Goal: Task Accomplishment & Management: Manage account settings

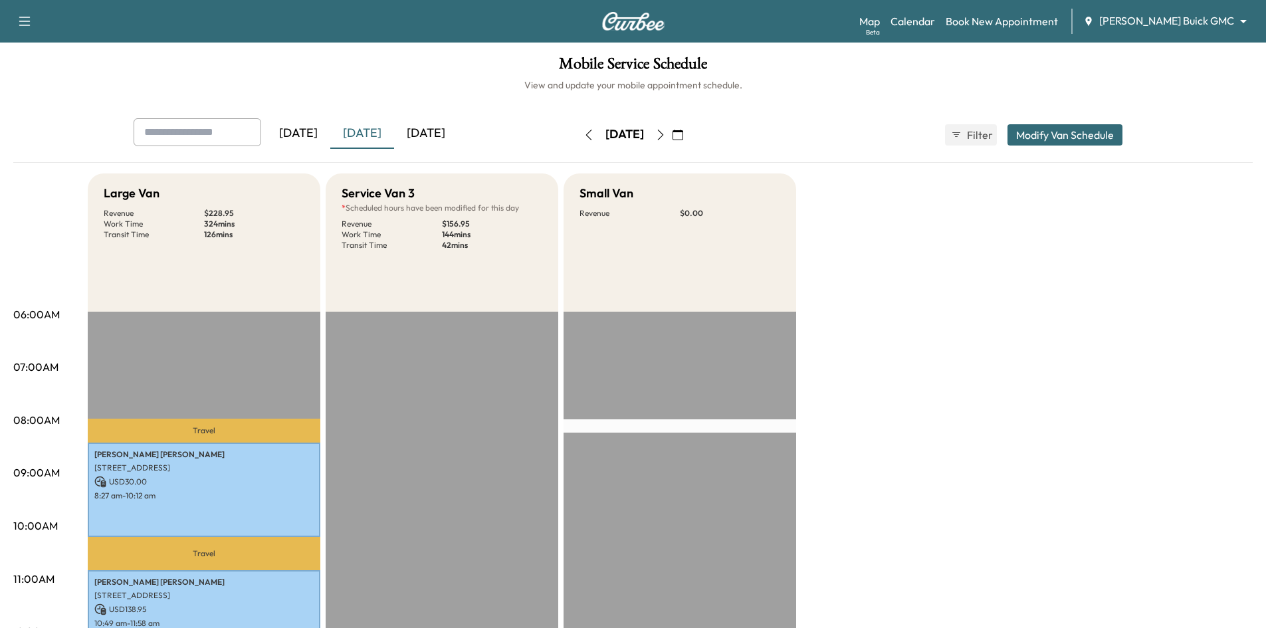
scroll to position [399, 0]
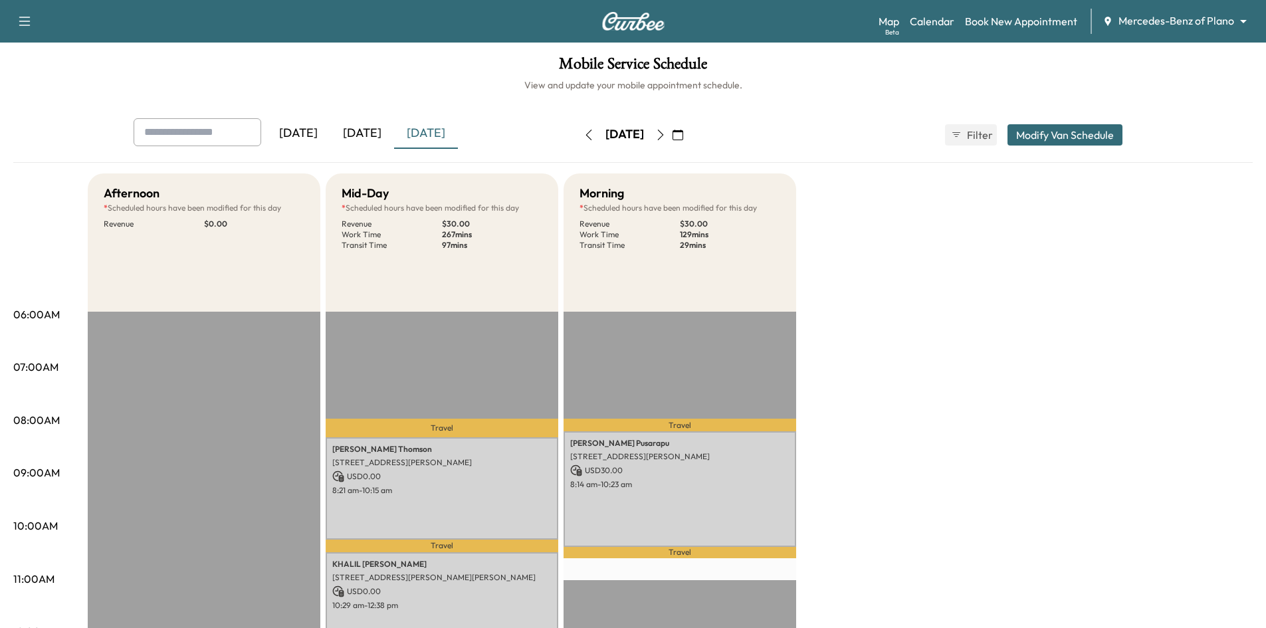
click at [372, 134] on div "[DATE]" at bounding box center [362, 133] width 64 height 31
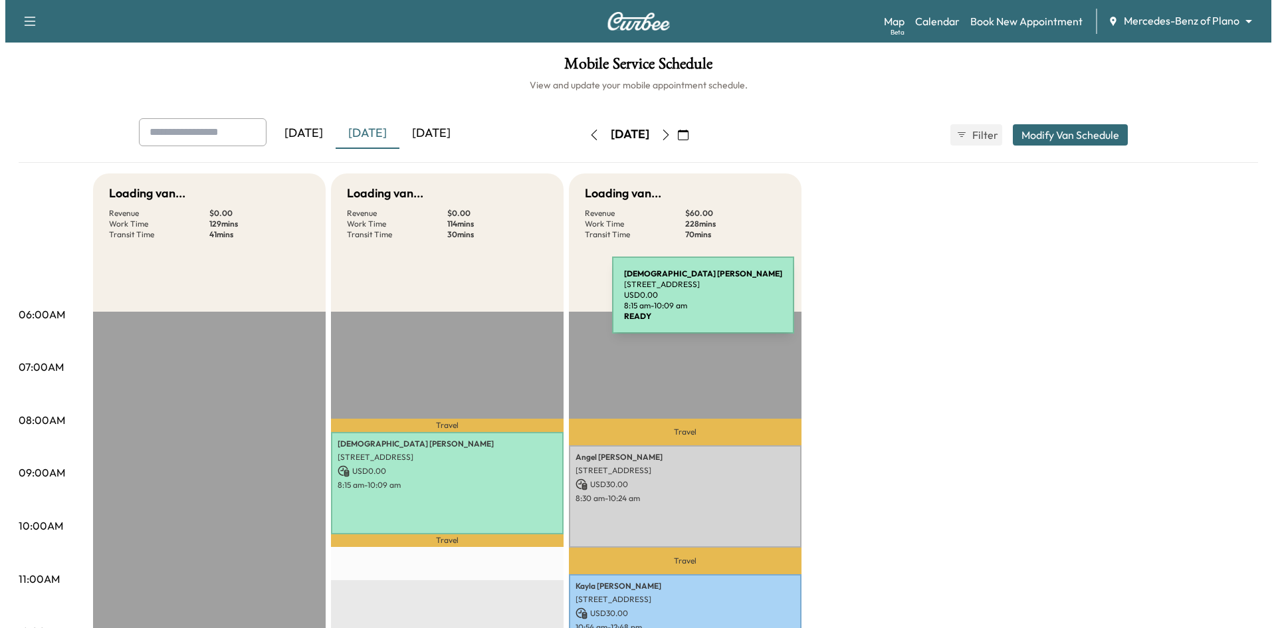
scroll to position [266, 0]
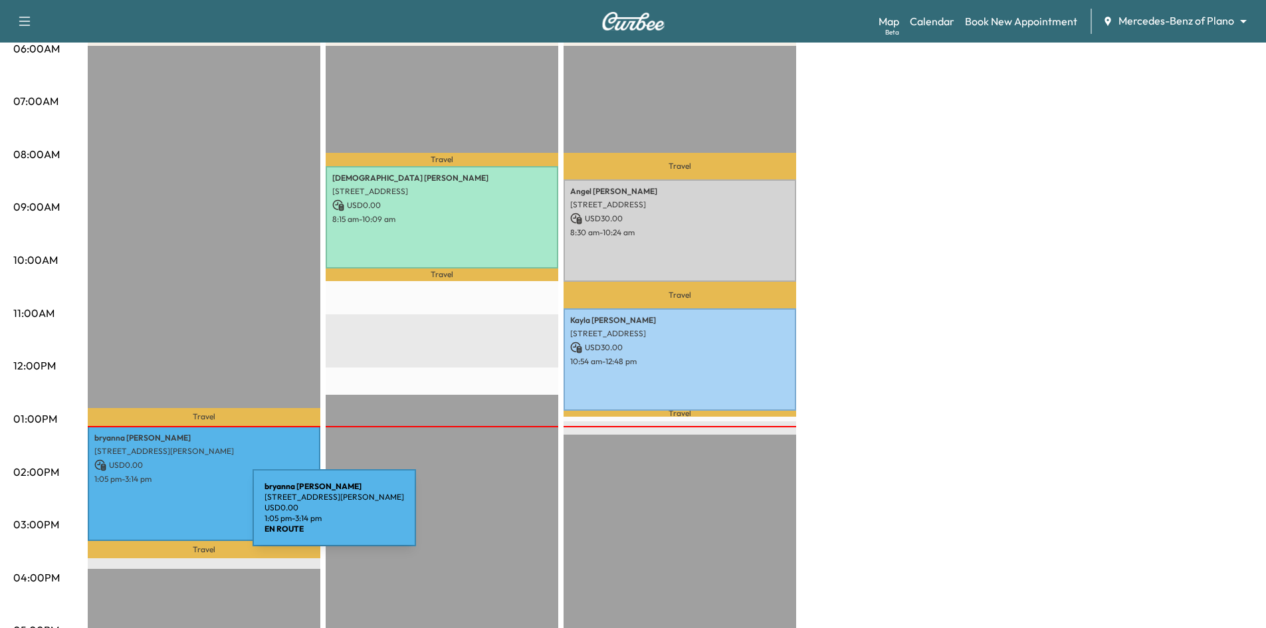
click at [153, 516] on div "bryanna latonia 10329 Bolivar Dr, McKinney, TX 75072, USA USD 0.00 1:05 pm - 3:…" at bounding box center [204, 484] width 233 height 116
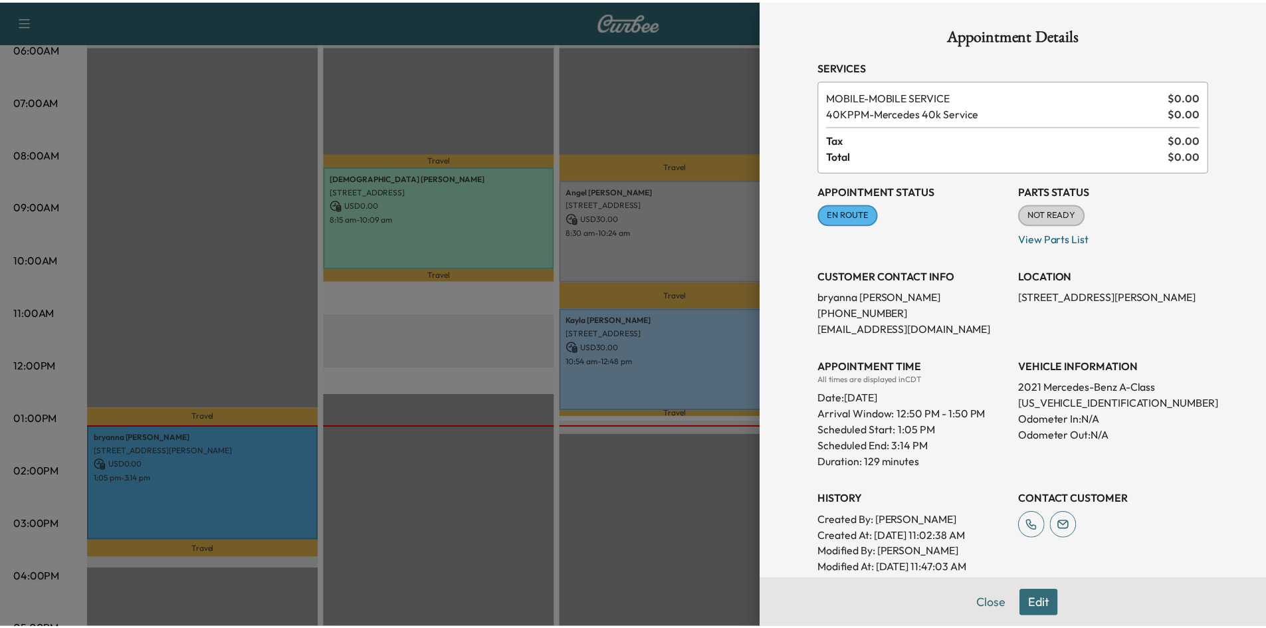
scroll to position [66, 0]
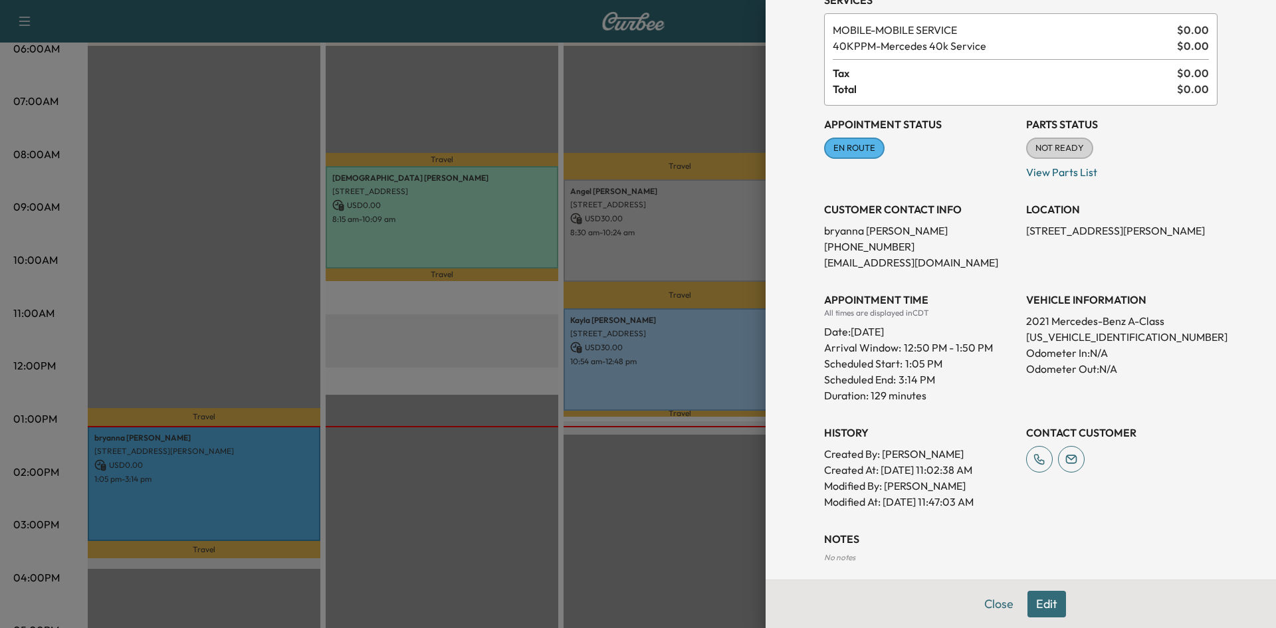
click at [500, 475] on div at bounding box center [638, 314] width 1276 height 628
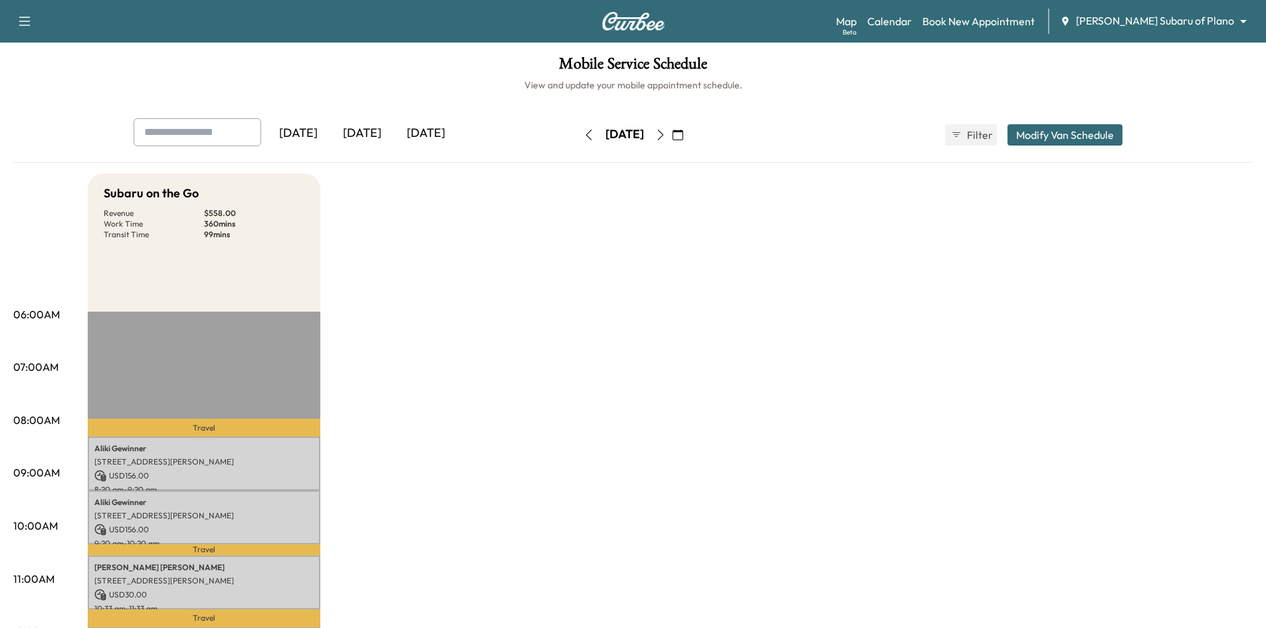
click at [372, 134] on div "[DATE]" at bounding box center [362, 133] width 64 height 31
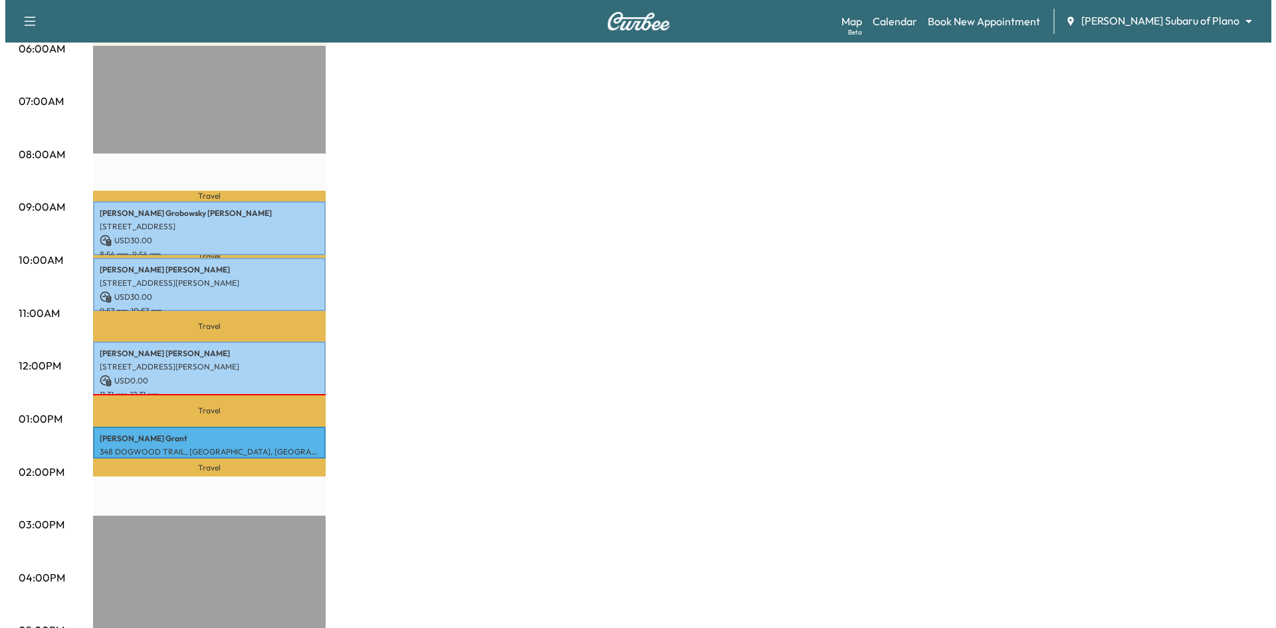
scroll to position [332, 0]
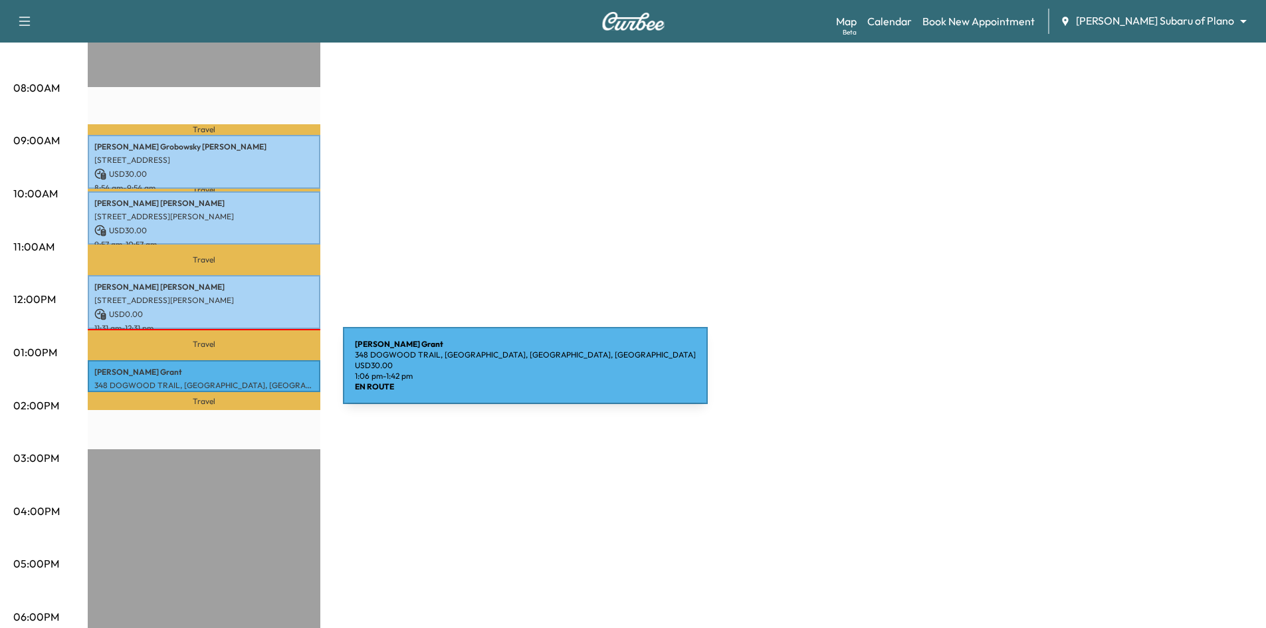
click at [243, 373] on div "Kimberly Grant 348 DOGWOOD TRAIL, COPPELL, TX 75019, USA USD 30.00 1:06 pm - 1:…" at bounding box center [204, 376] width 233 height 32
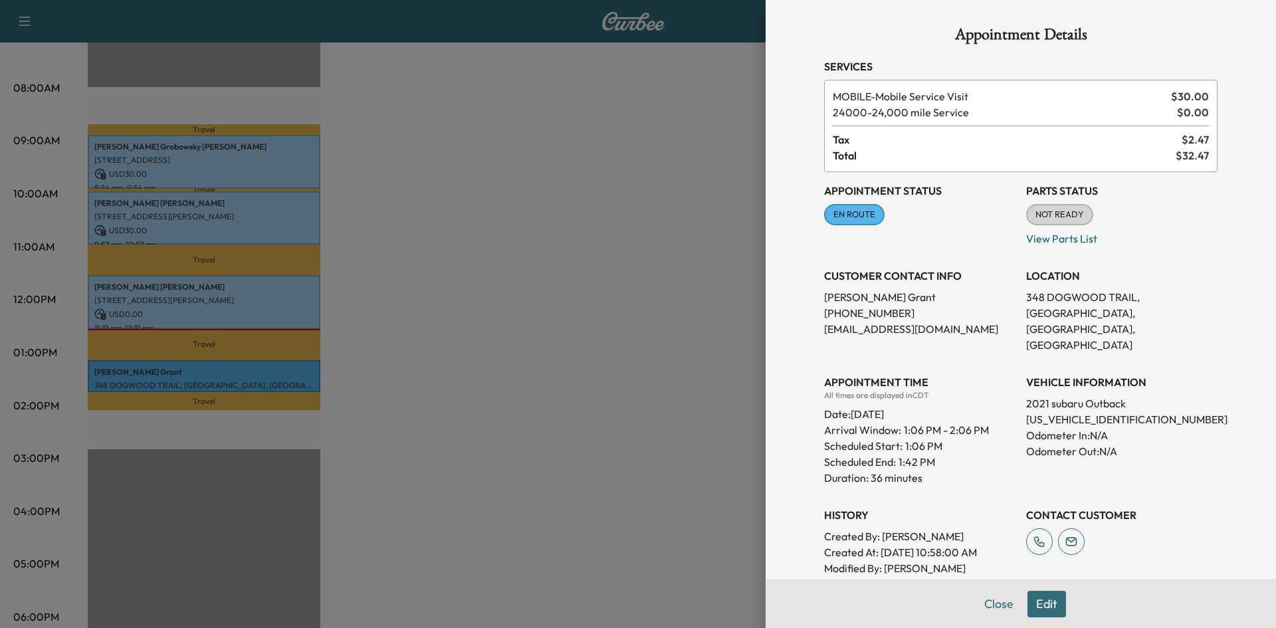
click at [337, 347] on div at bounding box center [638, 314] width 1276 height 628
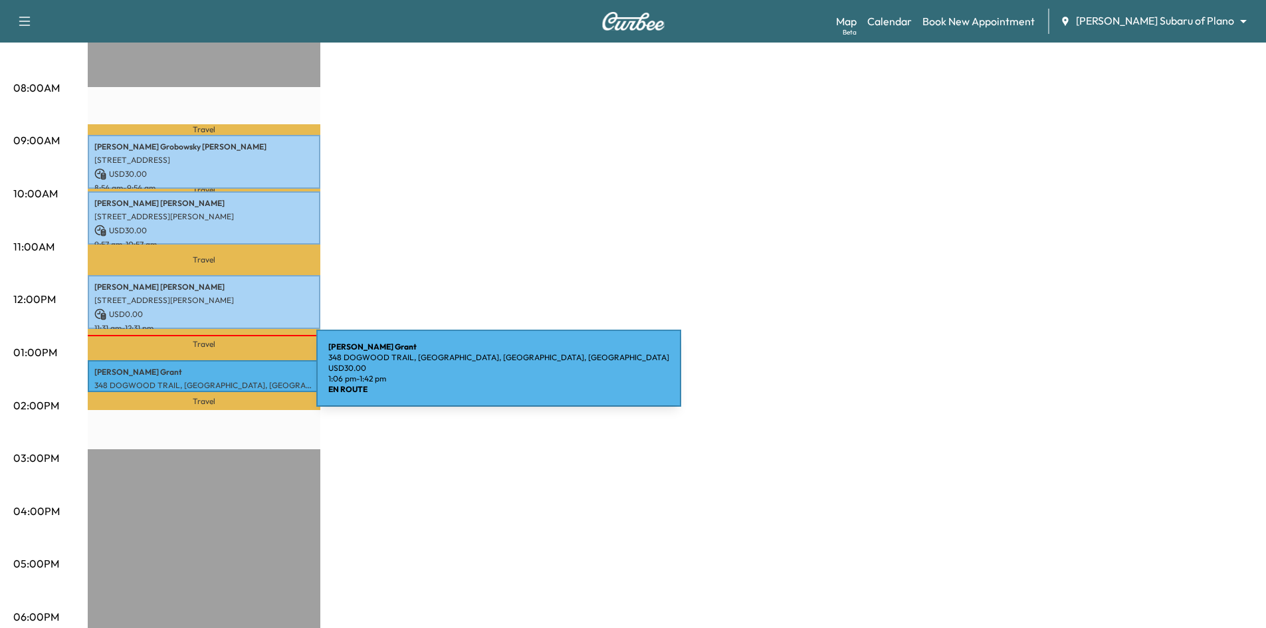
click at [217, 380] on p "348 DOGWOOD TRAIL, [GEOGRAPHIC_DATA], [GEOGRAPHIC_DATA], [GEOGRAPHIC_DATA]" at bounding box center [203, 385] width 219 height 11
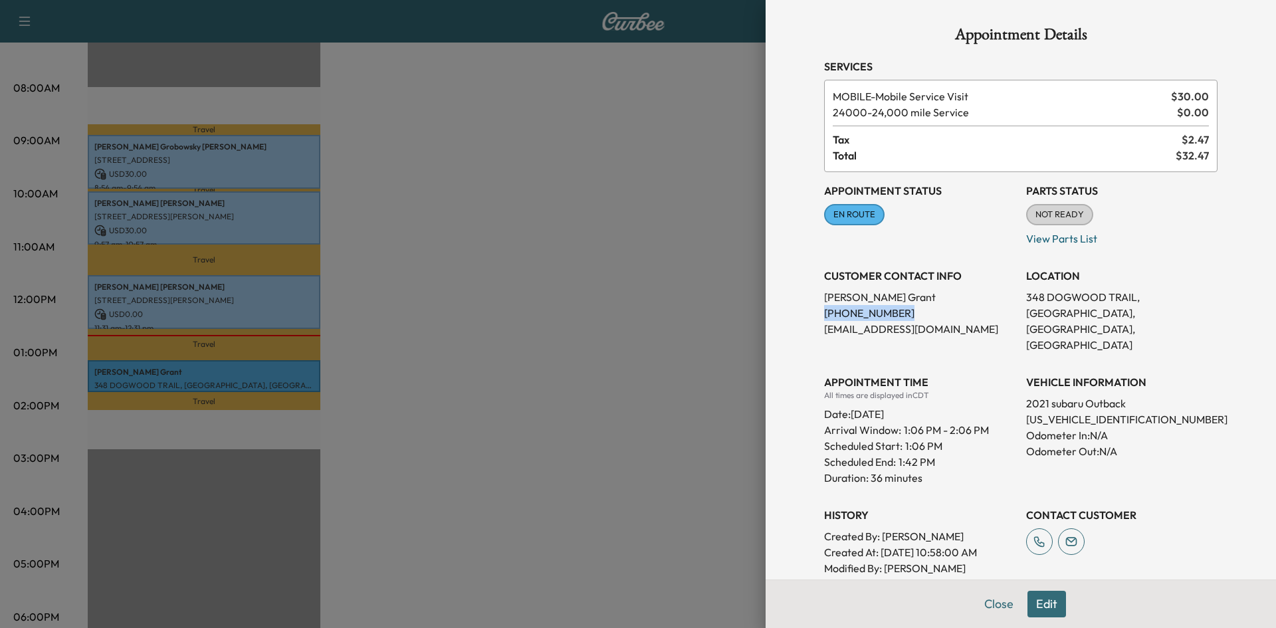
drag, startPoint x: 894, startPoint y: 312, endPoint x: 791, endPoint y: 324, distance: 103.7
click at [785, 316] on div "Appointment Details Services MOBILE - Mobile Service Visit $ 30.00 24000 - 24,0…" at bounding box center [1020, 314] width 510 height 628
copy p "[PHONE_NUMBER]"
click at [892, 340] on div "Appointment Status EN ROUTE Mark as Not Ready Parts Status NOT READY Mark as Re…" at bounding box center [1020, 382] width 393 height 420
drag, startPoint x: 909, startPoint y: 332, endPoint x: 799, endPoint y: 344, distance: 110.3
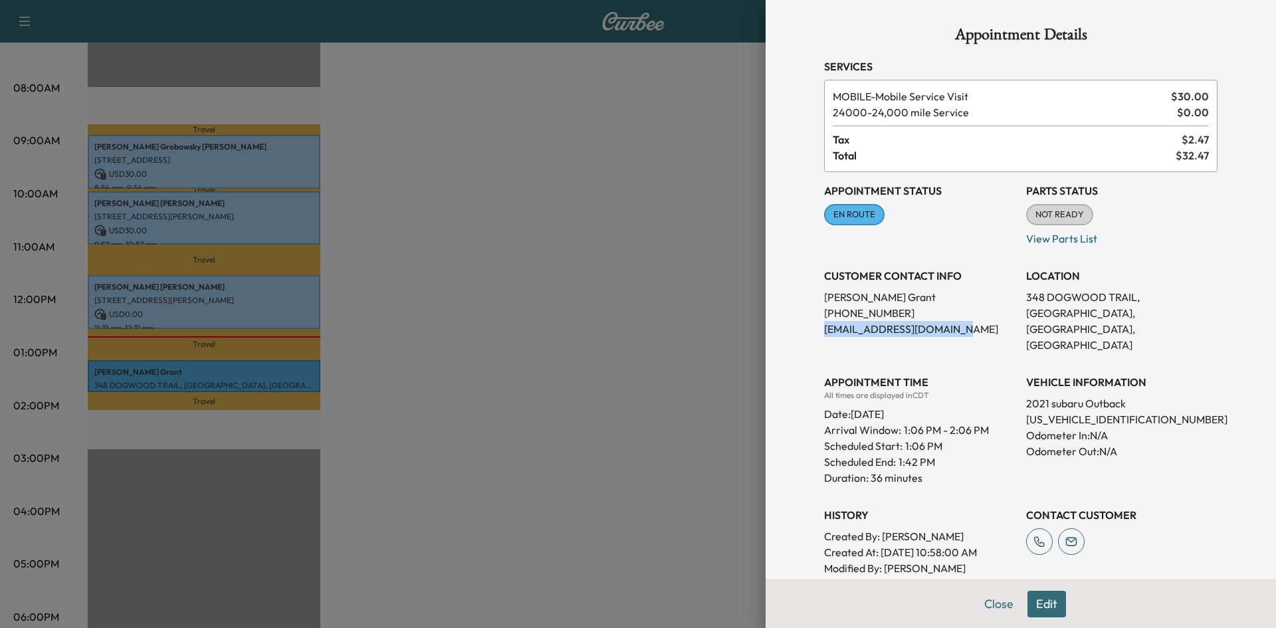
click at [797, 335] on div "Appointment Details Services MOBILE - Mobile Service Visit $ 30.00 24000 - 24,0…" at bounding box center [1020, 314] width 510 height 628
copy p "[EMAIL_ADDRESS][DOMAIN_NAME]"
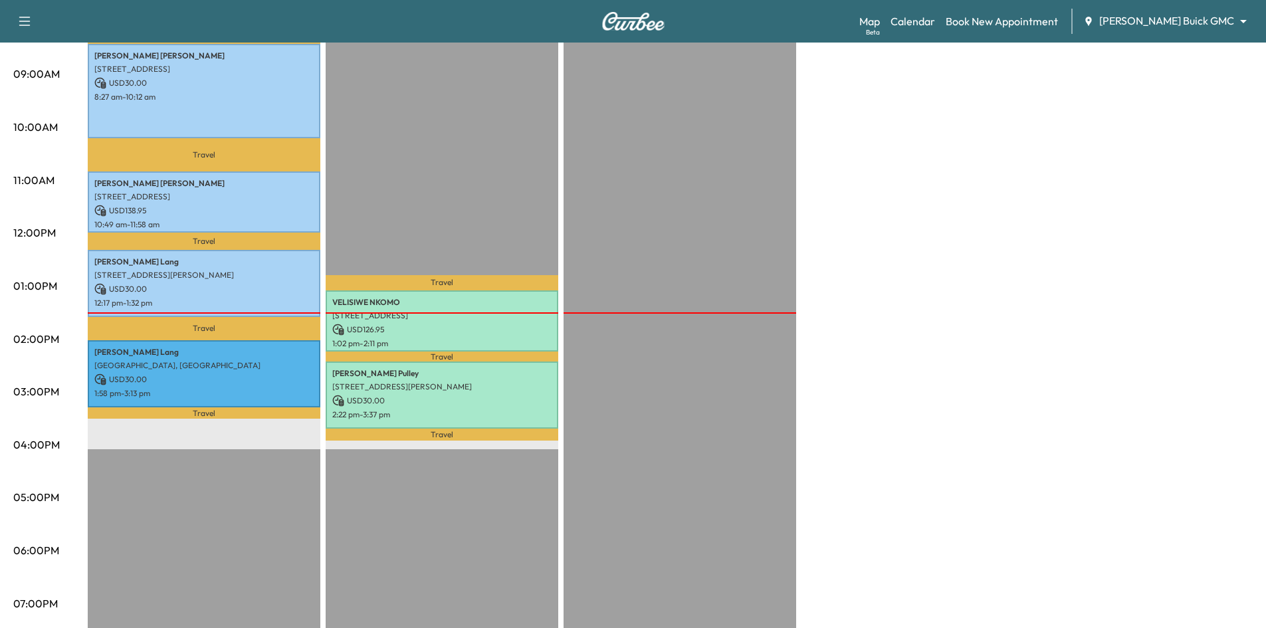
scroll to position [66, 0]
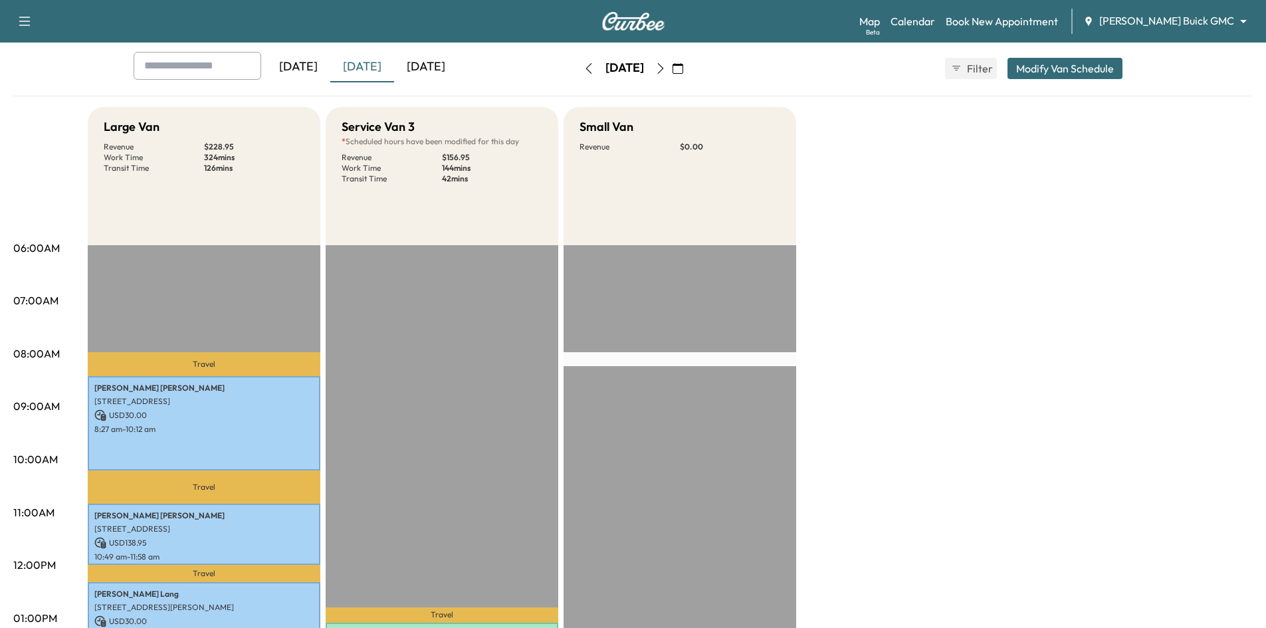
click at [445, 66] on div "[DATE]" at bounding box center [426, 67] width 64 height 31
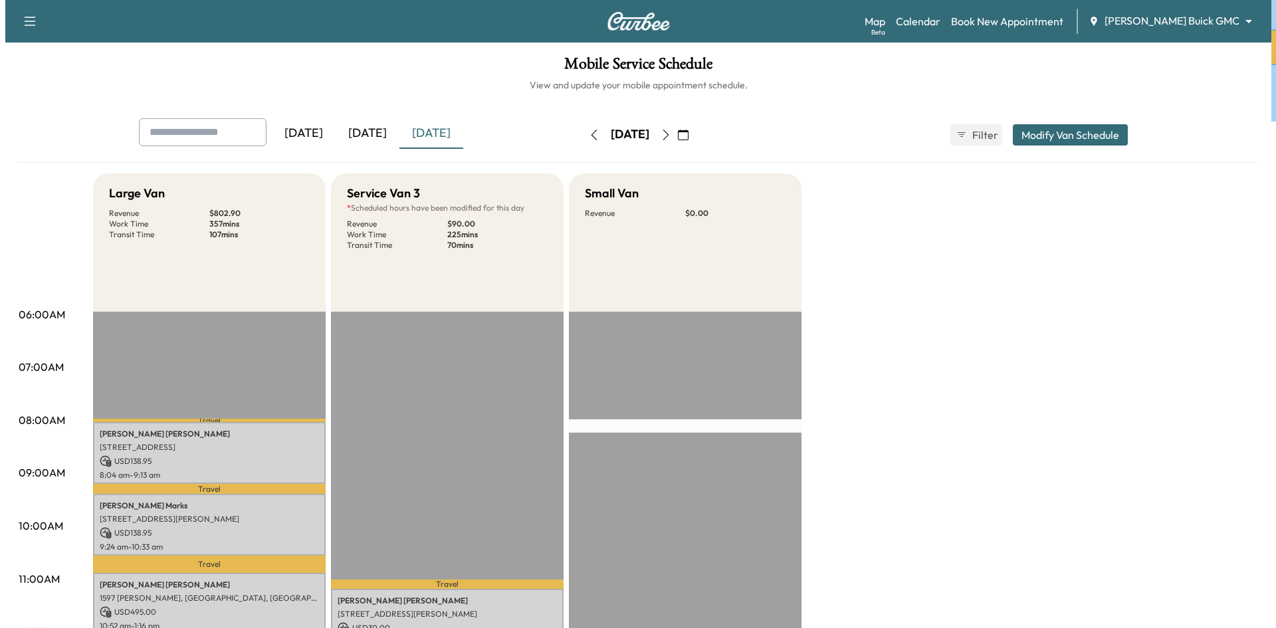
scroll to position [199, 0]
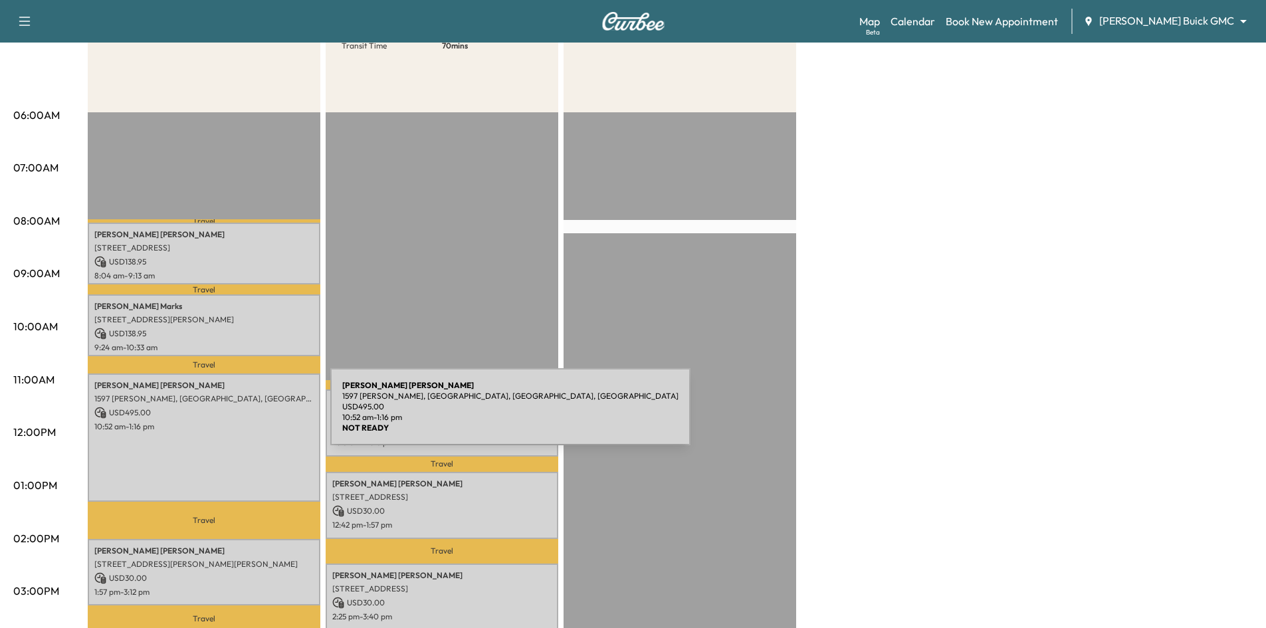
click at [233, 414] on p "USD 495.00" at bounding box center [203, 413] width 219 height 12
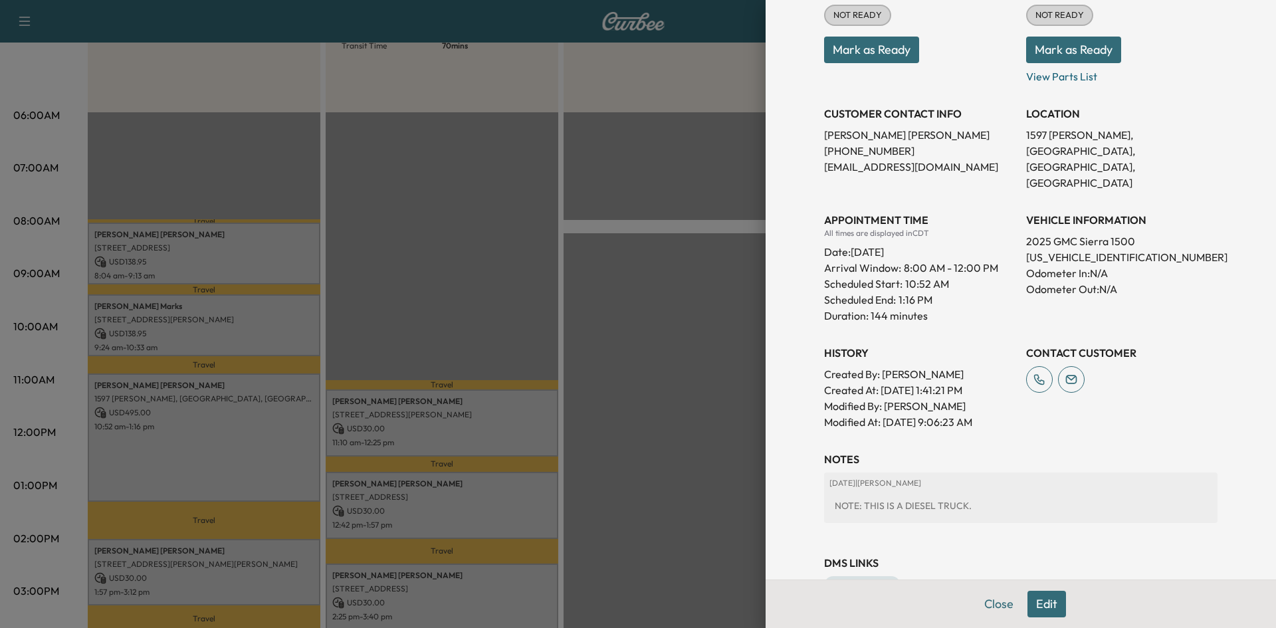
scroll to position [0, 0]
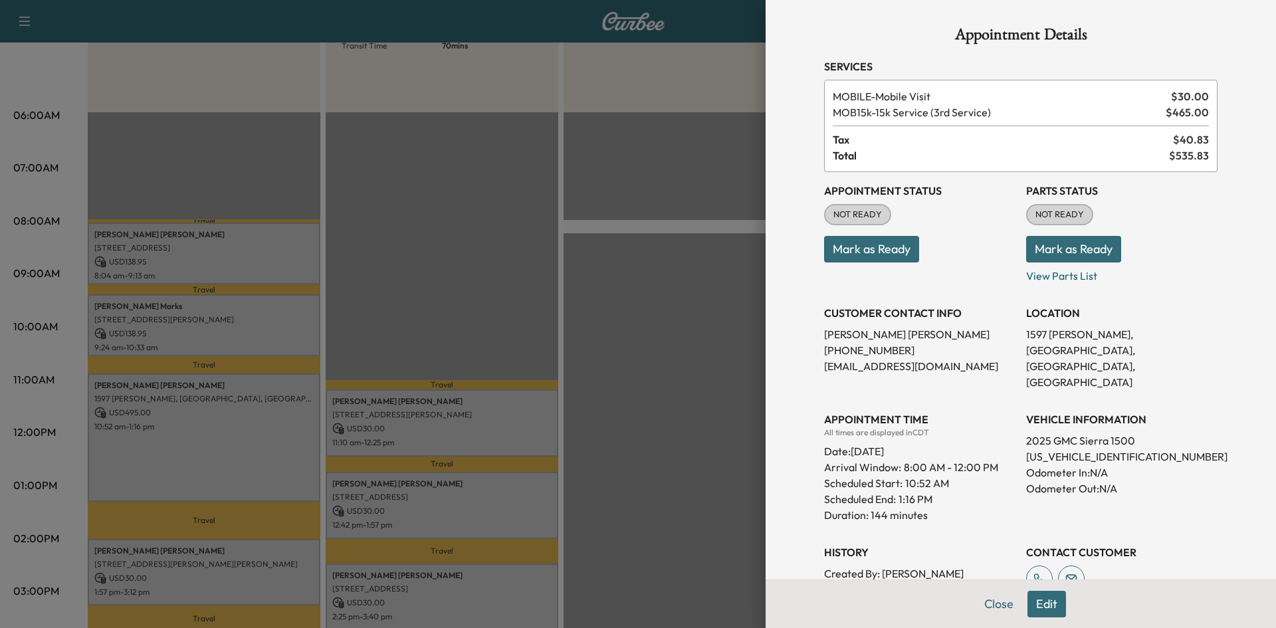
drag, startPoint x: 535, startPoint y: 166, endPoint x: 523, endPoint y: 151, distance: 19.0
click at [533, 165] on div at bounding box center [638, 314] width 1276 height 628
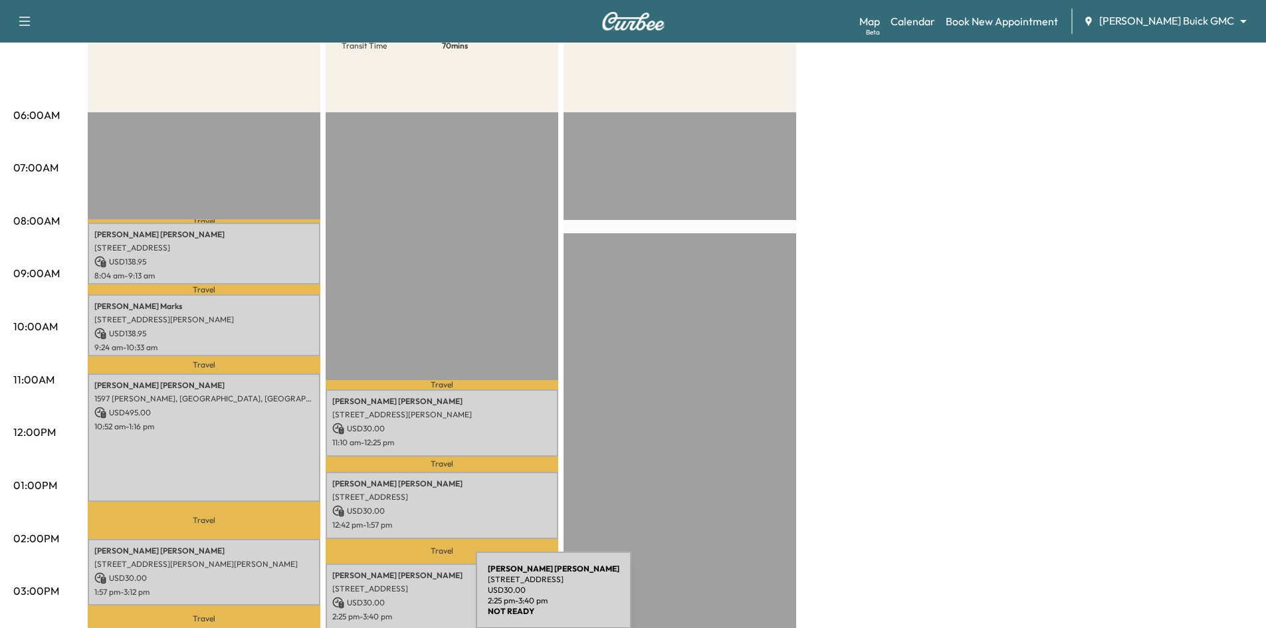
click at [377, 598] on p "USD 30.00" at bounding box center [441, 603] width 219 height 12
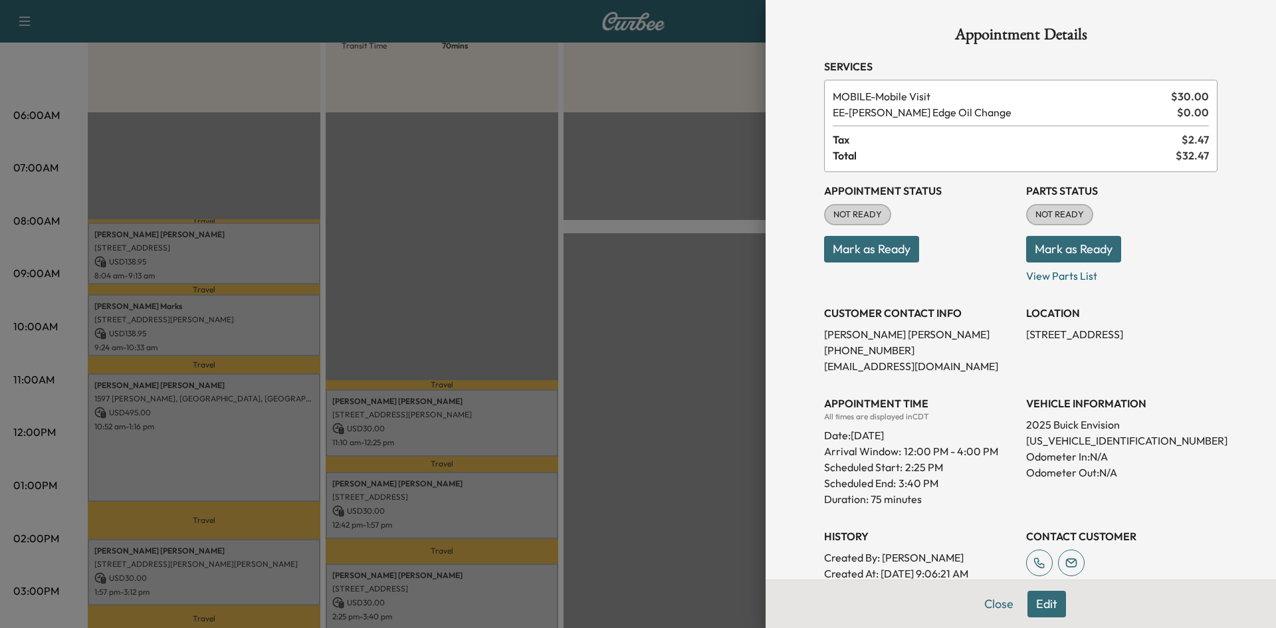
click at [450, 314] on div at bounding box center [638, 314] width 1276 height 628
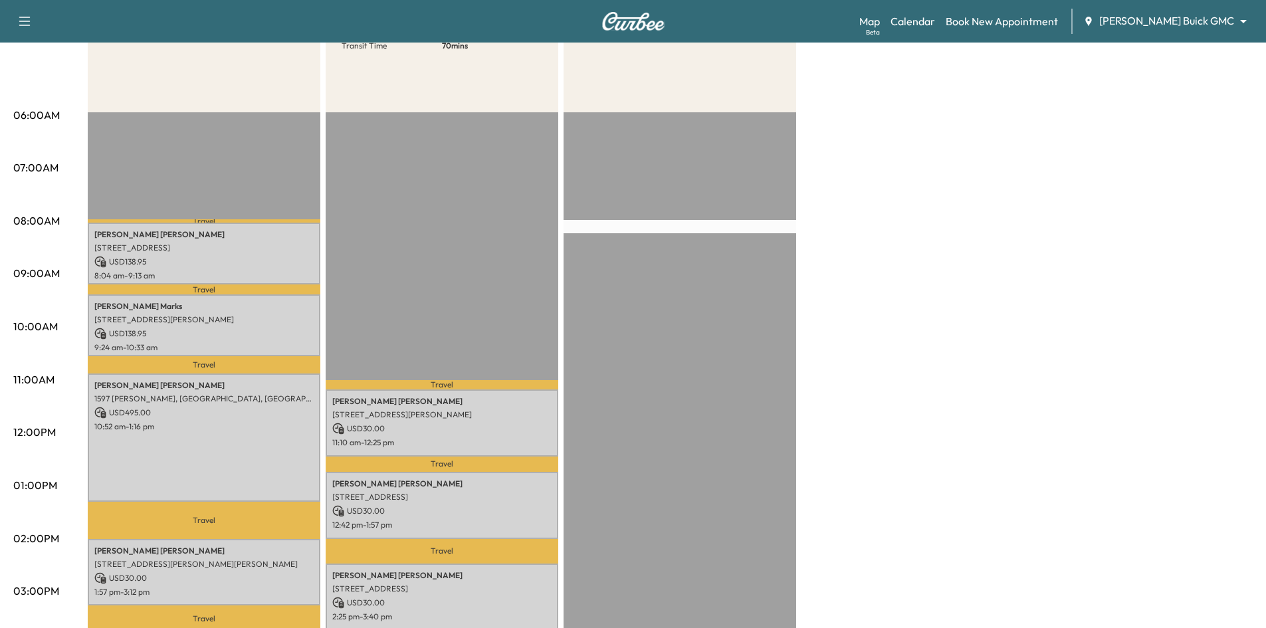
scroll to position [332, 0]
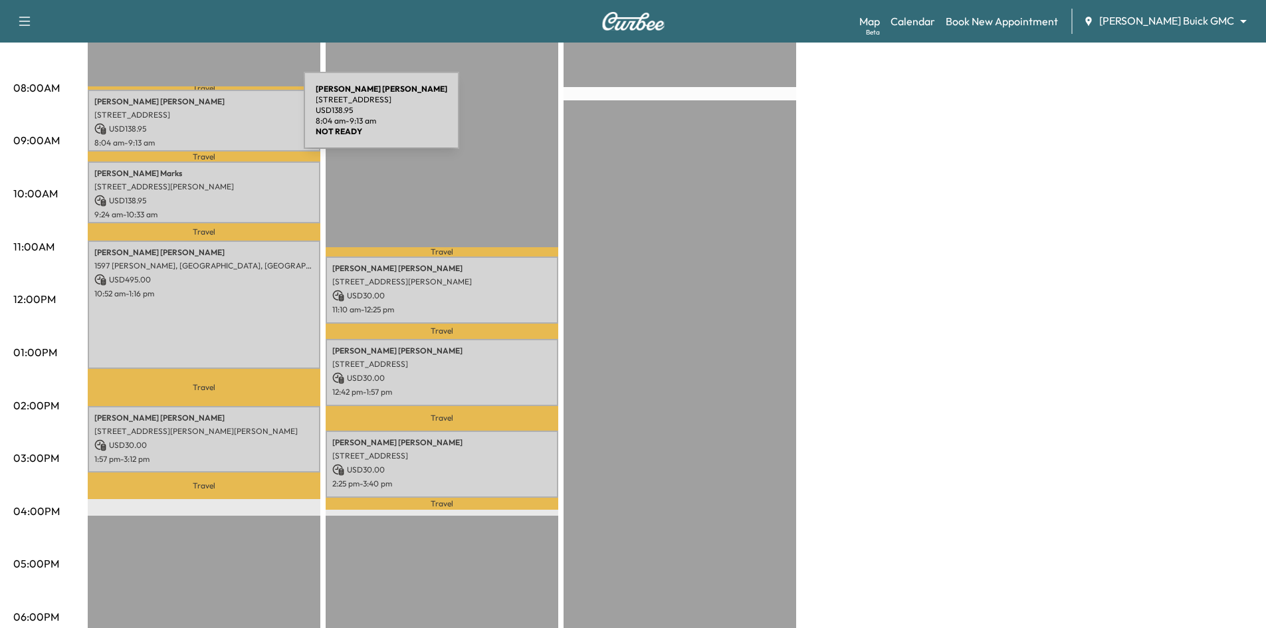
click at [204, 118] on p "6501 Riverhill Dr, Plano, TX 75024, USA" at bounding box center [203, 115] width 219 height 11
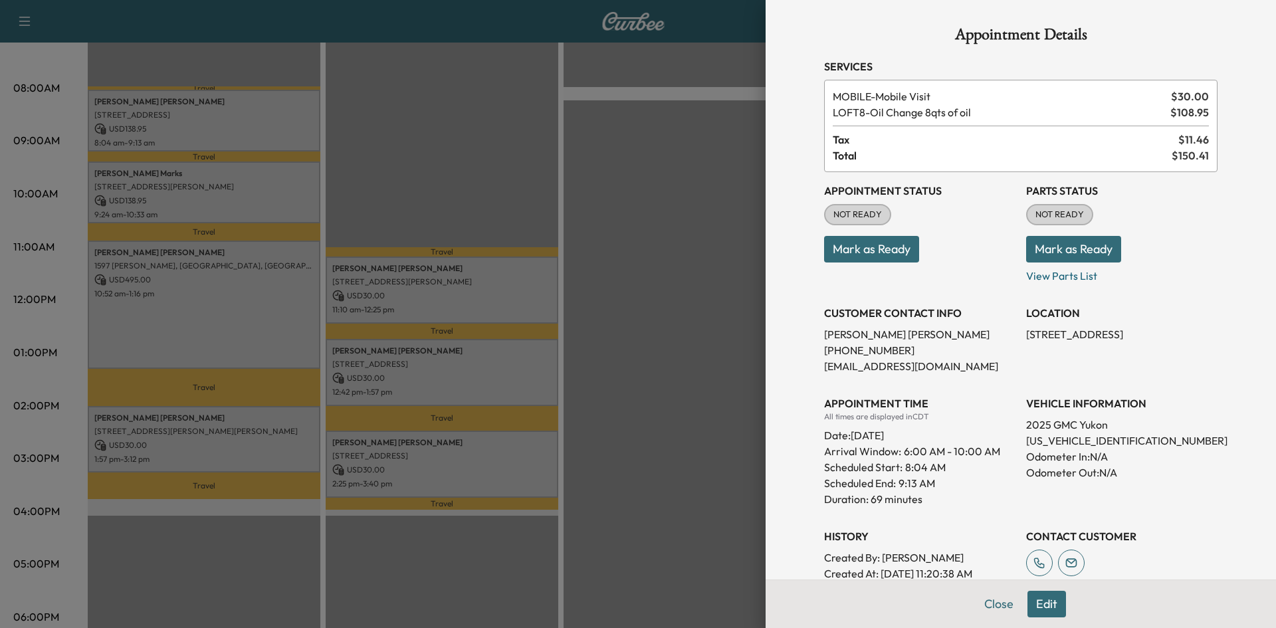
click at [872, 252] on button "Mark as Ready" at bounding box center [871, 249] width 95 height 27
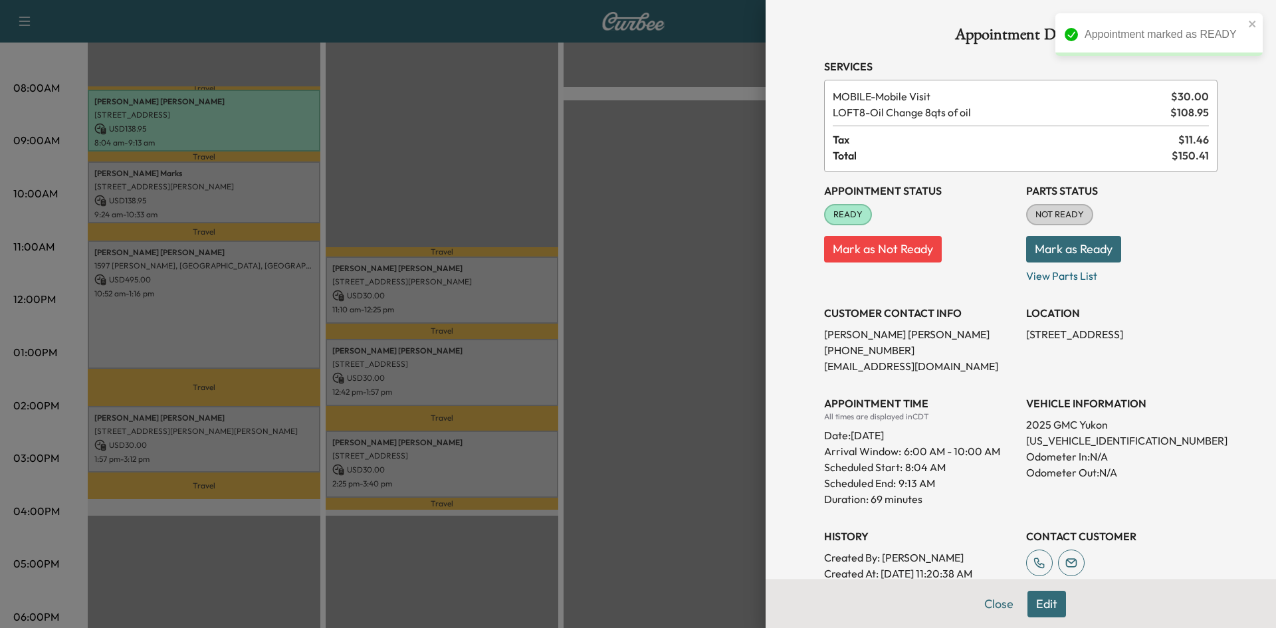
click at [270, 203] on div at bounding box center [638, 314] width 1276 height 628
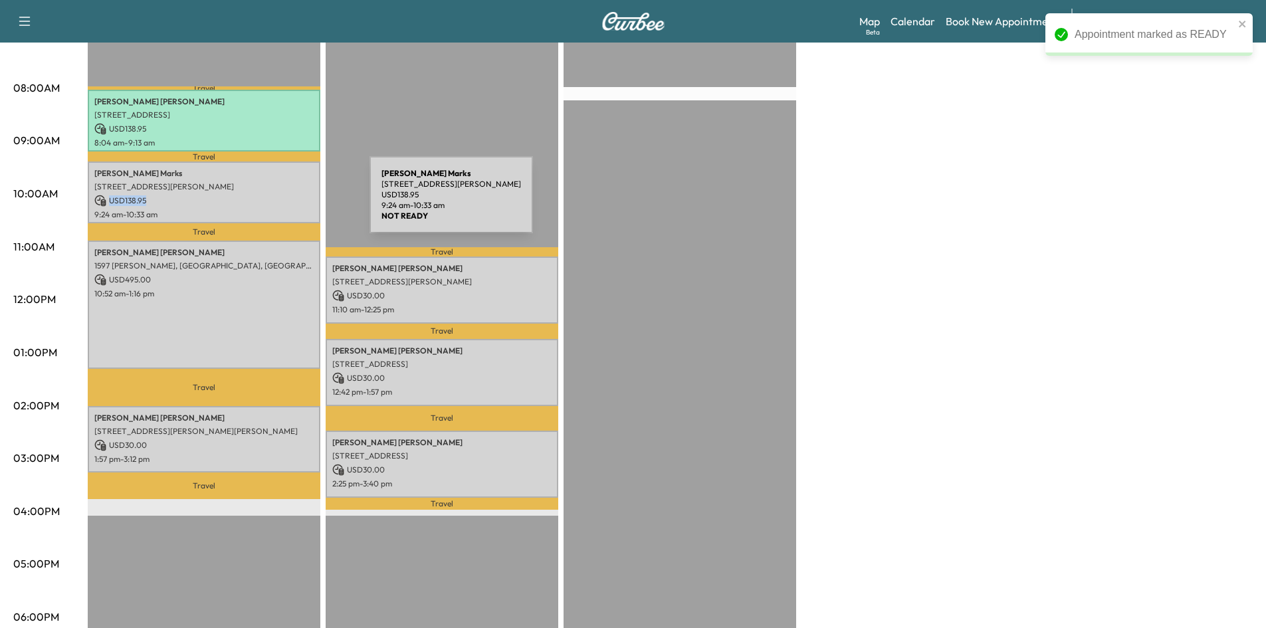
click at [270, 203] on p "USD 138.95" at bounding box center [203, 201] width 219 height 12
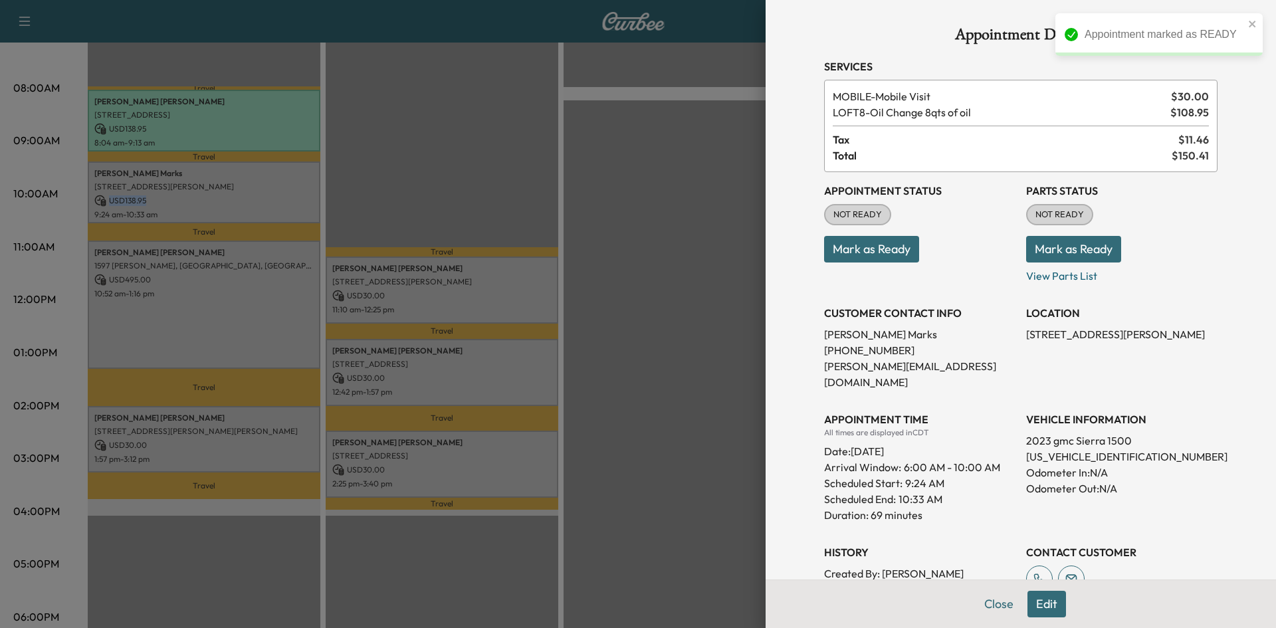
click at [867, 257] on button "Mark as Ready" at bounding box center [871, 249] width 95 height 27
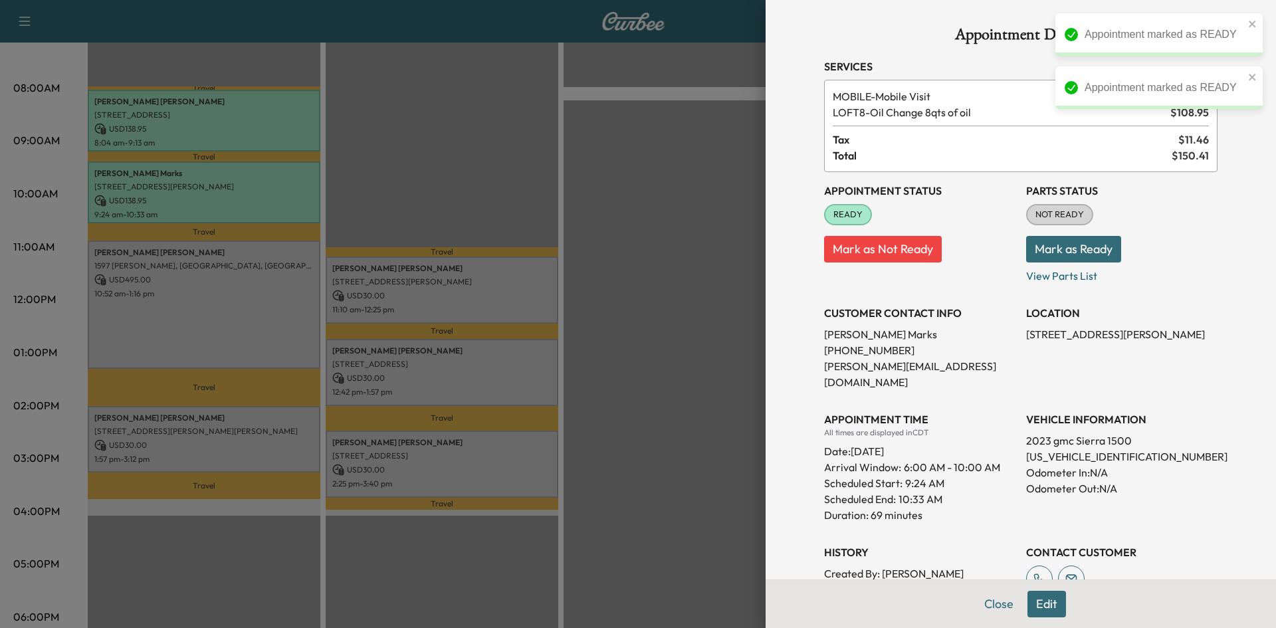
click at [234, 331] on div at bounding box center [638, 314] width 1276 height 628
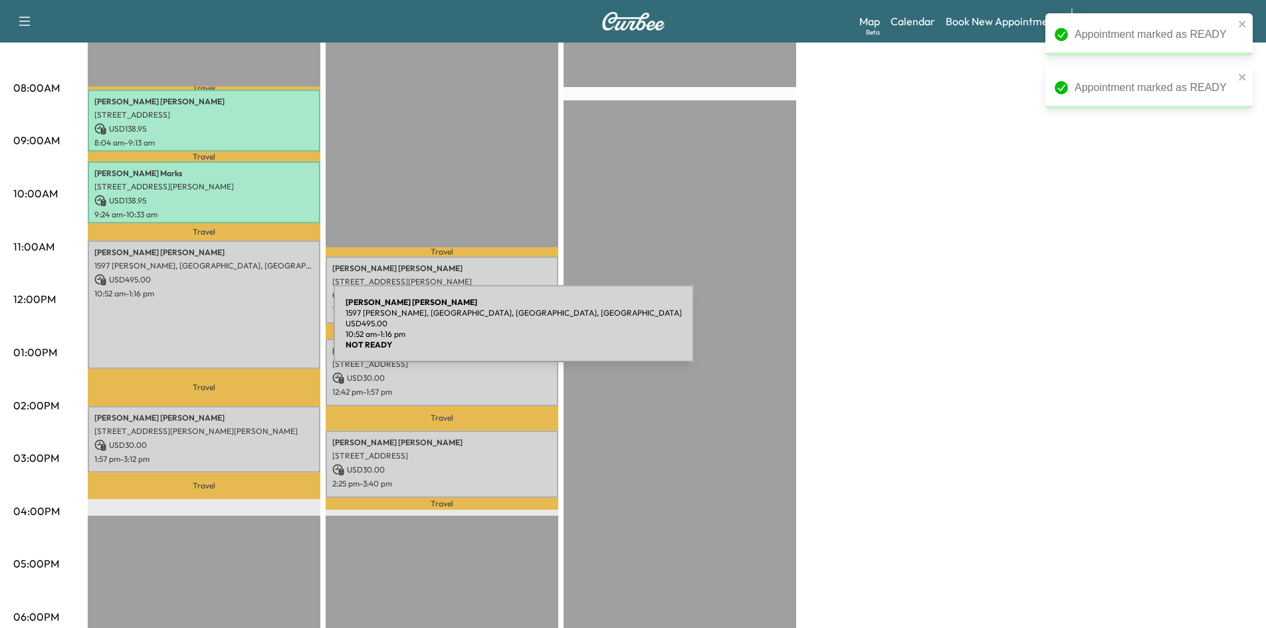
click at [235, 330] on div "Steven Jones 1597 Edmonds Ln, Lewisville, TX 75067, USA USD 495.00 10:52 am - 1…" at bounding box center [204, 304] width 233 height 129
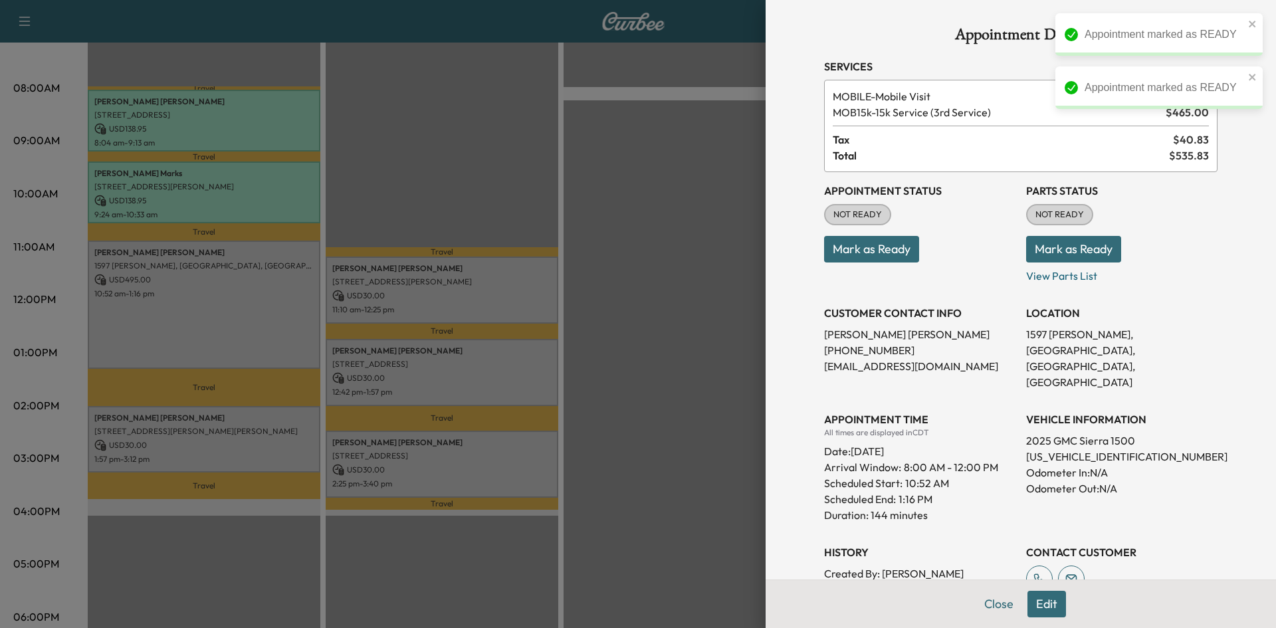
click at [842, 250] on button "Mark as Ready" at bounding box center [871, 249] width 95 height 27
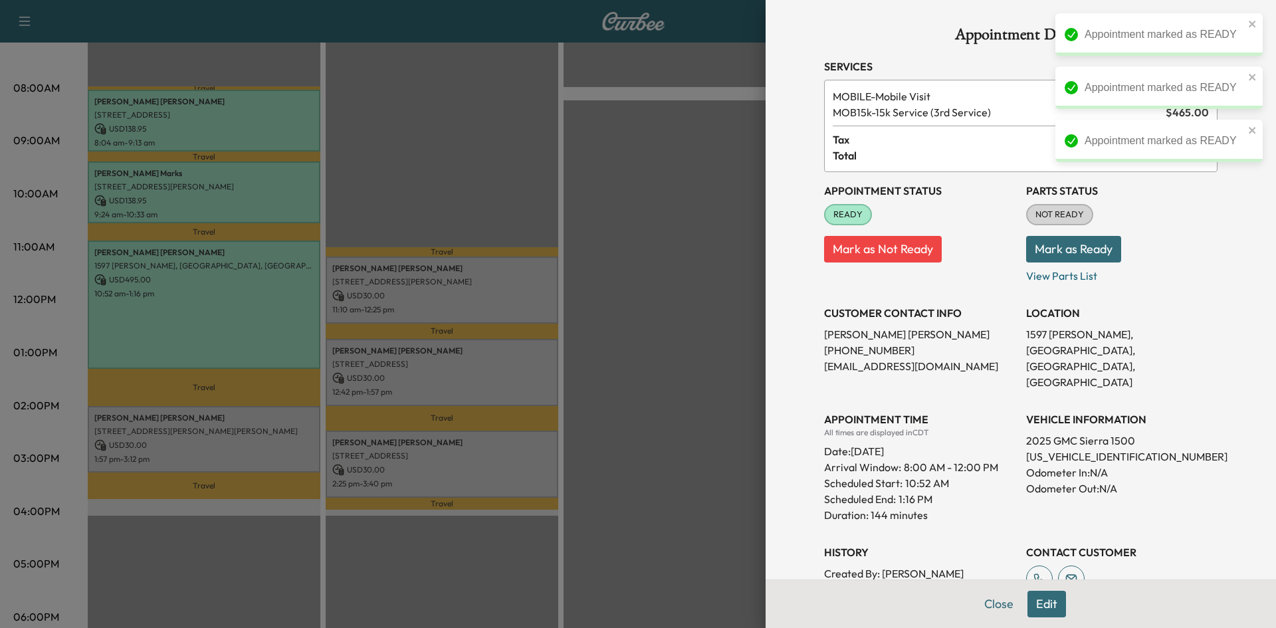
click at [256, 426] on div at bounding box center [638, 314] width 1276 height 628
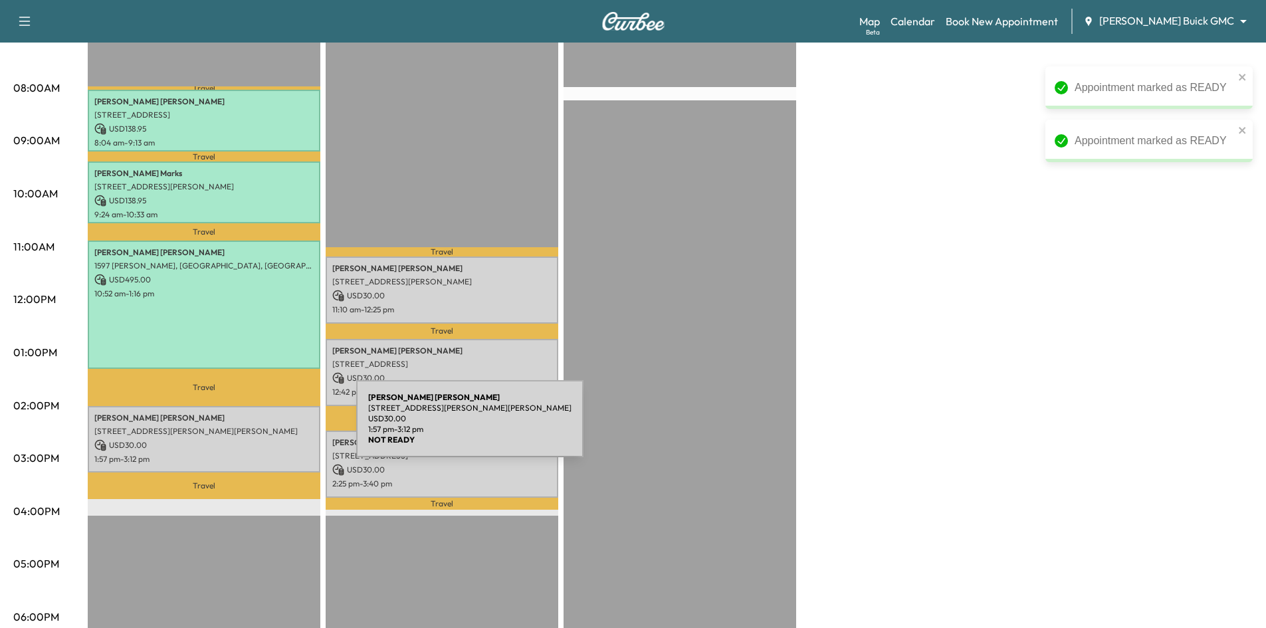
click at [256, 427] on p "7959 Gus Wilson Drive, McKinney, TX 75071, United States of America" at bounding box center [203, 431] width 219 height 11
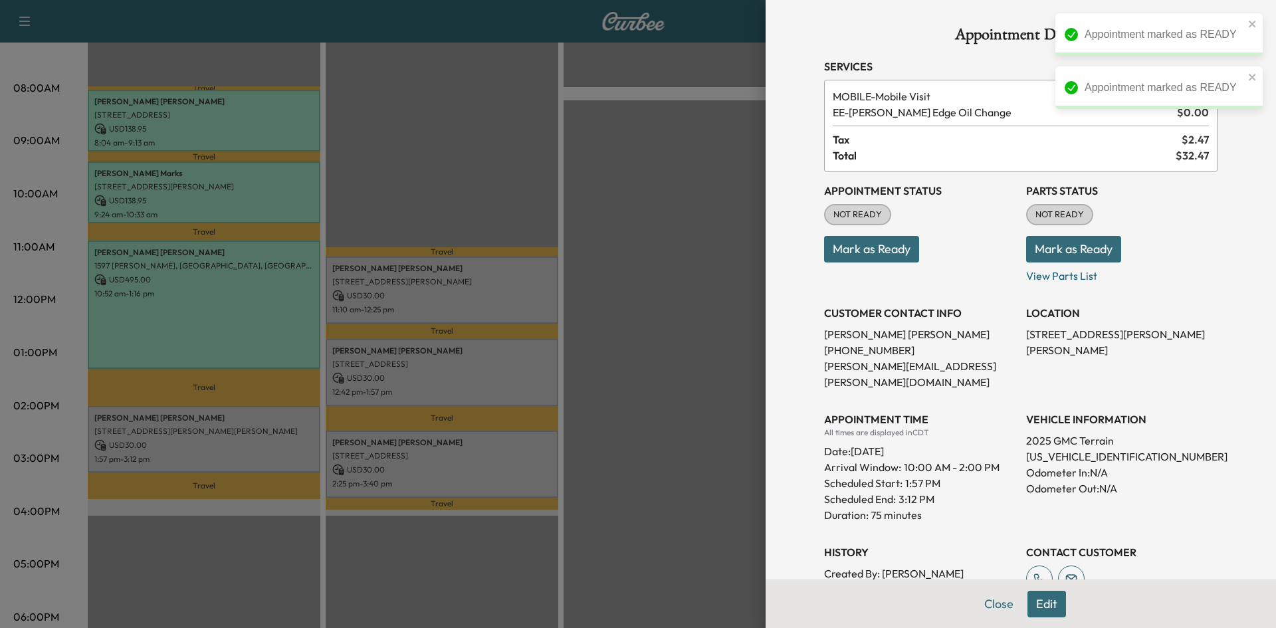
click at [874, 252] on button "Mark as Ready" at bounding box center [871, 249] width 95 height 27
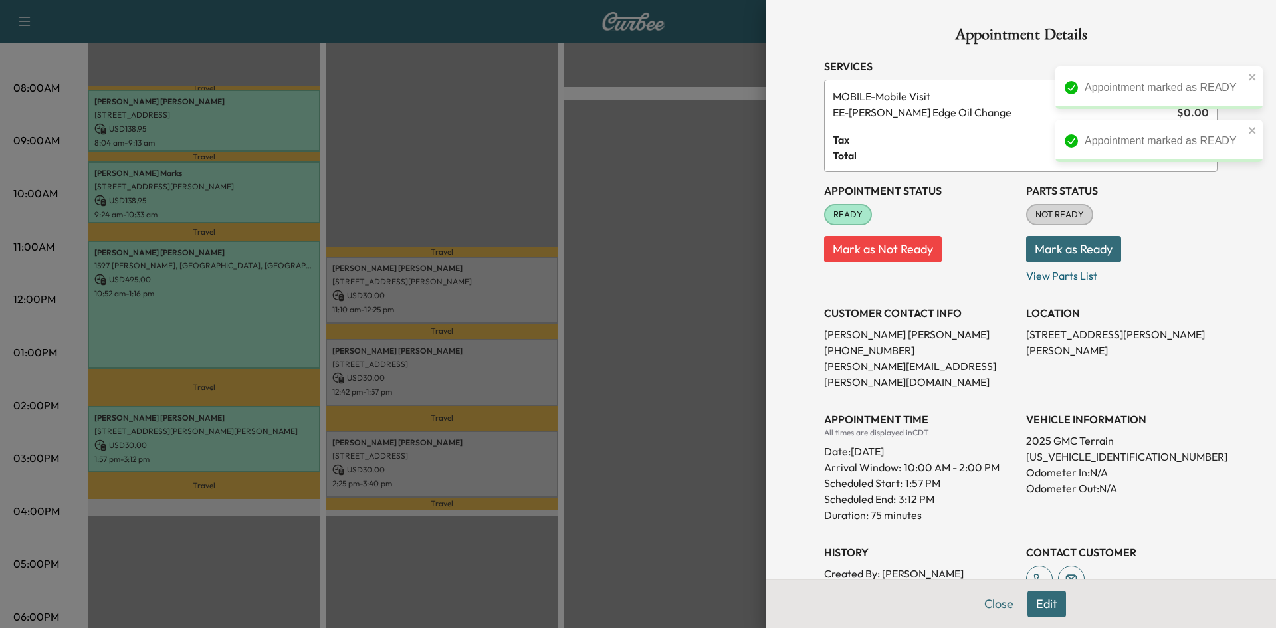
click at [455, 296] on div at bounding box center [638, 314] width 1276 height 628
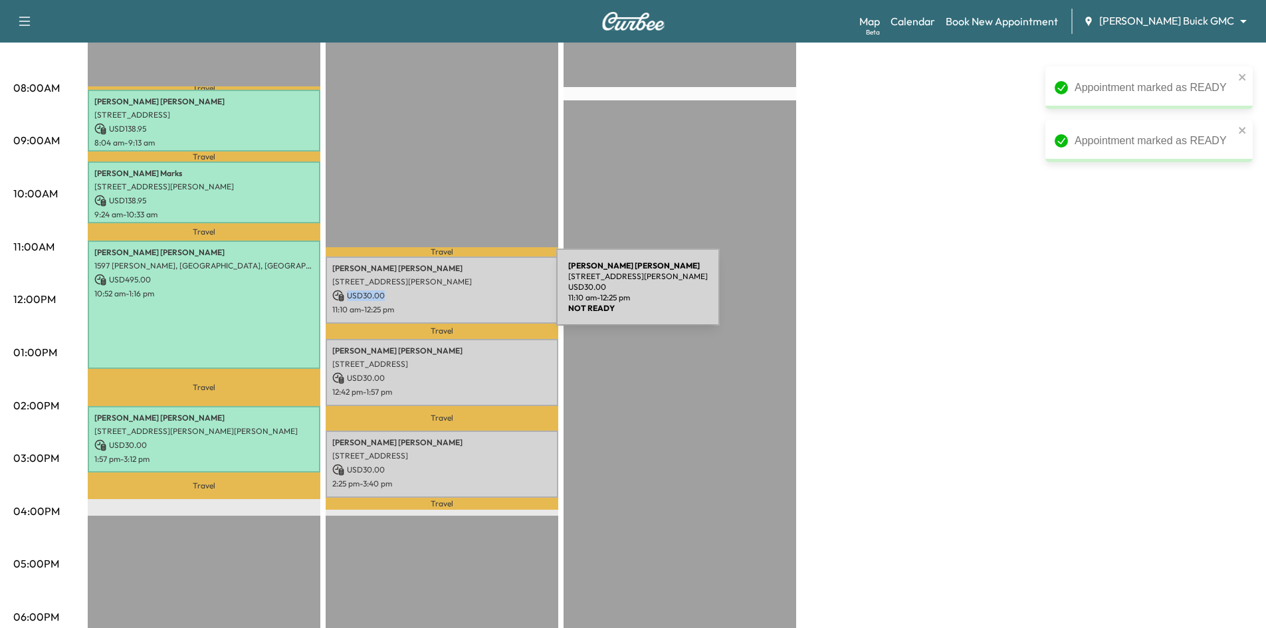
click at [456, 296] on p "USD 30.00" at bounding box center [441, 296] width 219 height 12
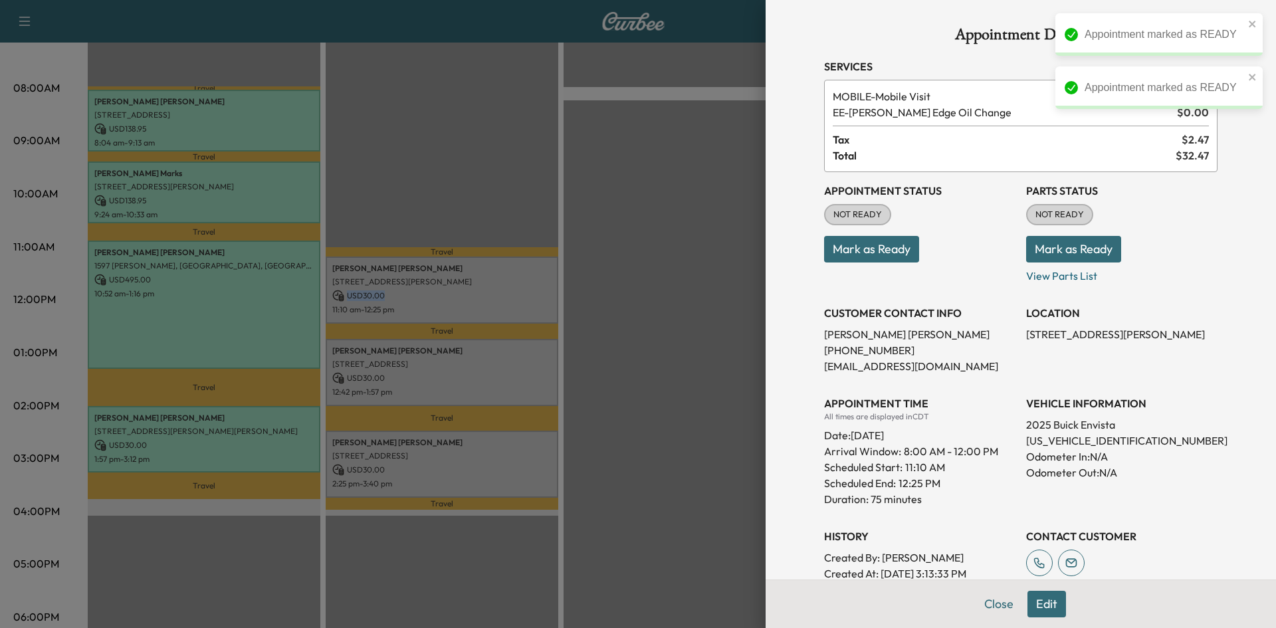
click at [845, 252] on button "Mark as Ready" at bounding box center [871, 249] width 95 height 27
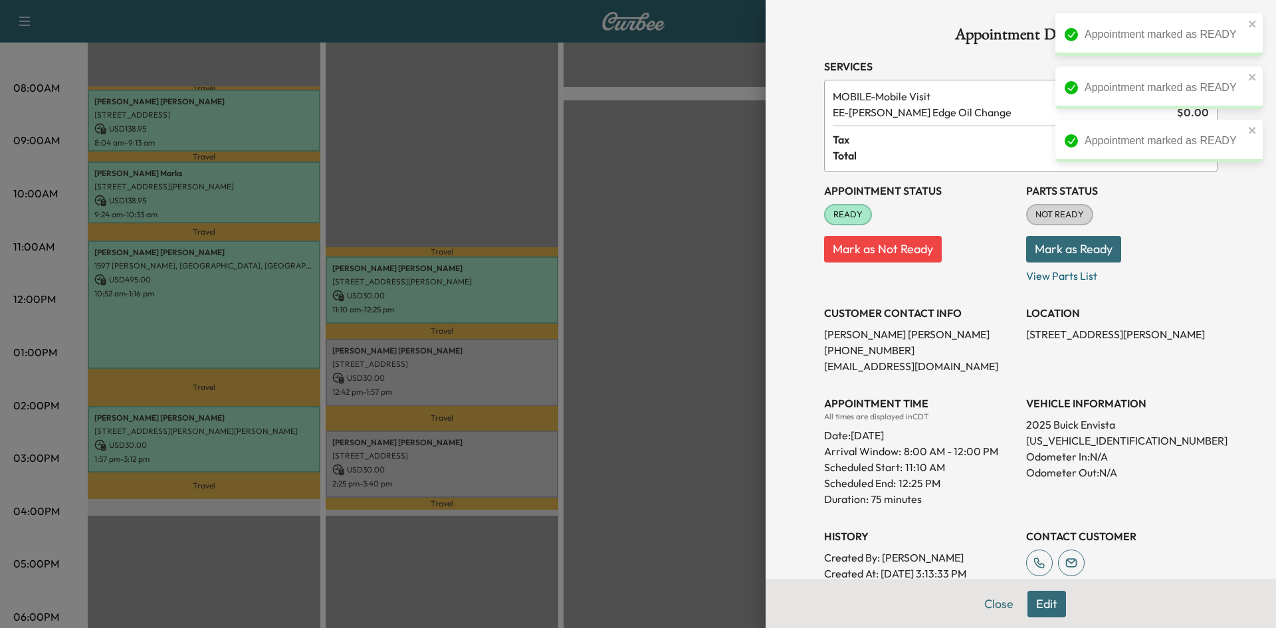
click at [486, 359] on div at bounding box center [638, 314] width 1276 height 628
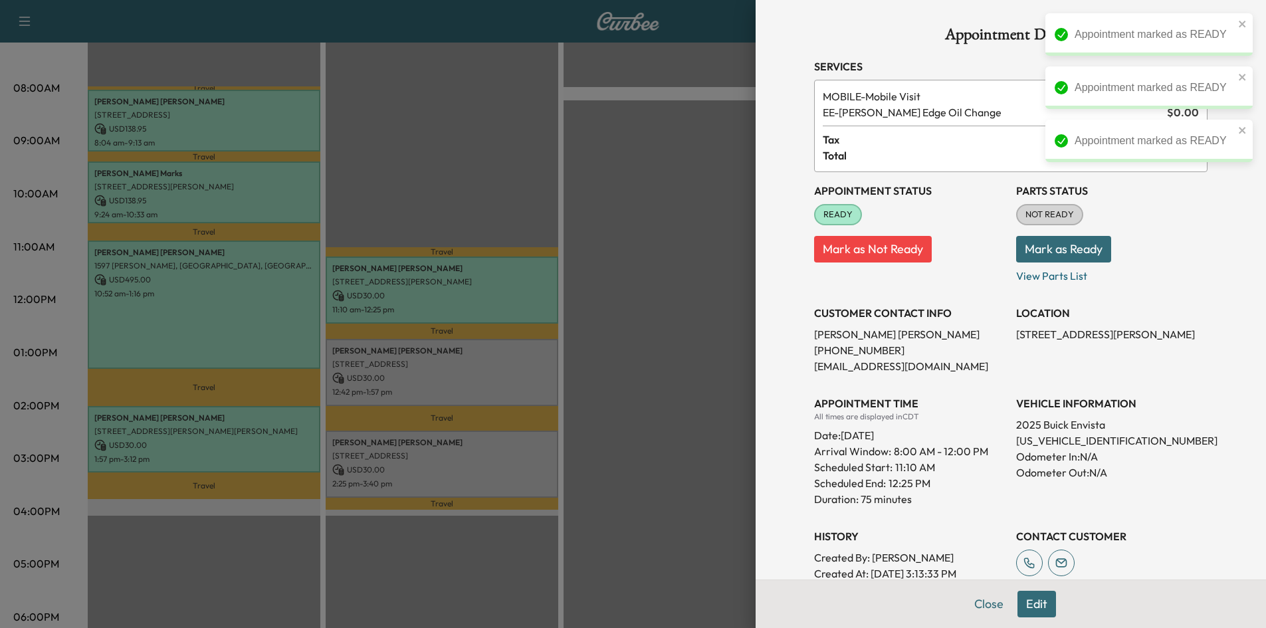
click at [486, 359] on p "6011 Connection Dr, Irving, TX 75039, USA" at bounding box center [441, 364] width 219 height 11
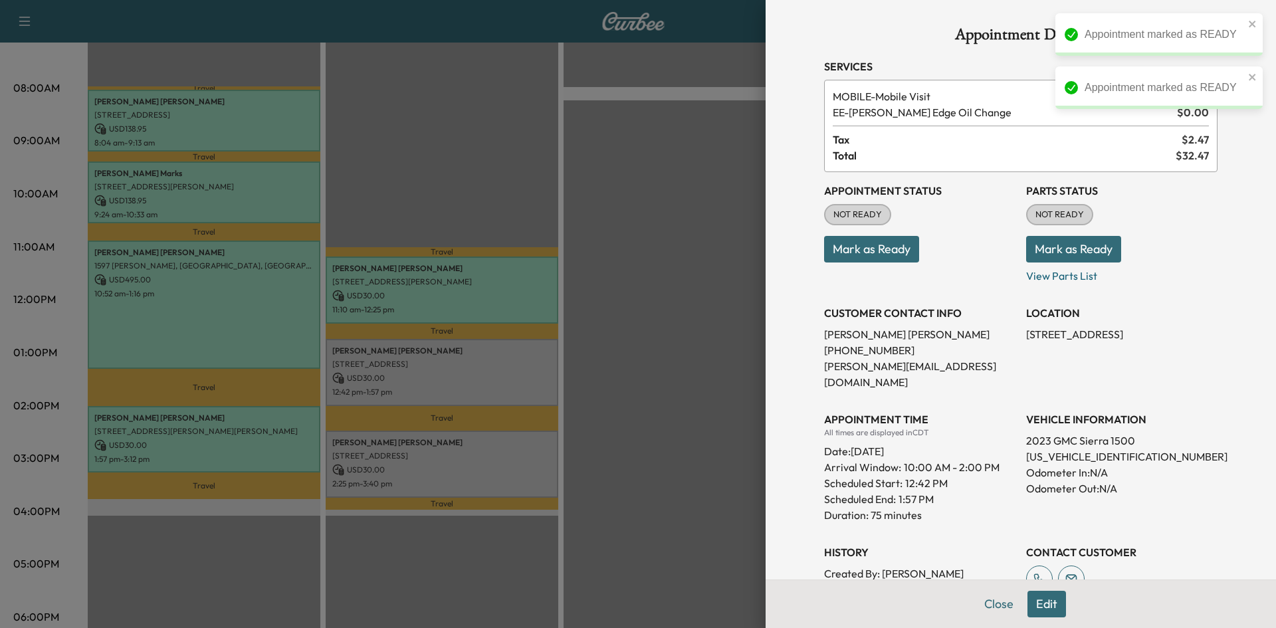
click at [853, 251] on button "Mark as Ready" at bounding box center [871, 249] width 95 height 27
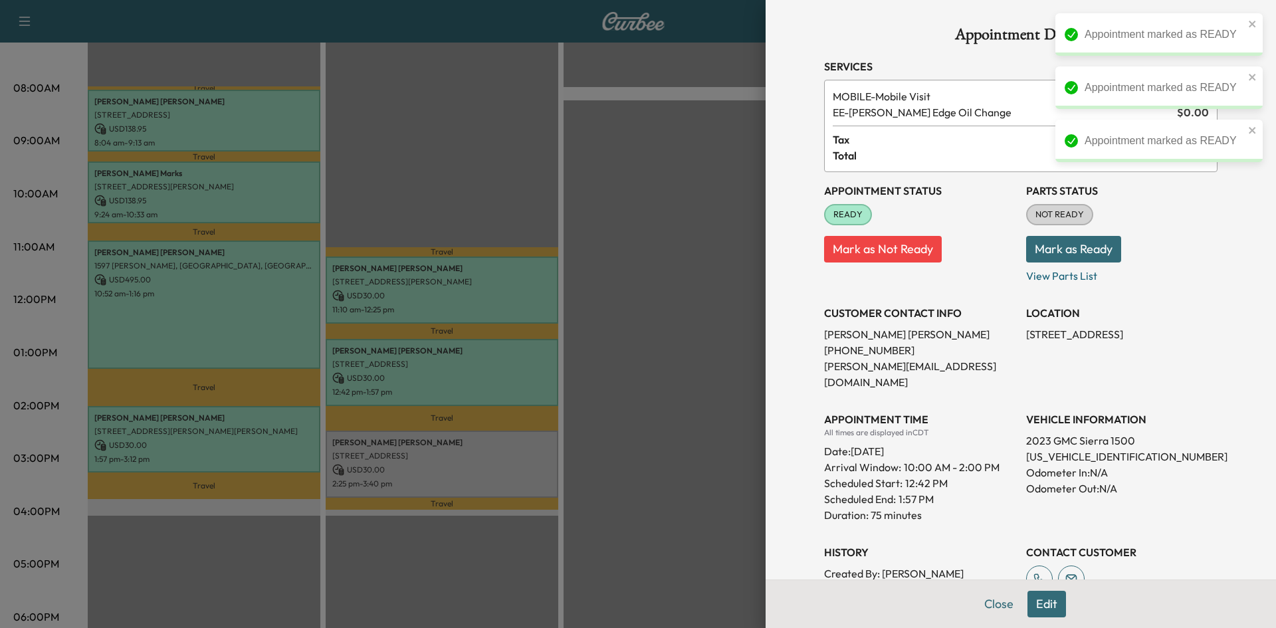
click at [465, 454] on div at bounding box center [638, 314] width 1276 height 628
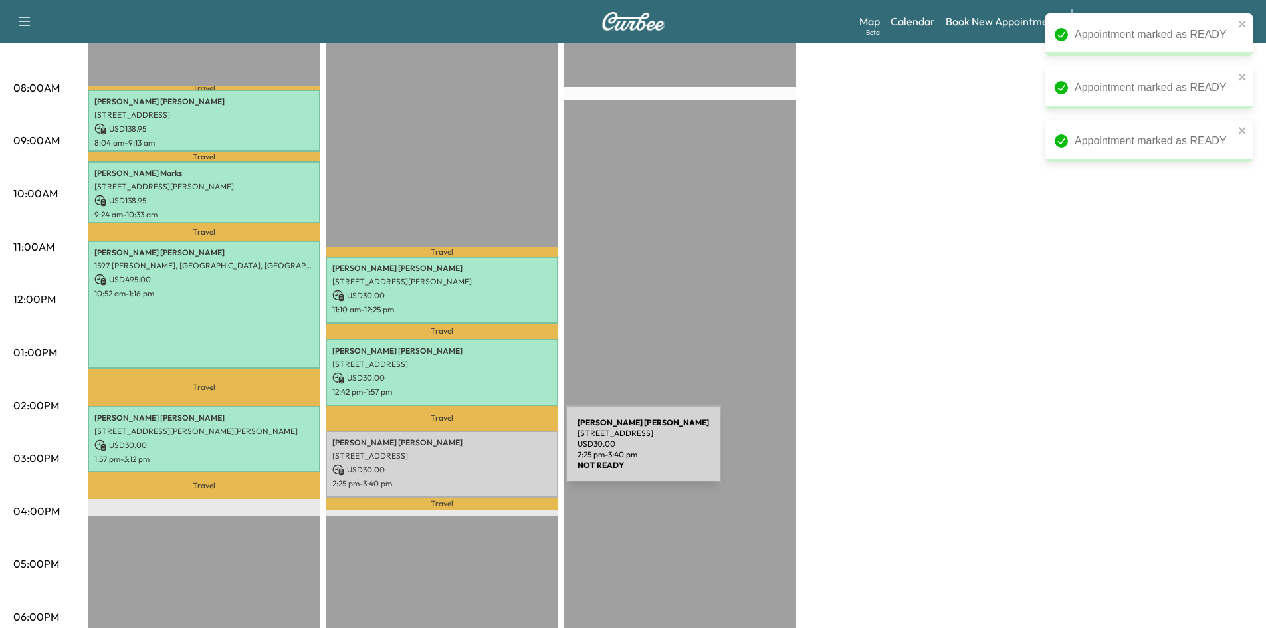
click at [467, 450] on p "3528 Haversham Dr, Plano, TX 75023, US" at bounding box center [441, 455] width 219 height 11
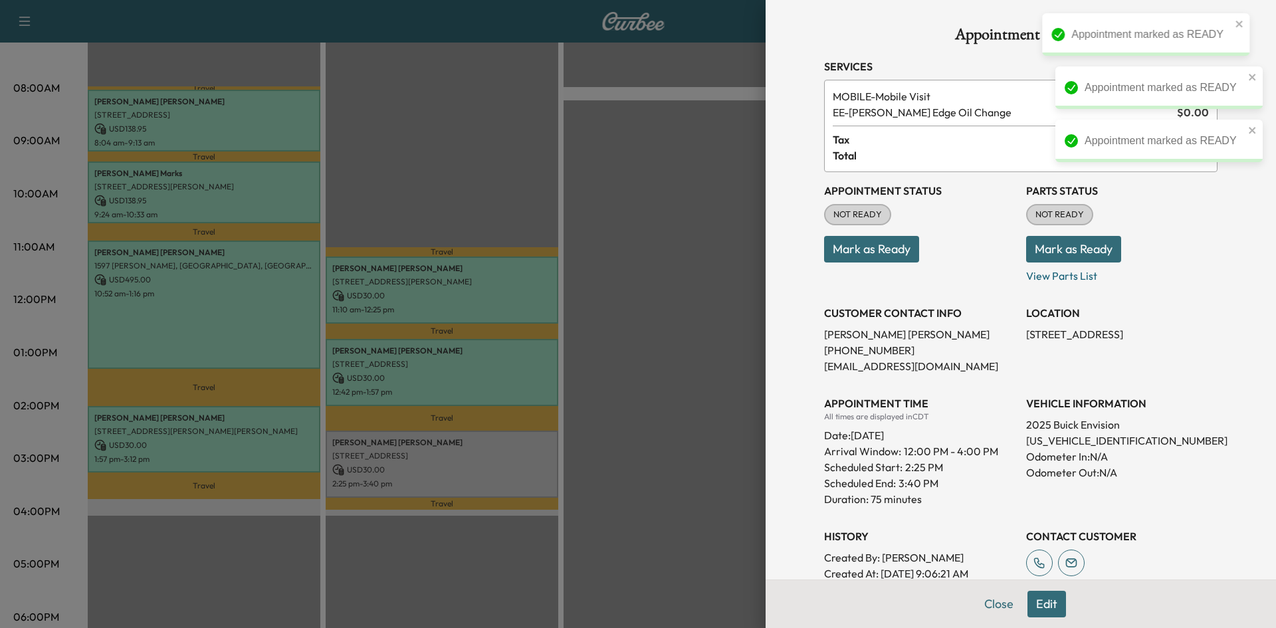
click at [830, 253] on button "Mark as Ready" at bounding box center [871, 249] width 95 height 27
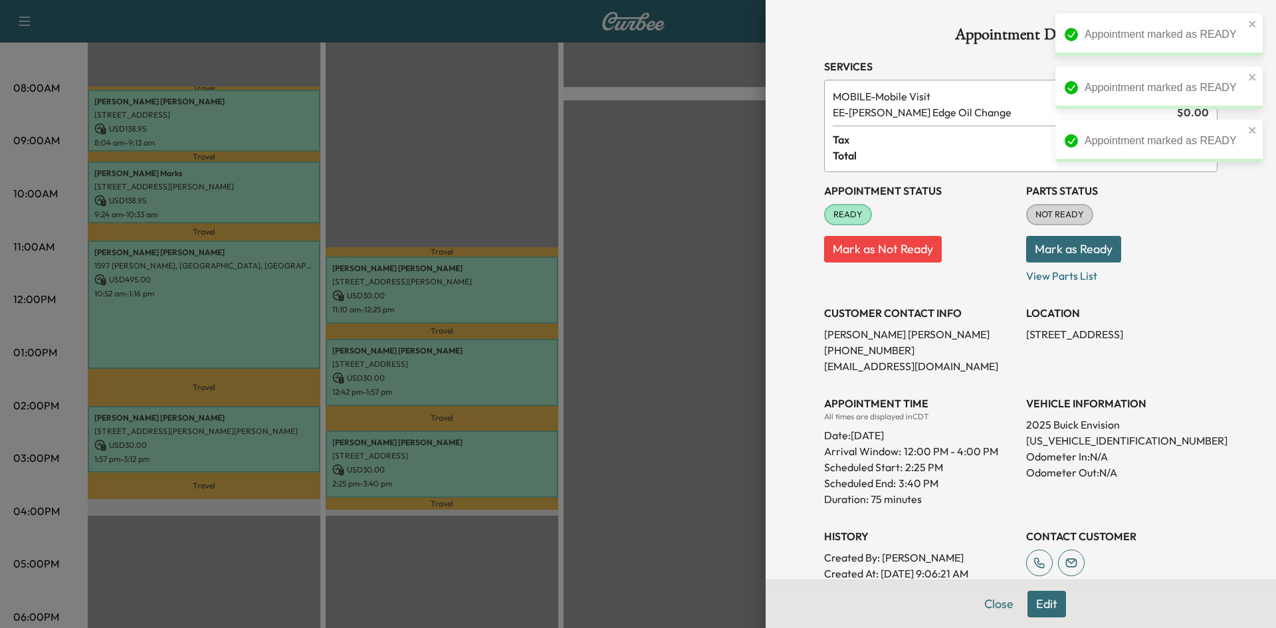
drag, startPoint x: 488, startPoint y: 180, endPoint x: 481, endPoint y: 189, distance: 11.4
click at [487, 179] on div at bounding box center [638, 314] width 1276 height 628
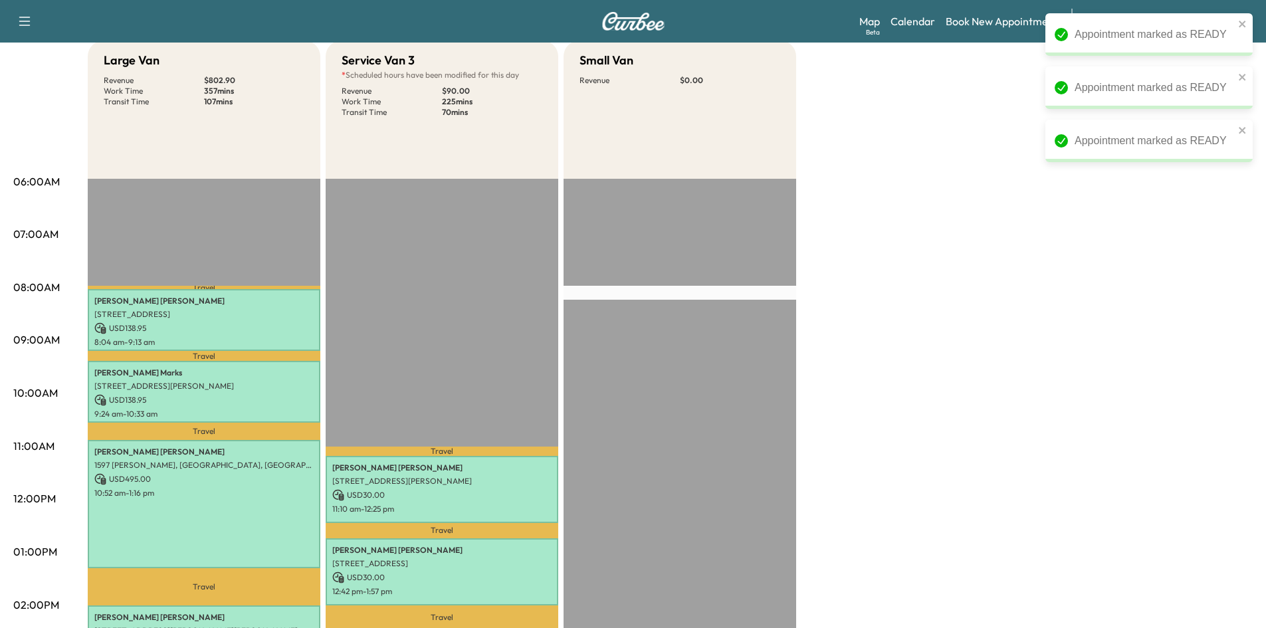
scroll to position [0, 0]
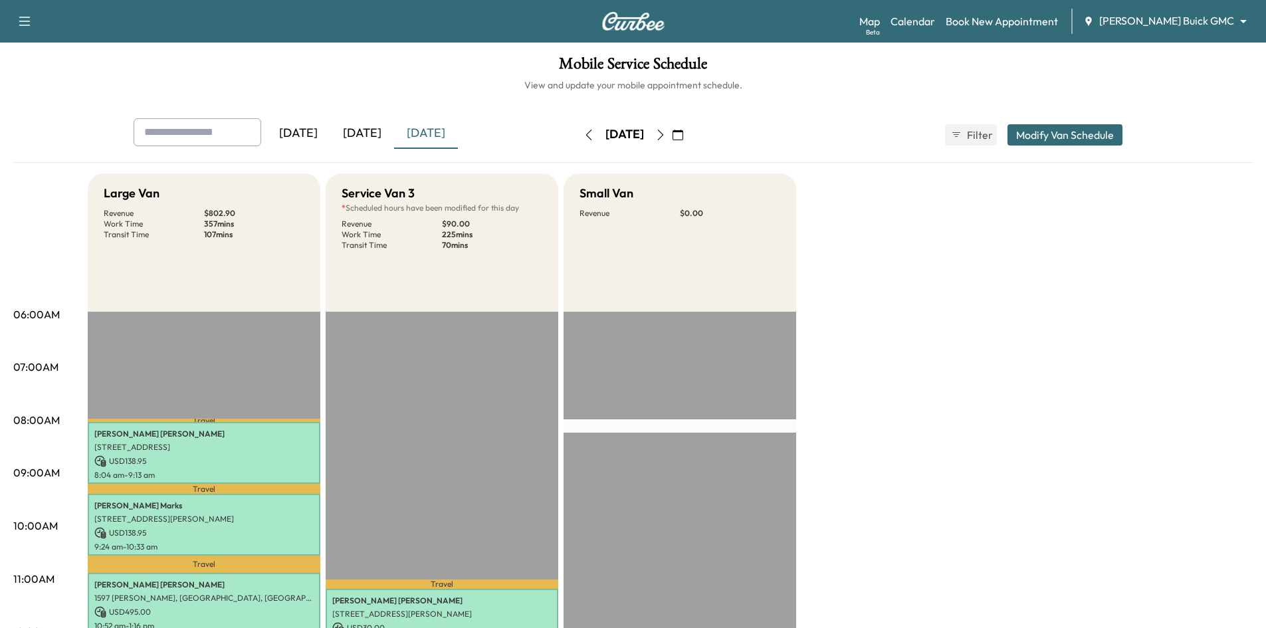
click at [683, 137] on icon "button" at bounding box center [677, 135] width 11 height 11
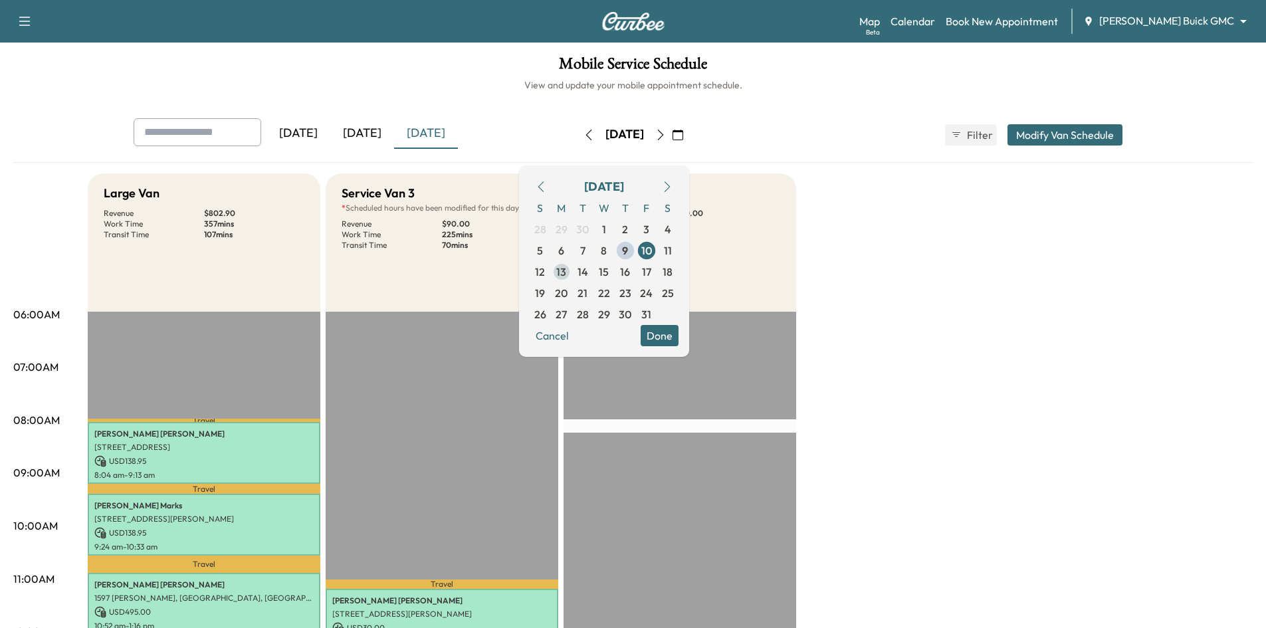
click at [566, 271] on span "13" at bounding box center [561, 272] width 10 height 16
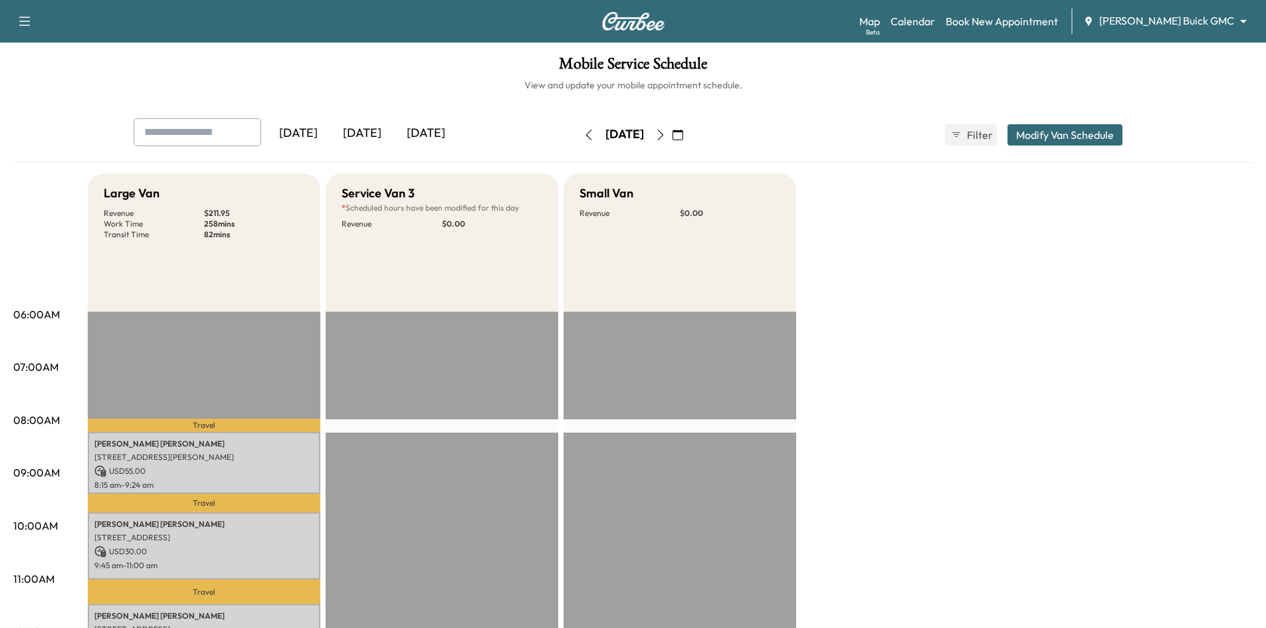
click at [474, 88] on h6 "View and update your mobile appointment schedule." at bounding box center [632, 84] width 1239 height 13
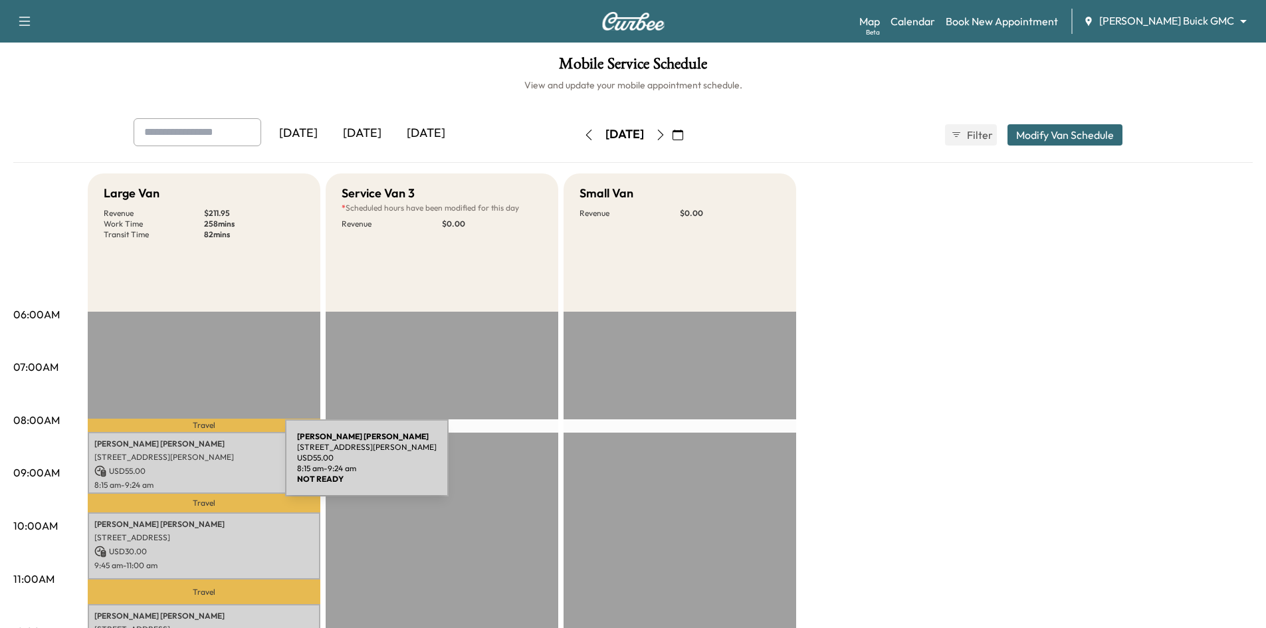
click at [185, 466] on p "USD 55.00" at bounding box center [203, 471] width 219 height 12
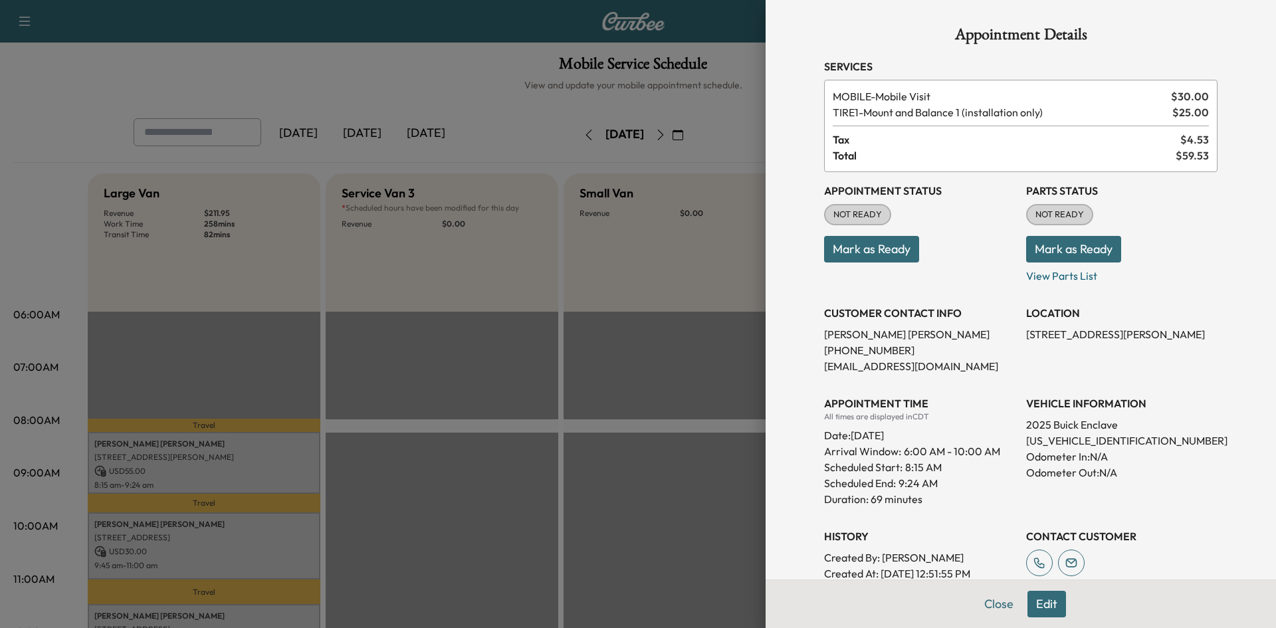
click at [373, 94] on div at bounding box center [638, 314] width 1276 height 628
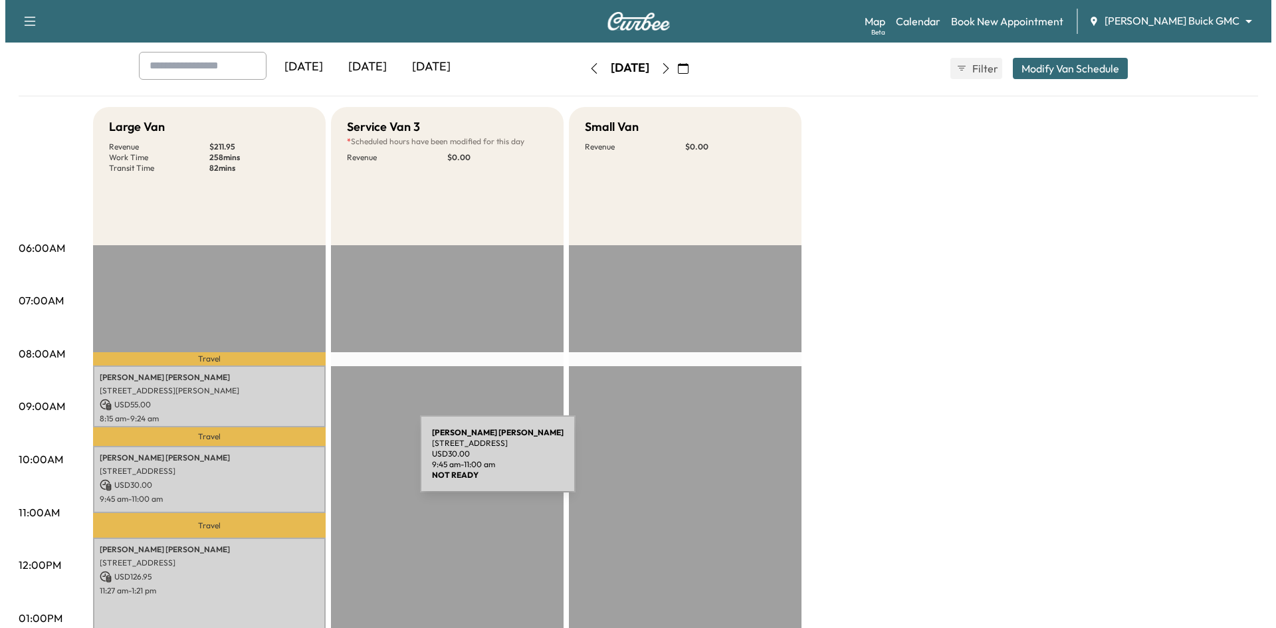
scroll to position [133, 0]
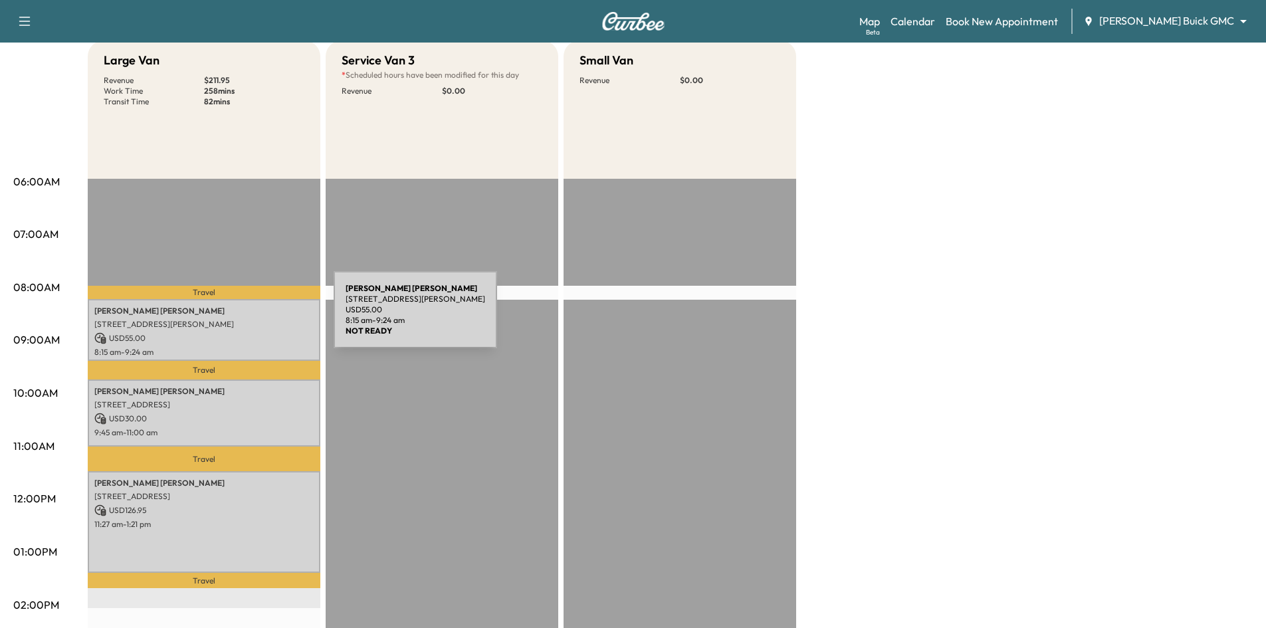
click at [234, 319] on p "1720 Ivy Ln, Carrollton, TX 75007, USA" at bounding box center [203, 324] width 219 height 11
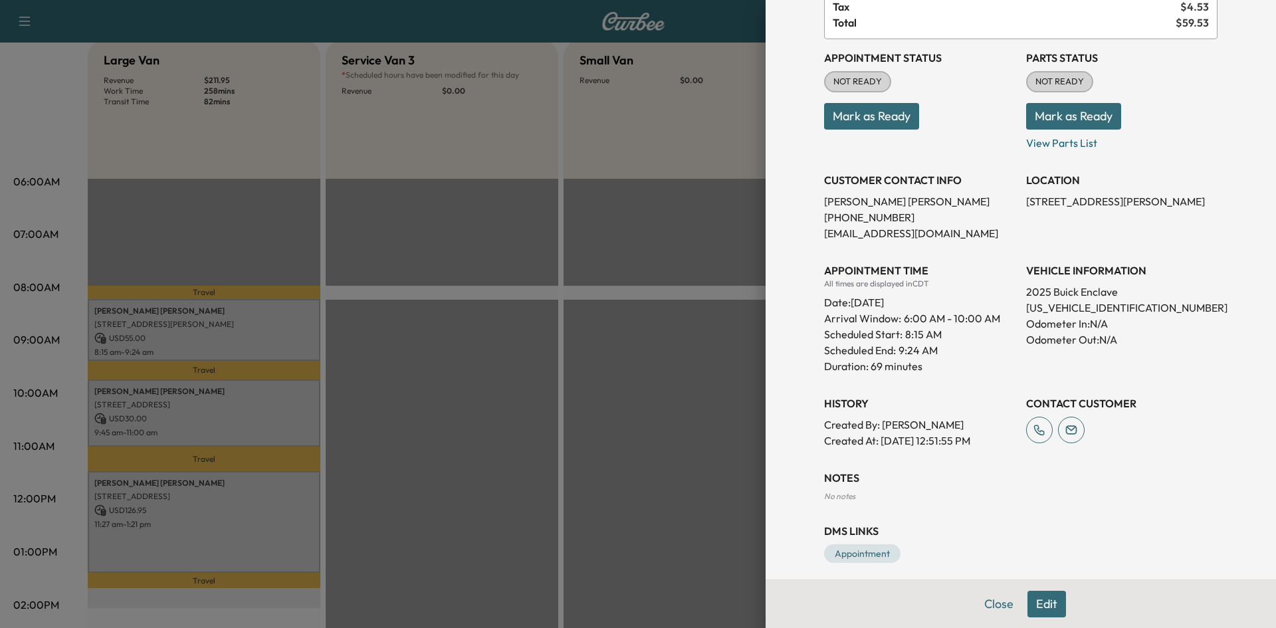
click at [699, 385] on div at bounding box center [638, 314] width 1276 height 628
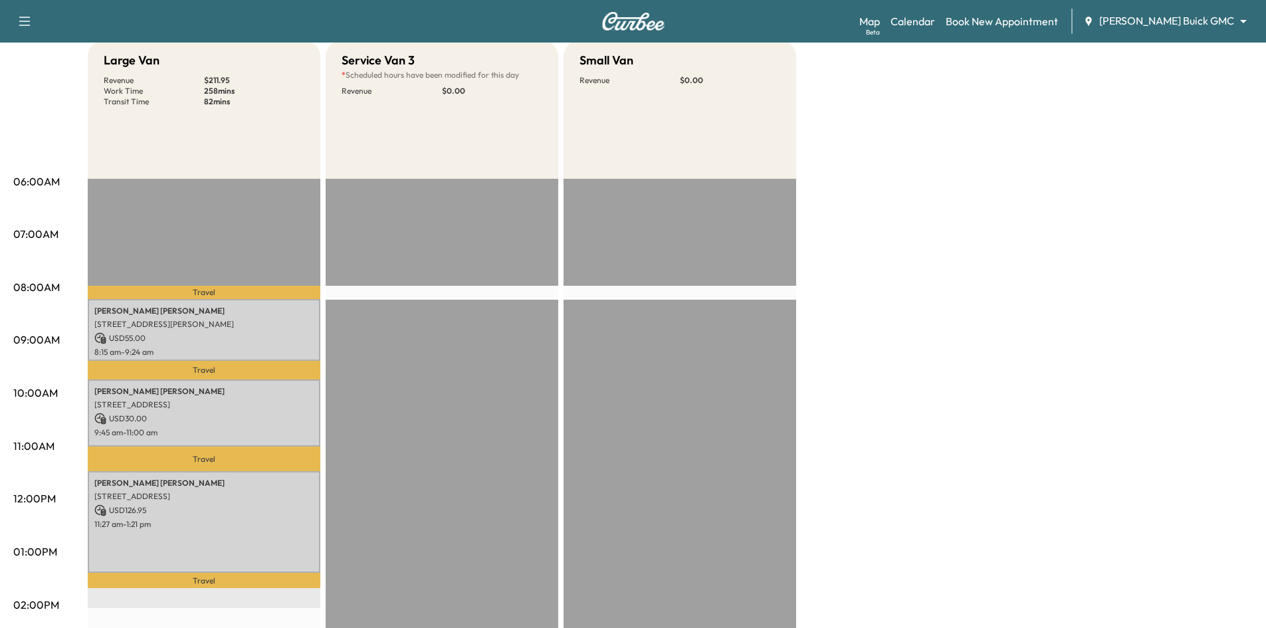
scroll to position [0, 0]
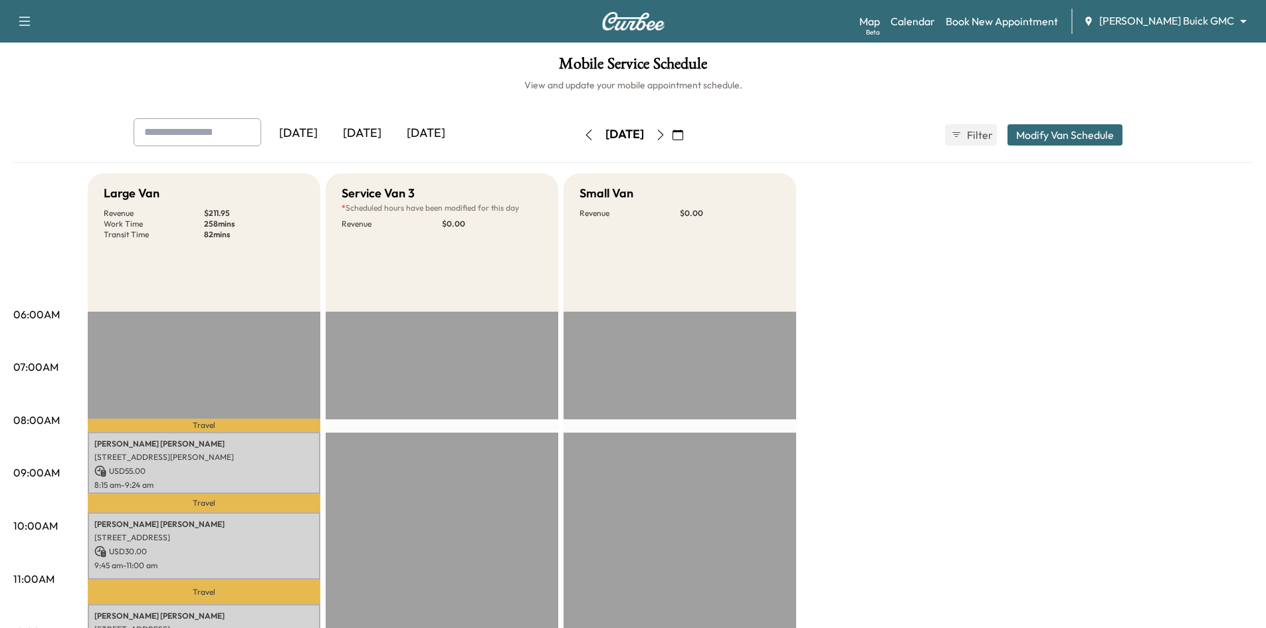
click at [683, 137] on icon "button" at bounding box center [677, 135] width 11 height 11
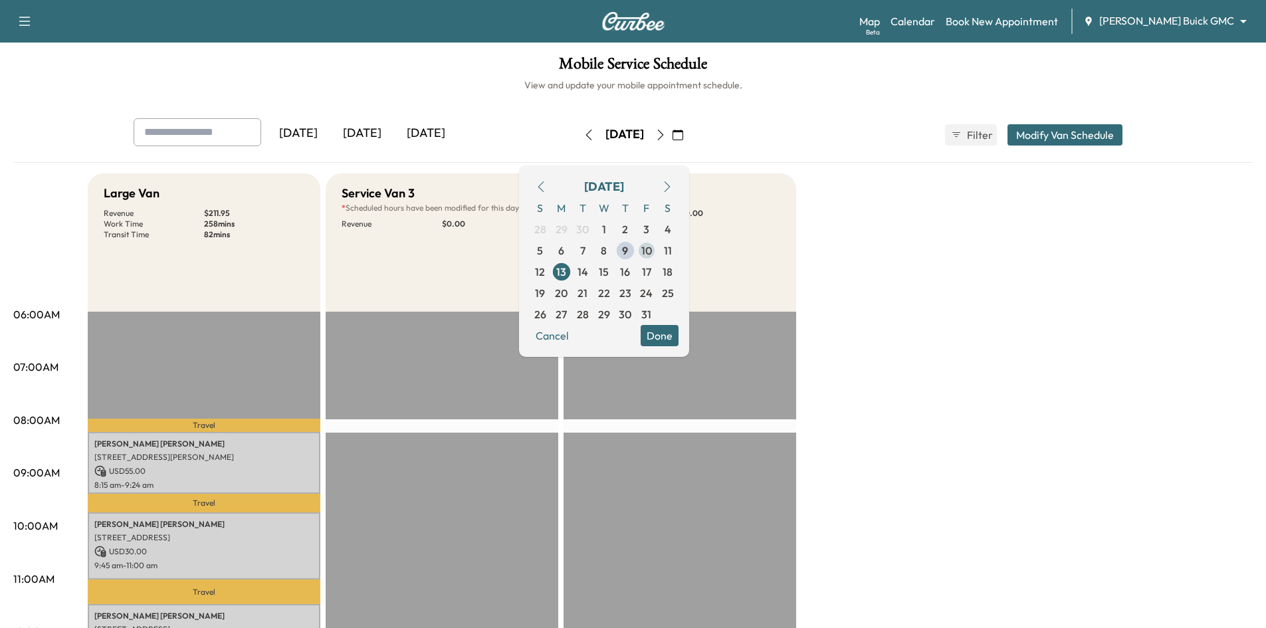
click at [657, 256] on span "10" at bounding box center [646, 250] width 21 height 21
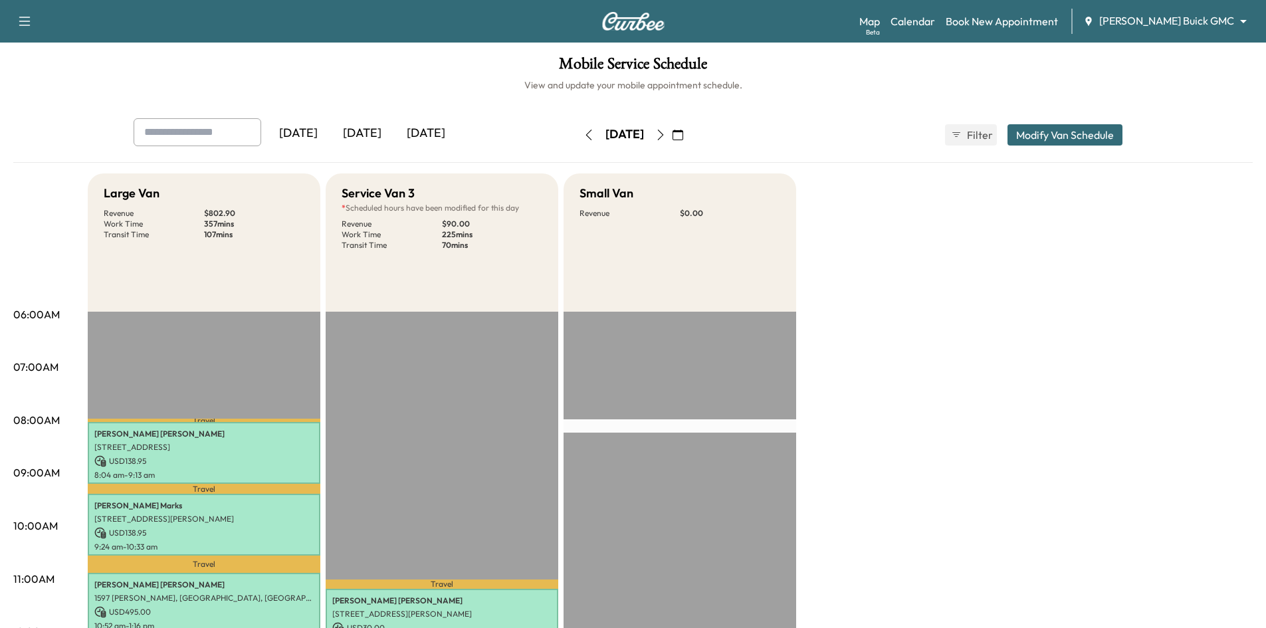
click at [361, 130] on div "[DATE]" at bounding box center [362, 133] width 64 height 31
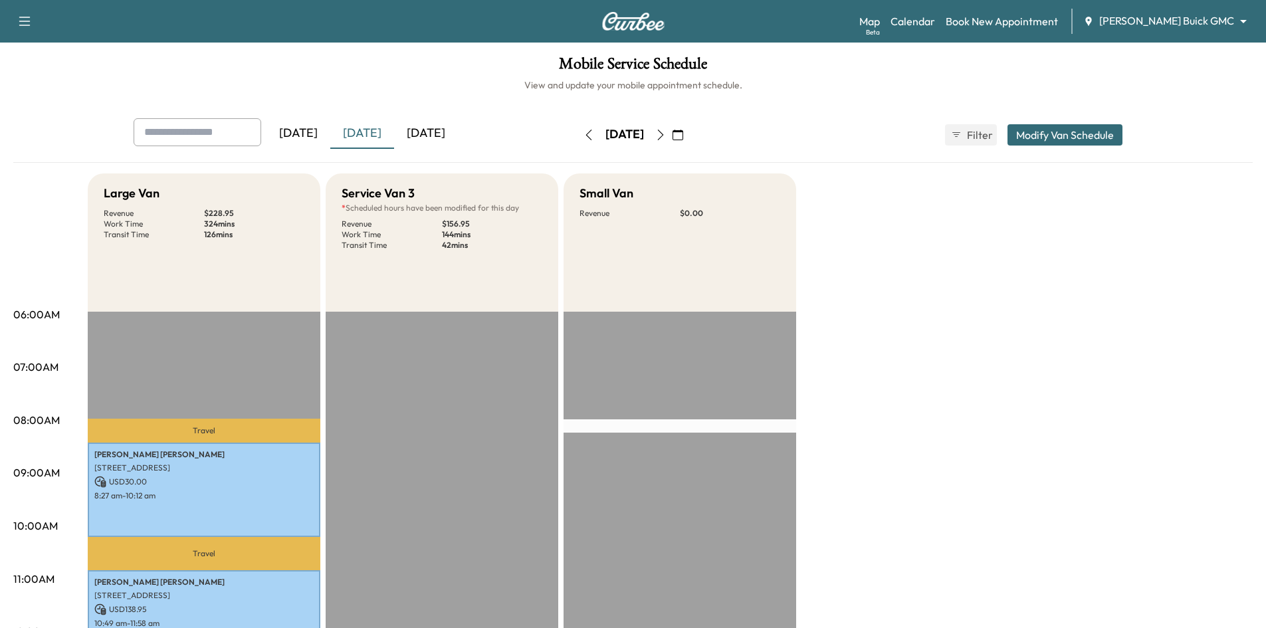
click at [442, 131] on div "[DATE]" at bounding box center [426, 133] width 64 height 31
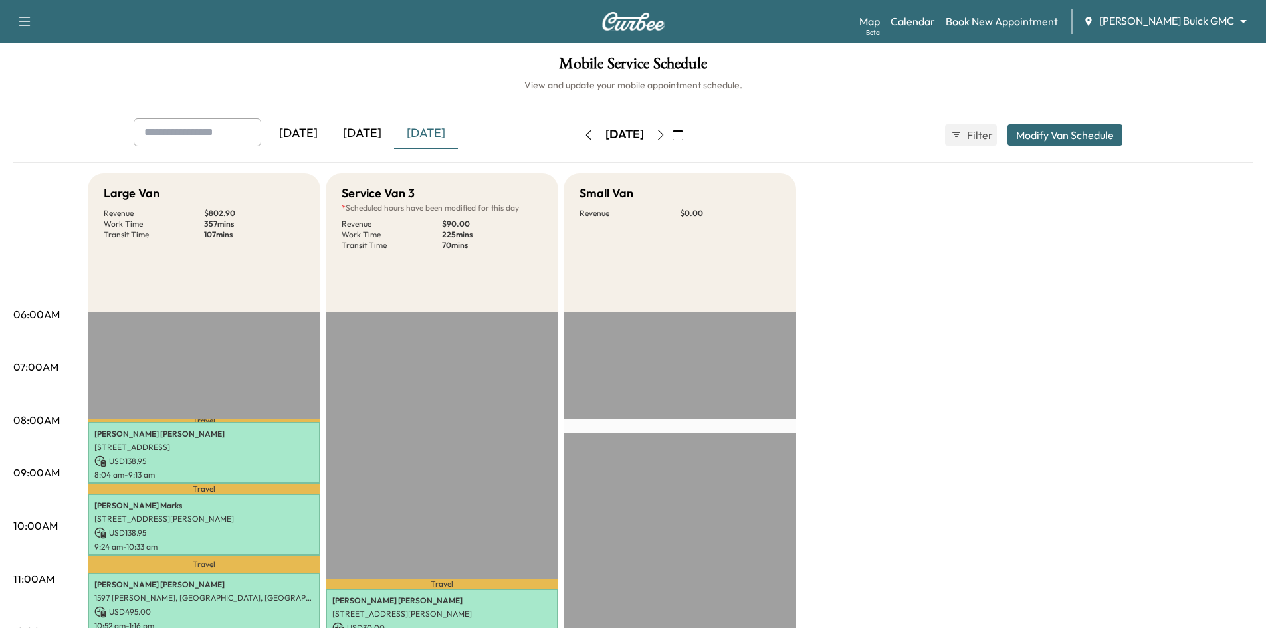
click at [683, 136] on icon "button" at bounding box center [677, 135] width 11 height 11
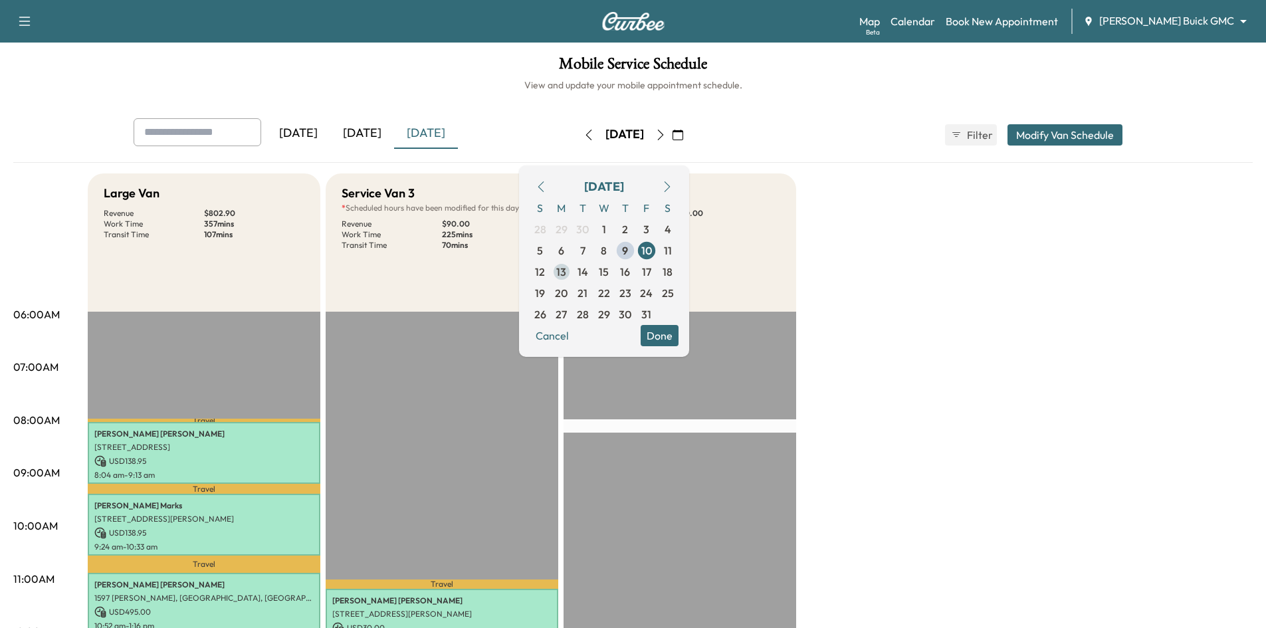
click at [572, 274] on span "13" at bounding box center [561, 271] width 21 height 21
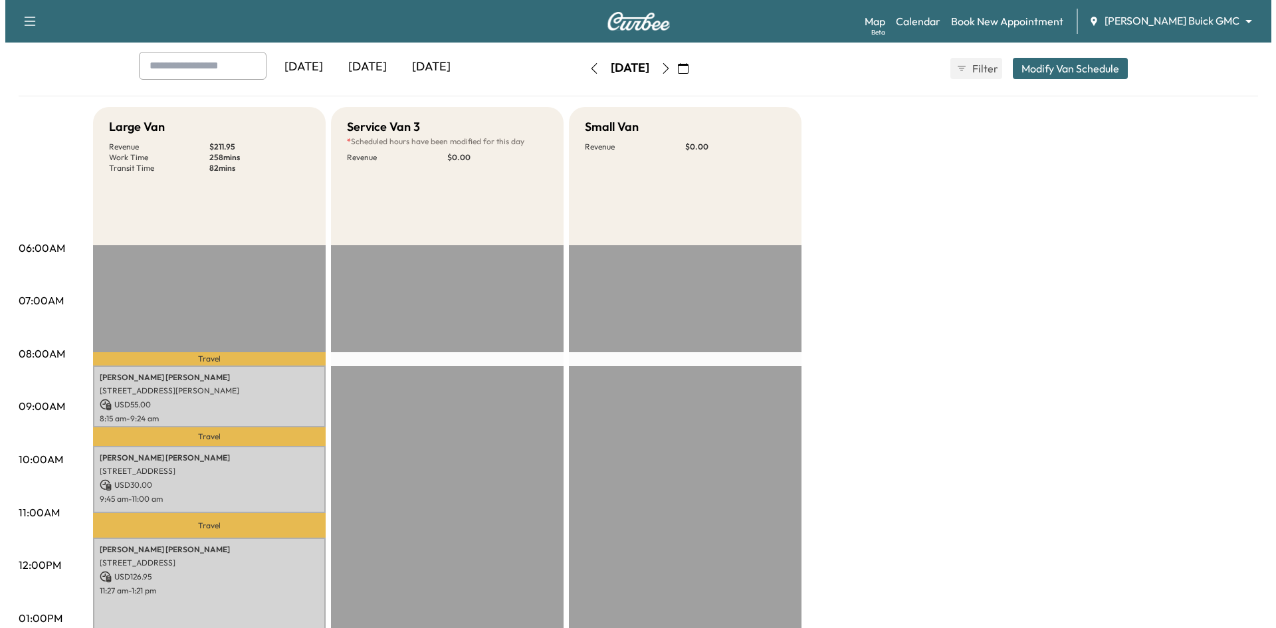
scroll to position [266, 0]
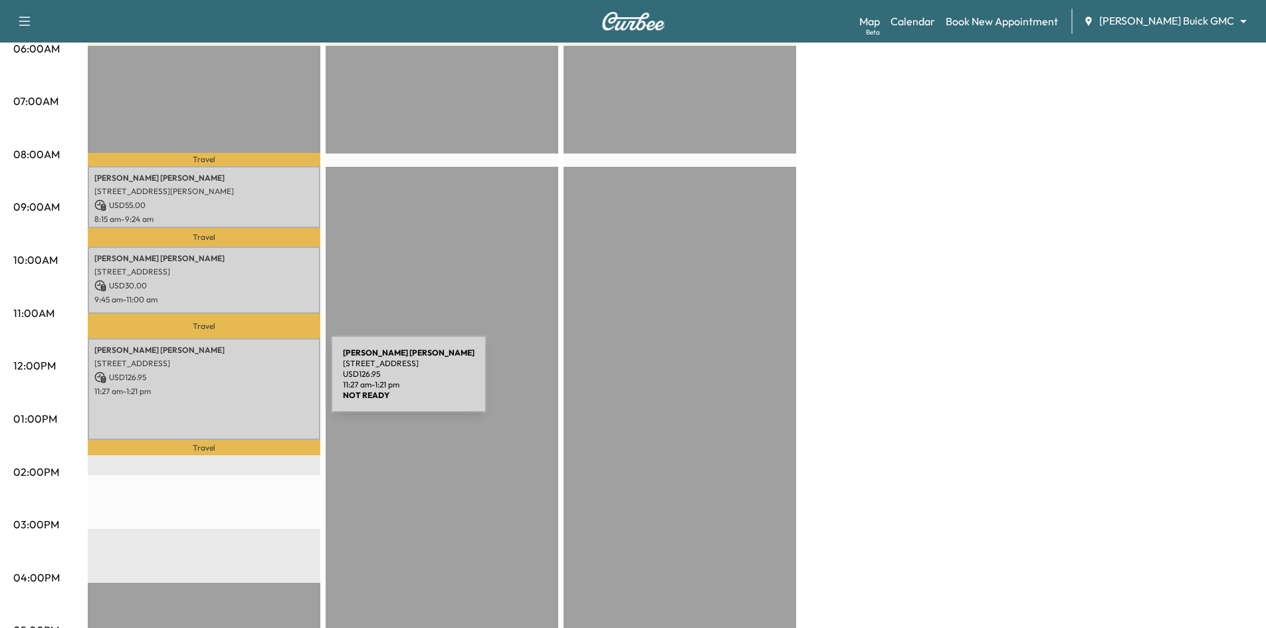
click at [231, 386] on p "11:27 am - 1:21 pm" at bounding box center [203, 391] width 219 height 11
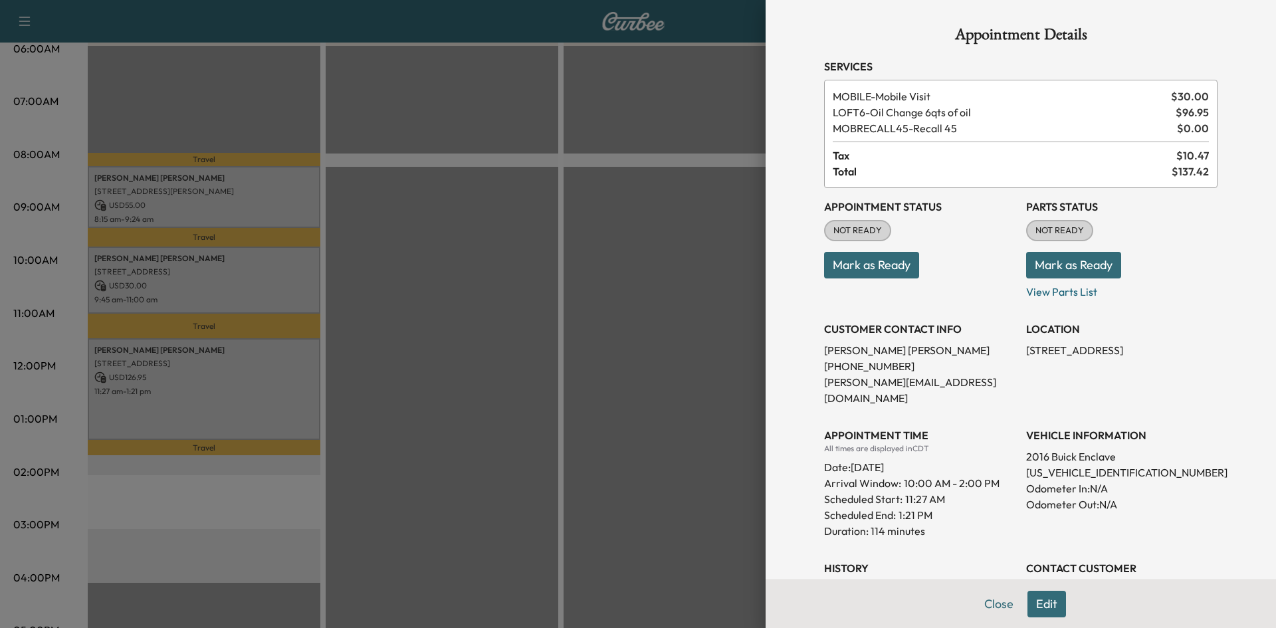
scroll to position [241, 0]
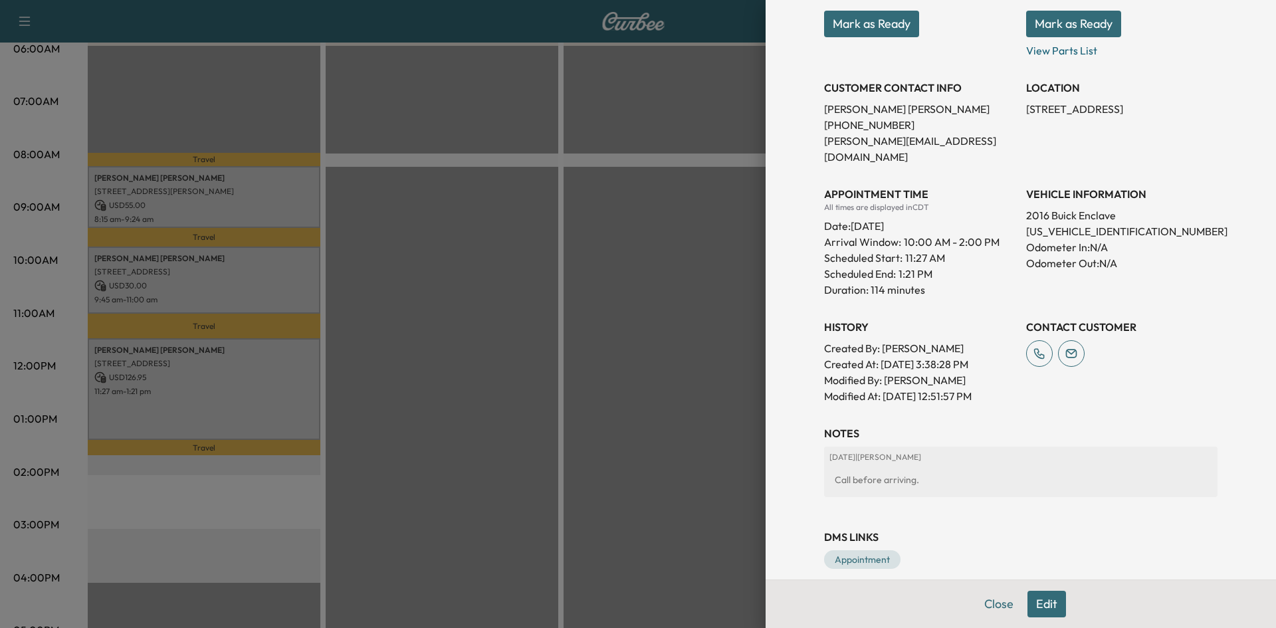
click at [296, 272] on div at bounding box center [638, 314] width 1276 height 628
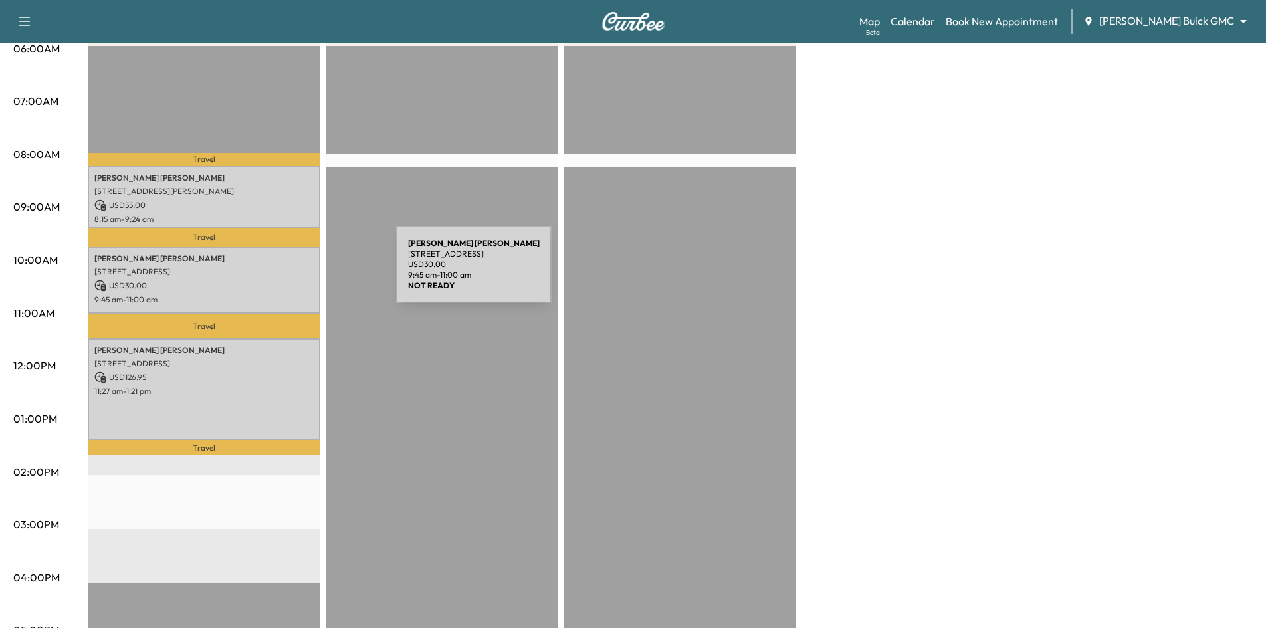
click at [296, 272] on p "6011 Twin Coves St, Dallas, TX 75248, USA" at bounding box center [203, 271] width 219 height 11
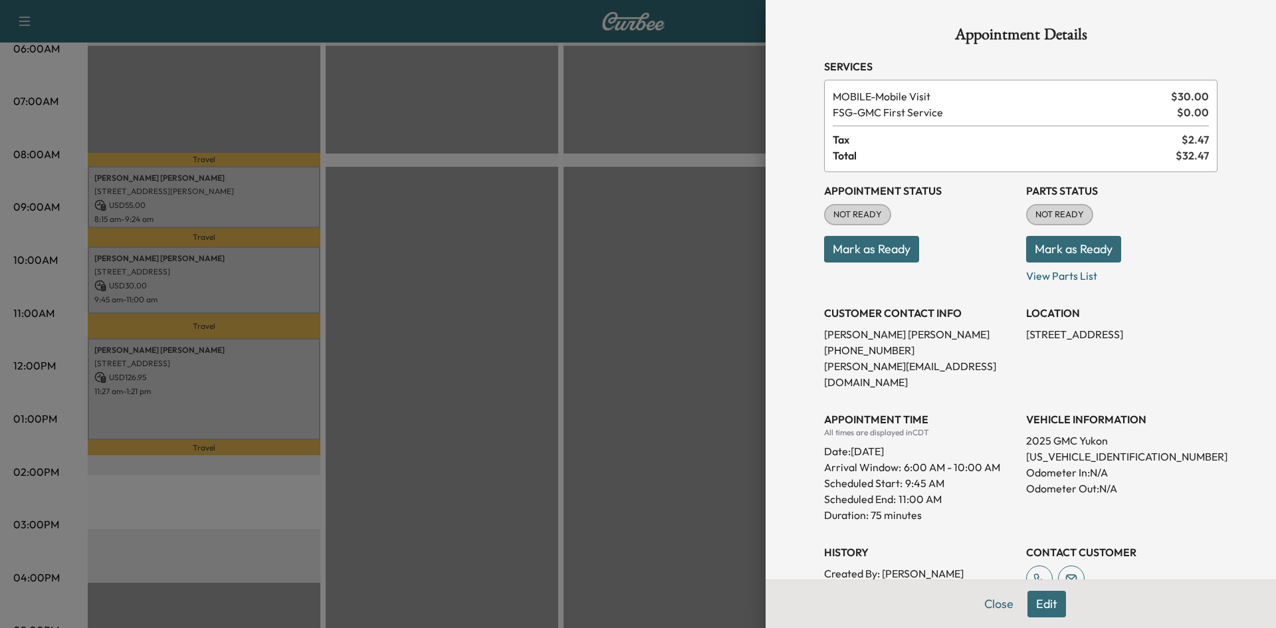
scroll to position [175, 0]
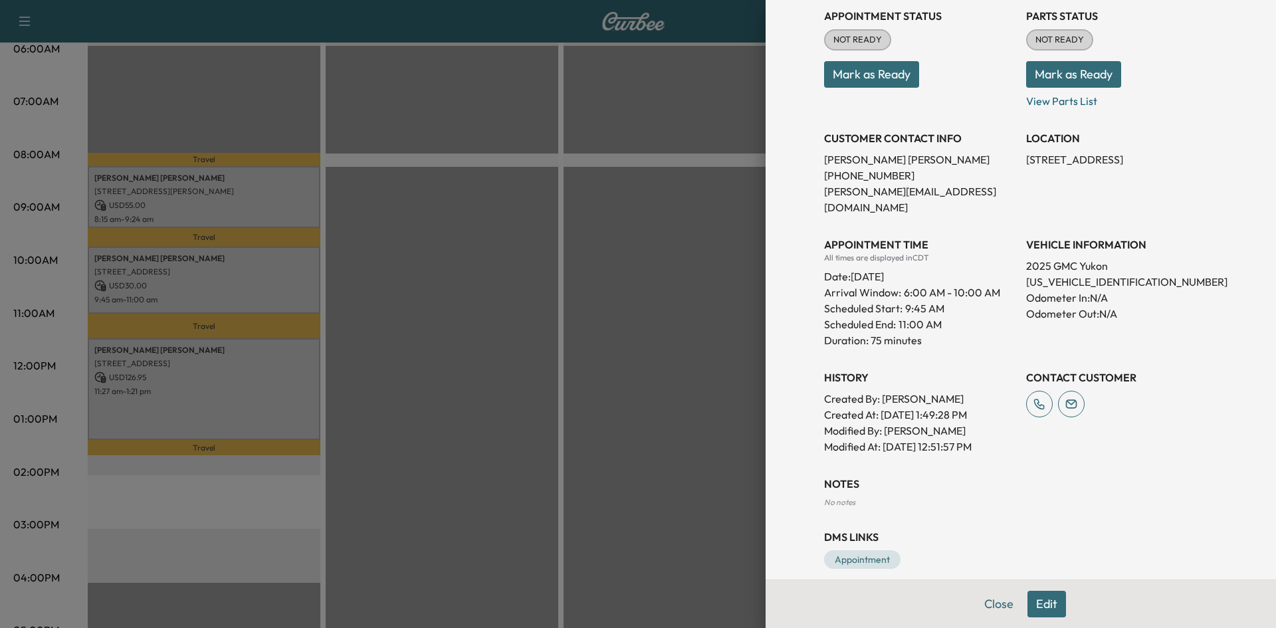
drag, startPoint x: 547, startPoint y: 300, endPoint x: 236, endPoint y: 225, distance: 320.5
click at [537, 302] on div at bounding box center [638, 314] width 1276 height 628
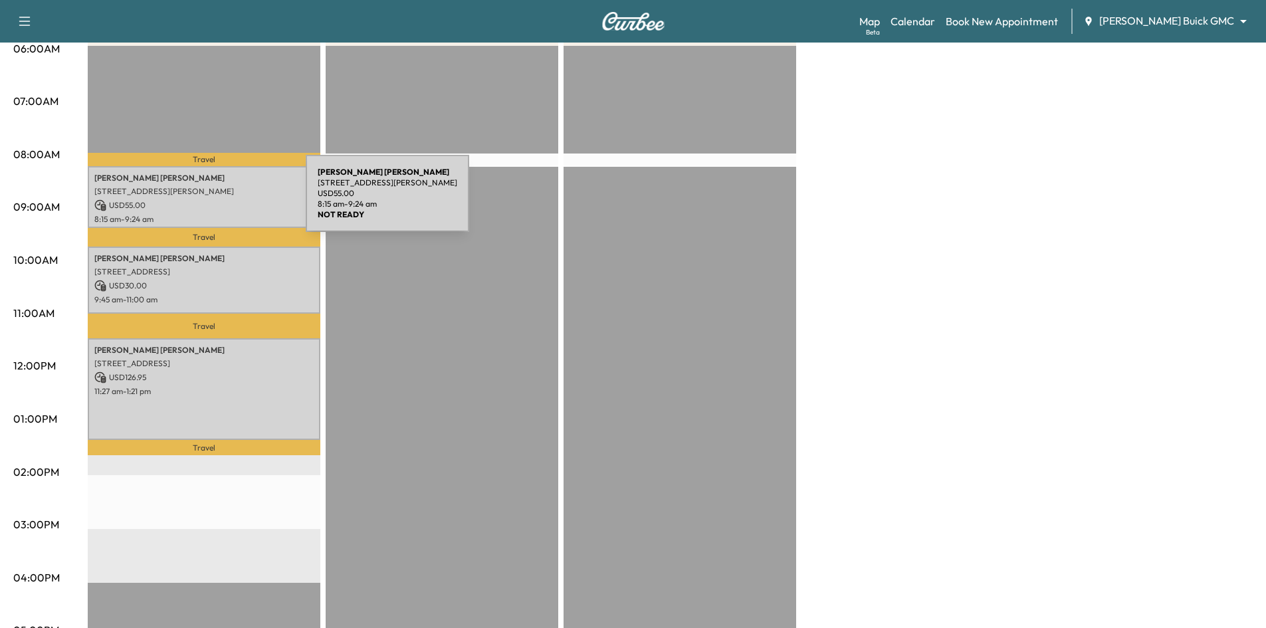
click at [207, 202] on p "USD 55.00" at bounding box center [203, 205] width 219 height 12
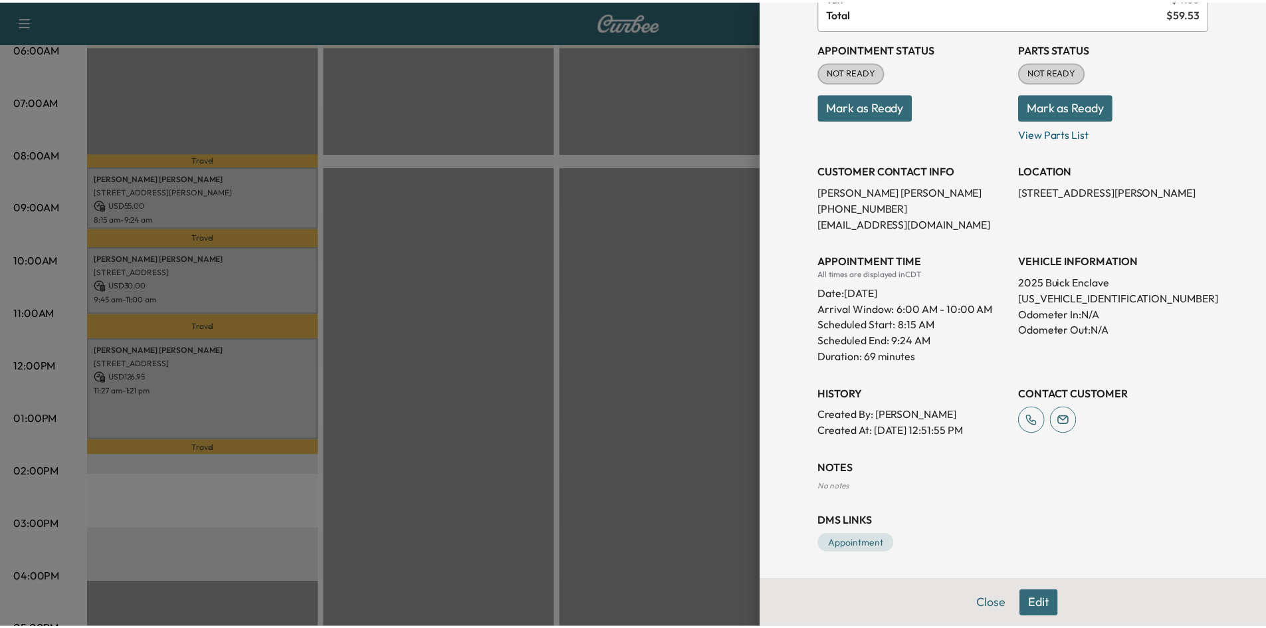
scroll to position [0, 0]
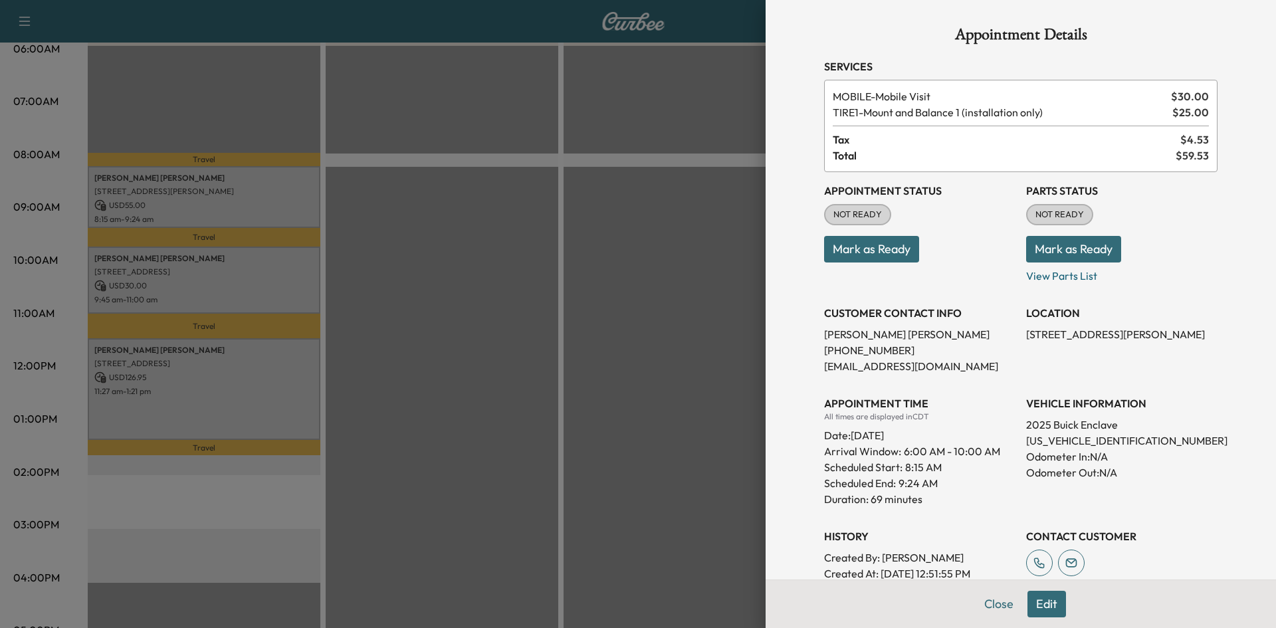
drag, startPoint x: 438, startPoint y: 267, endPoint x: 531, endPoint y: 110, distance: 182.3
click at [440, 266] on div at bounding box center [638, 314] width 1276 height 628
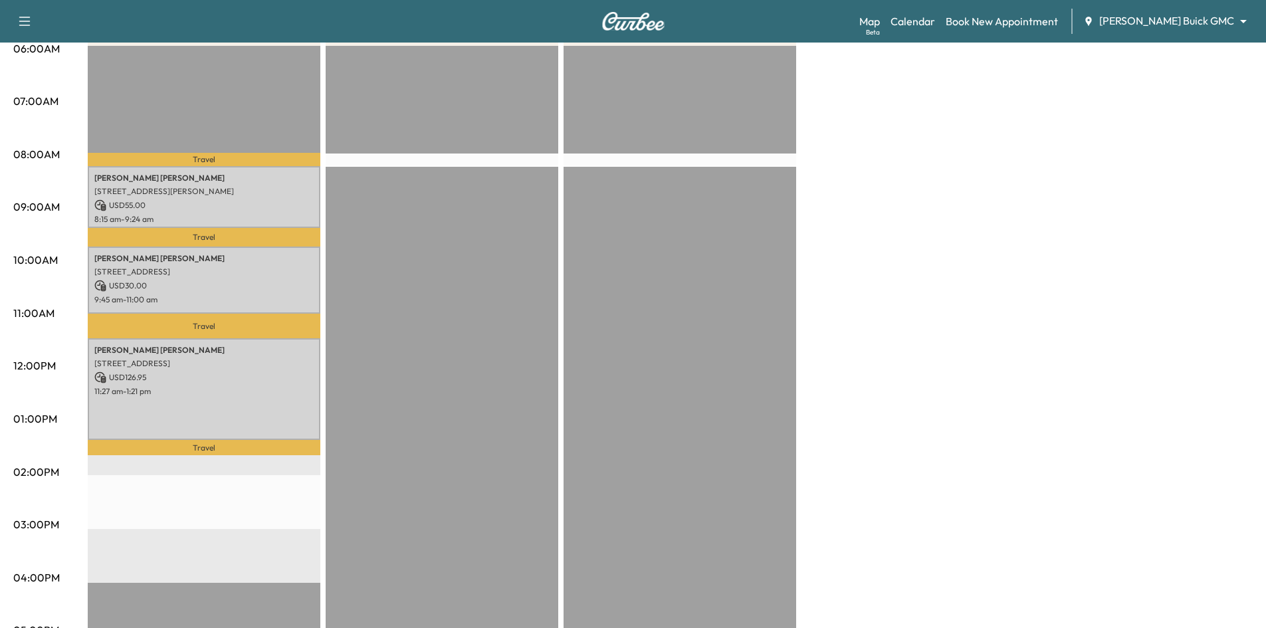
scroll to position [66, 0]
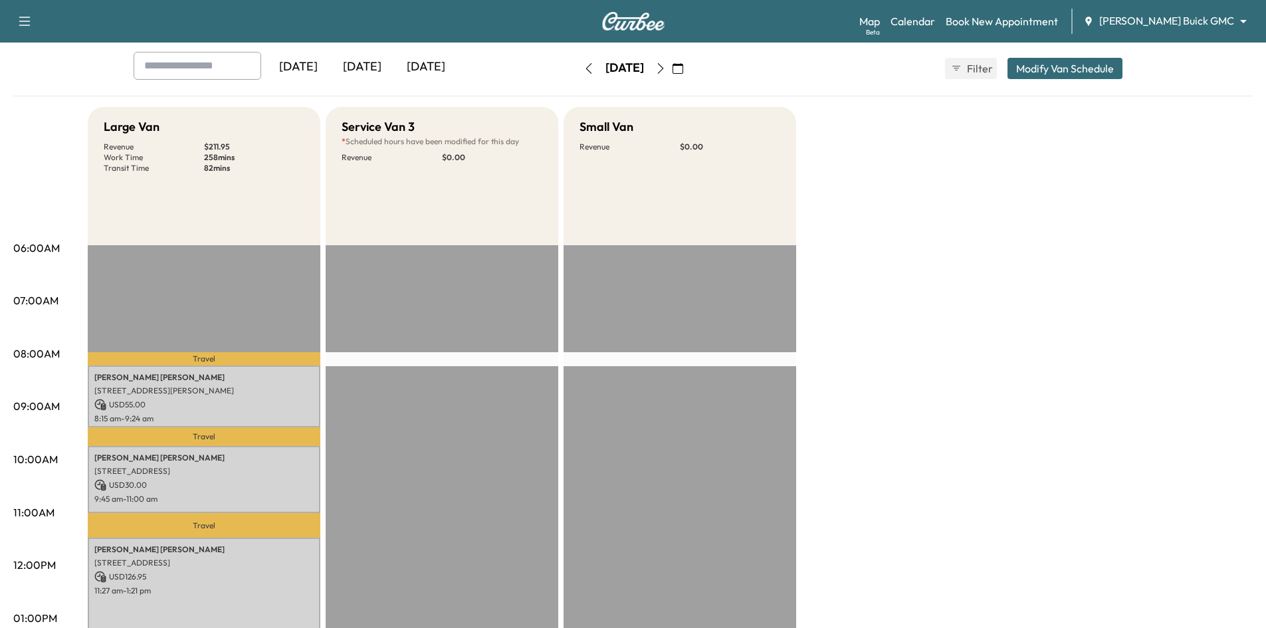
click at [683, 68] on icon "button" at bounding box center [677, 68] width 11 height 11
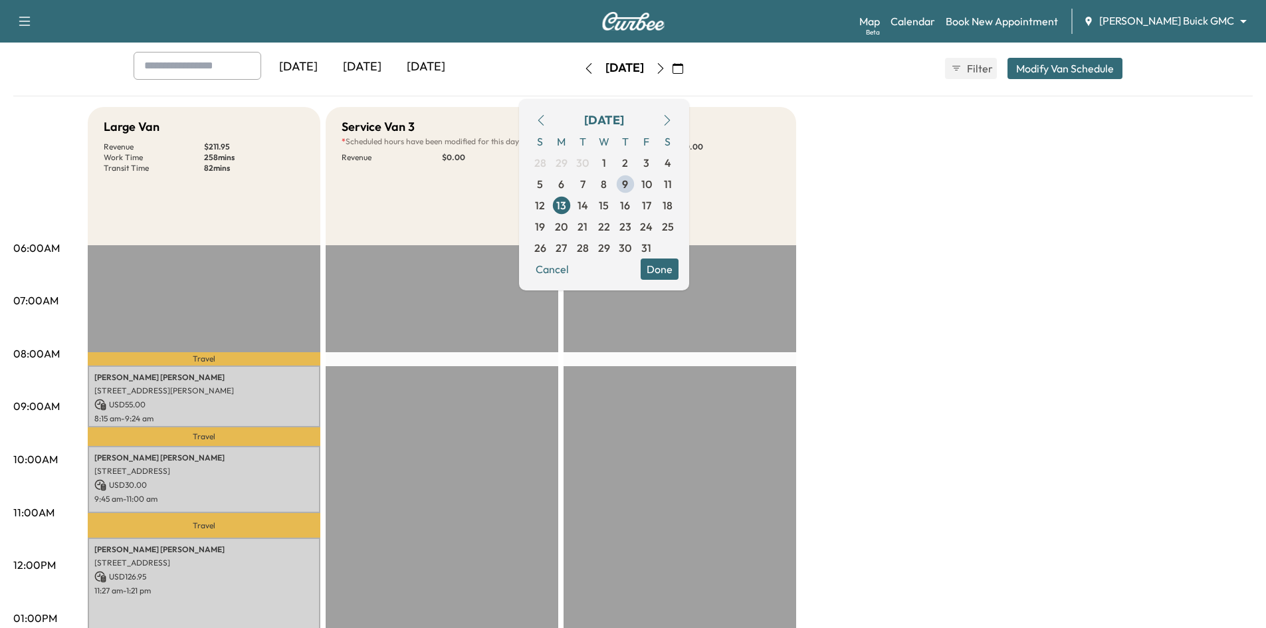
click at [666, 70] on icon "button" at bounding box center [660, 68] width 11 height 11
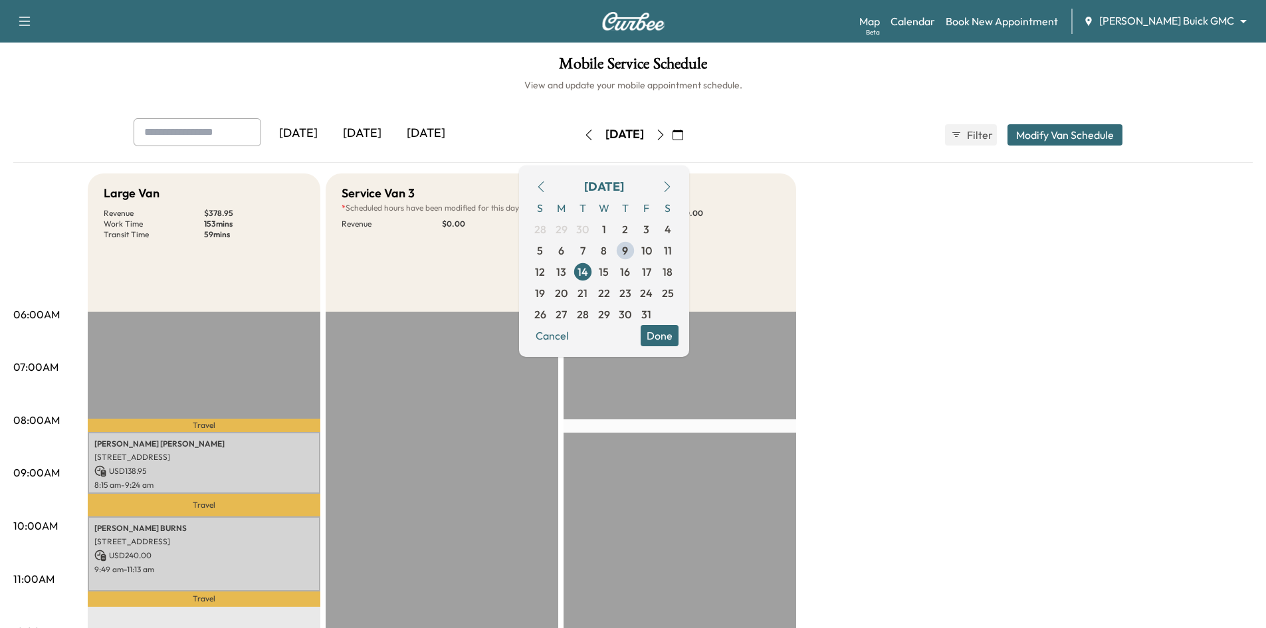
click at [678, 339] on button "Done" at bounding box center [659, 335] width 38 height 21
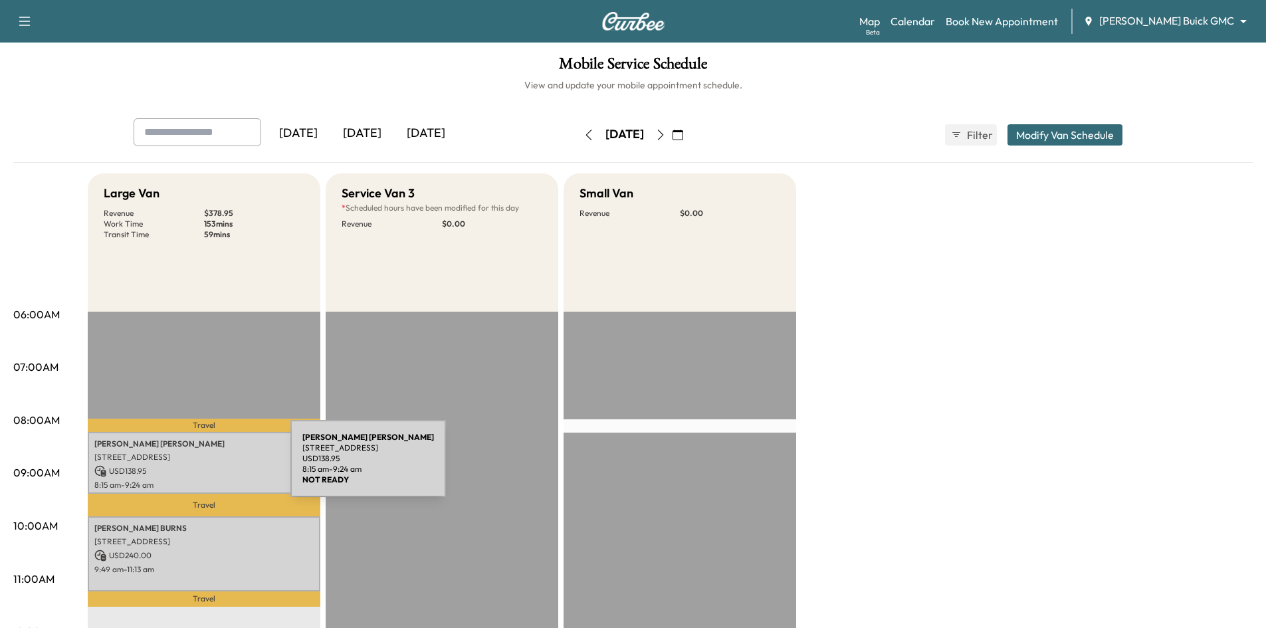
click at [193, 467] on p "USD 138.95" at bounding box center [203, 471] width 219 height 12
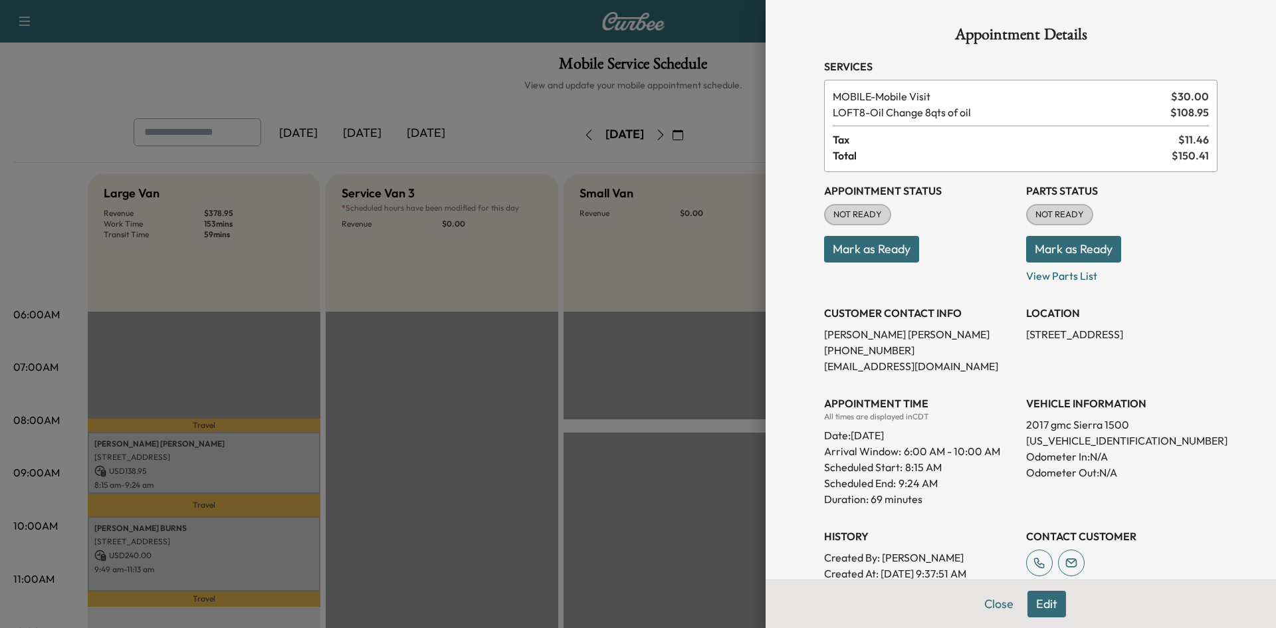
click at [260, 552] on div at bounding box center [638, 314] width 1276 height 628
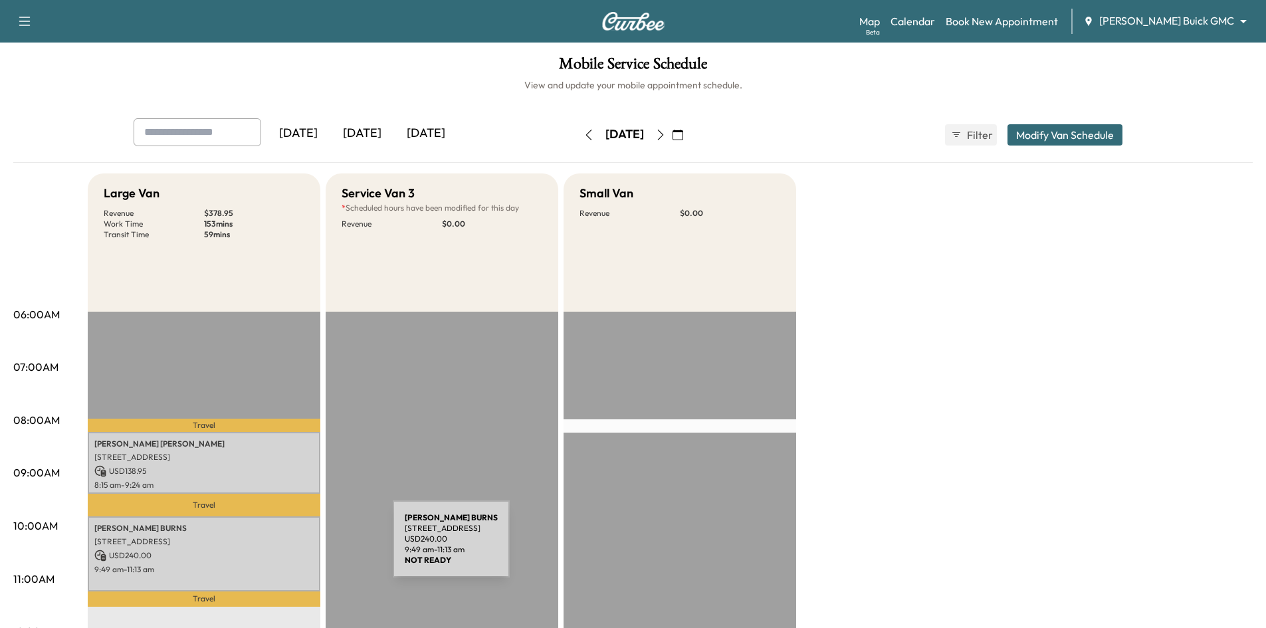
click at [290, 549] on p "USD 240.00" at bounding box center [203, 555] width 219 height 12
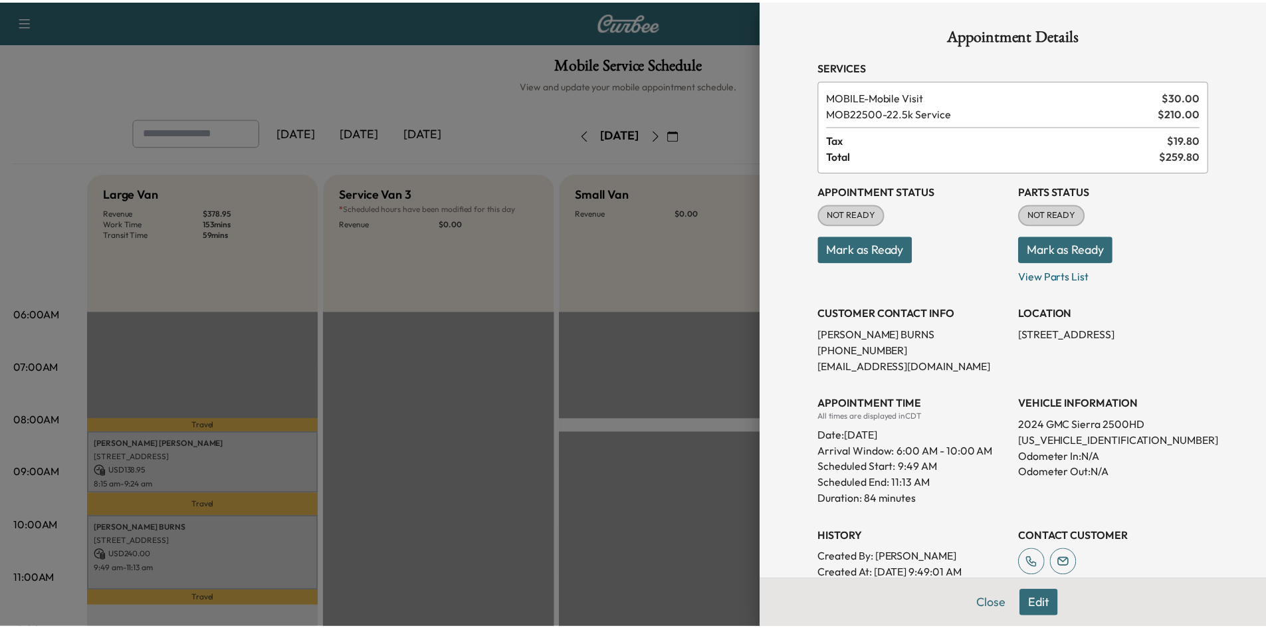
scroll to position [175, 0]
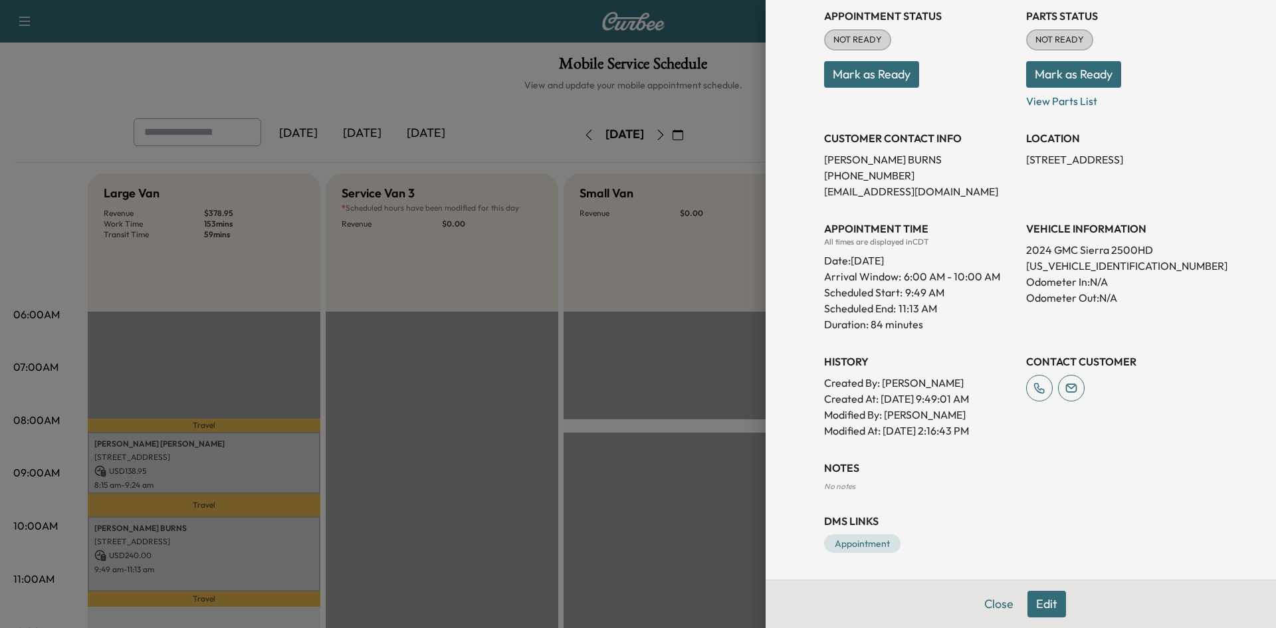
click at [470, 502] on div at bounding box center [638, 314] width 1276 height 628
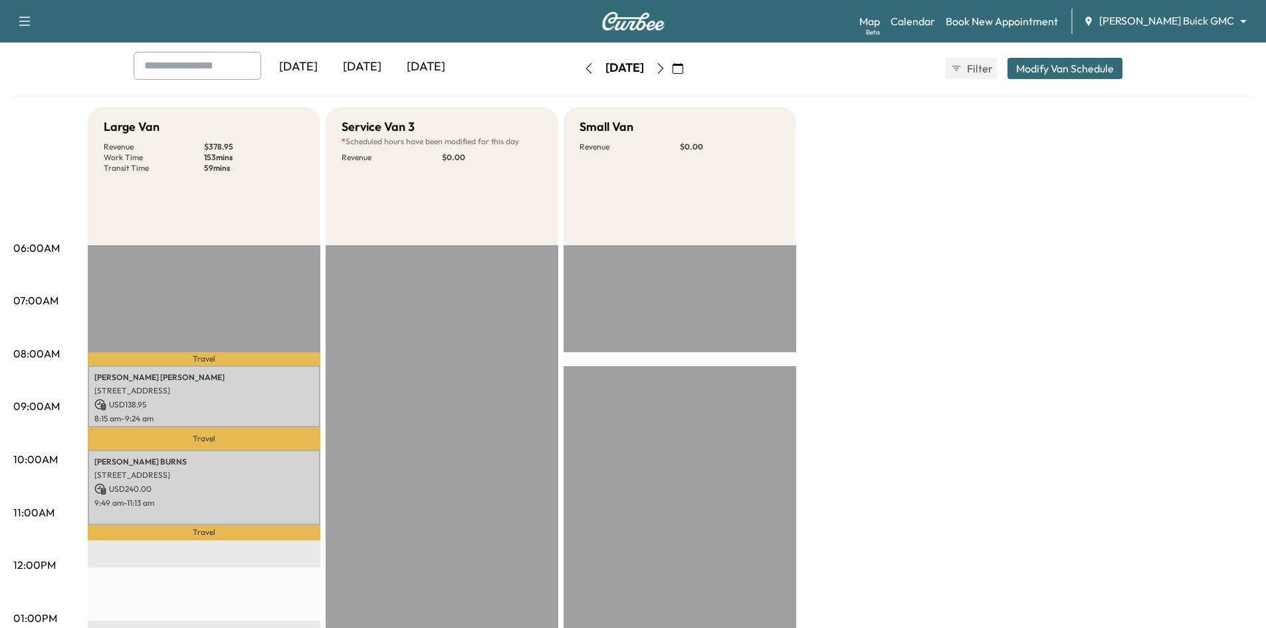
scroll to position [0, 0]
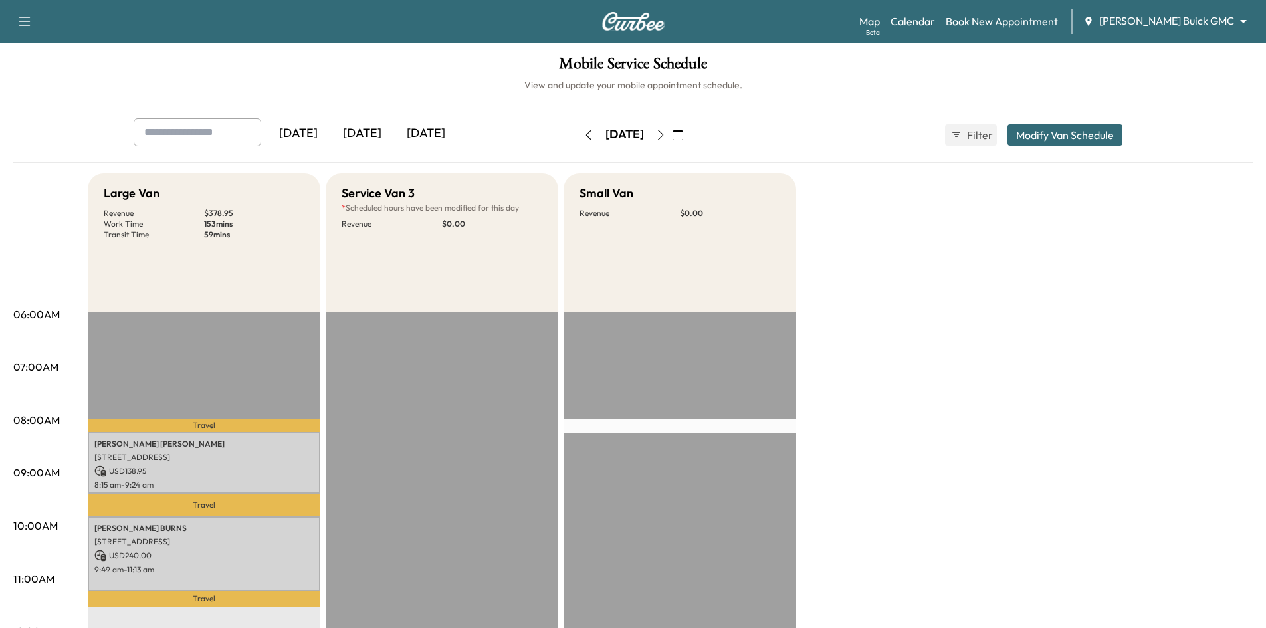
click at [666, 136] on icon "button" at bounding box center [660, 135] width 11 height 11
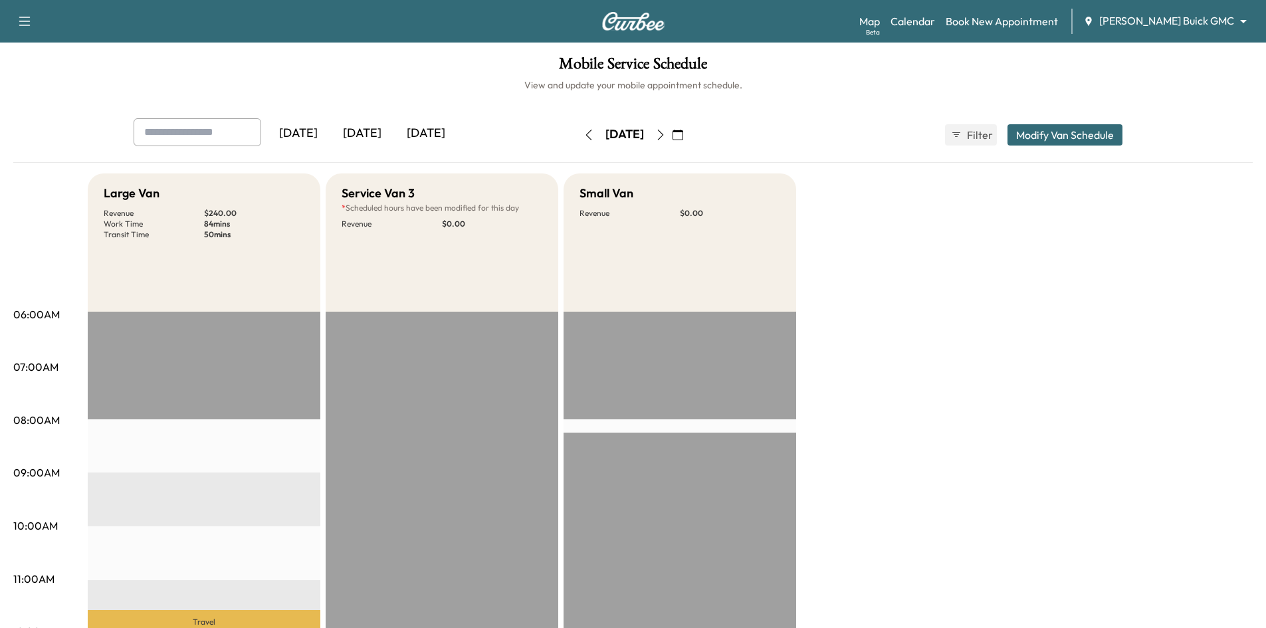
click at [421, 134] on div "[DATE]" at bounding box center [426, 133] width 64 height 31
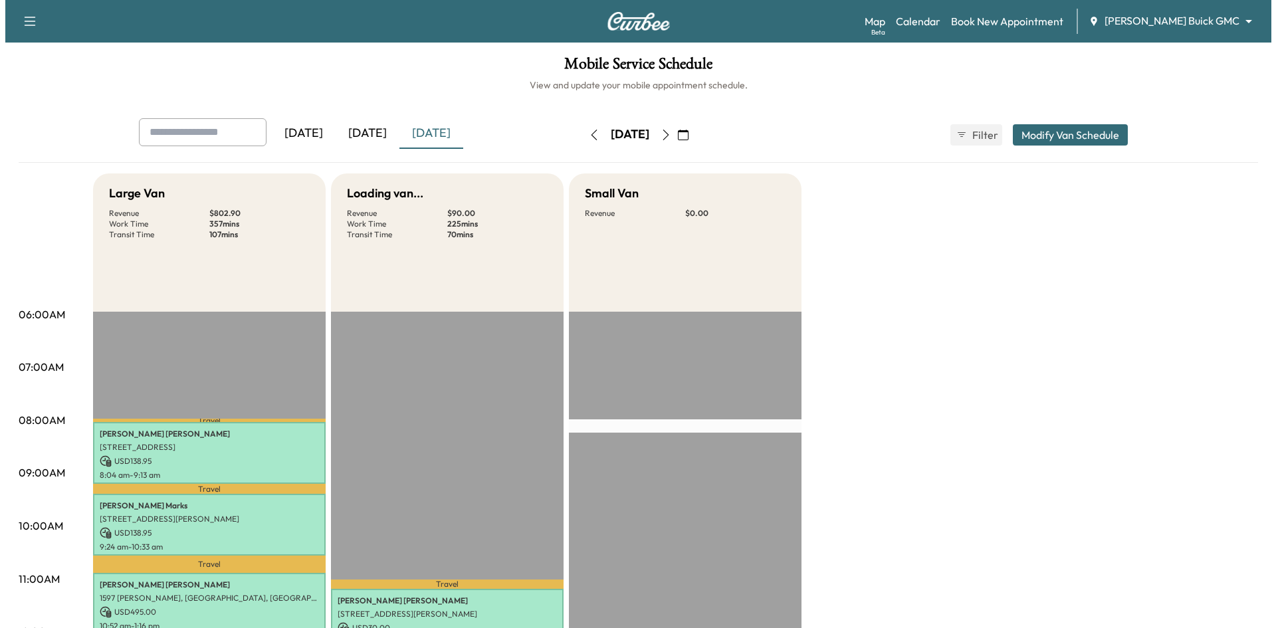
scroll to position [266, 0]
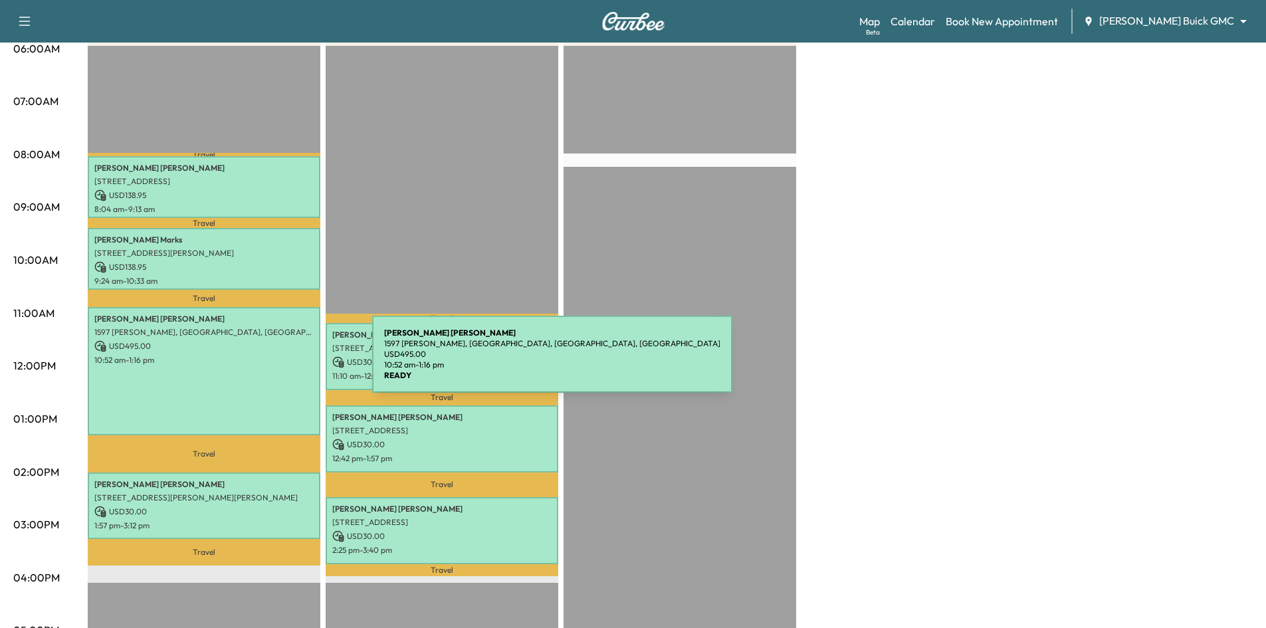
click at [272, 362] on div "Steven Jones 1597 Edmonds Ln, Lewisville, TX 75067, USA USD 495.00 10:52 am - 1…" at bounding box center [204, 371] width 233 height 129
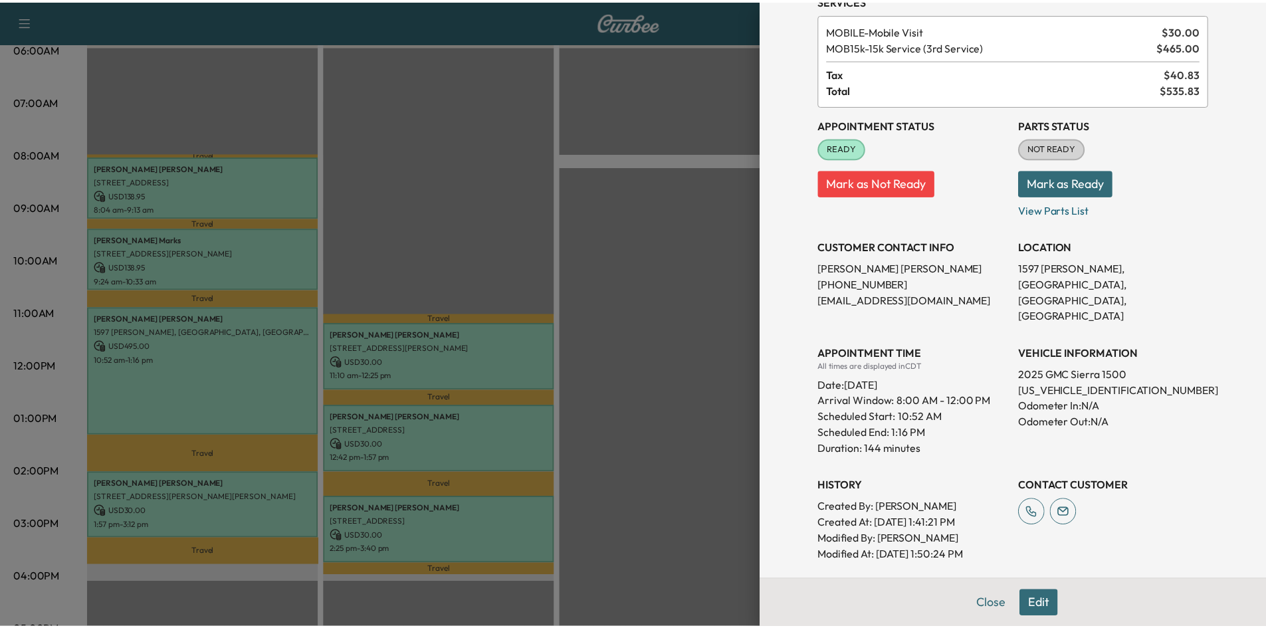
scroll to position [199, 0]
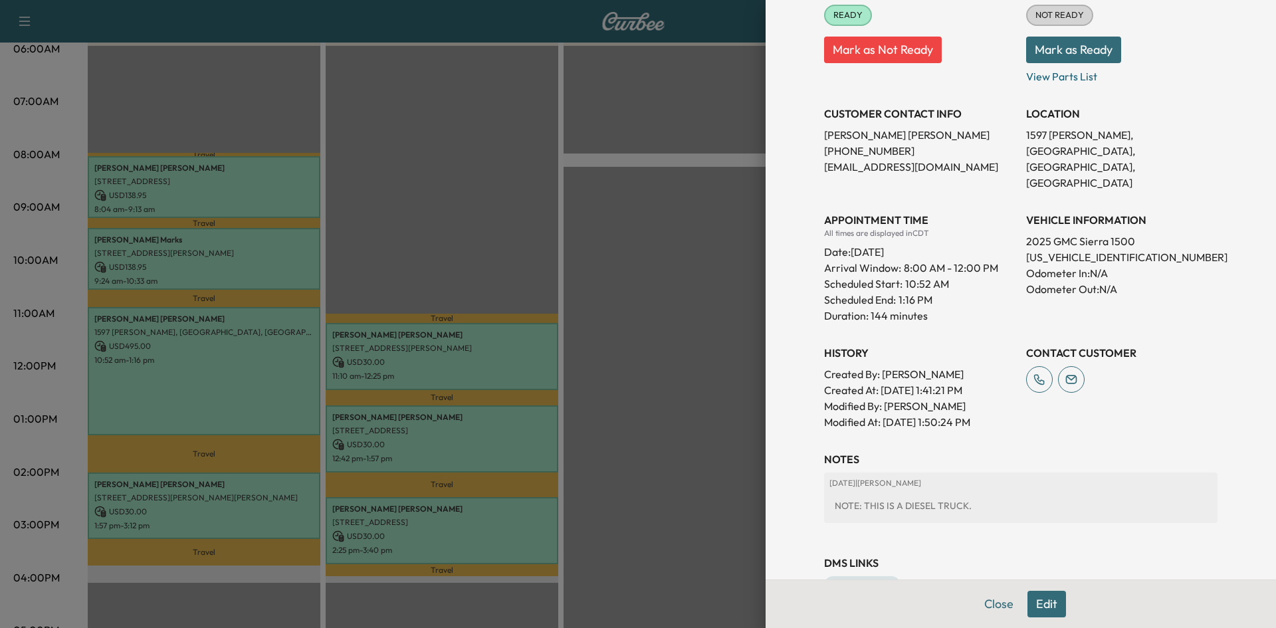
click at [547, 211] on div at bounding box center [638, 314] width 1276 height 628
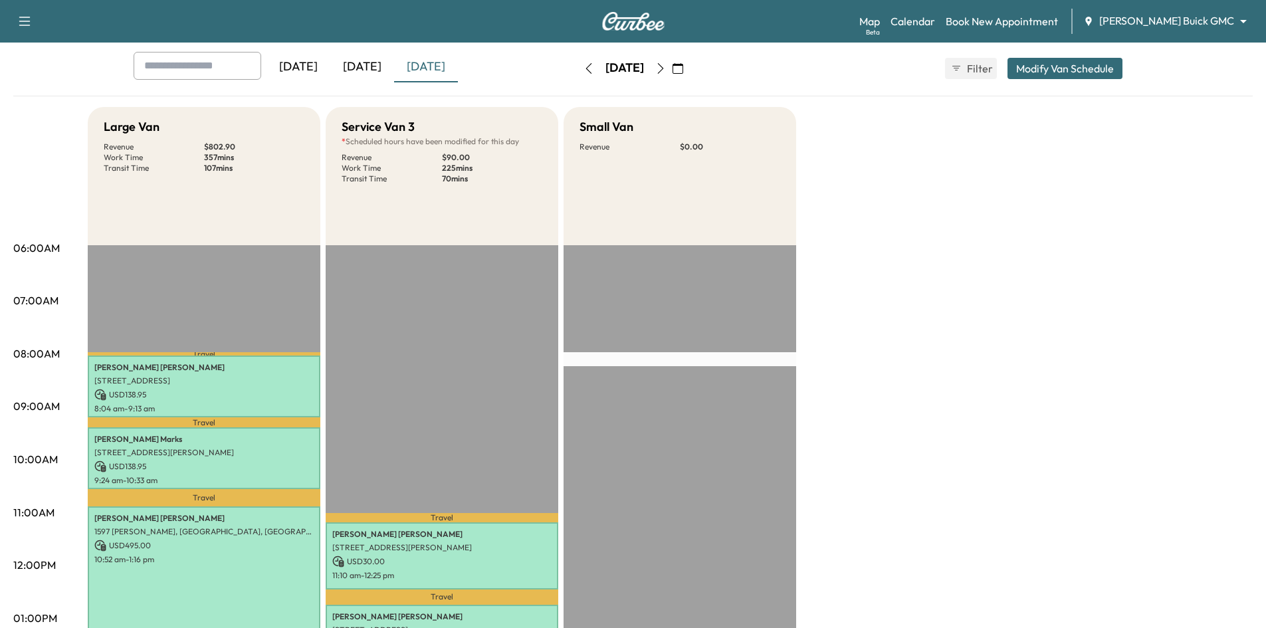
scroll to position [0, 0]
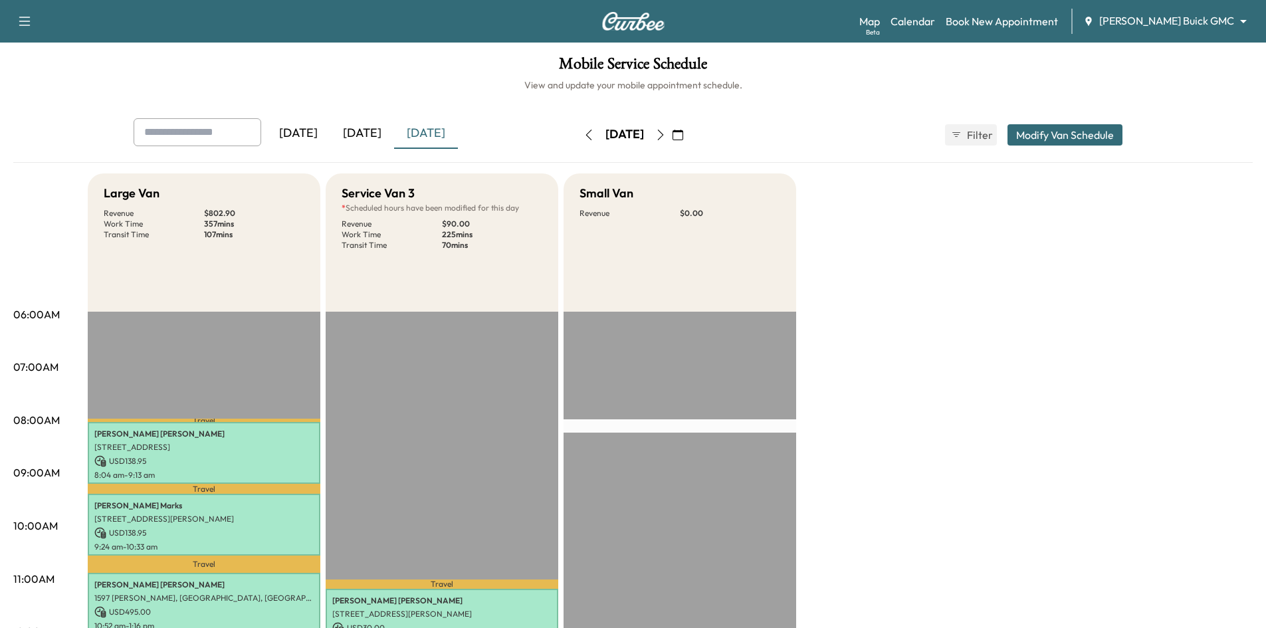
click at [683, 139] on icon "button" at bounding box center [677, 135] width 11 height 11
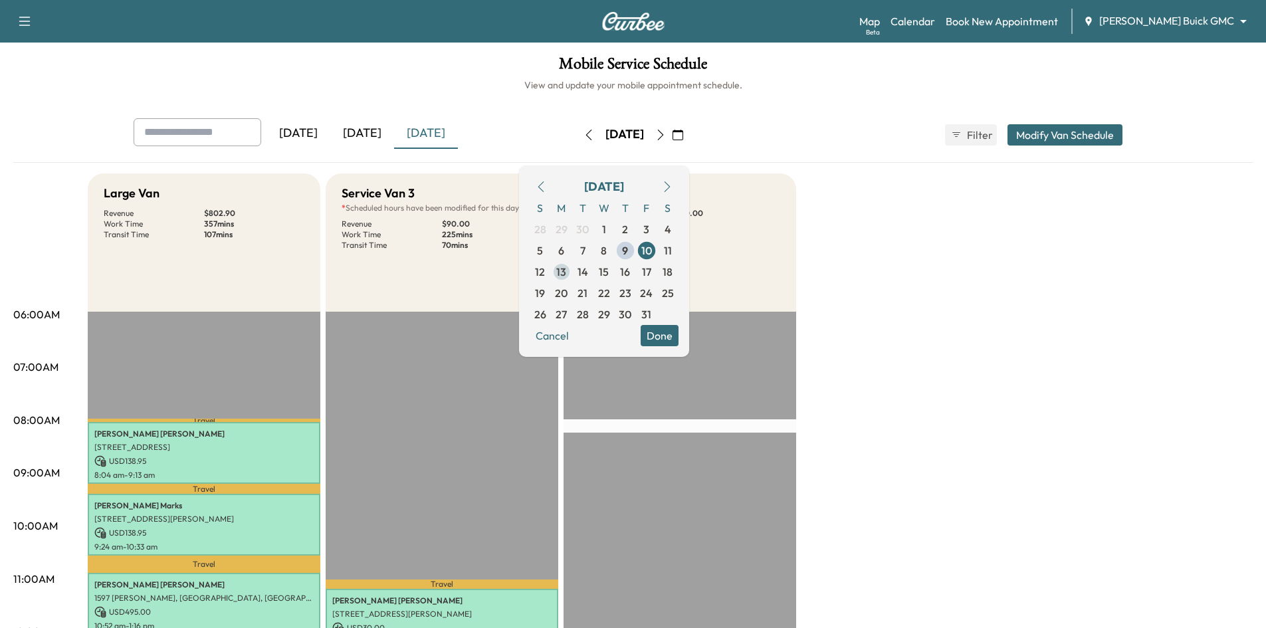
click at [572, 277] on span "13" at bounding box center [561, 271] width 21 height 21
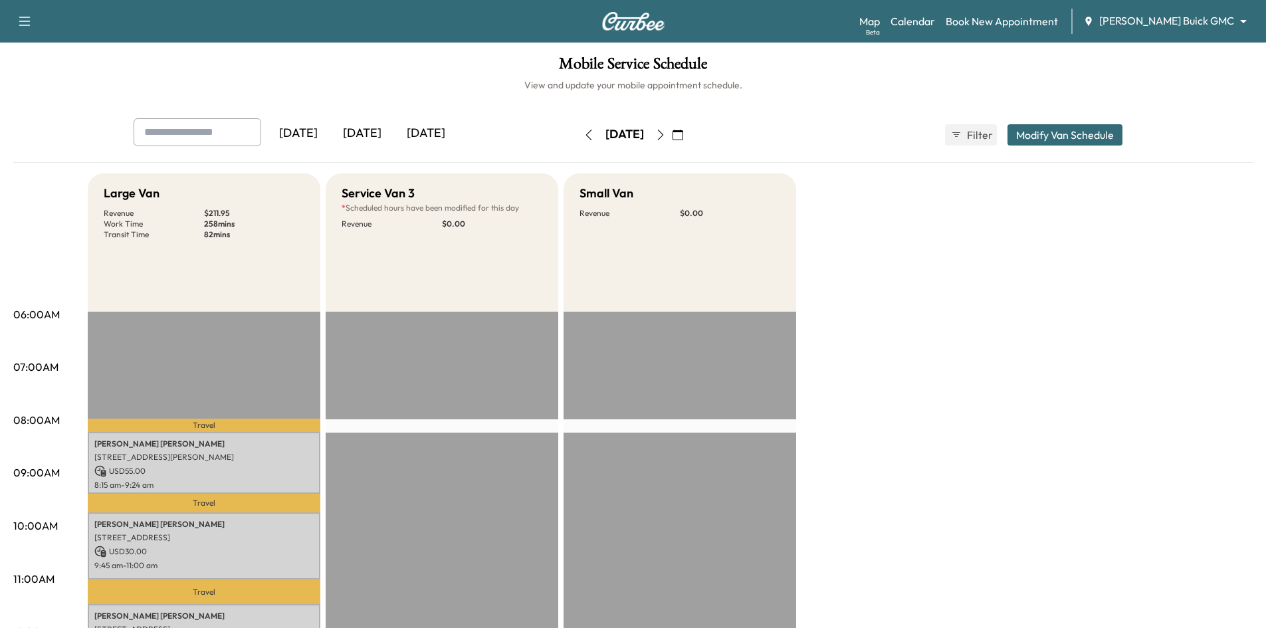
click at [666, 135] on icon "button" at bounding box center [660, 135] width 11 height 11
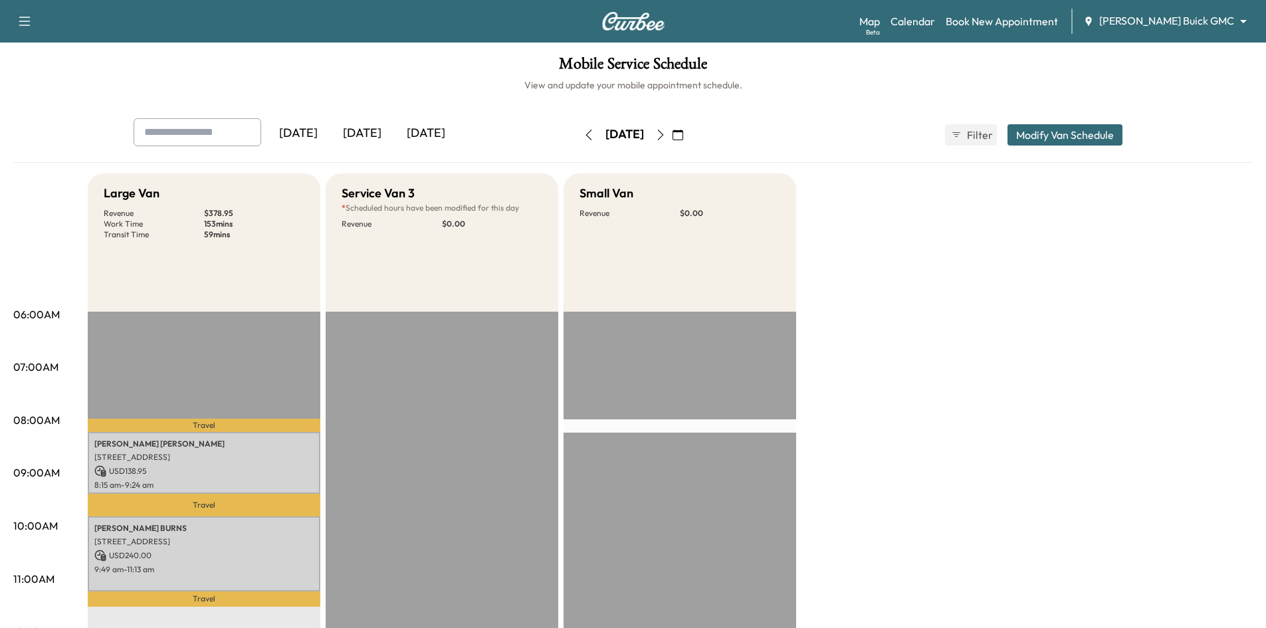
click at [666, 134] on icon "button" at bounding box center [660, 135] width 11 height 11
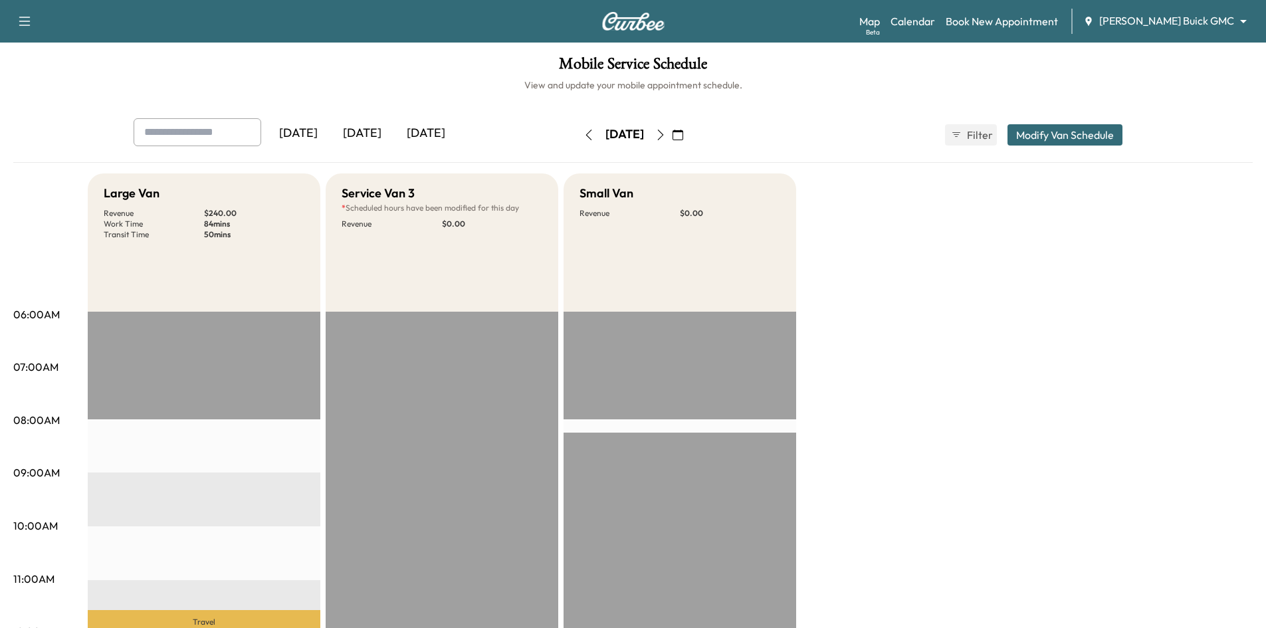
click at [666, 136] on icon "button" at bounding box center [660, 135] width 11 height 11
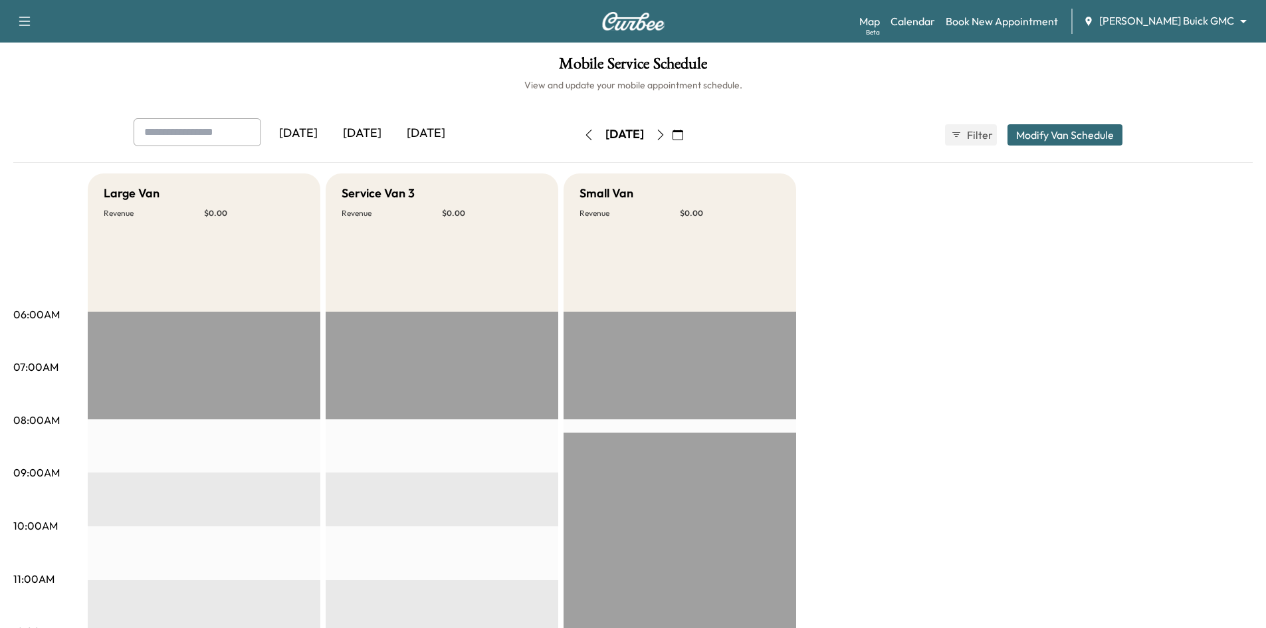
click at [666, 130] on icon "button" at bounding box center [660, 135] width 11 height 11
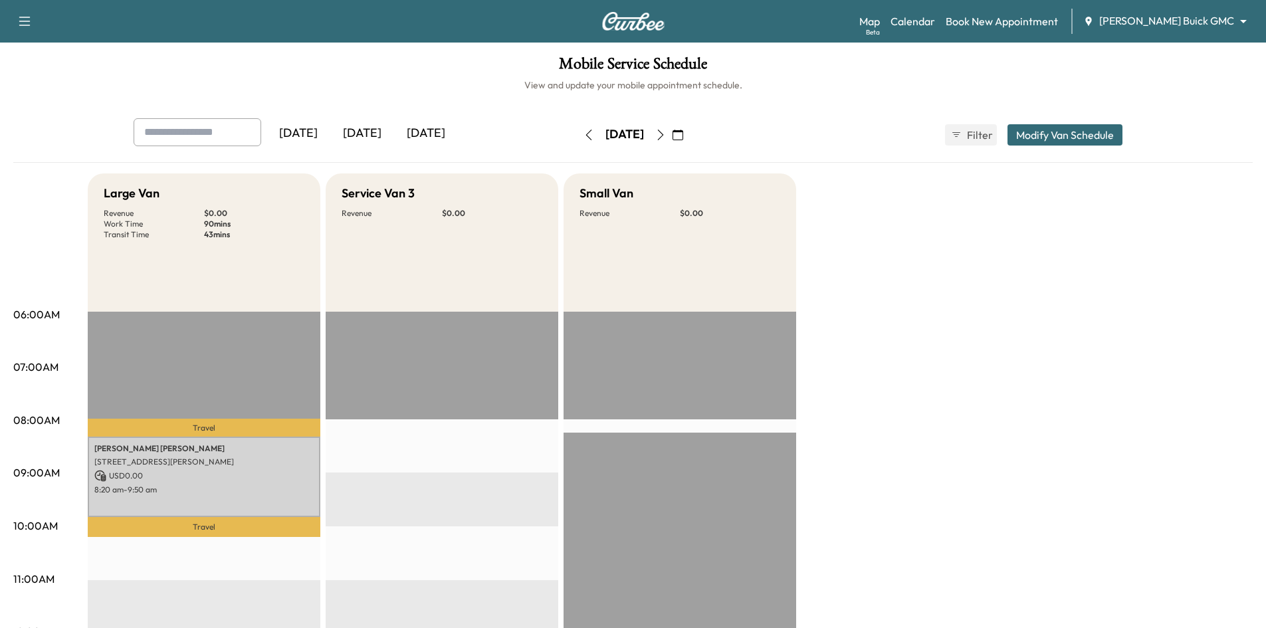
click at [683, 134] on icon "button" at bounding box center [677, 135] width 11 height 11
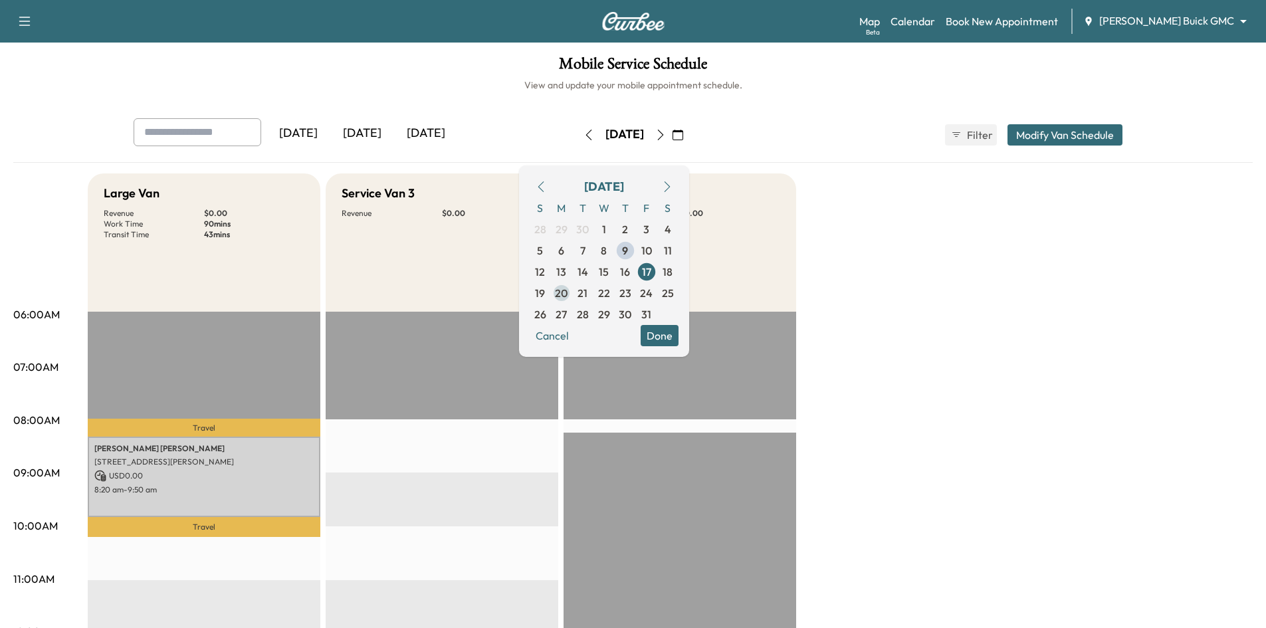
click at [567, 298] on span "20" at bounding box center [561, 293] width 13 height 16
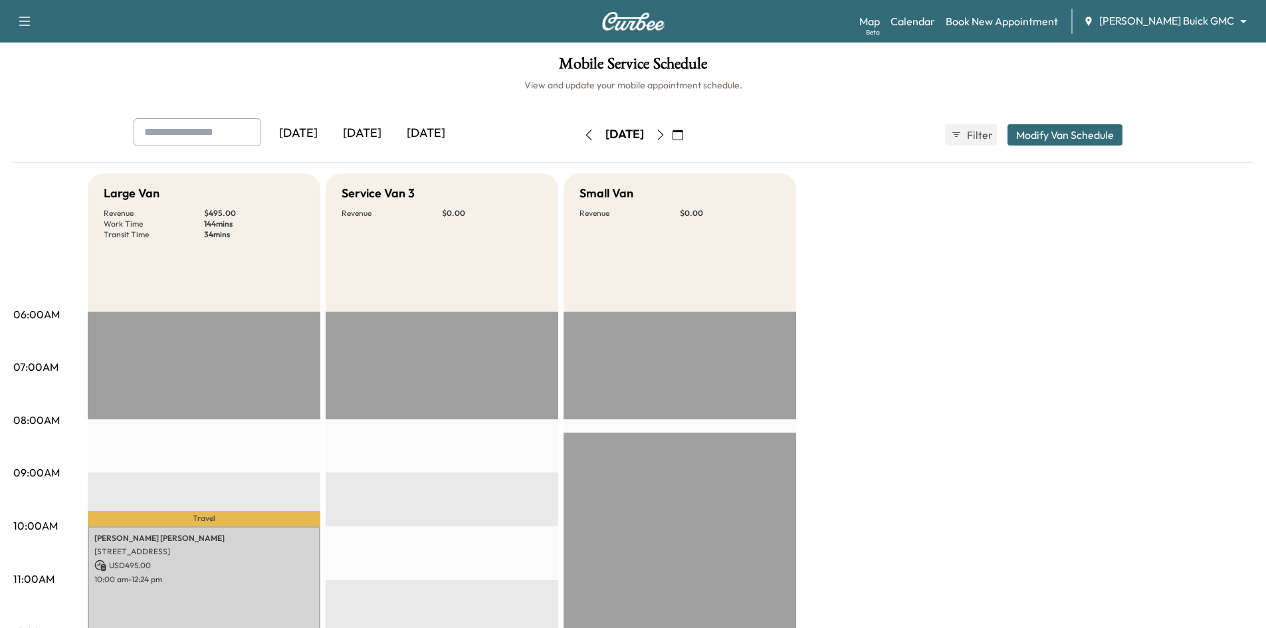
click at [683, 136] on icon "button" at bounding box center [677, 135] width 11 height 11
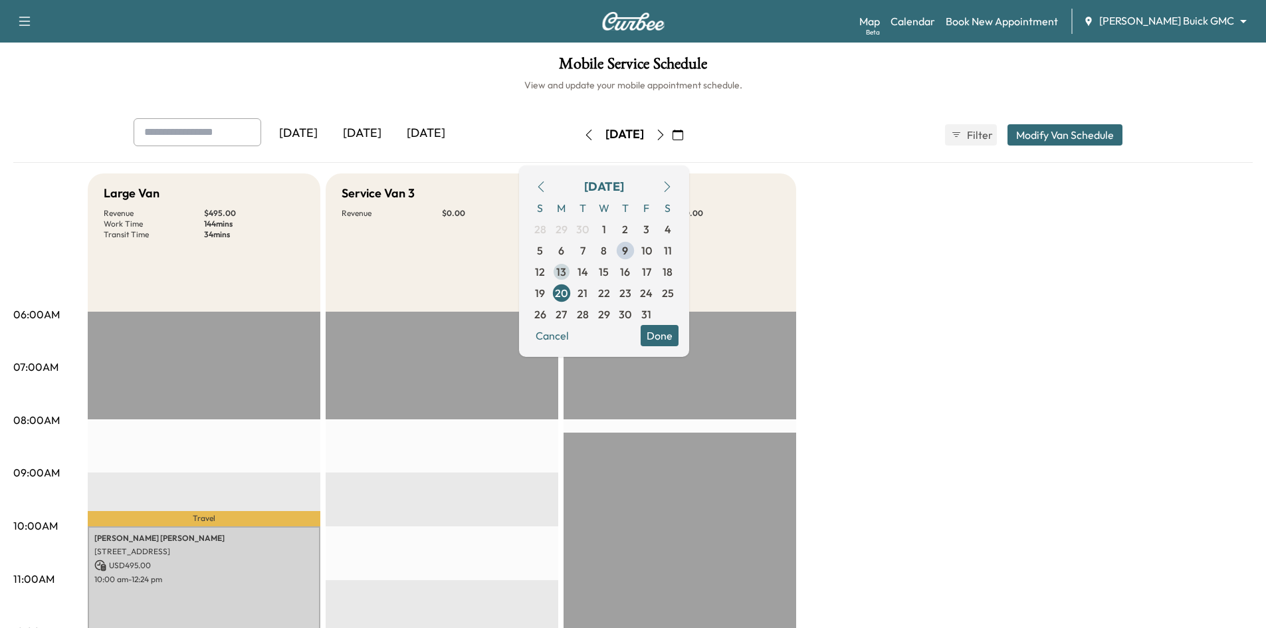
click at [566, 275] on span "13" at bounding box center [561, 272] width 10 height 16
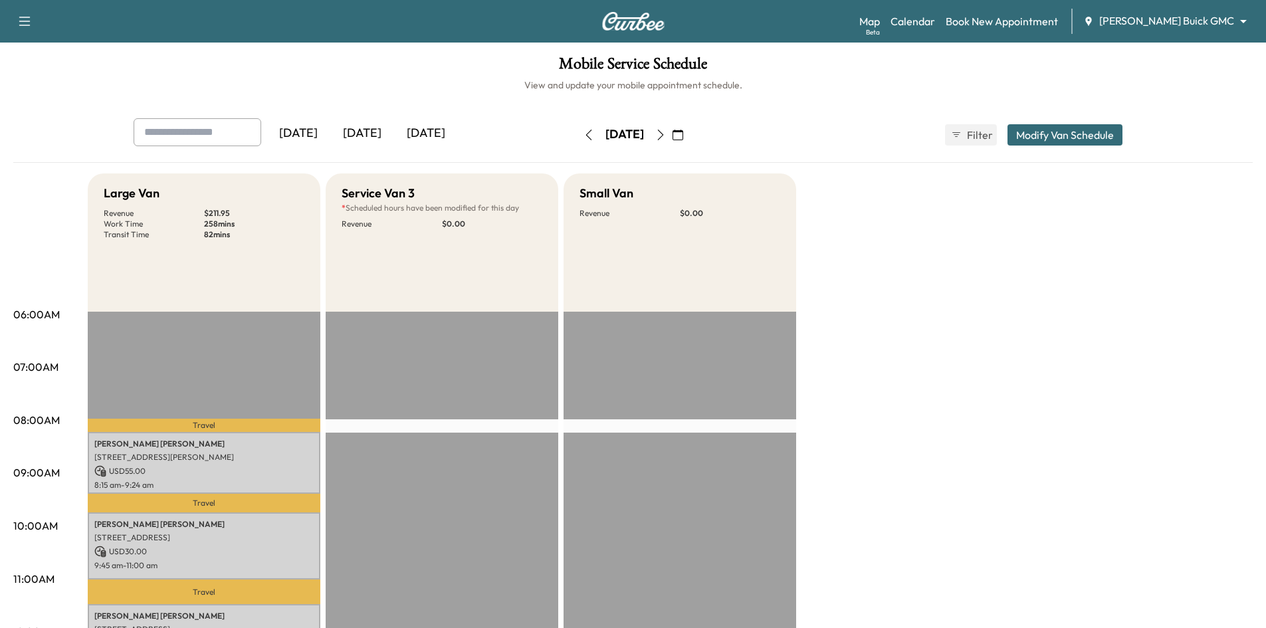
scroll to position [332, 0]
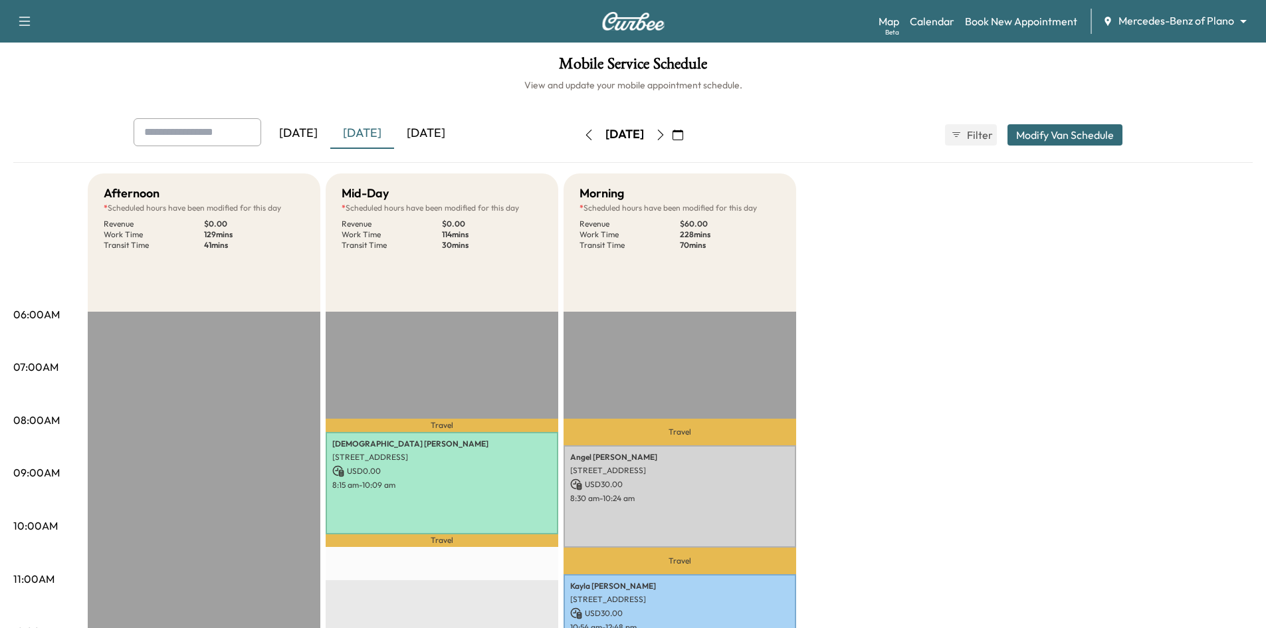
click at [448, 129] on div "[DATE]" at bounding box center [426, 133] width 64 height 31
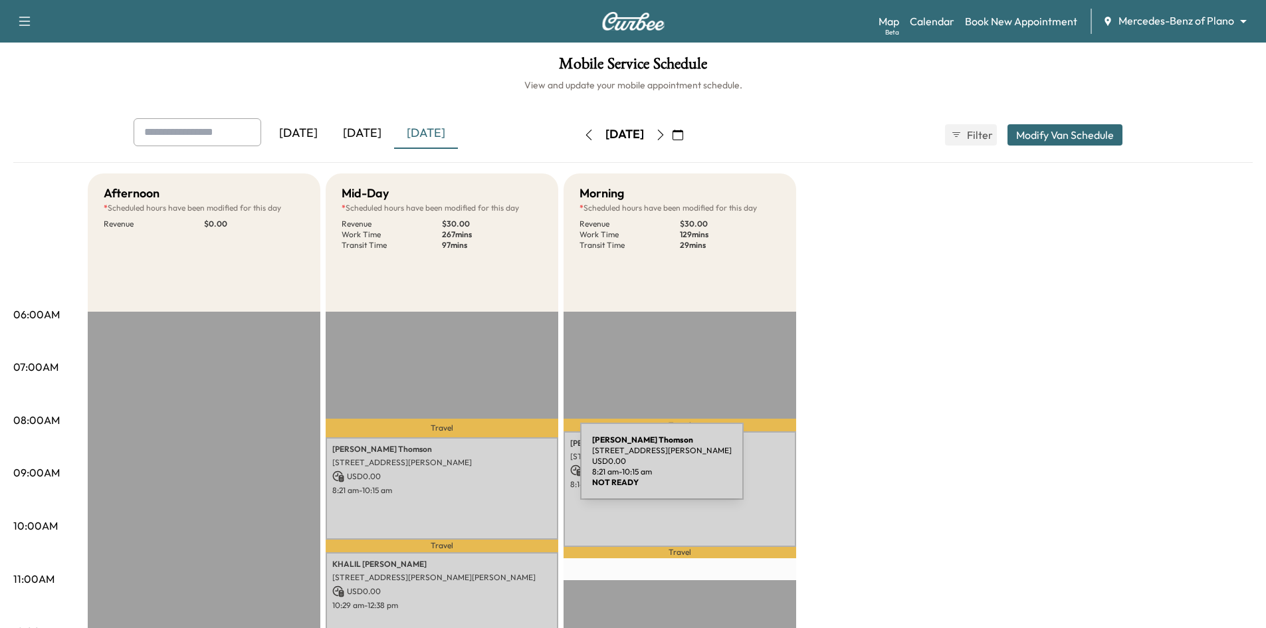
click at [481, 470] on p "USD 0.00" at bounding box center [441, 476] width 219 height 12
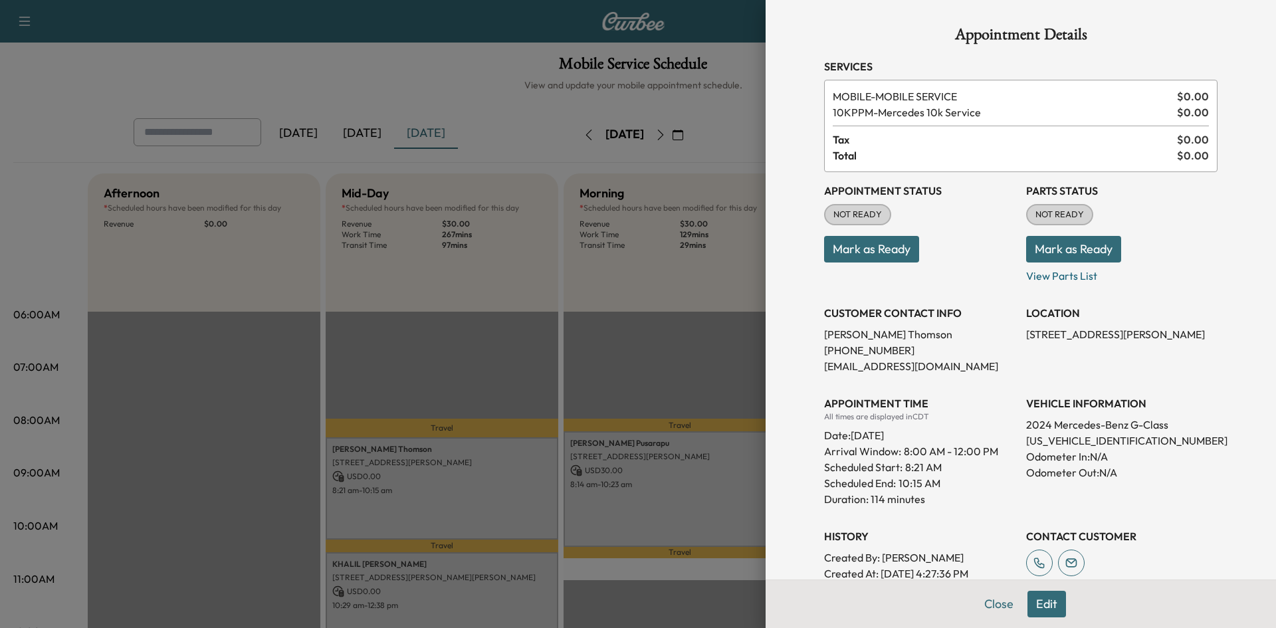
click at [854, 259] on button "Mark as Ready" at bounding box center [871, 249] width 95 height 27
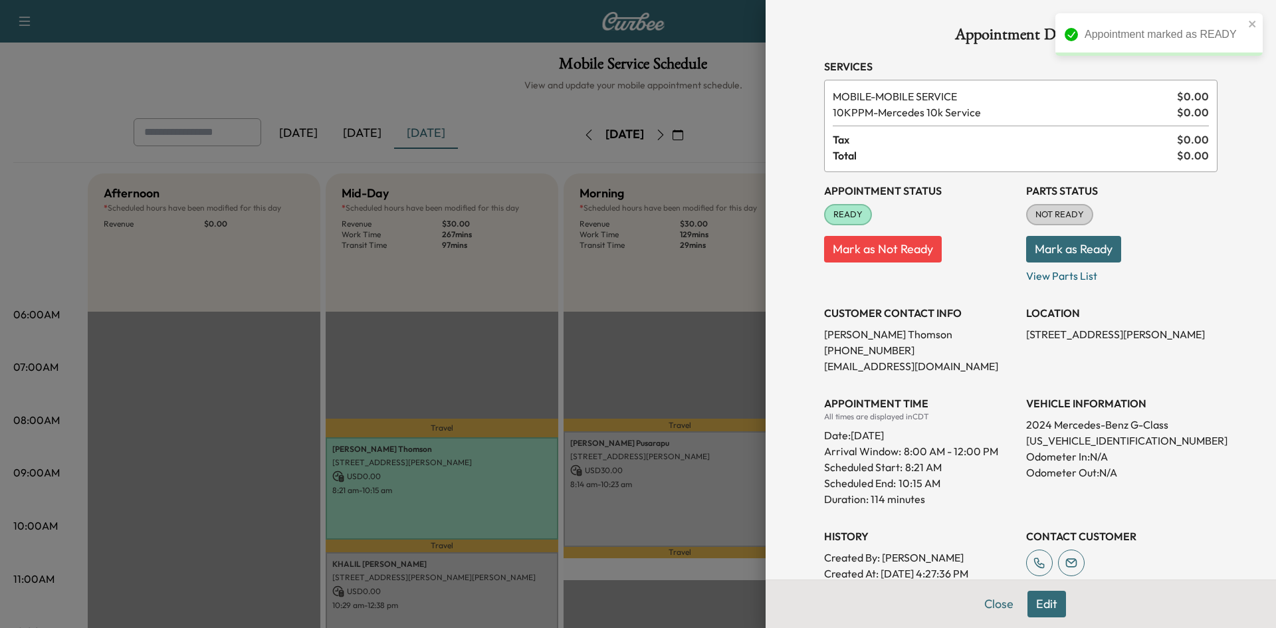
click at [675, 375] on div at bounding box center [638, 314] width 1276 height 628
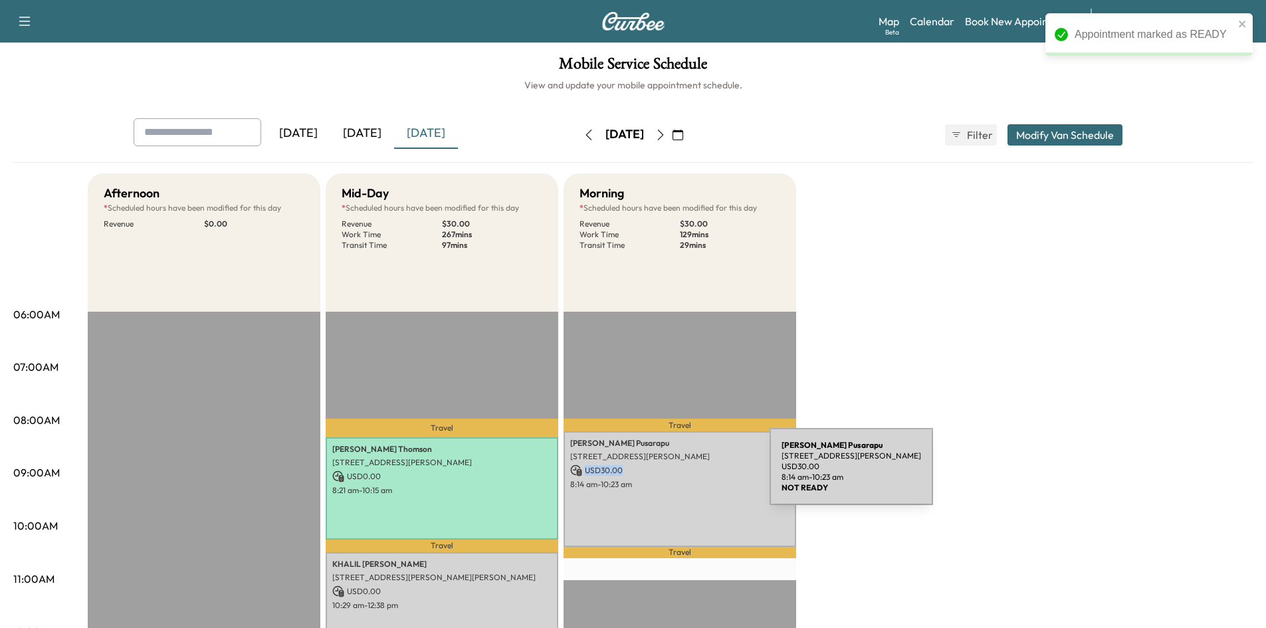
click at [671, 474] on div "Sri Satya Narendra Pusarapu 8555 NICHOLSON DRIVE, FRISCO, TX 75034, USA USD 30.…" at bounding box center [679, 489] width 233 height 116
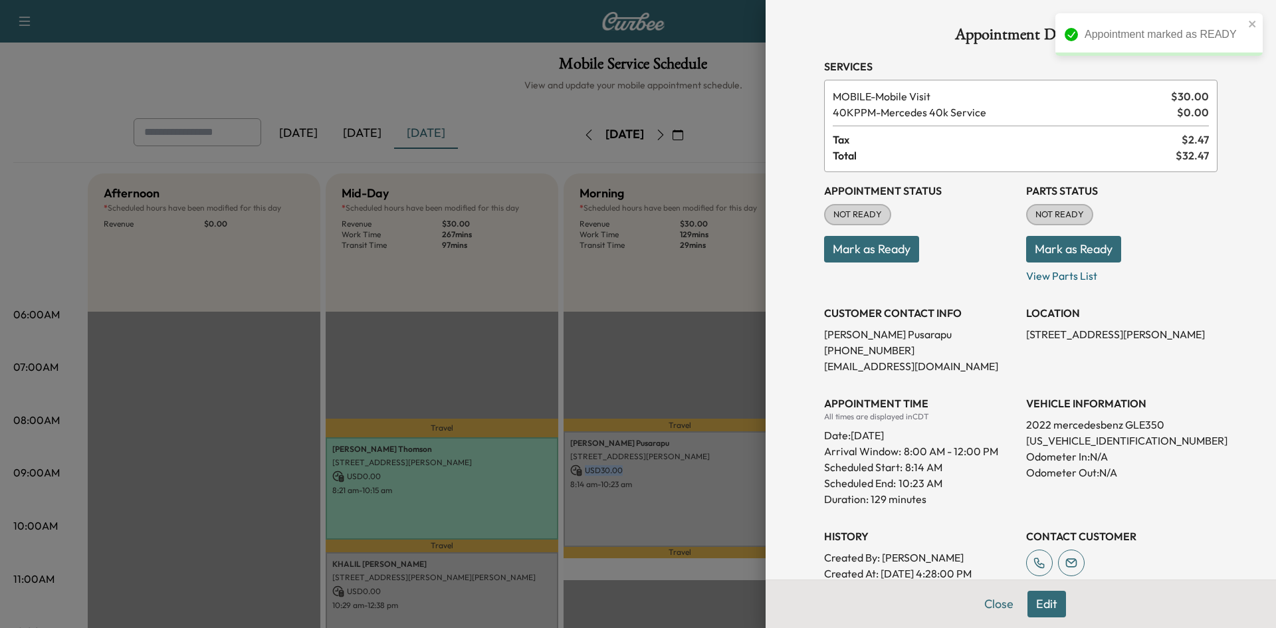
drag, startPoint x: 835, startPoint y: 243, endPoint x: 791, endPoint y: 268, distance: 51.2
click at [835, 245] on button "Mark as Ready" at bounding box center [871, 249] width 95 height 27
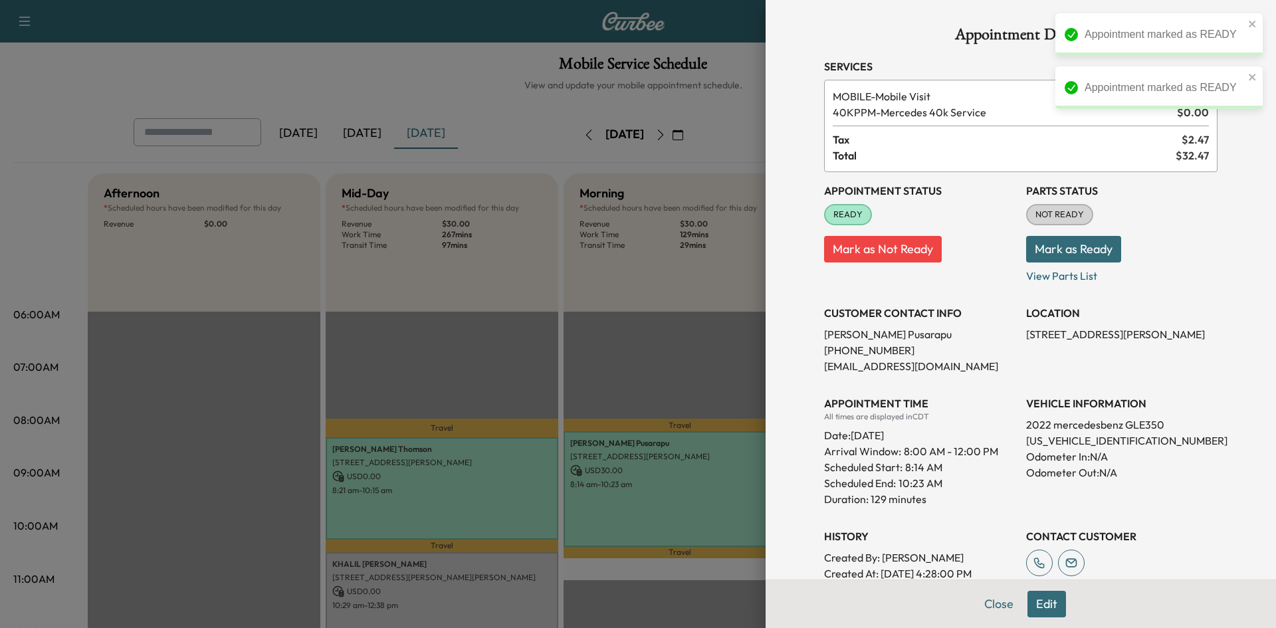
drag, startPoint x: 669, startPoint y: 351, endPoint x: 660, endPoint y: 363, distance: 14.8
click at [668, 354] on div at bounding box center [638, 314] width 1276 height 628
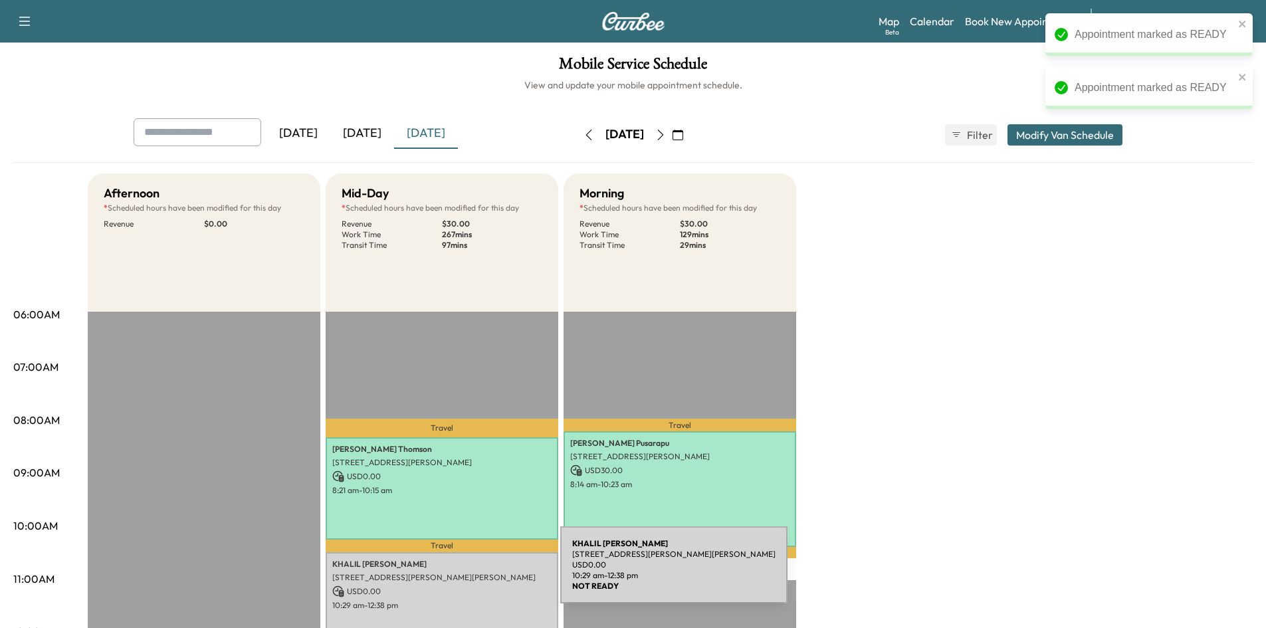
click at [462, 572] on p "6607 Stafford Dr, Parker, TX 75002, USA" at bounding box center [441, 577] width 219 height 11
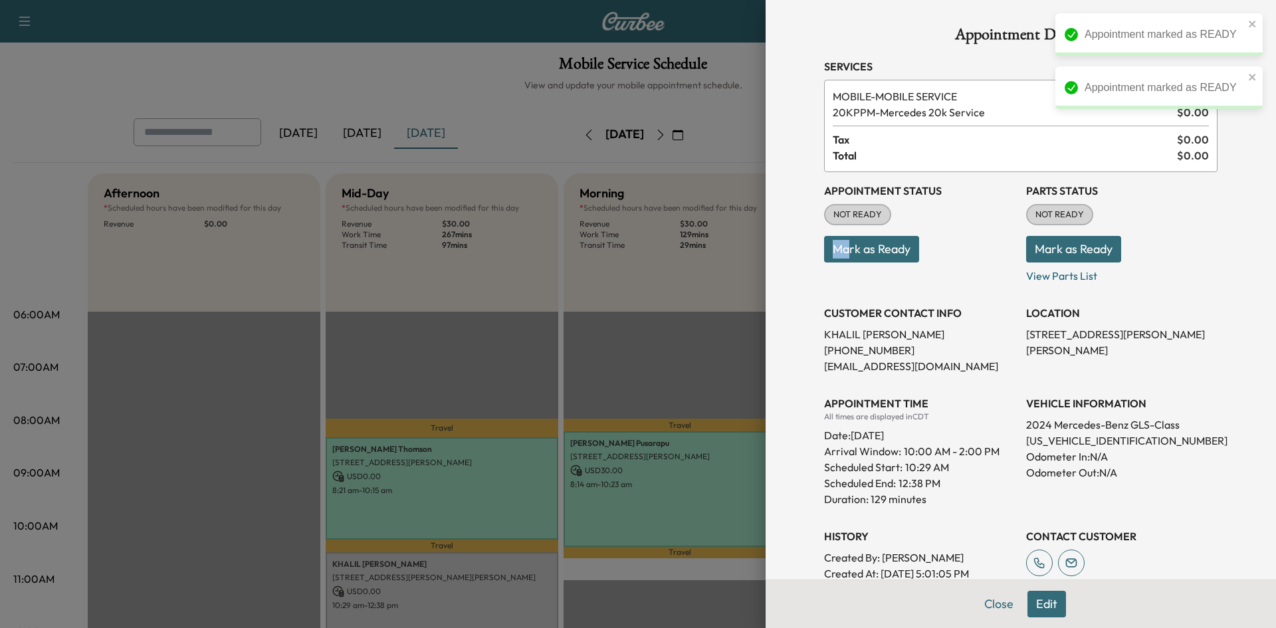
drag, startPoint x: 841, startPoint y: 235, endPoint x: 837, endPoint y: 252, distance: 18.4
click at [838, 244] on p "Mark as Ready" at bounding box center [919, 243] width 191 height 37
click at [838, 252] on button "Mark as Ready" at bounding box center [871, 249] width 95 height 27
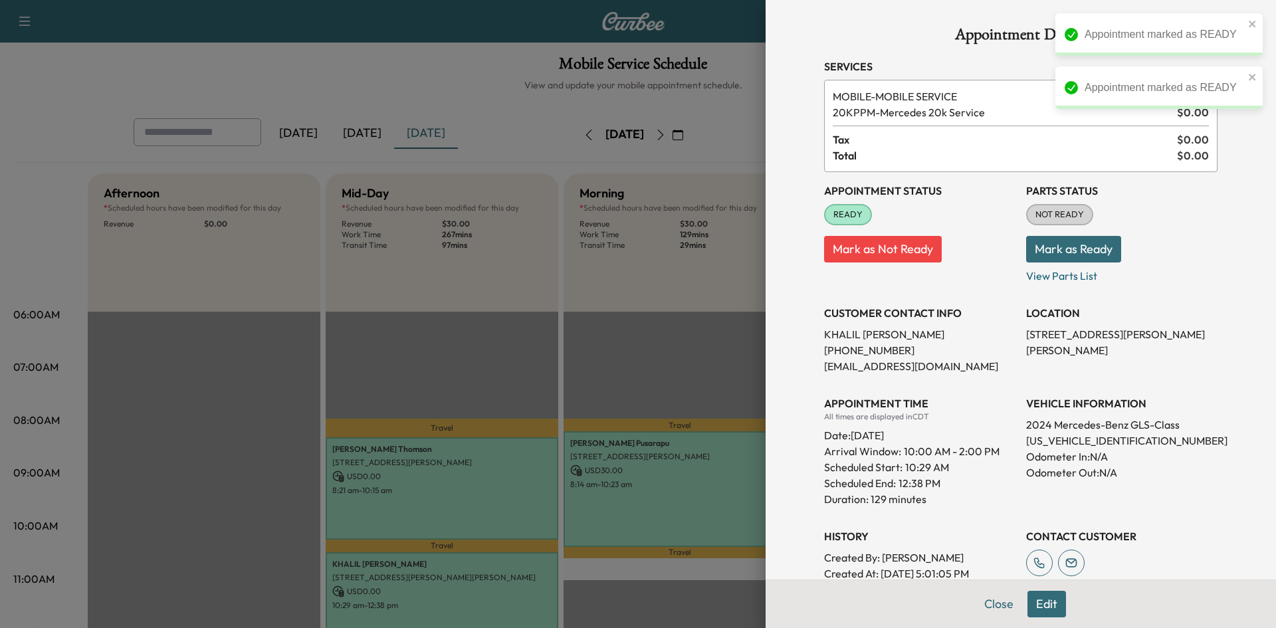
click at [543, 328] on div at bounding box center [638, 314] width 1276 height 628
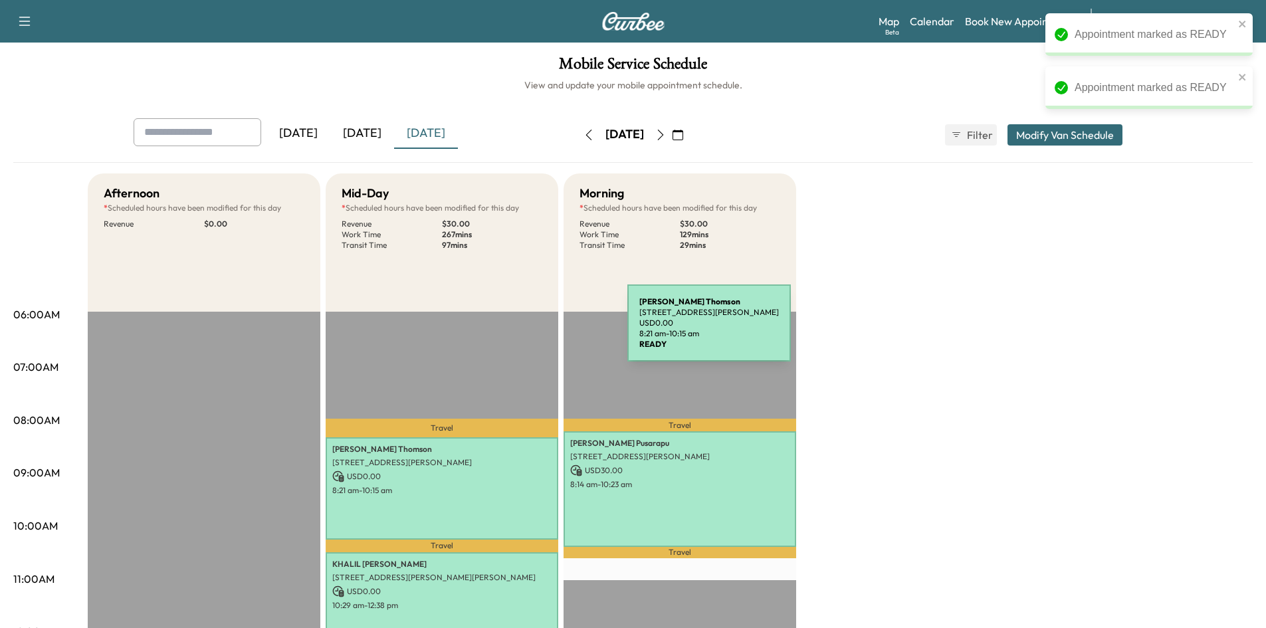
scroll to position [199, 0]
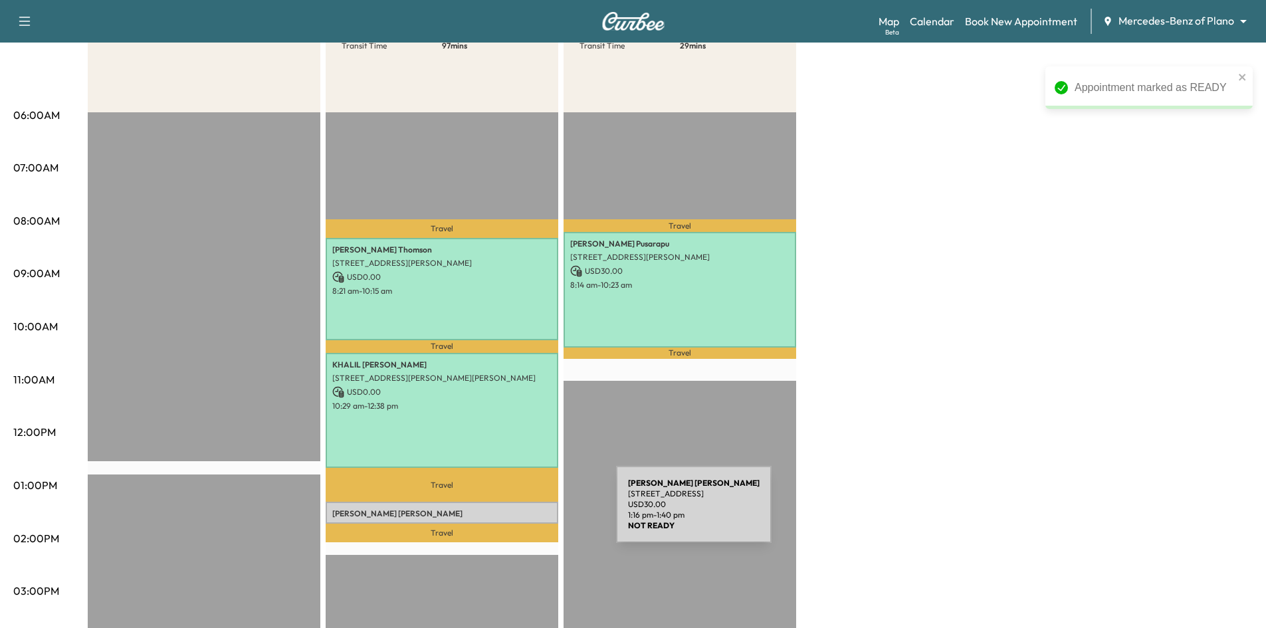
click at [516, 513] on p "Tamara Morrison" at bounding box center [441, 513] width 219 height 11
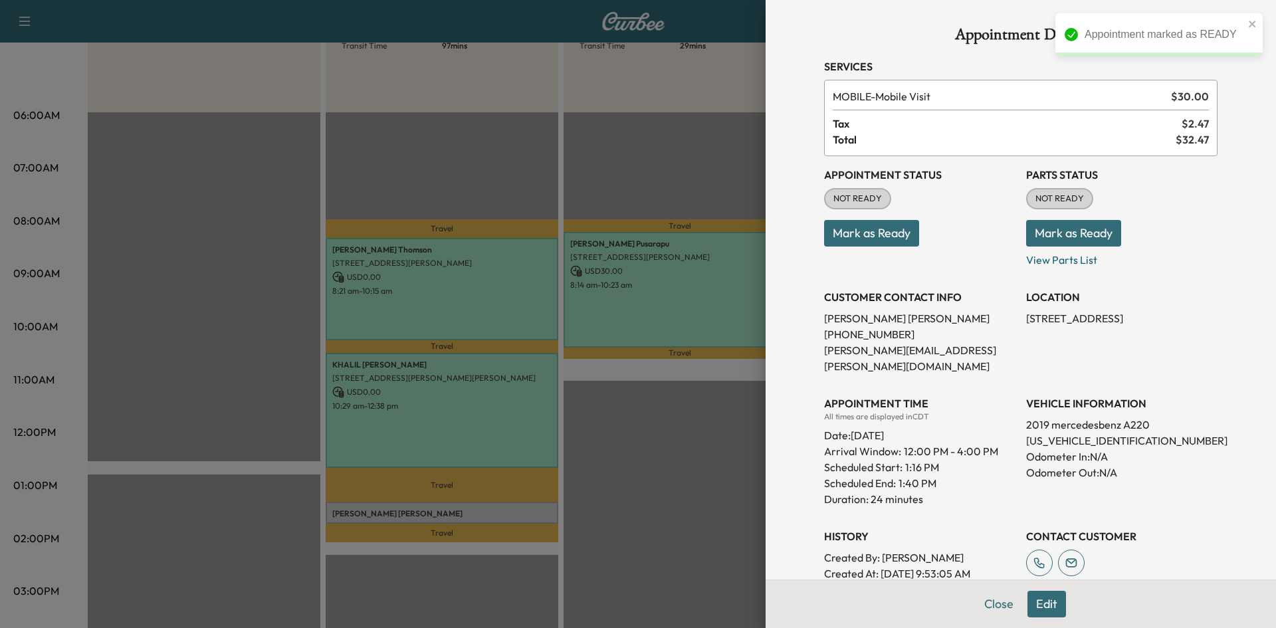
click at [845, 237] on button "Mark as Ready" at bounding box center [871, 233] width 95 height 27
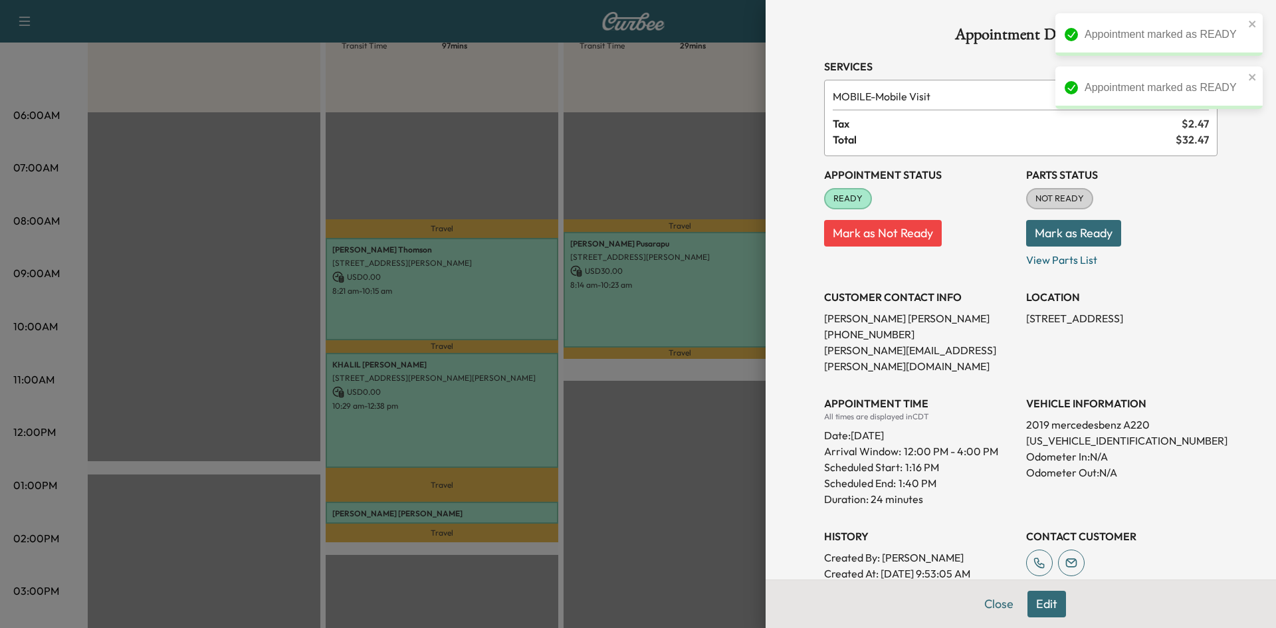
click at [375, 199] on div at bounding box center [638, 314] width 1276 height 628
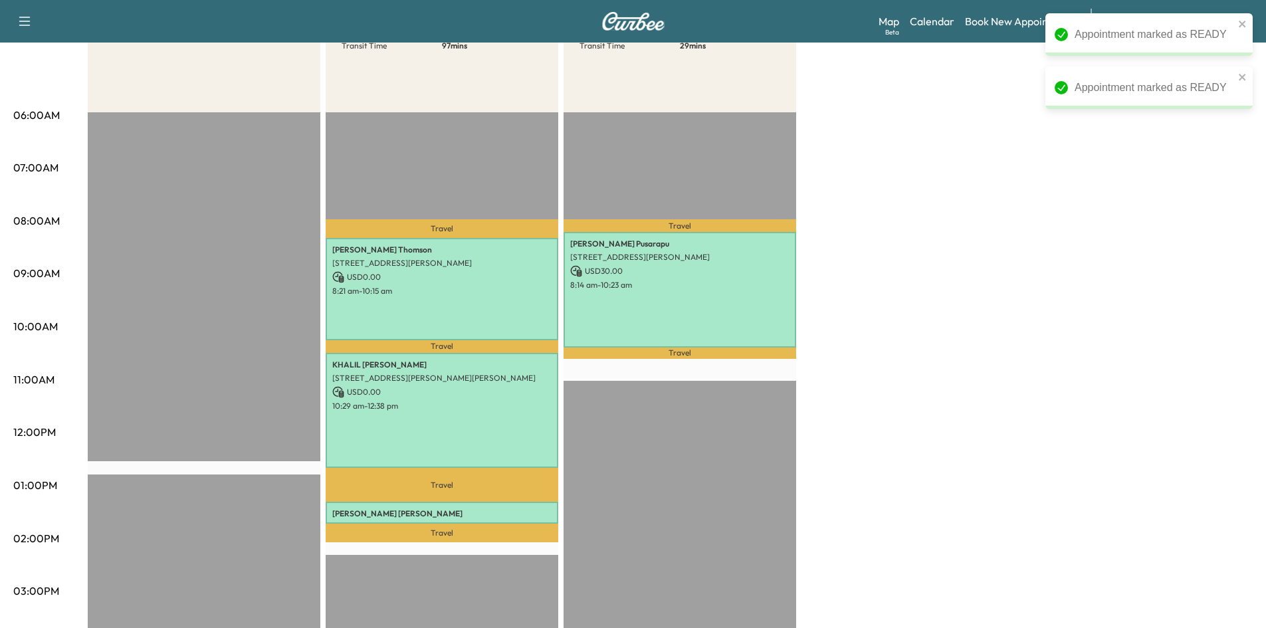
scroll to position [0, 0]
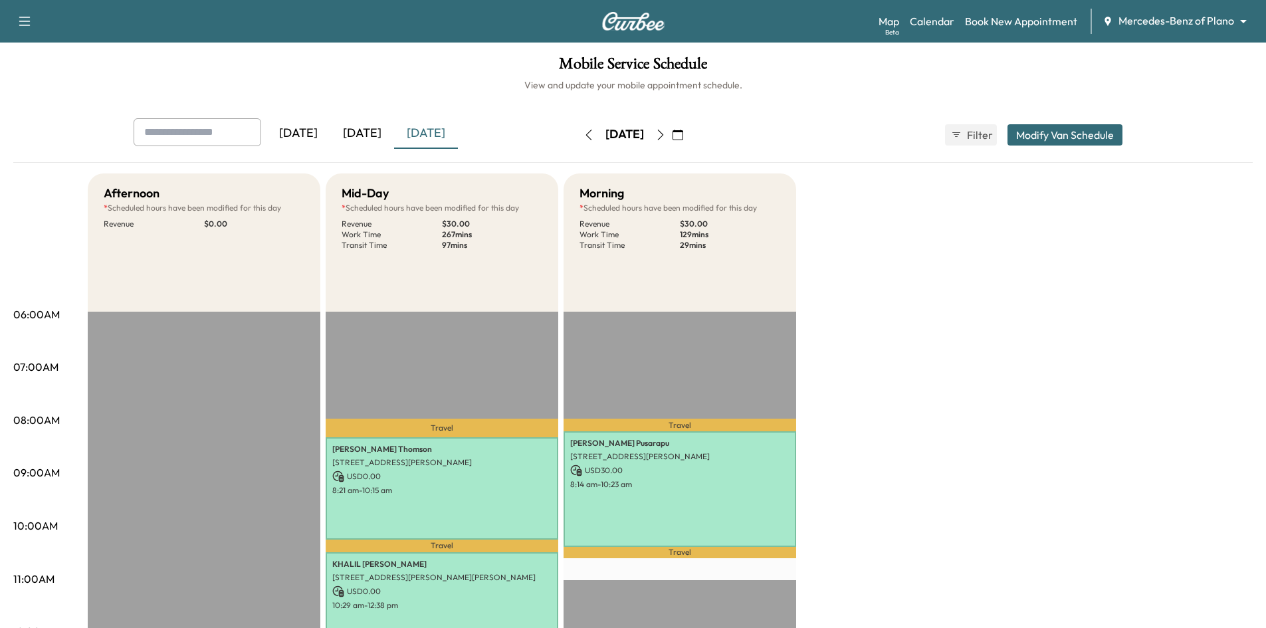
click at [683, 136] on icon "button" at bounding box center [677, 135] width 11 height 11
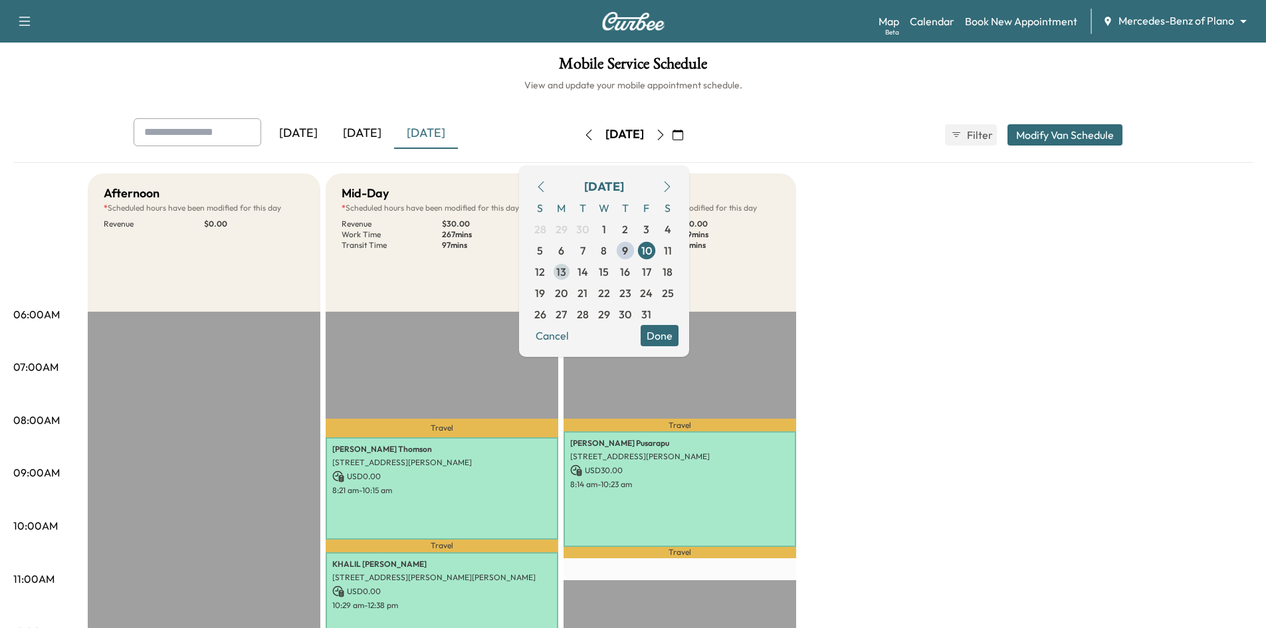
click at [572, 280] on span "13" at bounding box center [561, 271] width 21 height 21
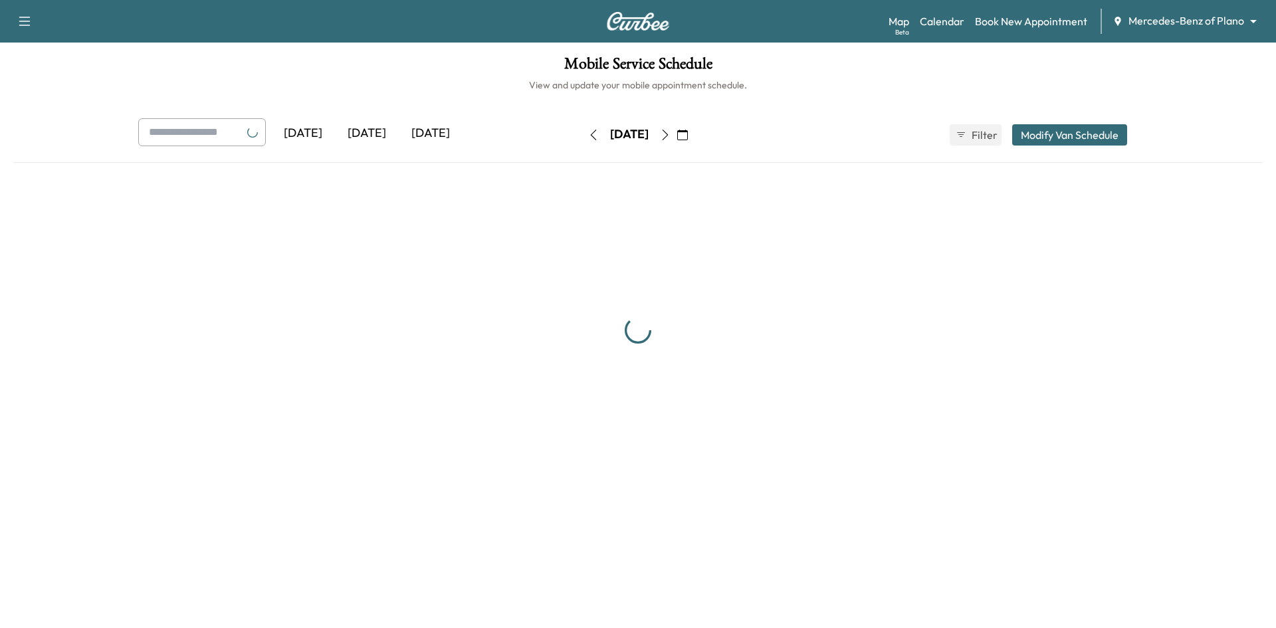
click at [478, 90] on h6 "View and update your mobile appointment schedule." at bounding box center [637, 84] width 1249 height 13
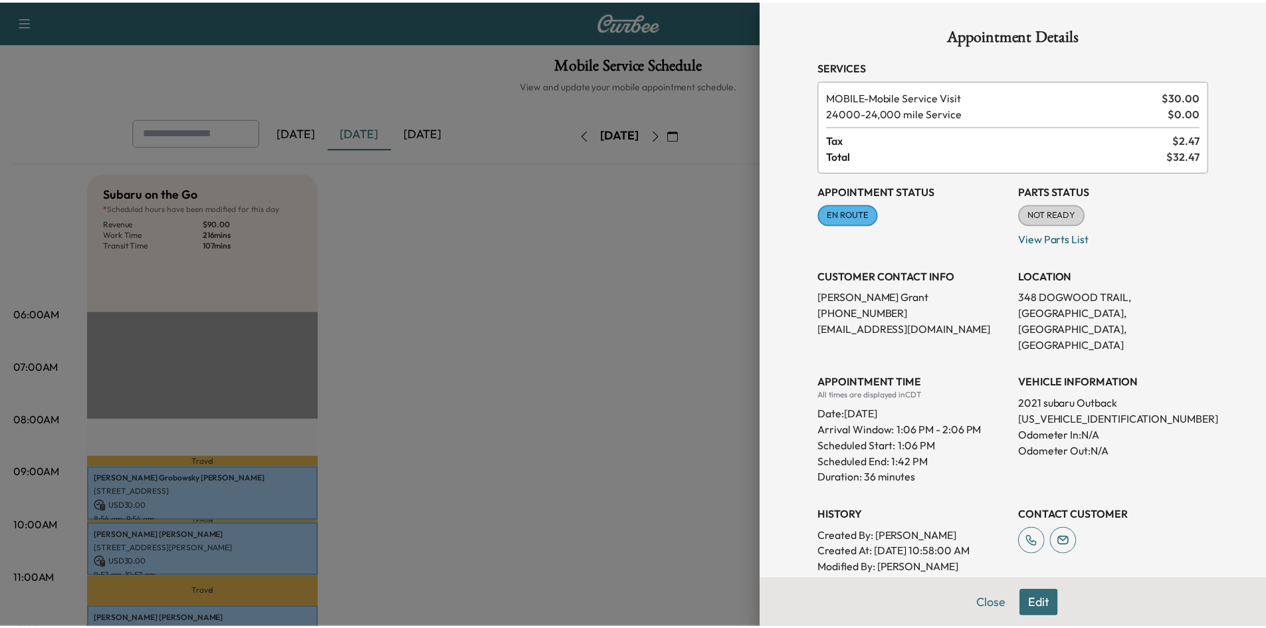
scroll to position [332, 0]
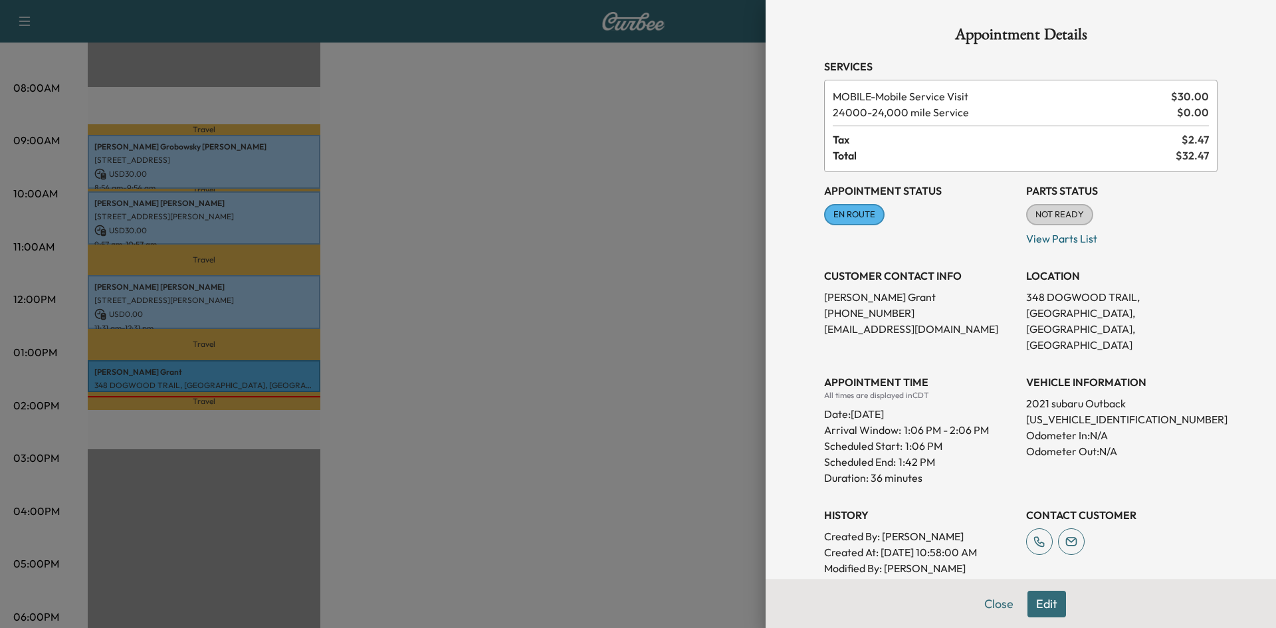
click at [367, 154] on div at bounding box center [638, 314] width 1276 height 628
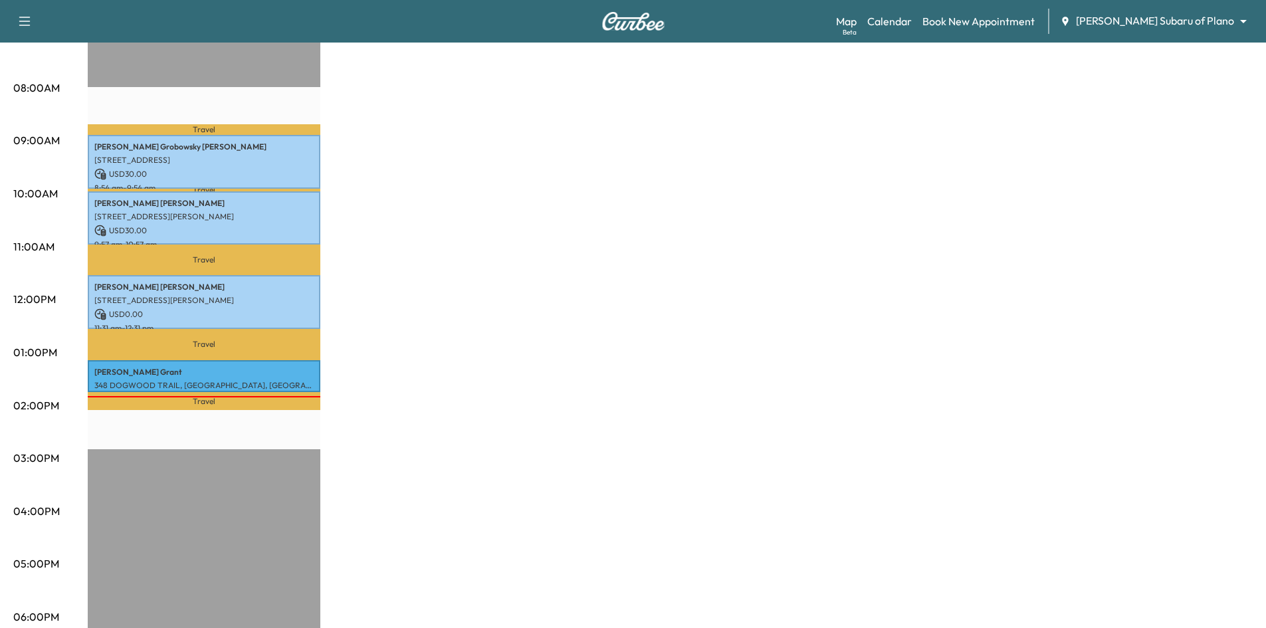
scroll to position [66, 0]
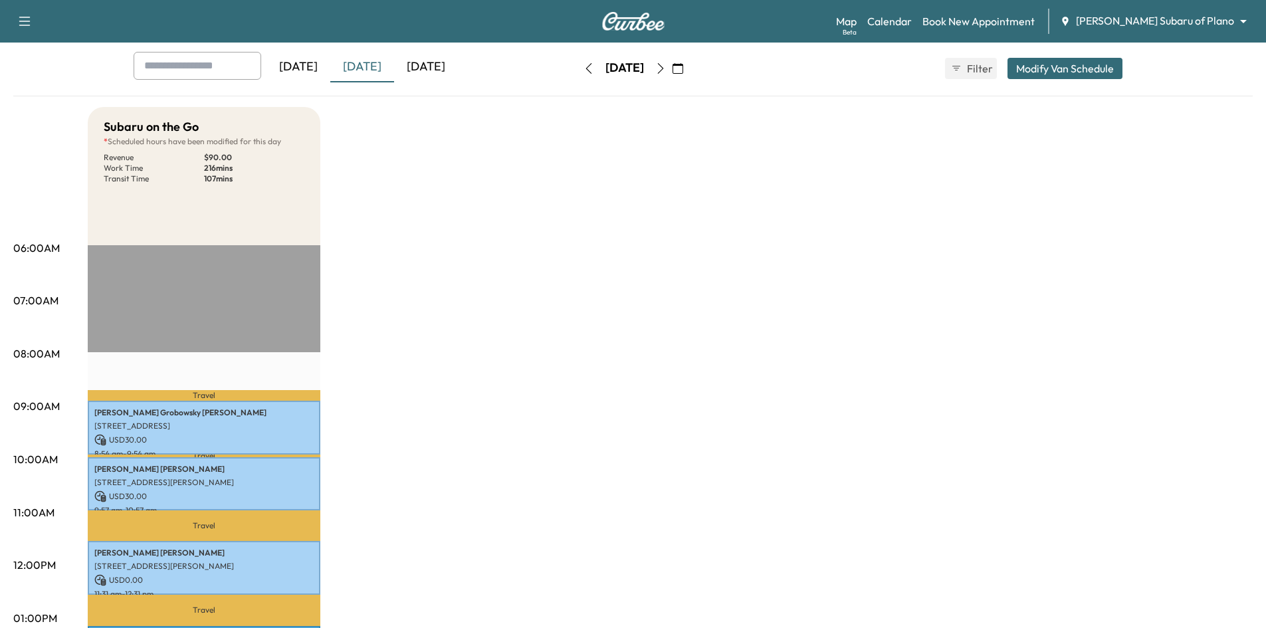
click at [417, 68] on div "[DATE]" at bounding box center [426, 67] width 64 height 31
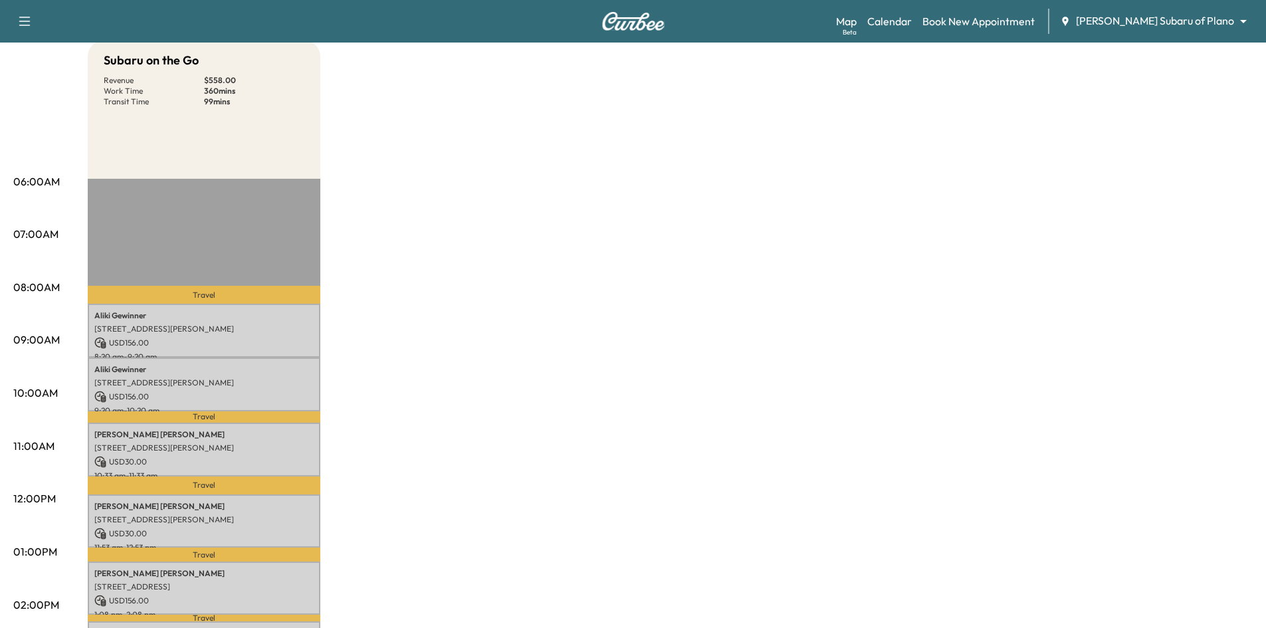
scroll to position [199, 0]
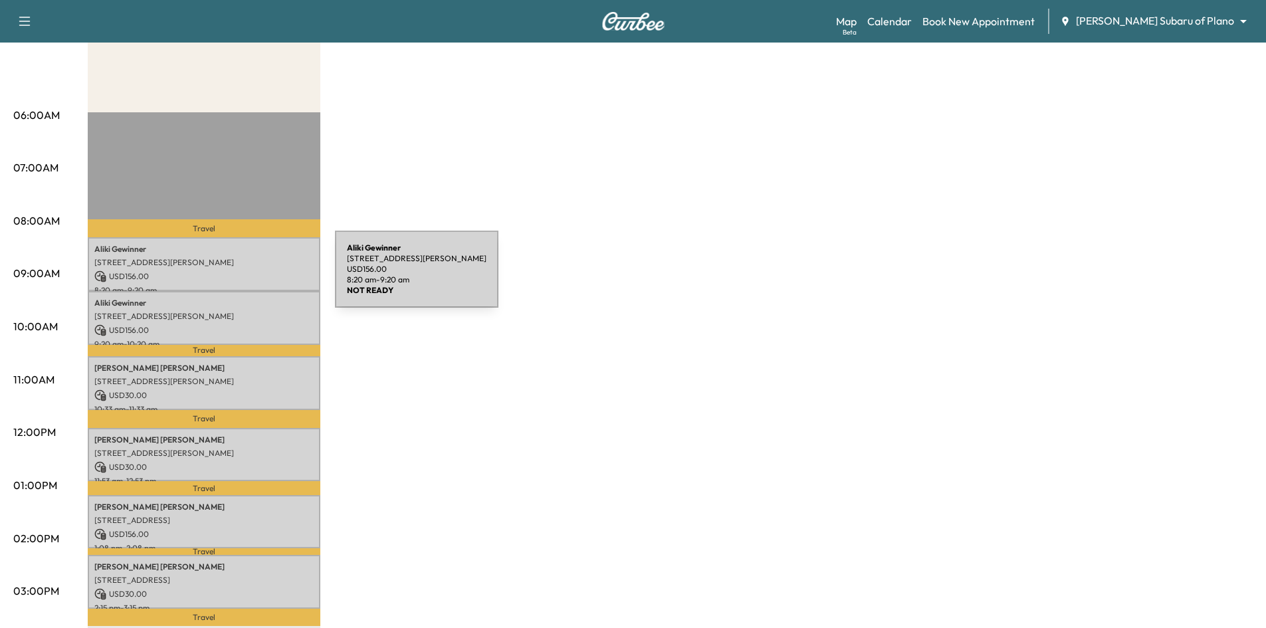
click at [235, 275] on p "USD 156.00" at bounding box center [203, 276] width 219 height 12
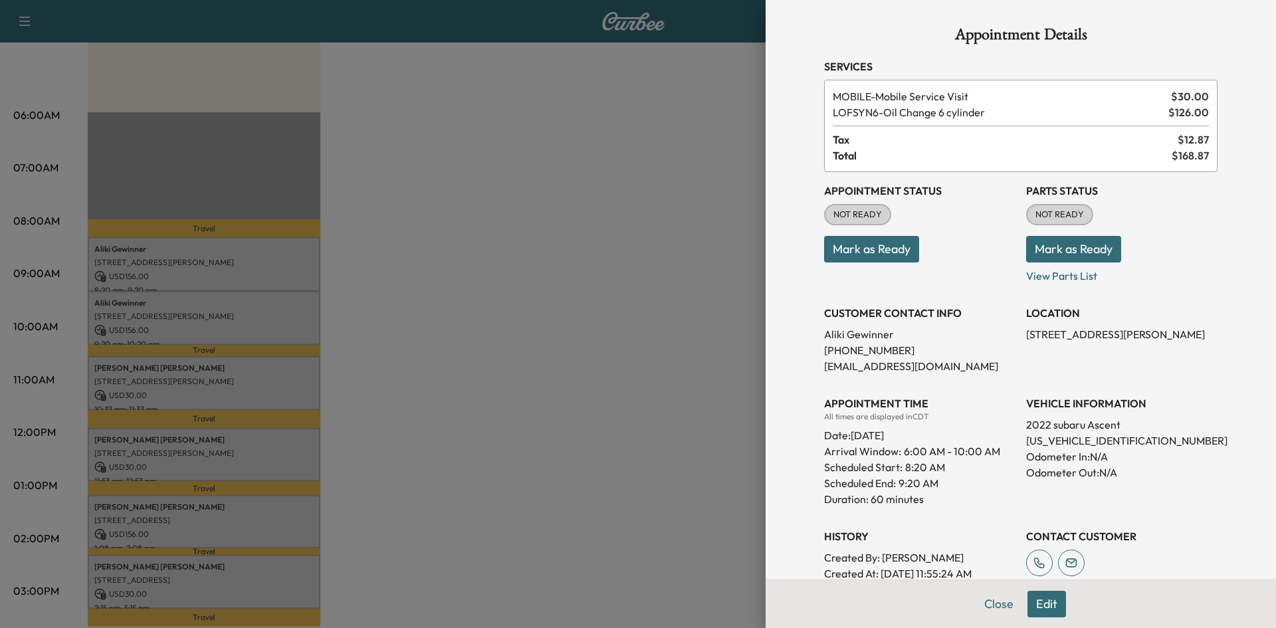
drag, startPoint x: 875, startPoint y: 252, endPoint x: 534, endPoint y: 266, distance: 341.1
click at [874, 252] on button "Mark as Ready" at bounding box center [871, 249] width 95 height 27
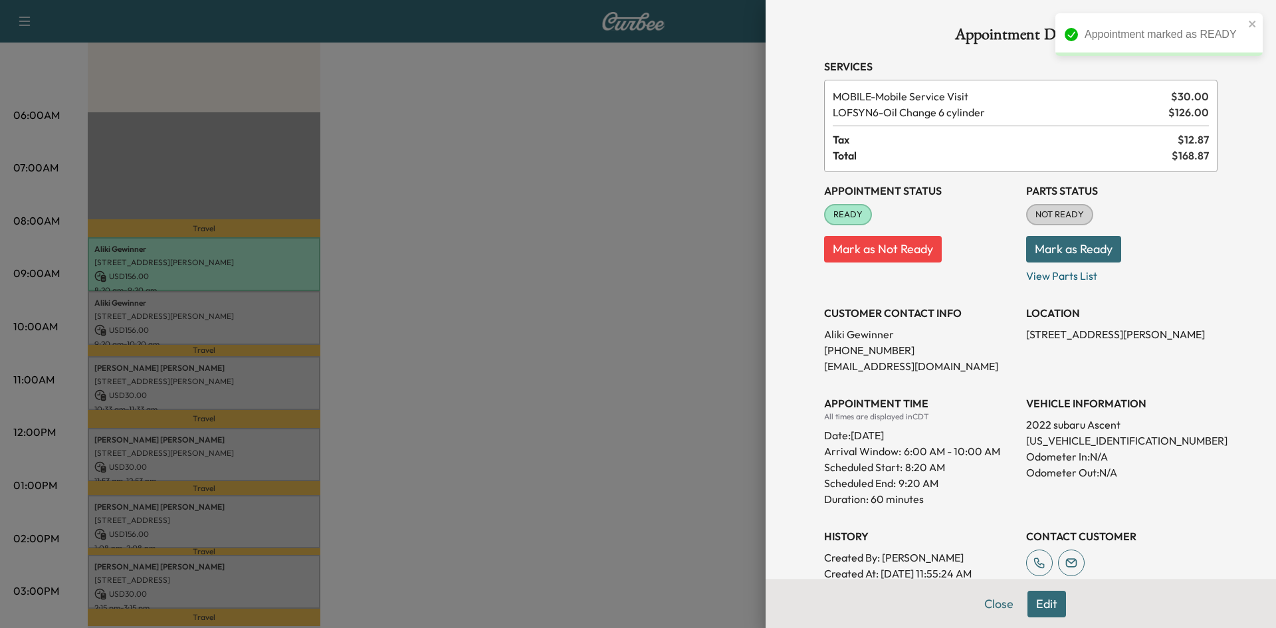
click at [196, 317] on div at bounding box center [638, 314] width 1276 height 628
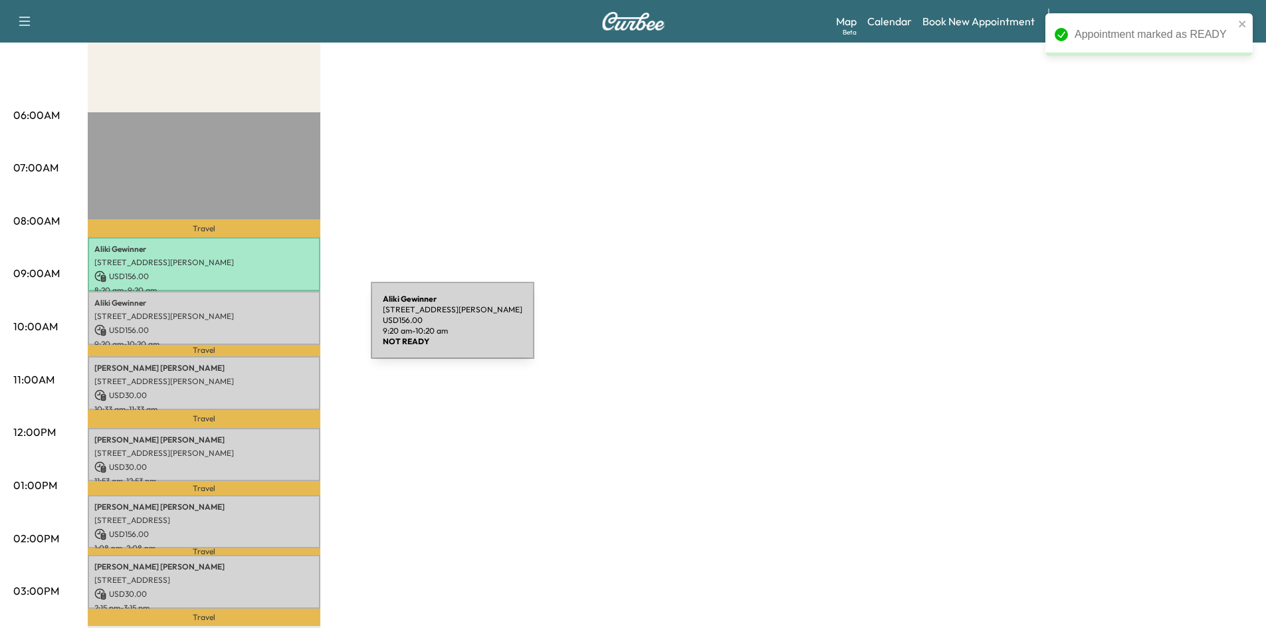
click at [268, 328] on p "USD 156.00" at bounding box center [203, 330] width 219 height 12
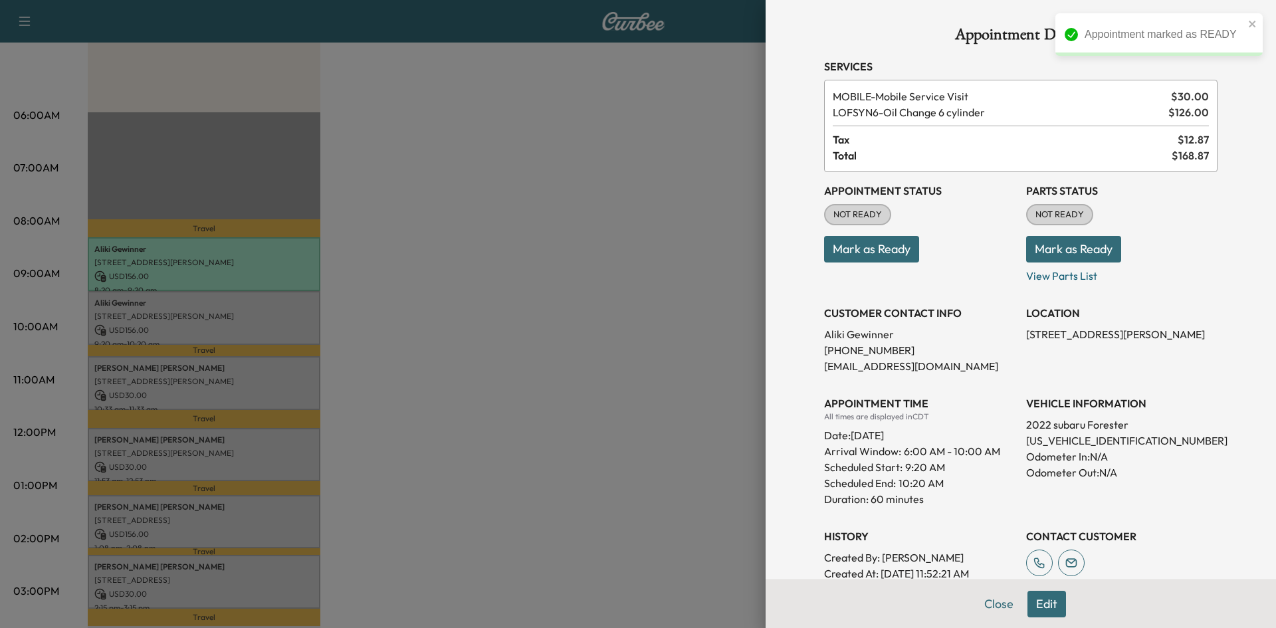
click at [865, 256] on button "Mark as Ready" at bounding box center [871, 249] width 95 height 27
click at [523, 380] on div at bounding box center [638, 314] width 1276 height 628
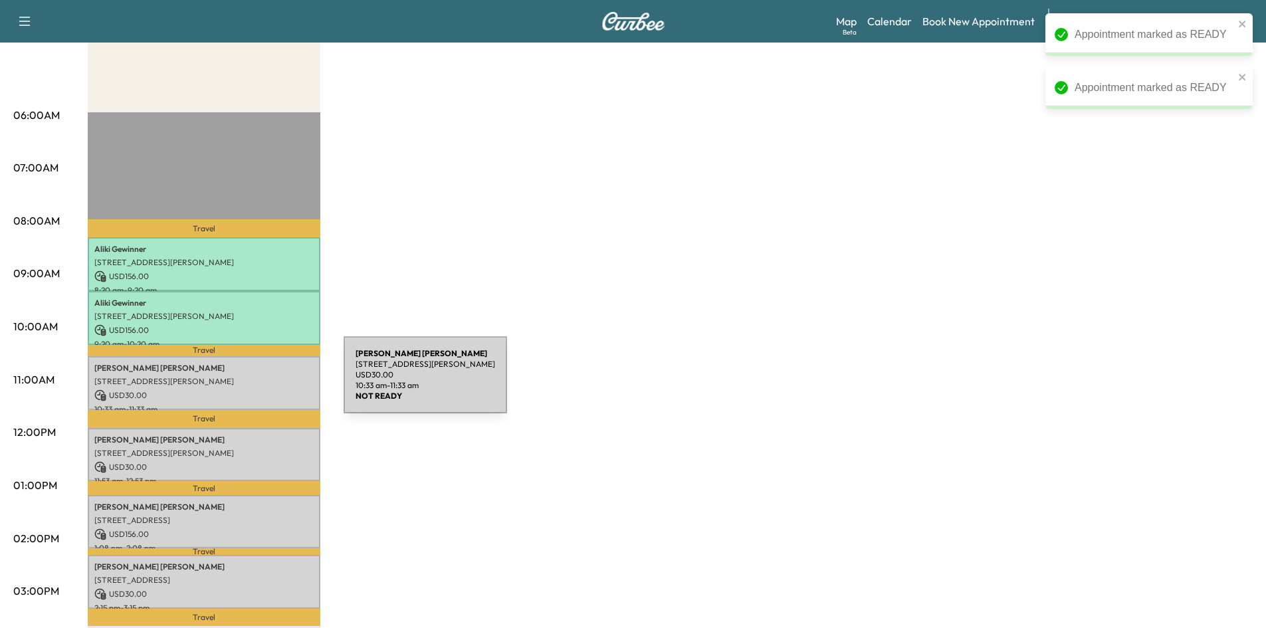
click at [244, 383] on p "[STREET_ADDRESS][PERSON_NAME]" at bounding box center [203, 381] width 219 height 11
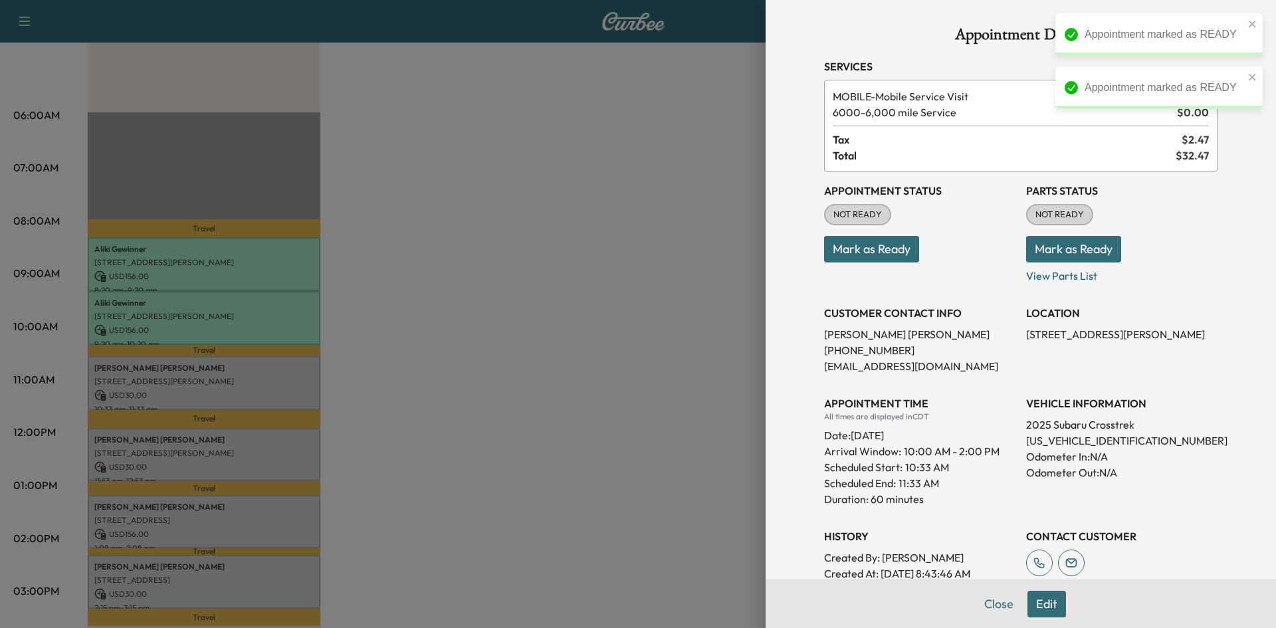
drag, startPoint x: 882, startPoint y: 248, endPoint x: 656, endPoint y: 306, distance: 233.3
click at [880, 249] on button "Mark as Ready" at bounding box center [871, 249] width 95 height 27
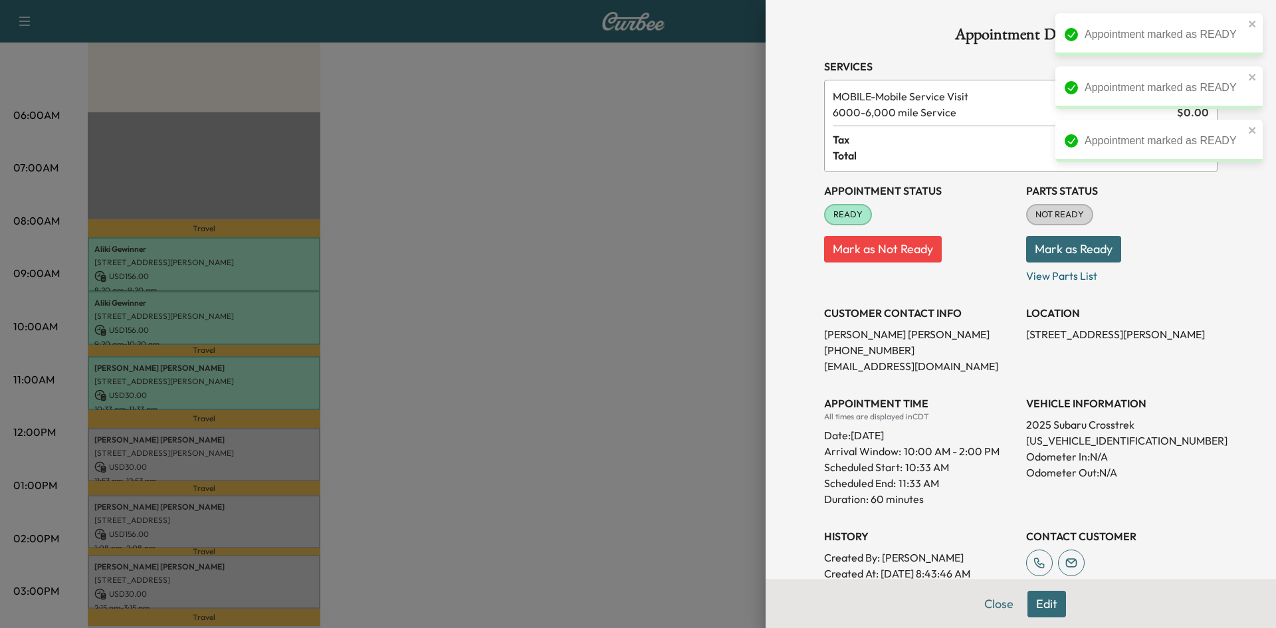
click at [259, 439] on div at bounding box center [638, 314] width 1276 height 628
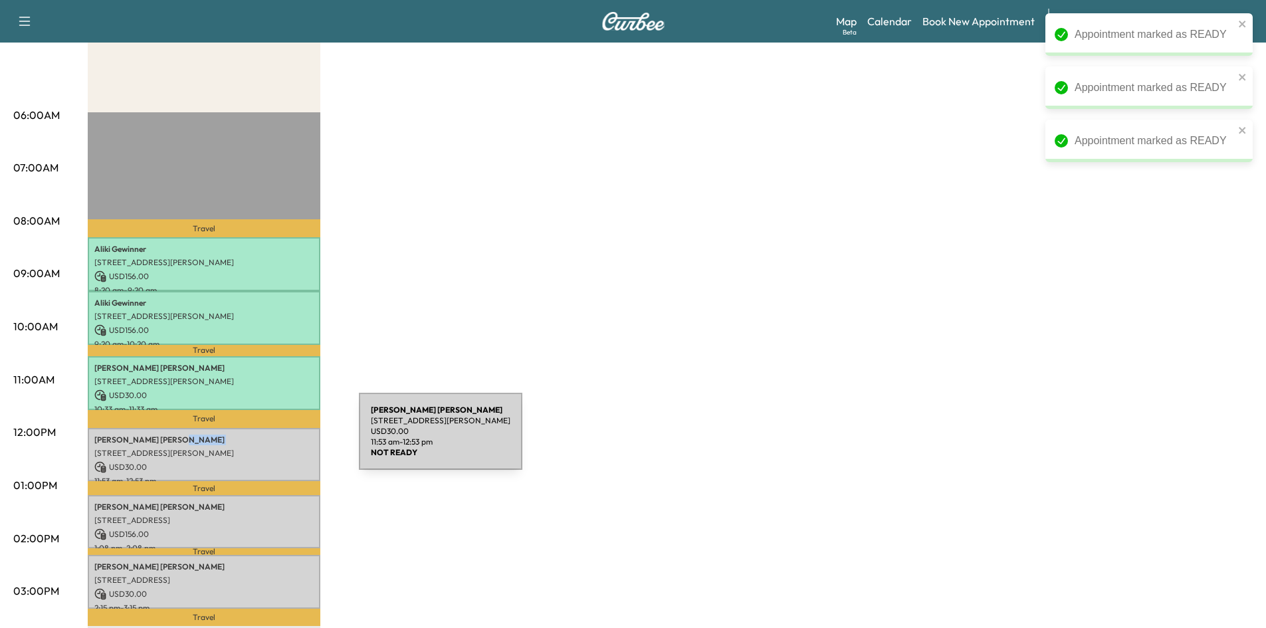
click at [263, 439] on p "Christopher Hewitt" at bounding box center [203, 439] width 219 height 11
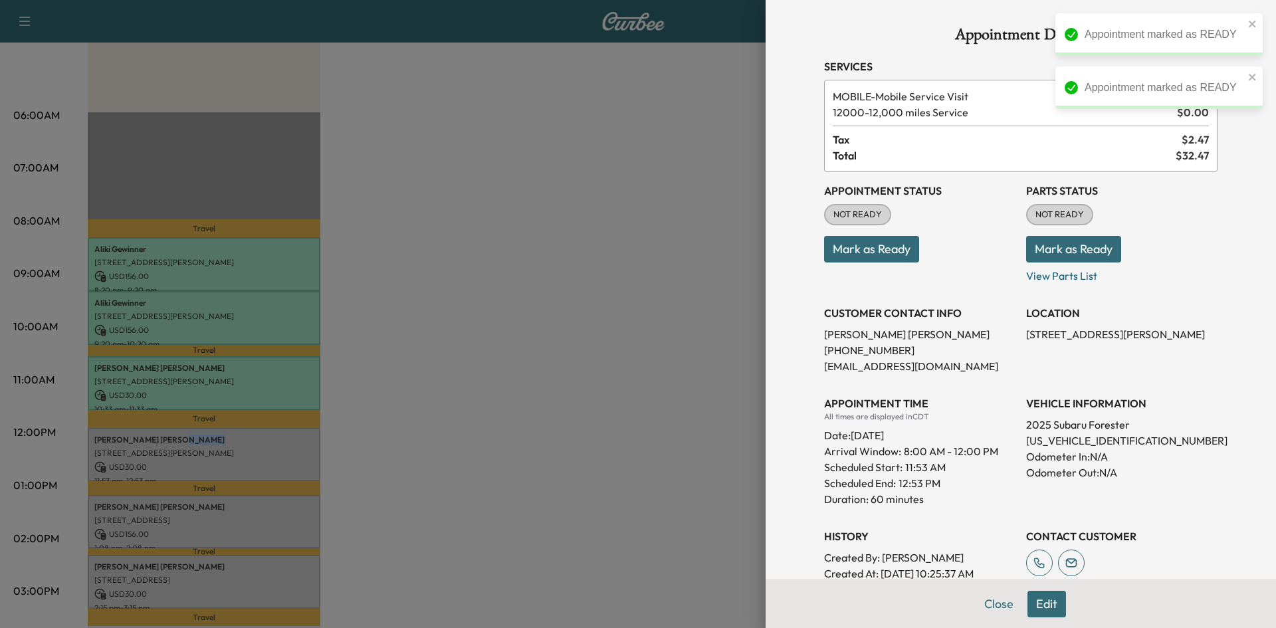
click at [842, 260] on button "Mark as Ready" at bounding box center [871, 249] width 95 height 27
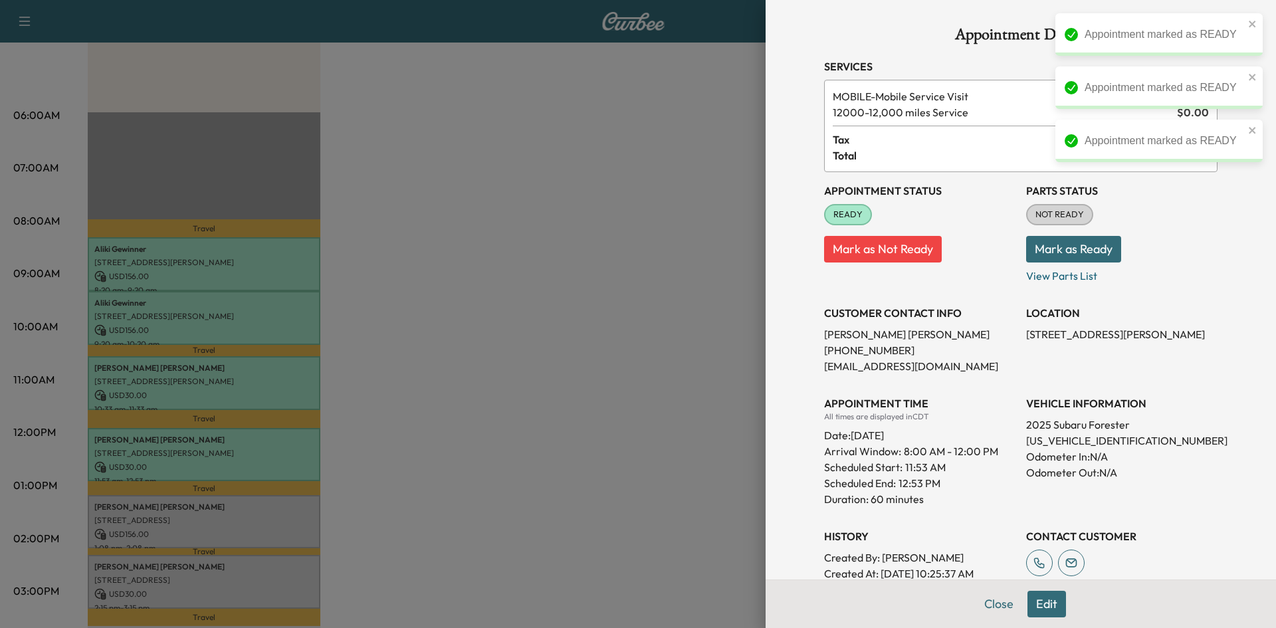
click at [212, 520] on div at bounding box center [638, 314] width 1276 height 628
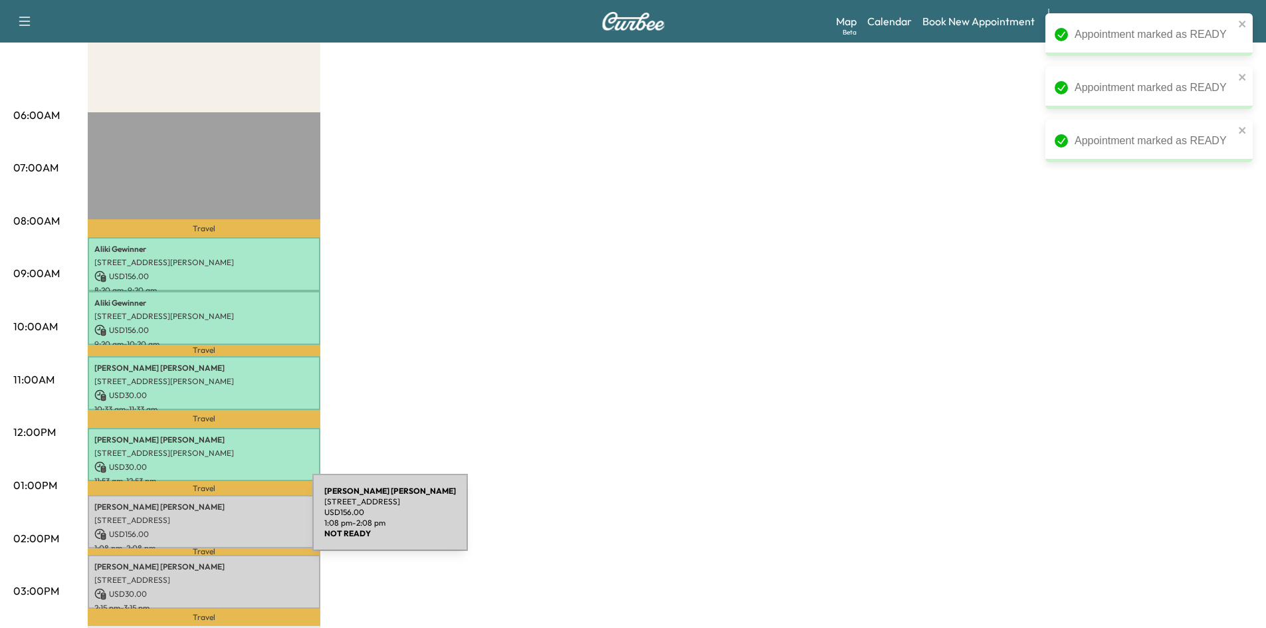
click at [218, 519] on p "1901 West Spring Creek Parkway, Apt1105, Plano, TX 75023, United States of Amer…" at bounding box center [203, 520] width 219 height 11
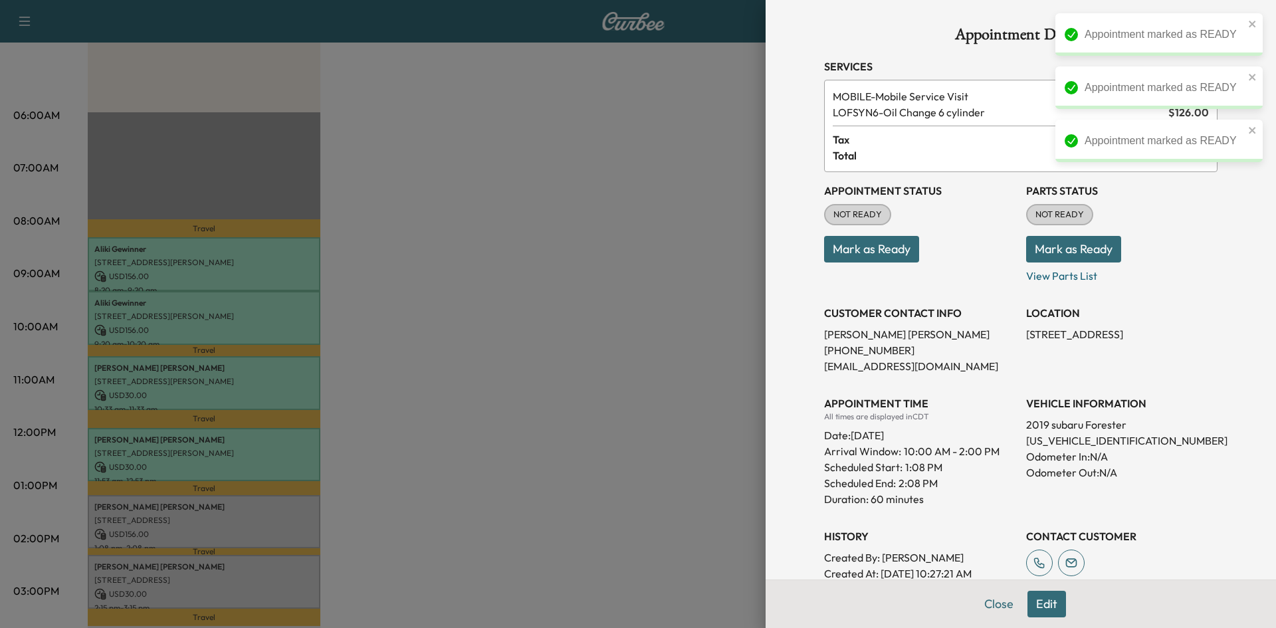
click at [906, 256] on p "Mark as Ready" at bounding box center [919, 243] width 191 height 37
click at [900, 258] on button "Mark as Ready" at bounding box center [871, 249] width 95 height 27
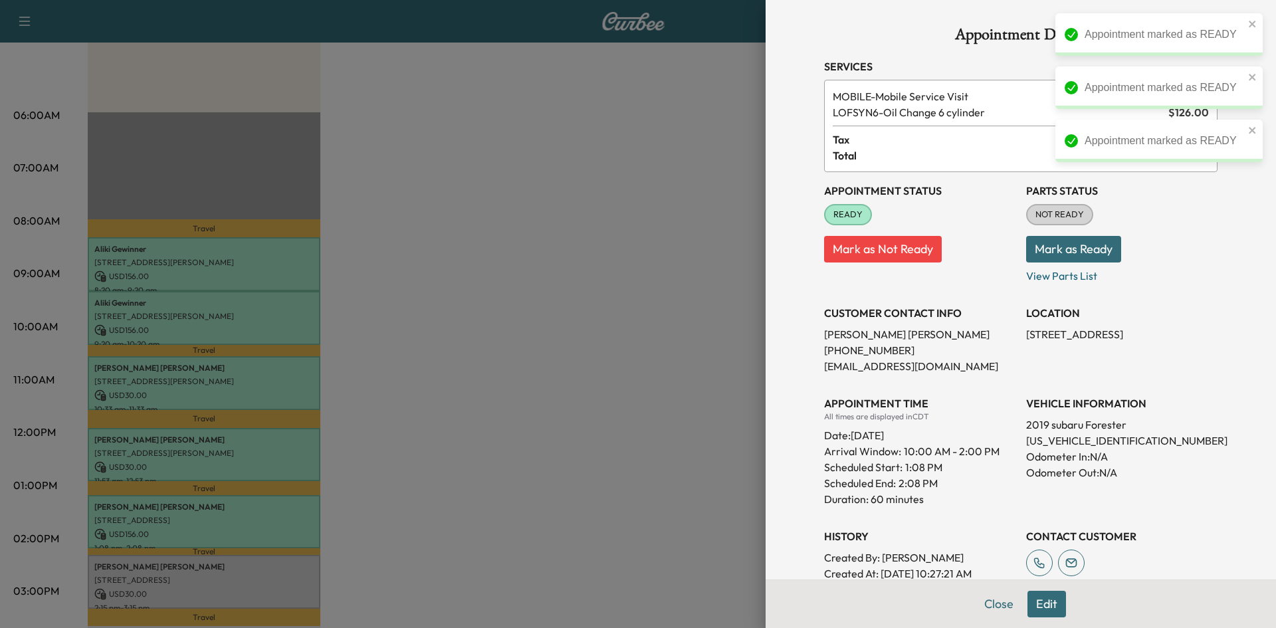
click at [186, 571] on div at bounding box center [638, 314] width 1276 height 628
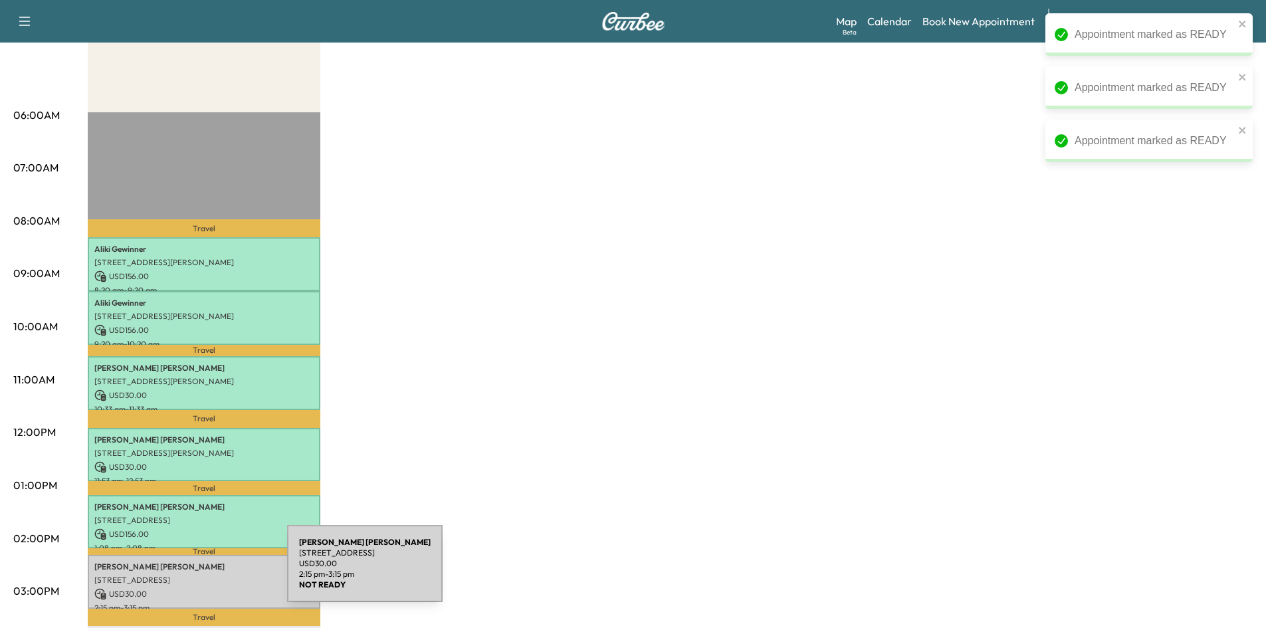
click at [187, 575] on p "2013 LIVERPOOL DR, PLANO, TX 75025, USA" at bounding box center [203, 580] width 219 height 11
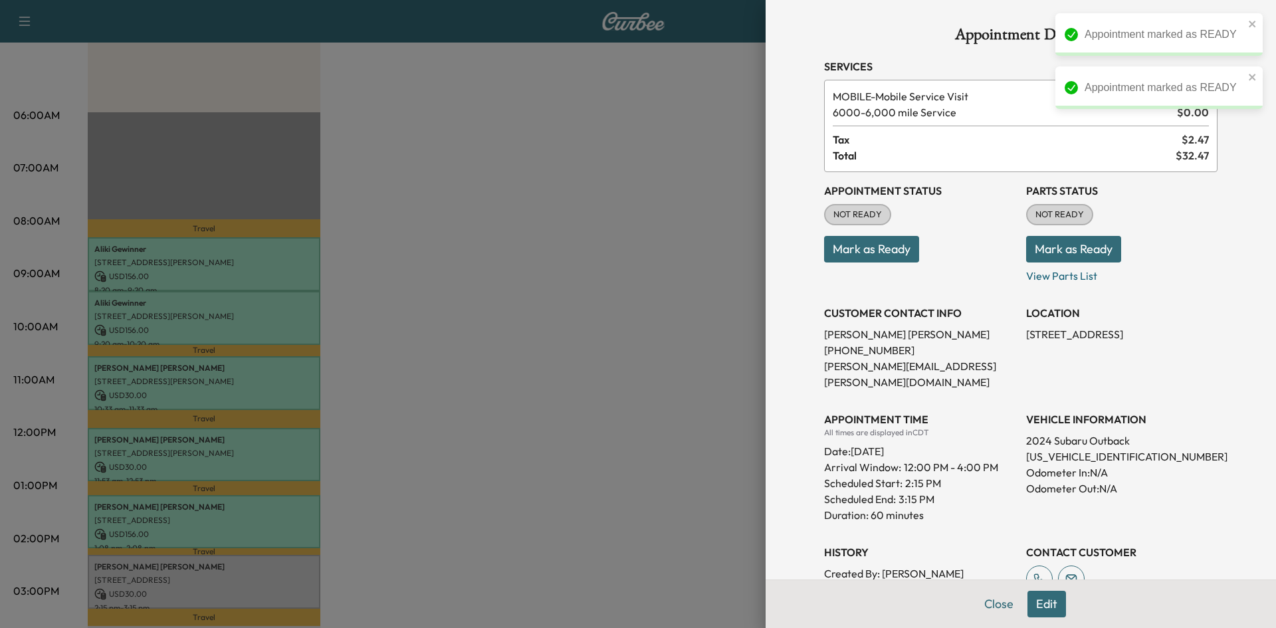
drag, startPoint x: 852, startPoint y: 250, endPoint x: 707, endPoint y: 280, distance: 148.4
click at [852, 250] on button "Mark as Ready" at bounding box center [871, 249] width 95 height 27
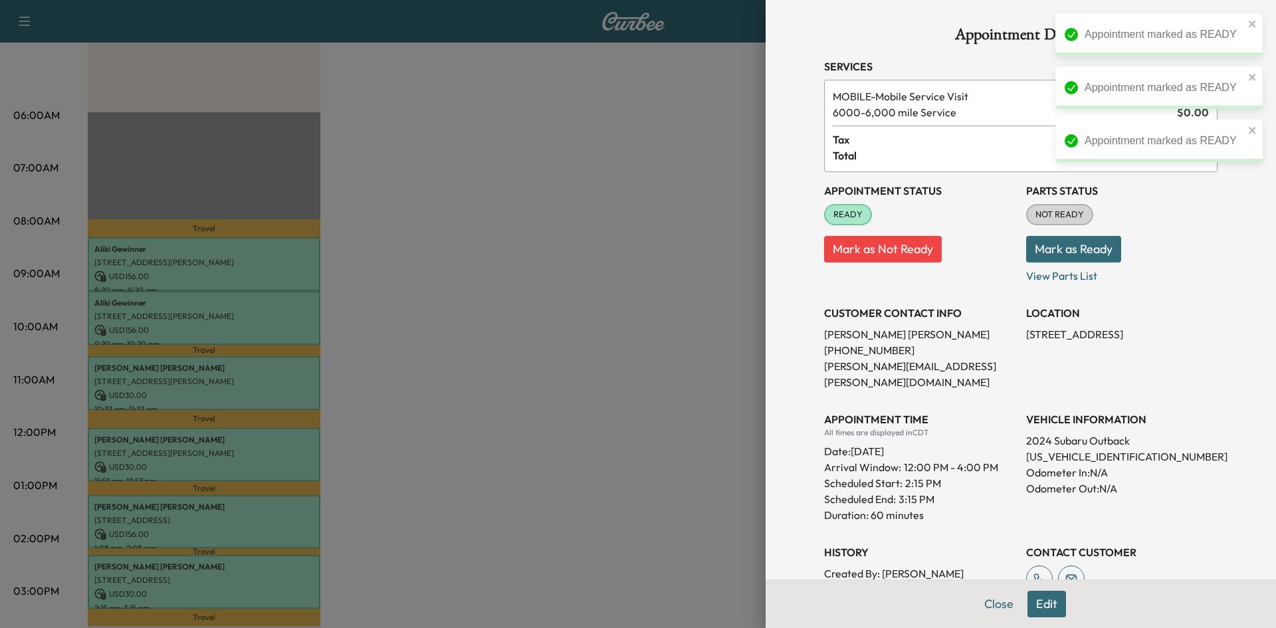
click at [541, 345] on div at bounding box center [638, 314] width 1276 height 628
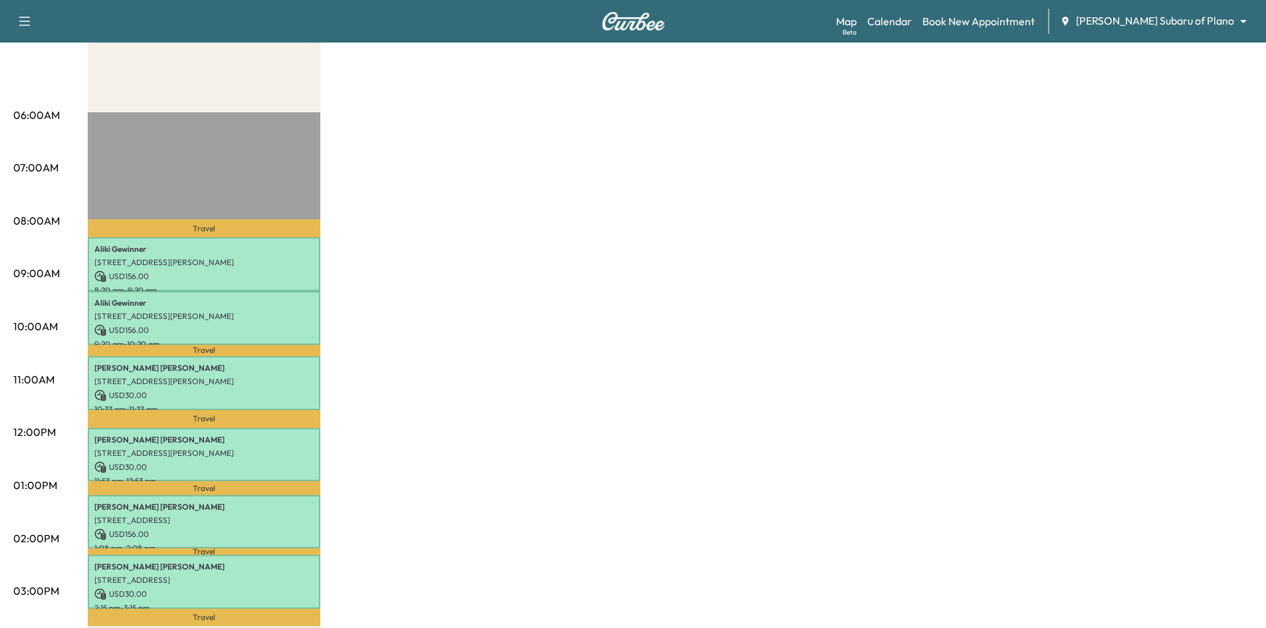
scroll to position [0, 0]
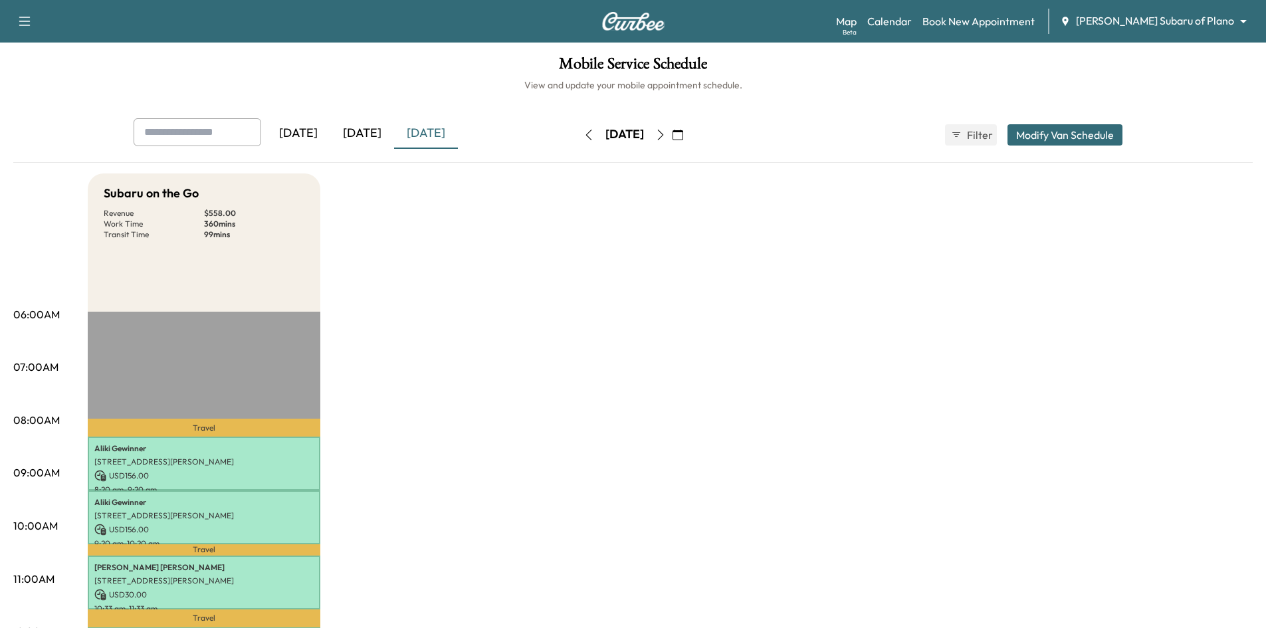
click at [683, 136] on icon "button" at bounding box center [677, 135] width 11 height 11
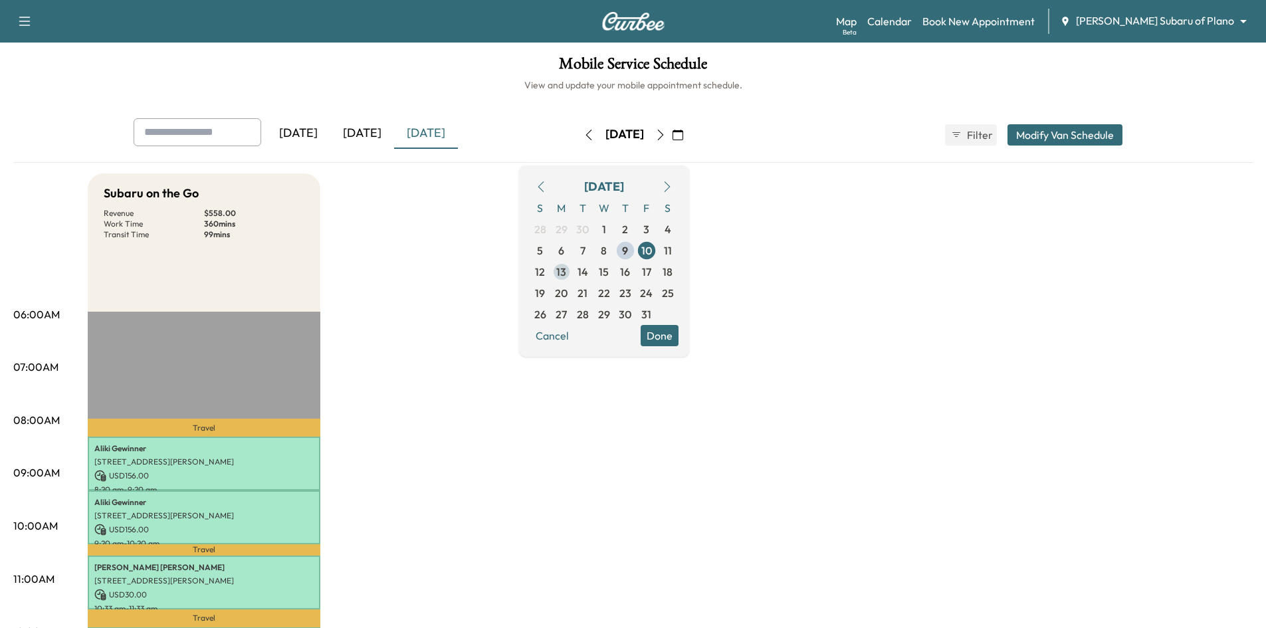
click at [566, 272] on span "13" at bounding box center [561, 272] width 10 height 16
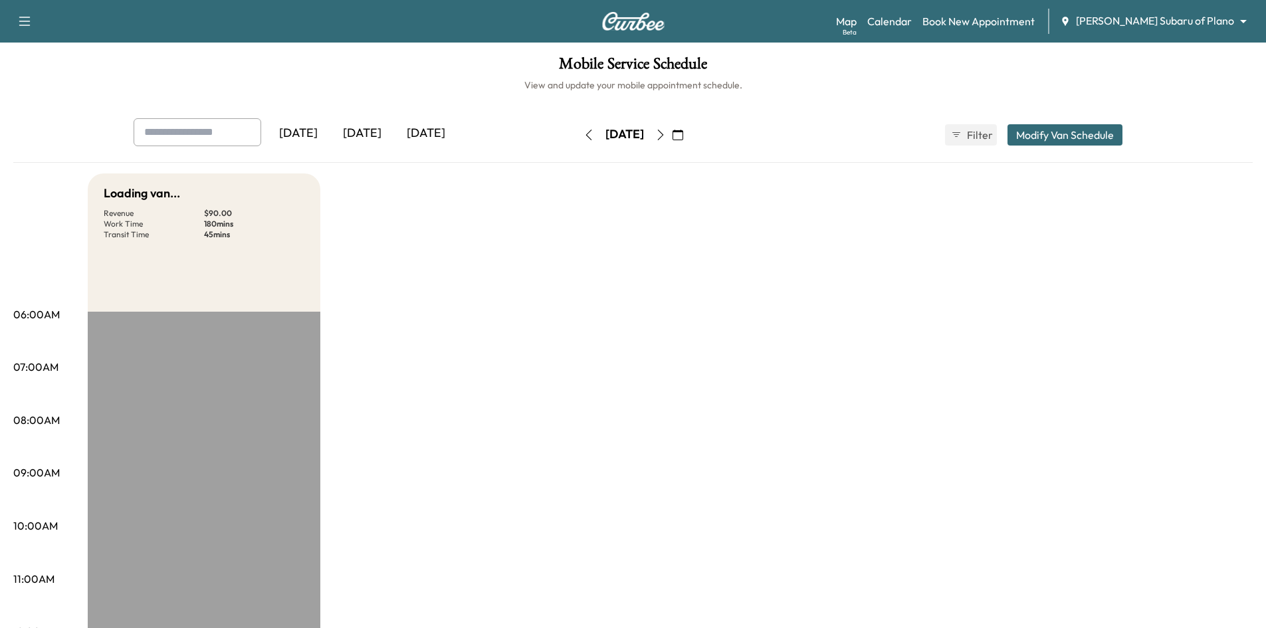
click at [485, 96] on div "Mobile Service Schedule View and update your mobile appointment schedule. Yeste…" at bounding box center [633, 613] width 1266 height 1141
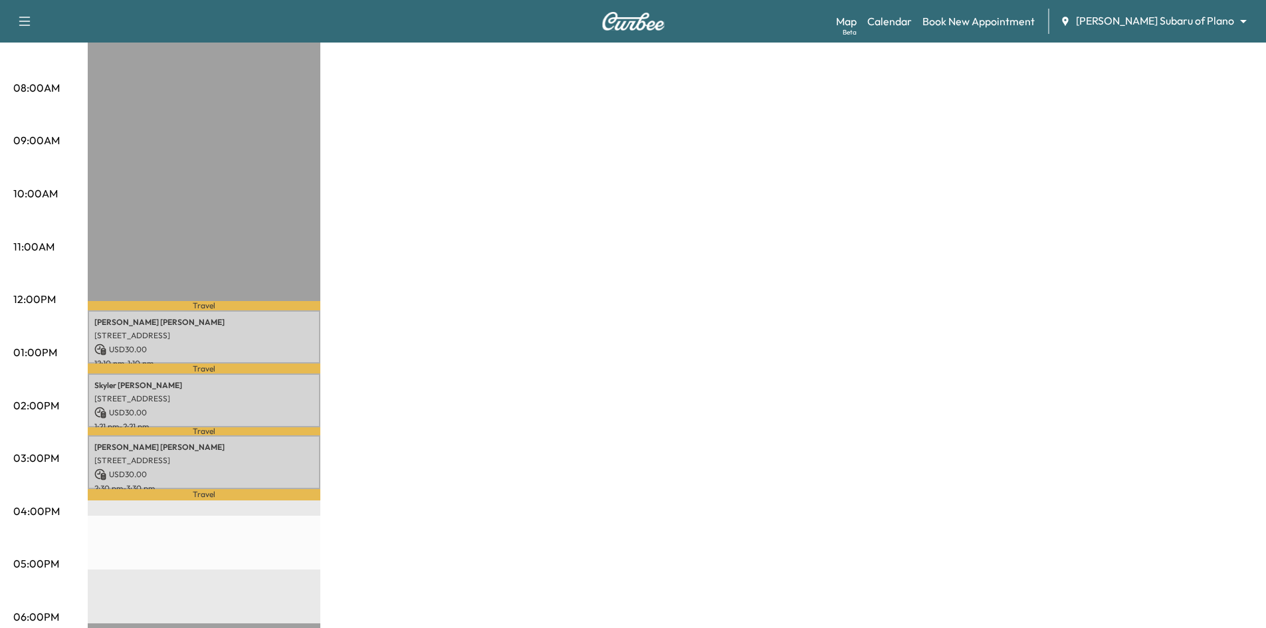
scroll to position [66, 0]
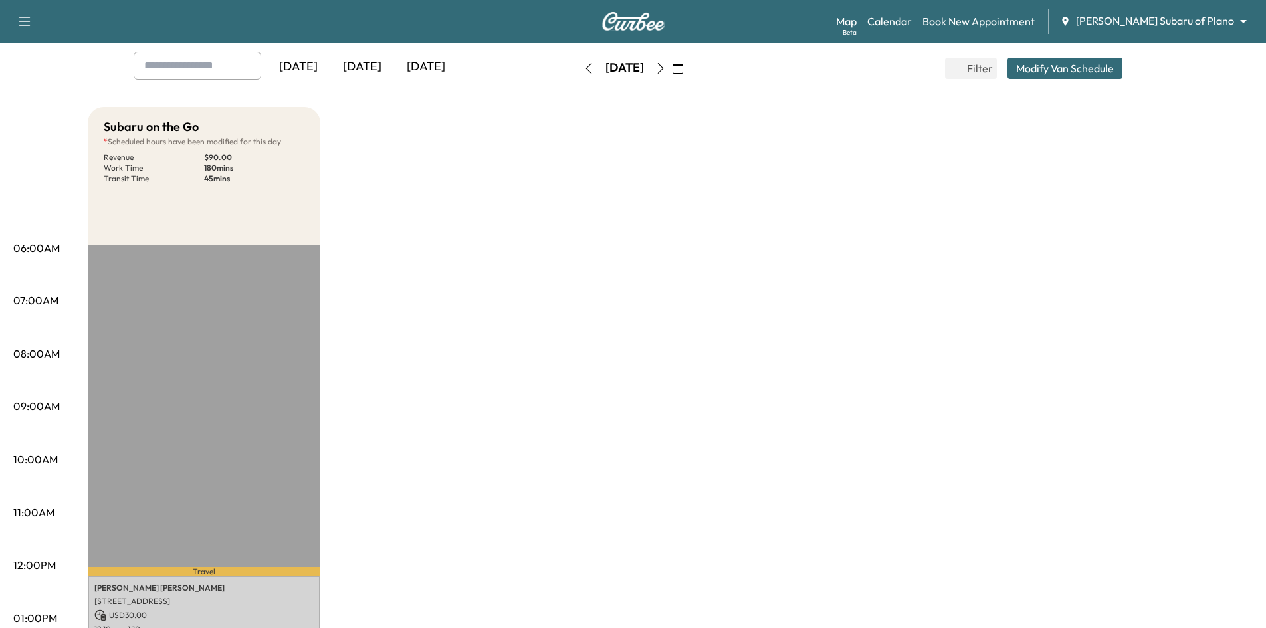
click at [415, 64] on div "[DATE]" at bounding box center [426, 67] width 64 height 31
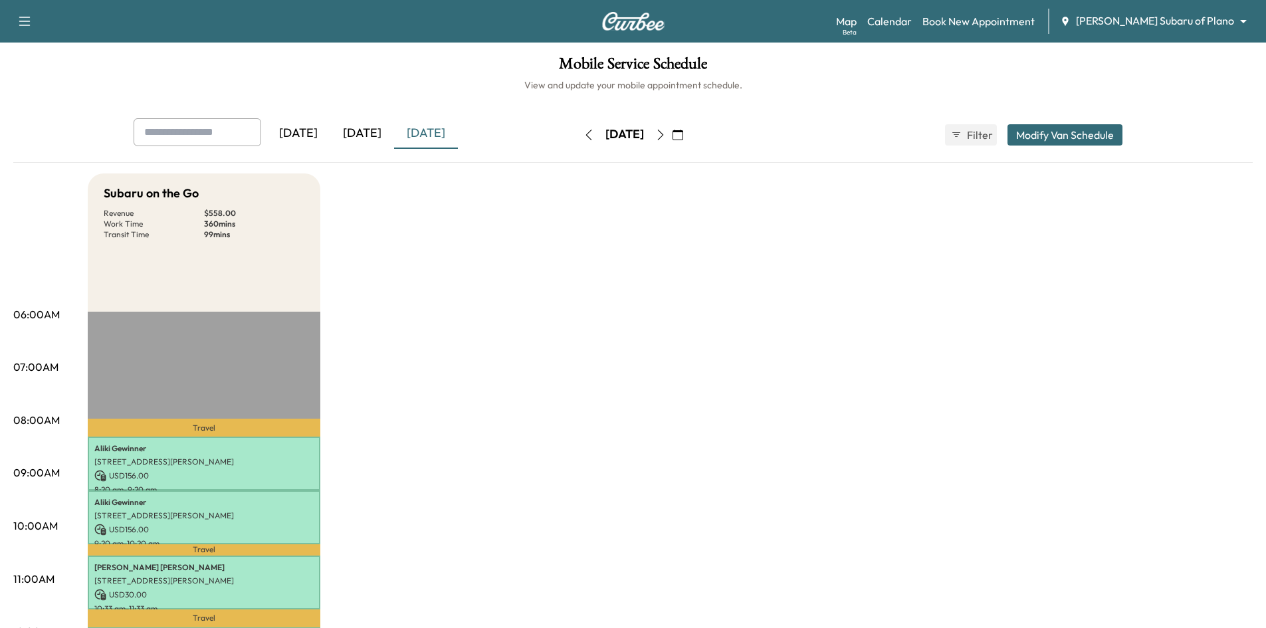
scroll to position [332, 0]
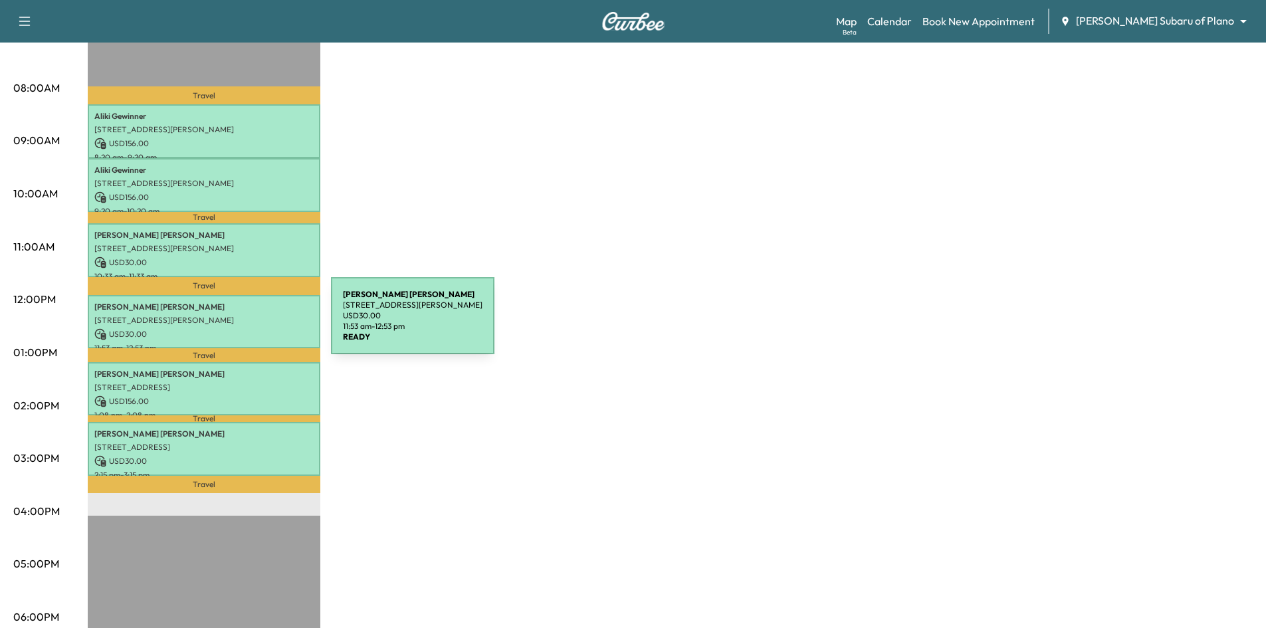
click at [231, 324] on div "Christopher Hewitt 1124 Brandy Station, Richardson, TX 75080, United States of …" at bounding box center [204, 322] width 233 height 54
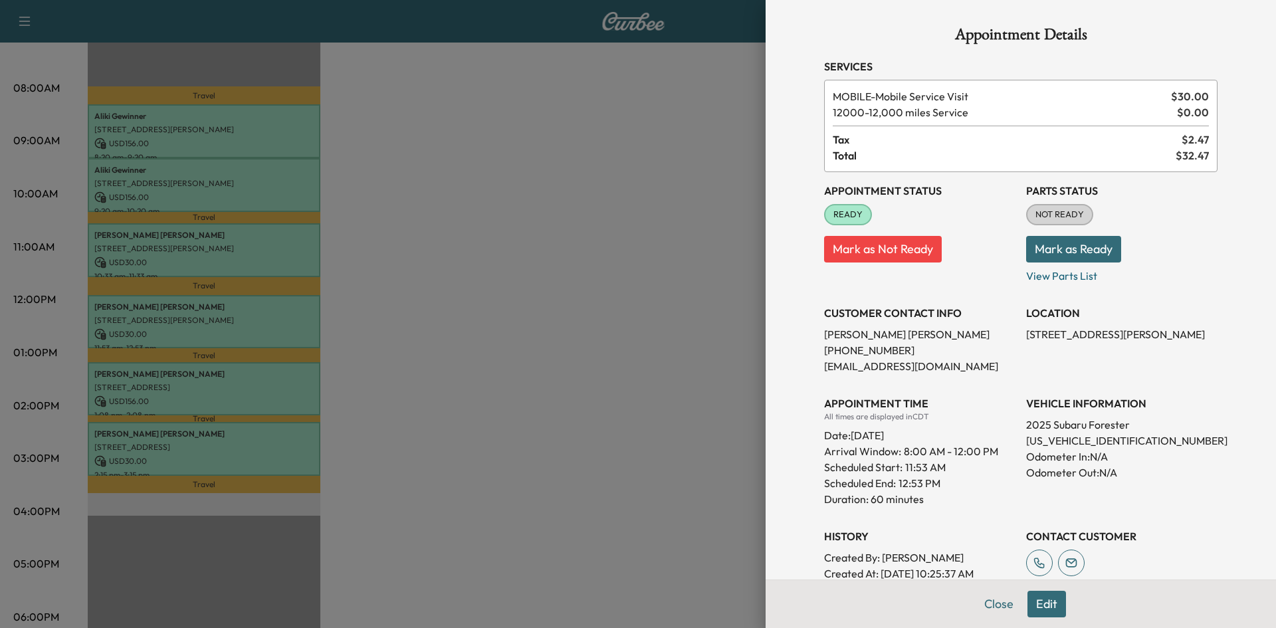
click at [462, 232] on div at bounding box center [638, 314] width 1276 height 628
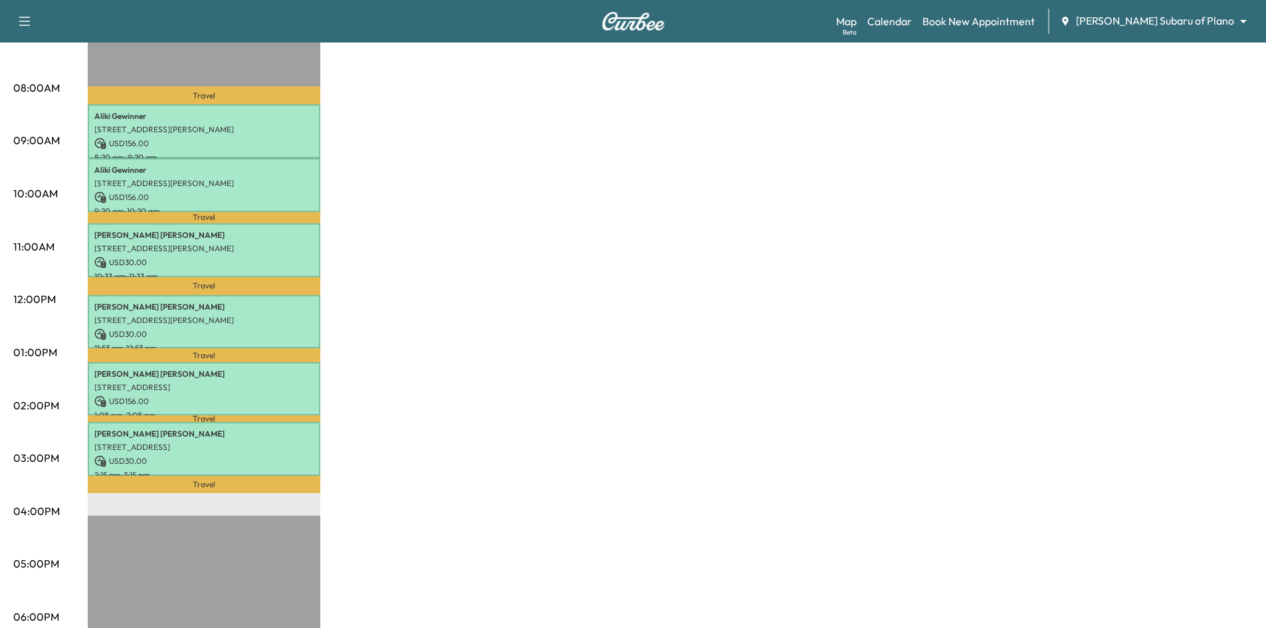
scroll to position [66, 0]
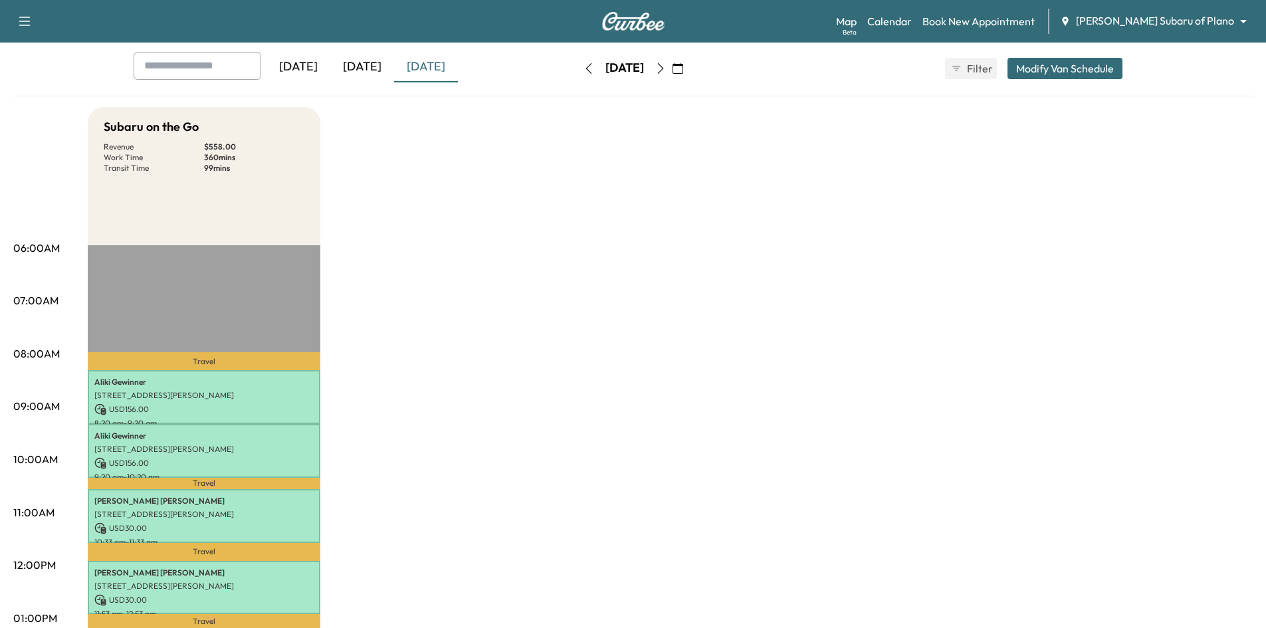
click at [683, 68] on icon "button" at bounding box center [677, 68] width 11 height 11
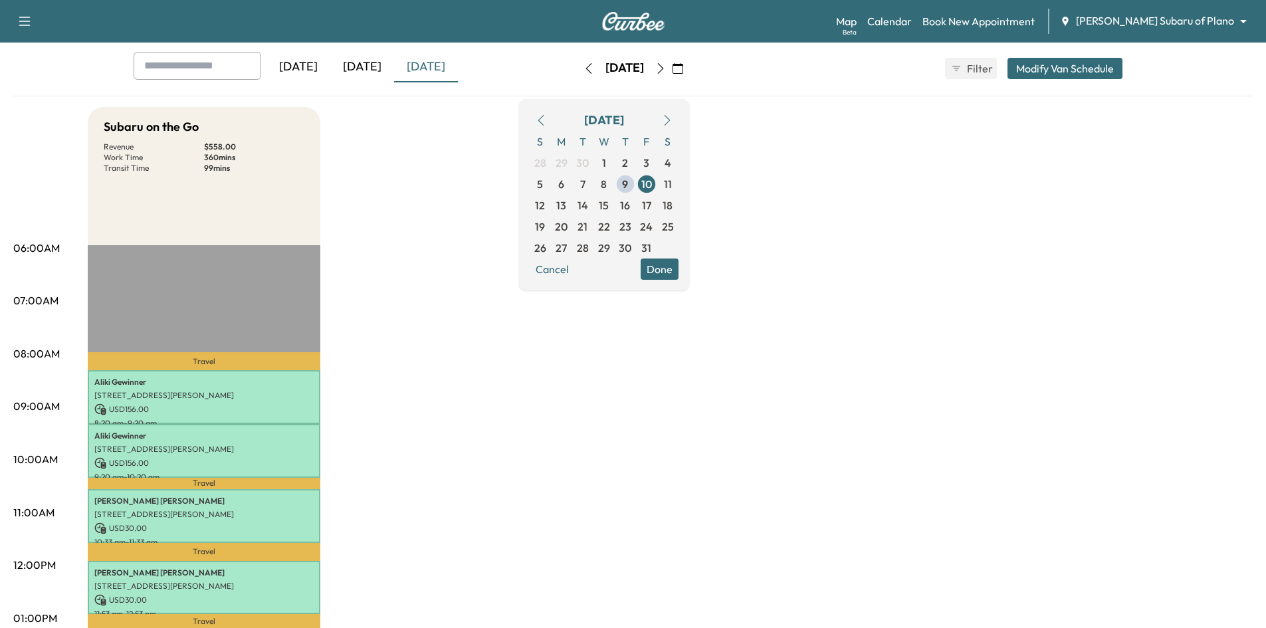
click at [566, 207] on span "13" at bounding box center [561, 205] width 10 height 16
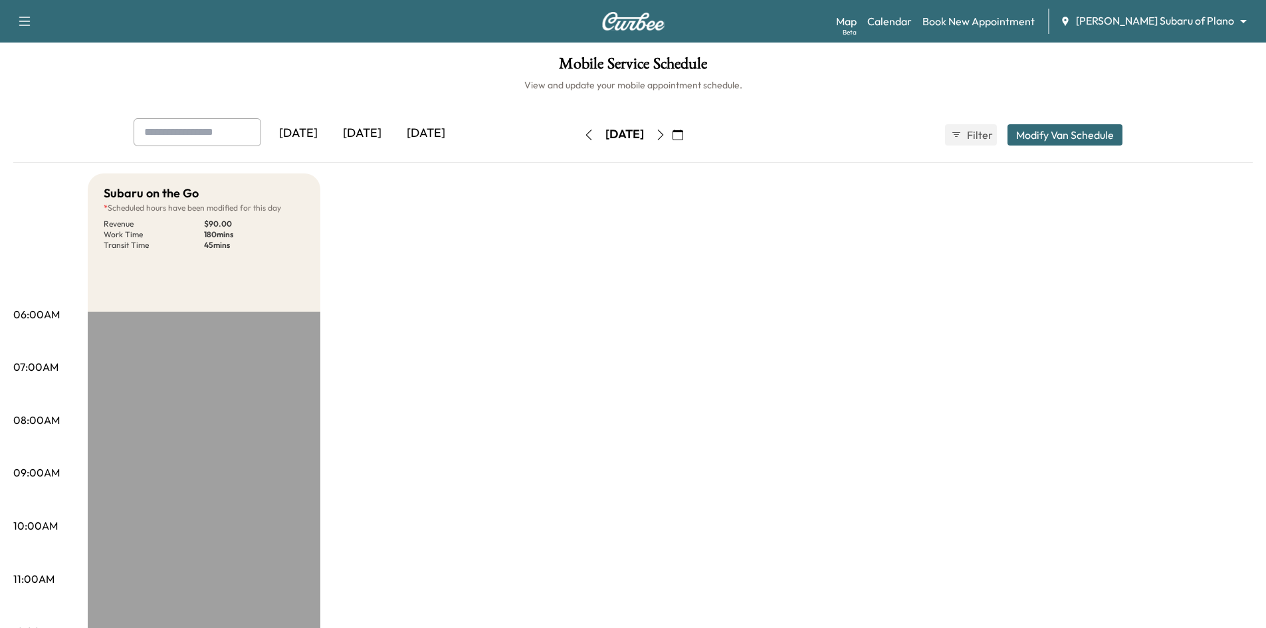
click at [488, 94] on div "Mobile Service Schedule View and update your mobile appointment schedule. Yeste…" at bounding box center [633, 613] width 1266 height 1141
click at [683, 138] on icon "button" at bounding box center [677, 135] width 11 height 11
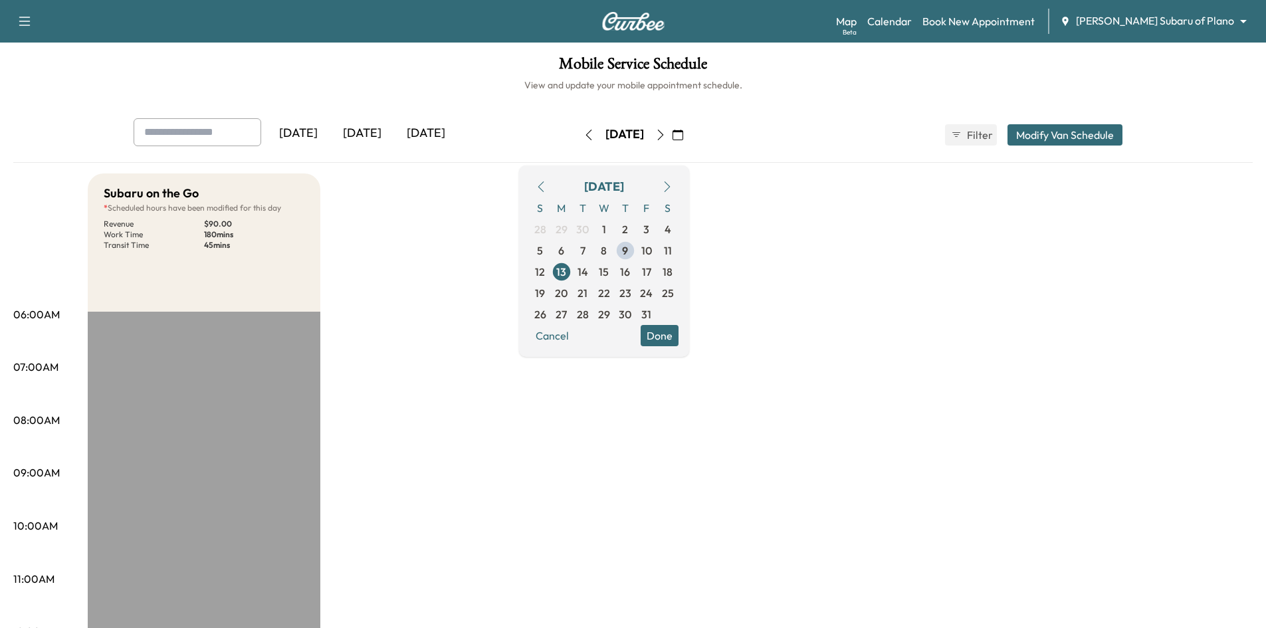
click at [652, 255] on span "10" at bounding box center [646, 250] width 11 height 16
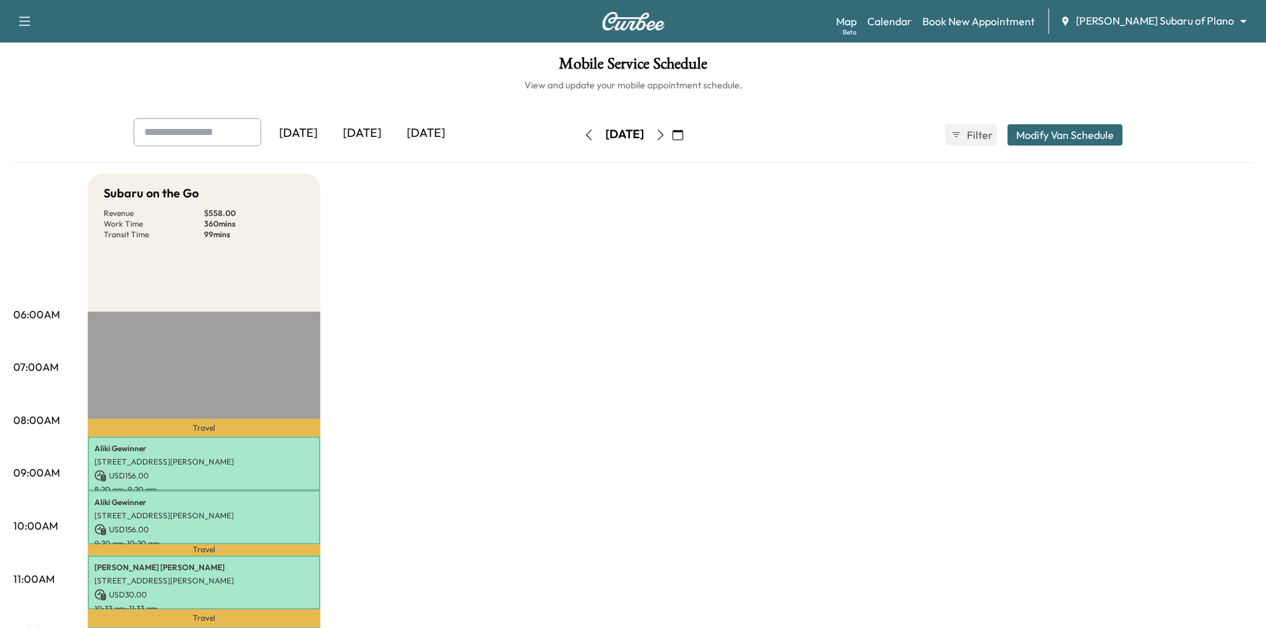
click at [369, 131] on div "[DATE]" at bounding box center [362, 133] width 64 height 31
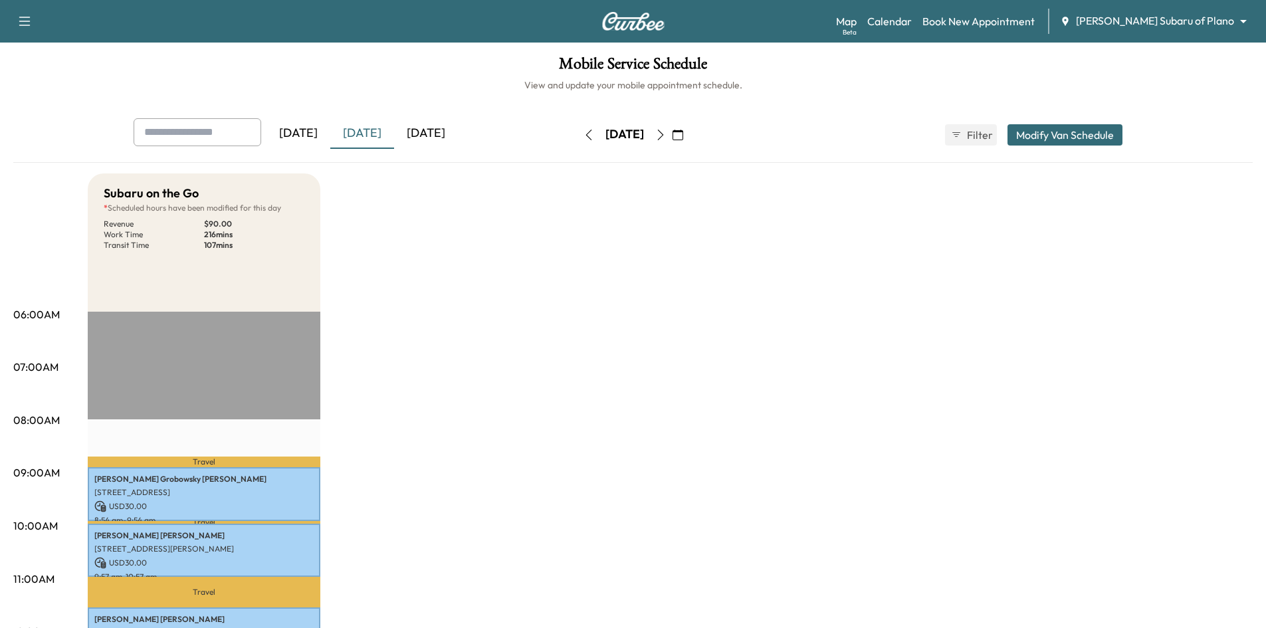
click at [683, 136] on icon "button" at bounding box center [677, 135] width 11 height 11
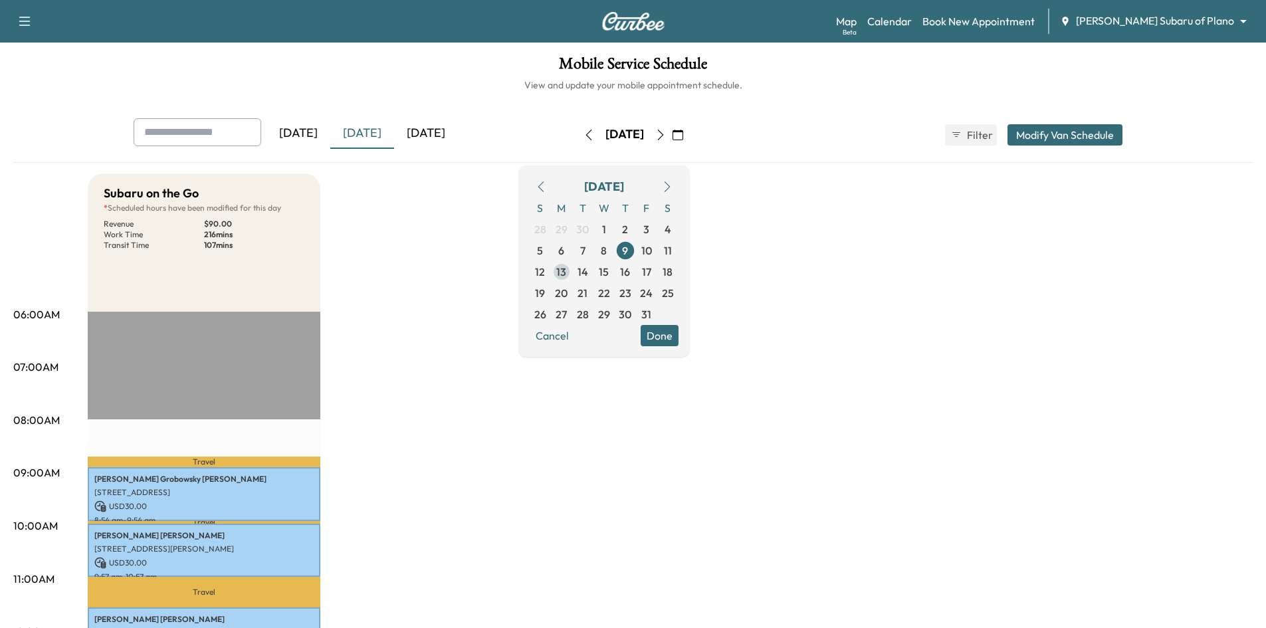
click at [566, 274] on span "13" at bounding box center [561, 272] width 10 height 16
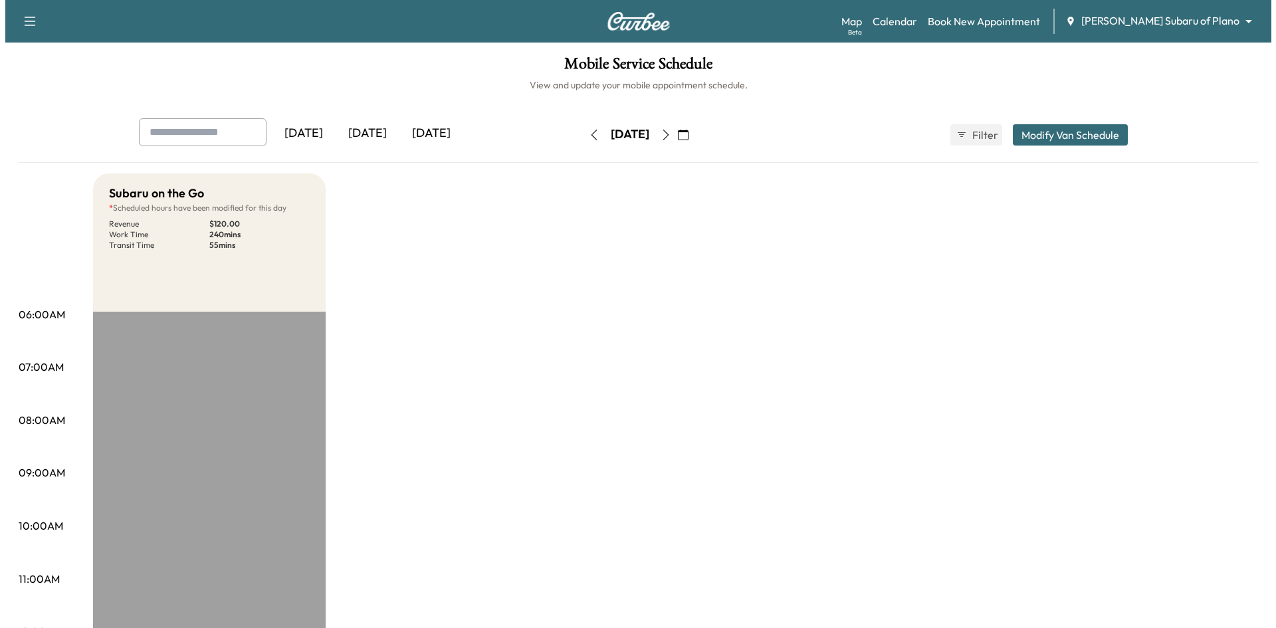
scroll to position [332, 0]
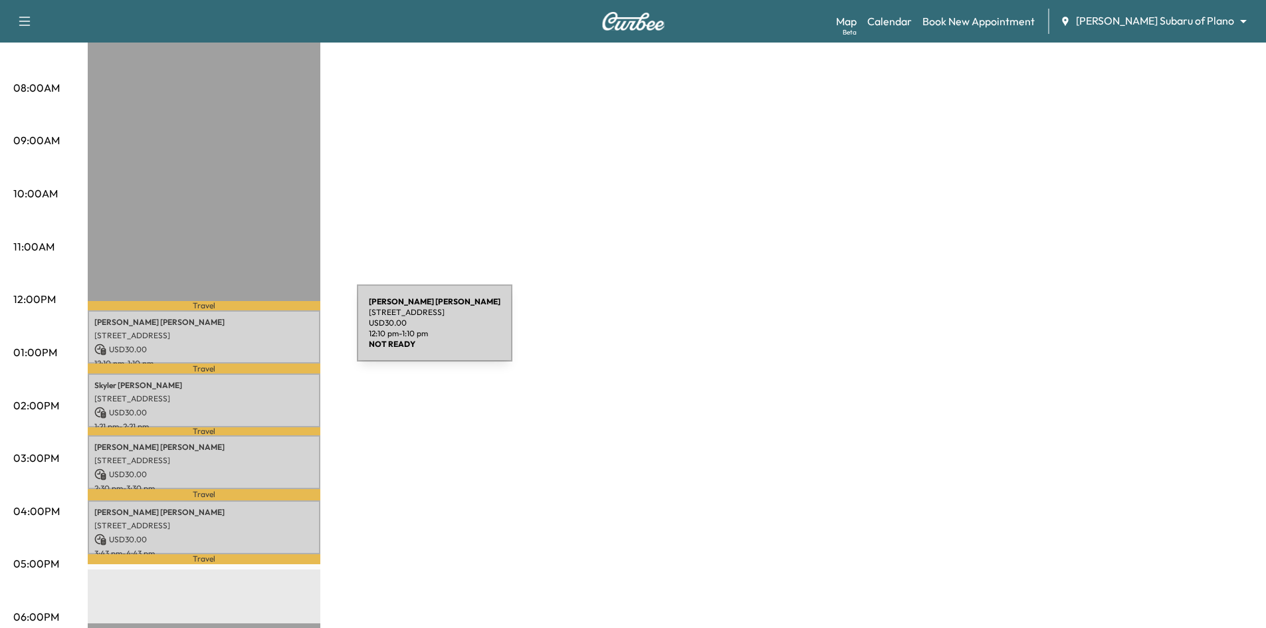
click at [257, 331] on p "15800 Spectrum Dr, Addison, TX 75001, USA" at bounding box center [203, 335] width 219 height 11
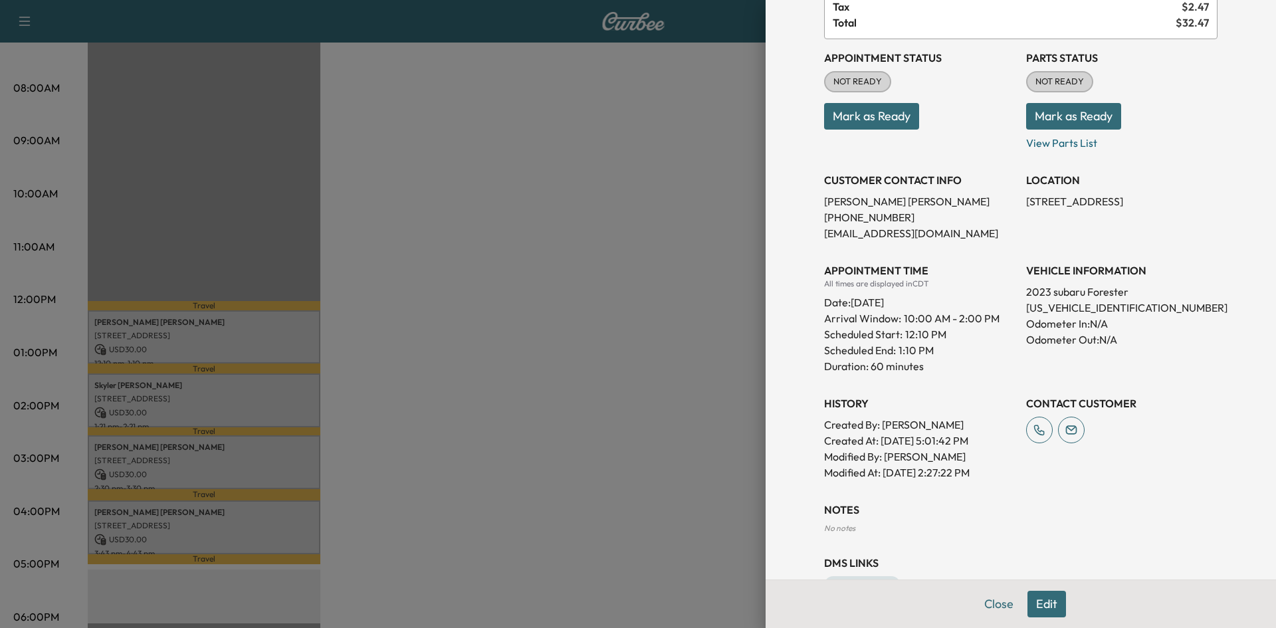
scroll to position [175, 0]
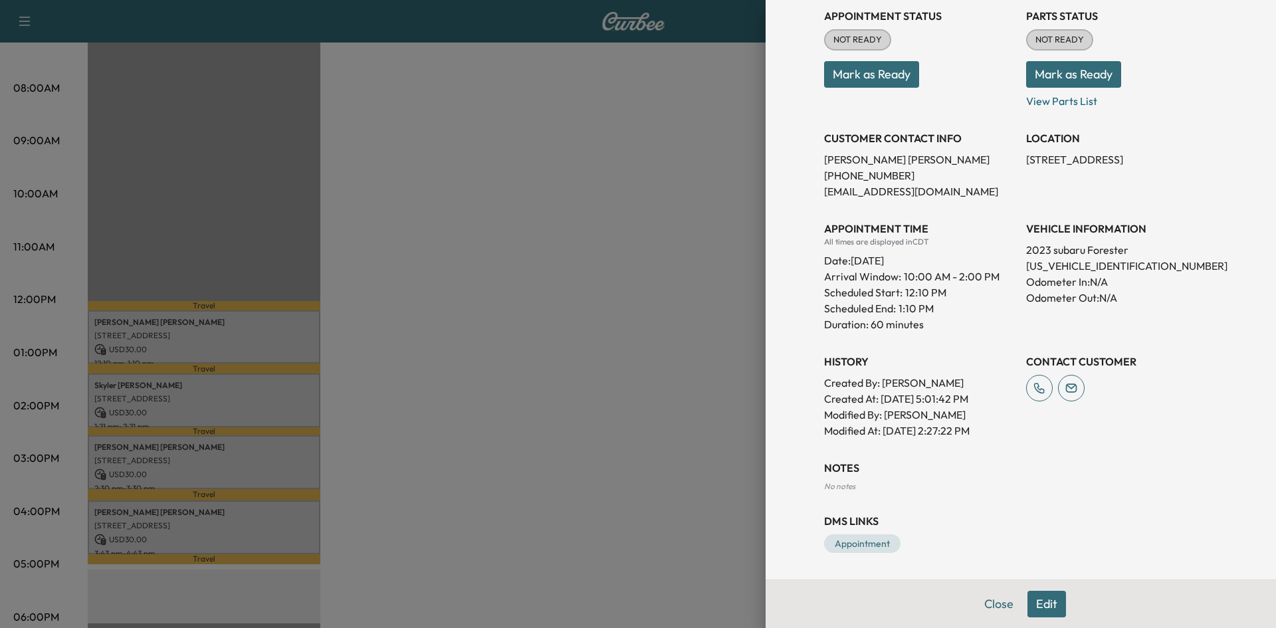
click at [311, 401] on div at bounding box center [638, 314] width 1276 height 628
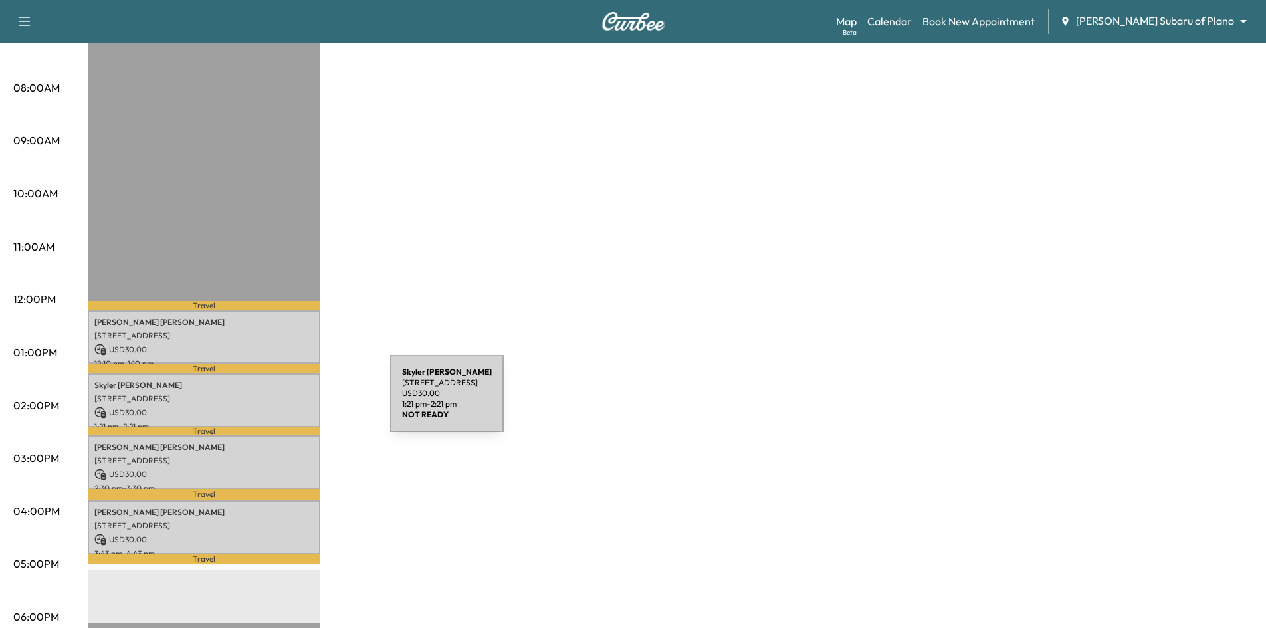
click at [290, 401] on div "Skyler Smith 1233 Cheyenne Dr, Richardson, TX 75080, USA USD 30.00 1:21 pm - 2:…" at bounding box center [204, 400] width 233 height 54
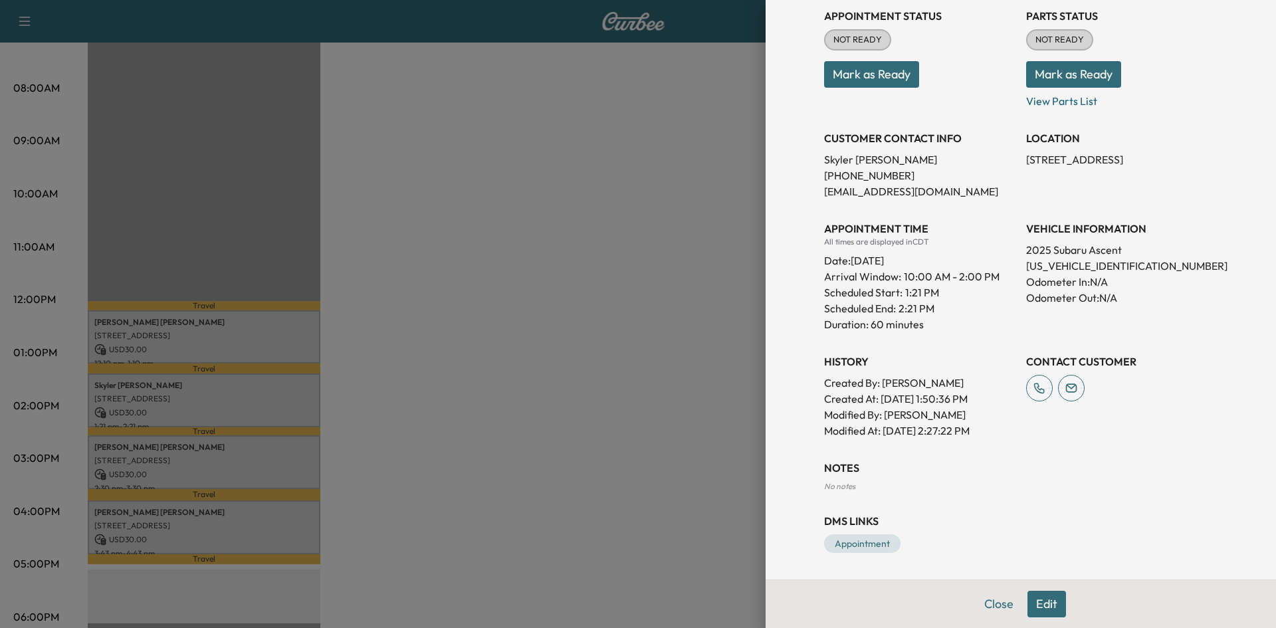
drag, startPoint x: 549, startPoint y: 403, endPoint x: 399, endPoint y: 433, distance: 152.6
click at [549, 403] on div at bounding box center [638, 314] width 1276 height 628
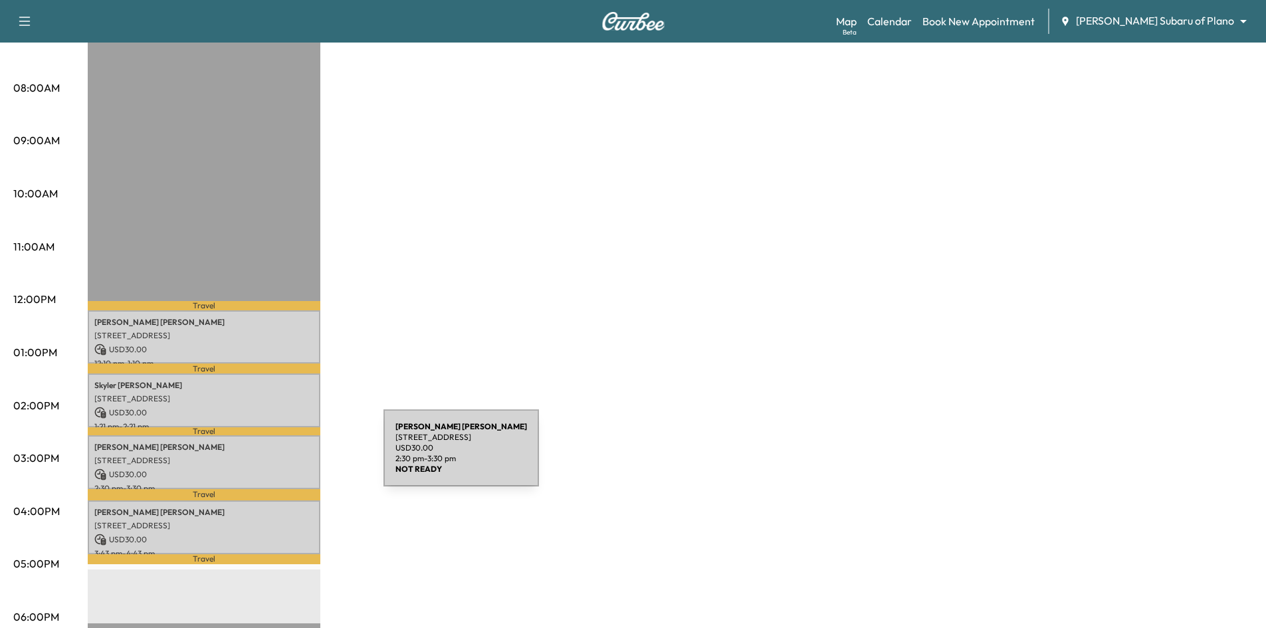
click at [284, 456] on p "3700 Mapleshade Ln, Plano, TX 75075, USA" at bounding box center [203, 460] width 219 height 11
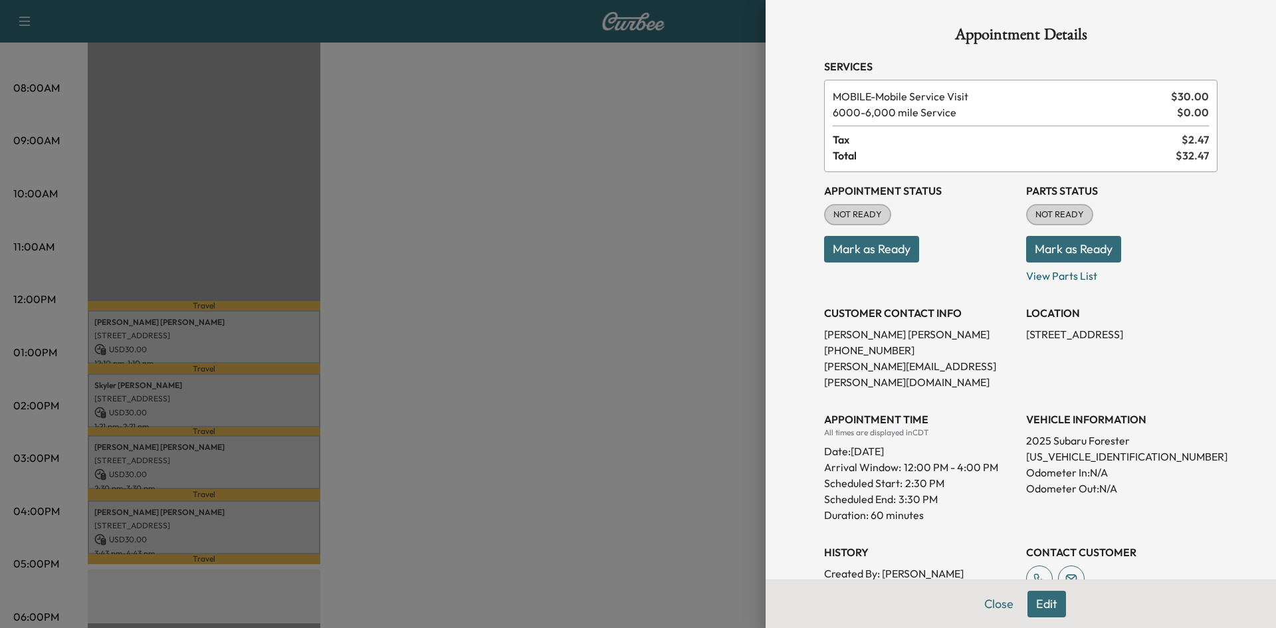
scroll to position [225, 0]
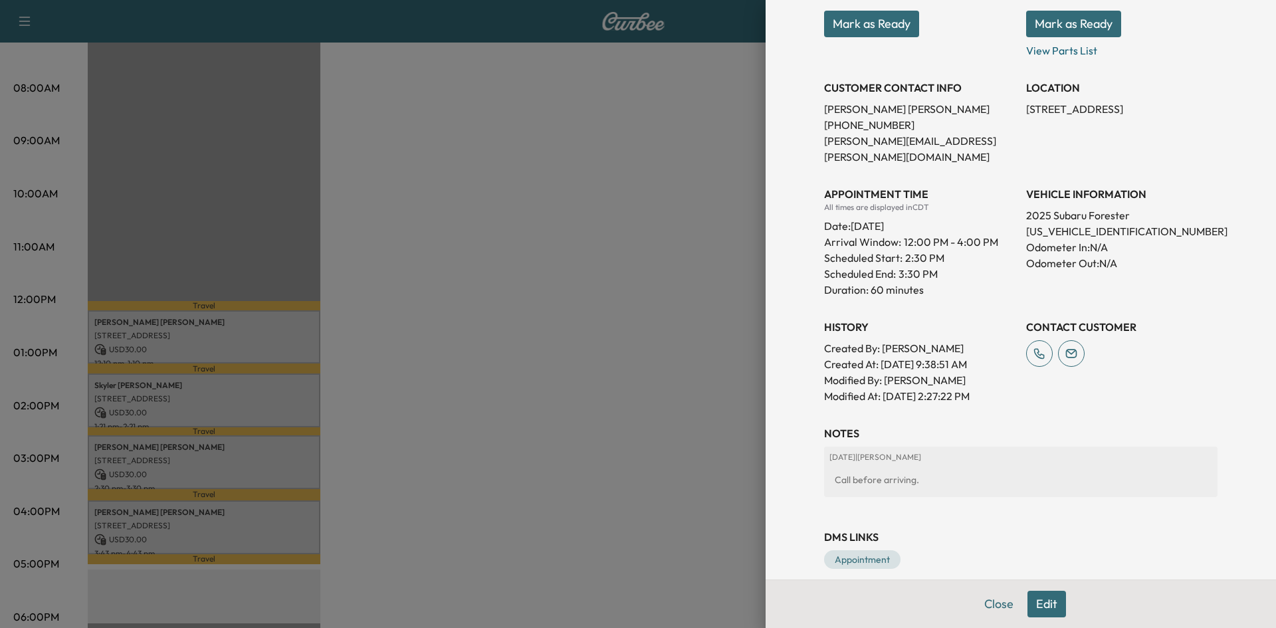
click at [634, 417] on div at bounding box center [638, 314] width 1276 height 628
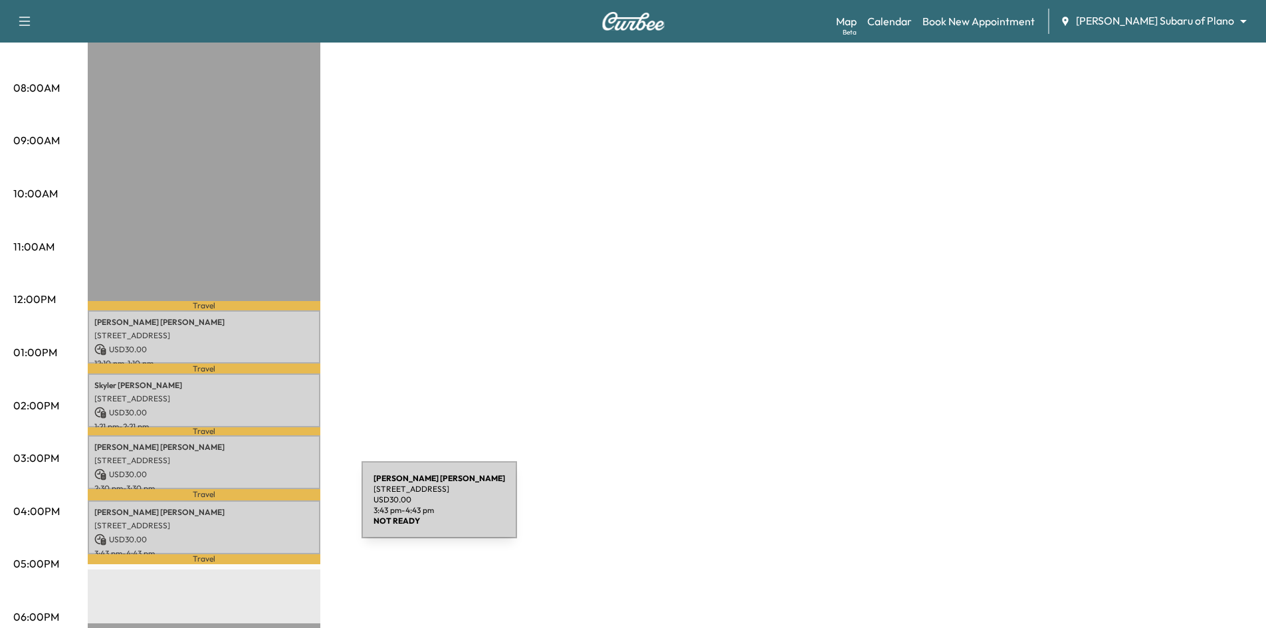
click at [264, 512] on div "Eric Gerencser 4120 TIMBERGLEN RD, DALLAS, TX 75287, USA USD 30.00 3:43 pm - 4:…" at bounding box center [204, 527] width 233 height 54
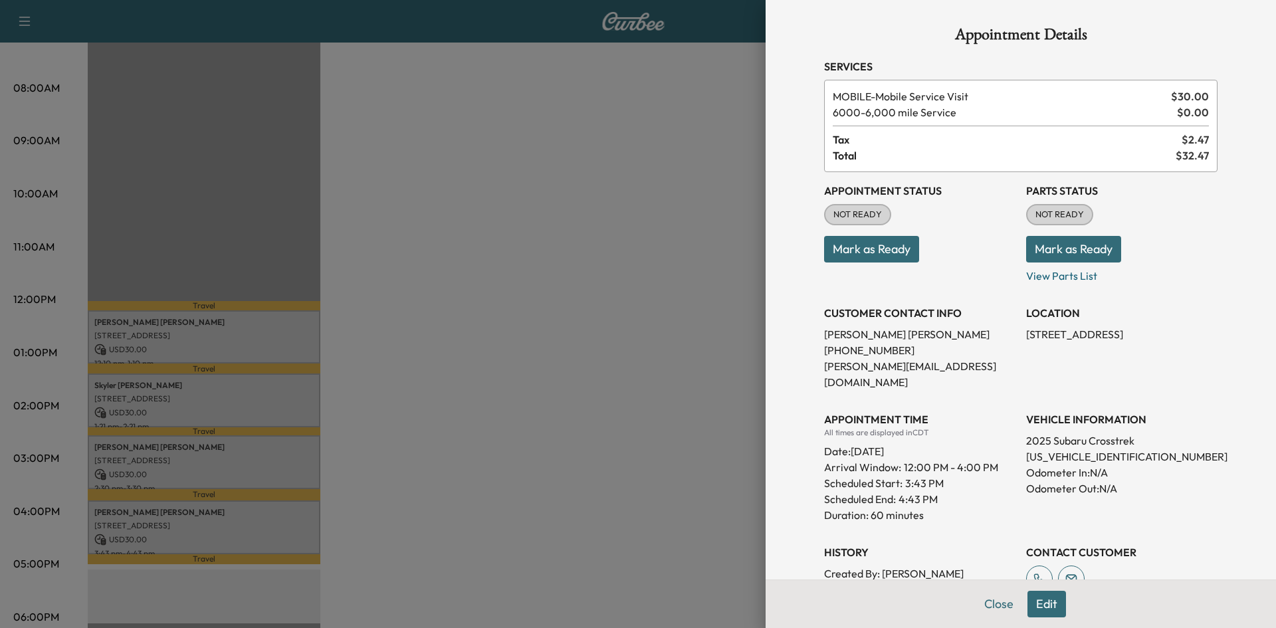
scroll to position [143, 0]
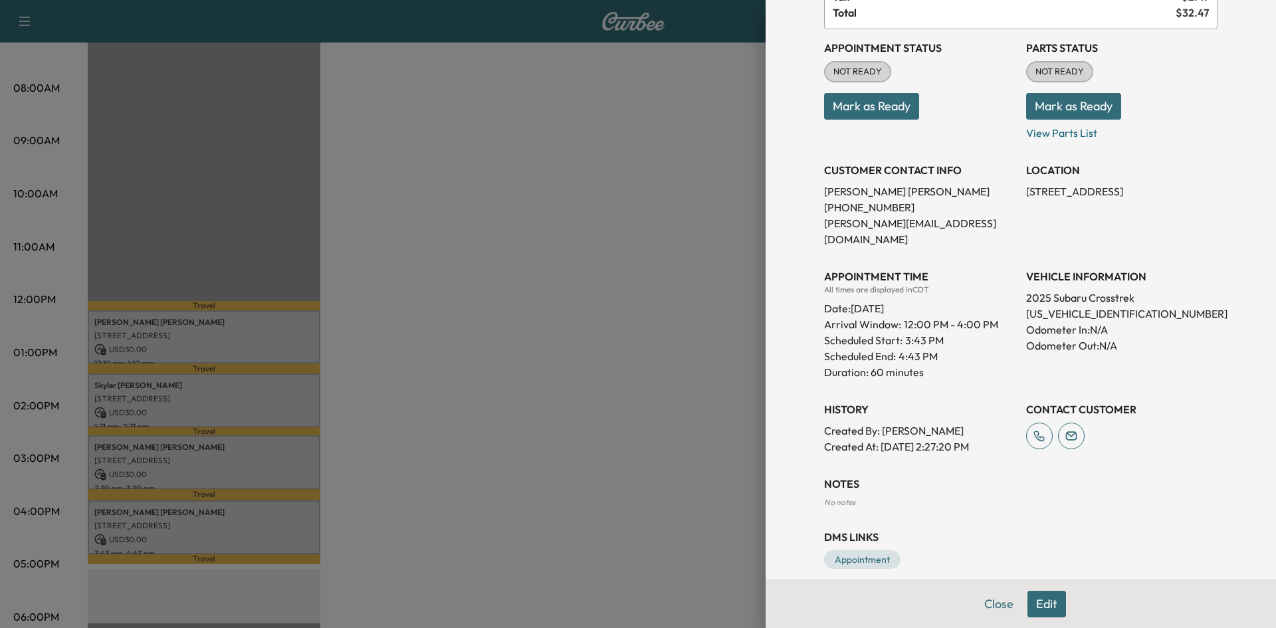
drag, startPoint x: 637, startPoint y: 311, endPoint x: 637, endPoint y: 304, distance: 7.3
click at [638, 308] on div at bounding box center [638, 314] width 1276 height 628
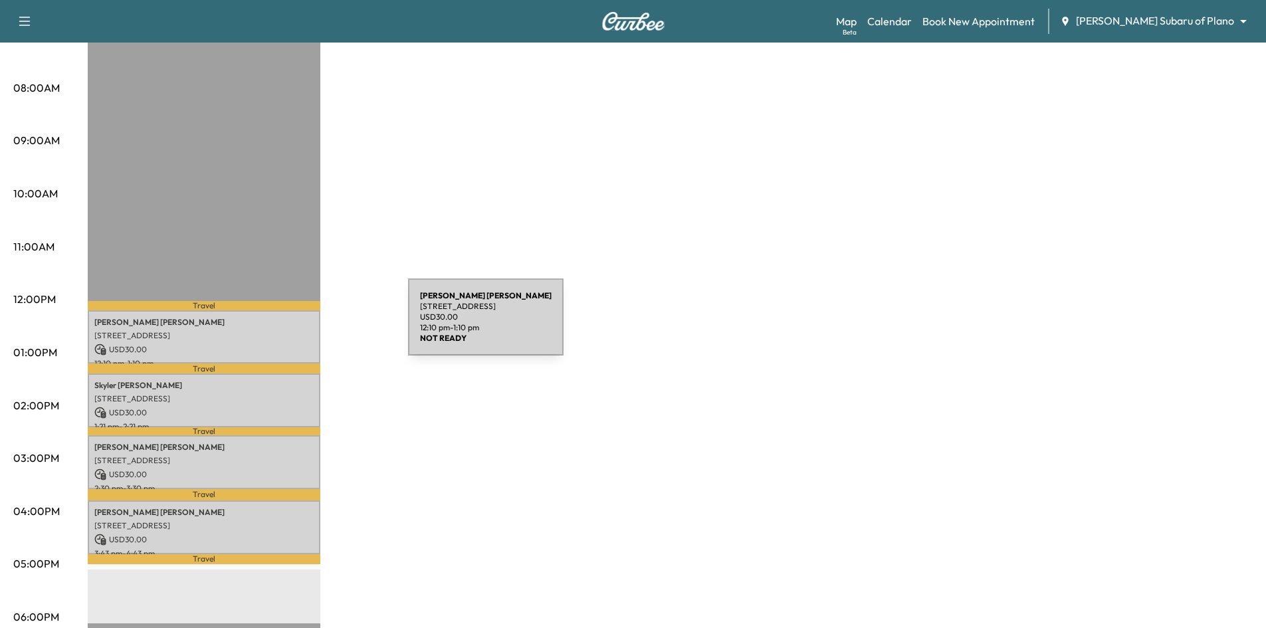
drag, startPoint x: 308, startPoint y: 325, endPoint x: 969, endPoint y: 364, distance: 662.2
click at [324, 322] on div "Subaru on the Go * Scheduled hours have been modified for this day Revenue $ 12…" at bounding box center [670, 339] width 1165 height 996
click at [302, 330] on p "[STREET_ADDRESS]" at bounding box center [203, 335] width 219 height 11
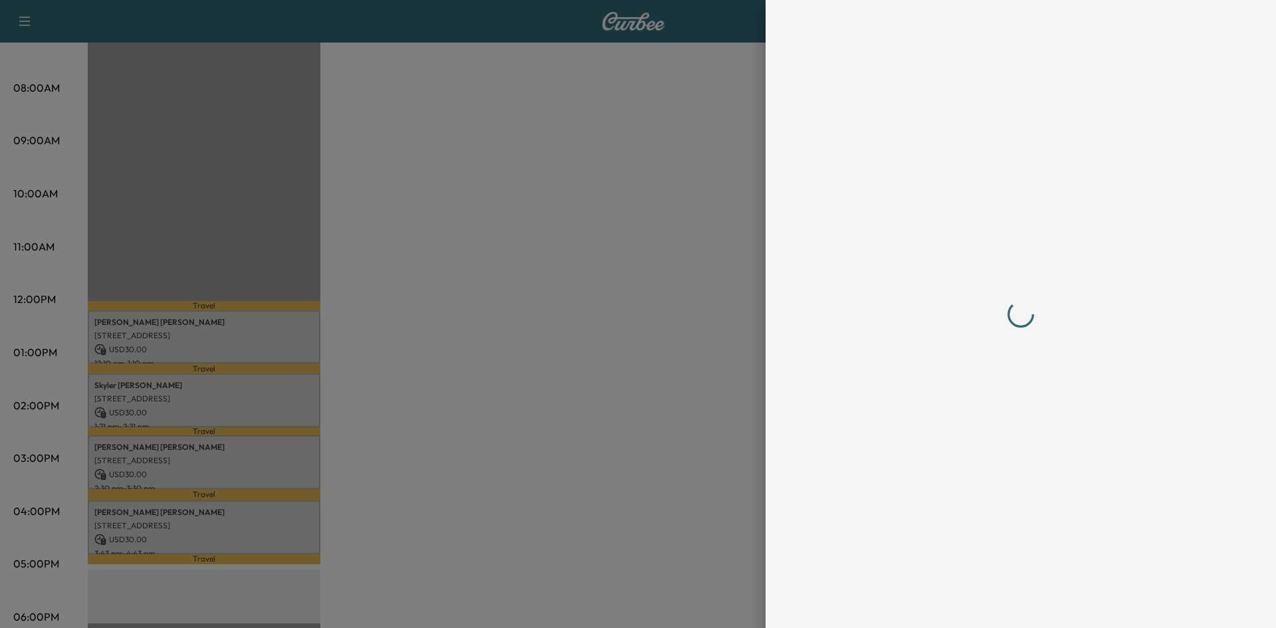
click at [313, 337] on div at bounding box center [638, 314] width 1276 height 628
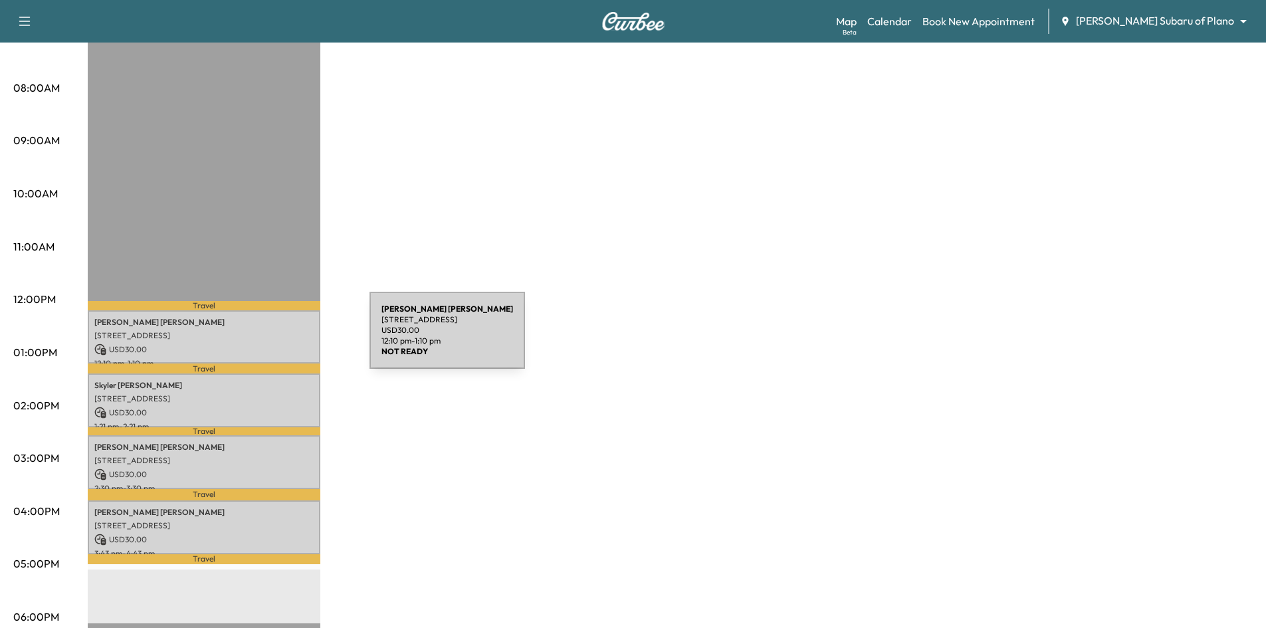
click at [270, 335] on p "[STREET_ADDRESS]" at bounding box center [203, 335] width 219 height 11
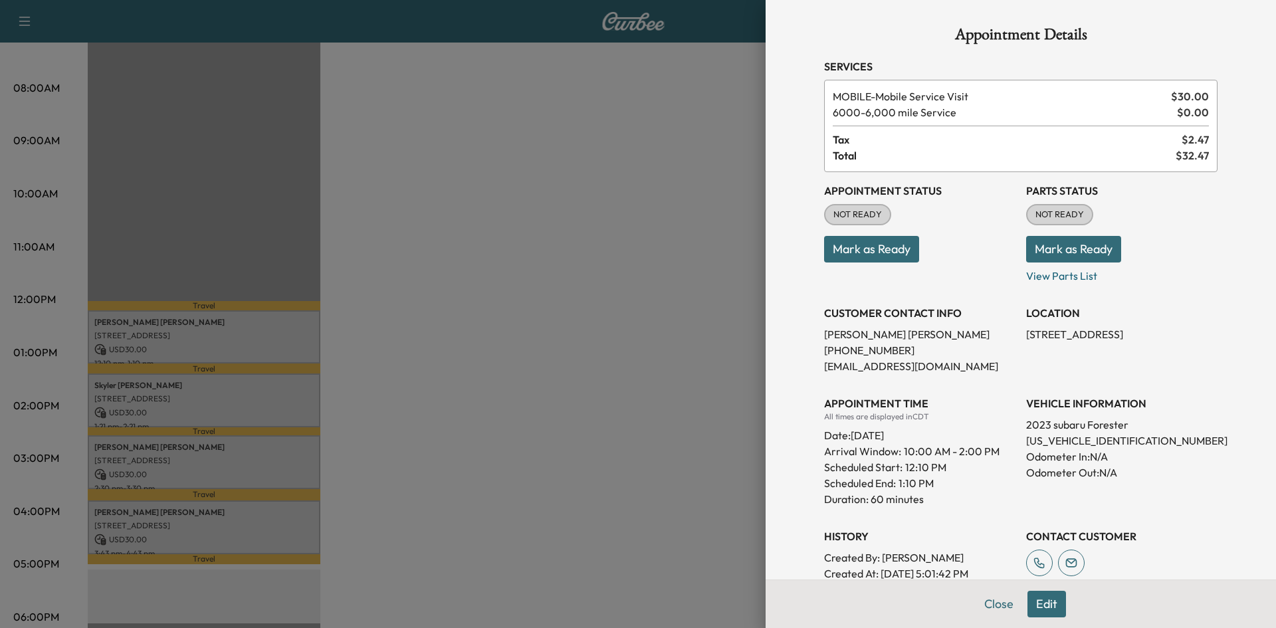
scroll to position [175, 0]
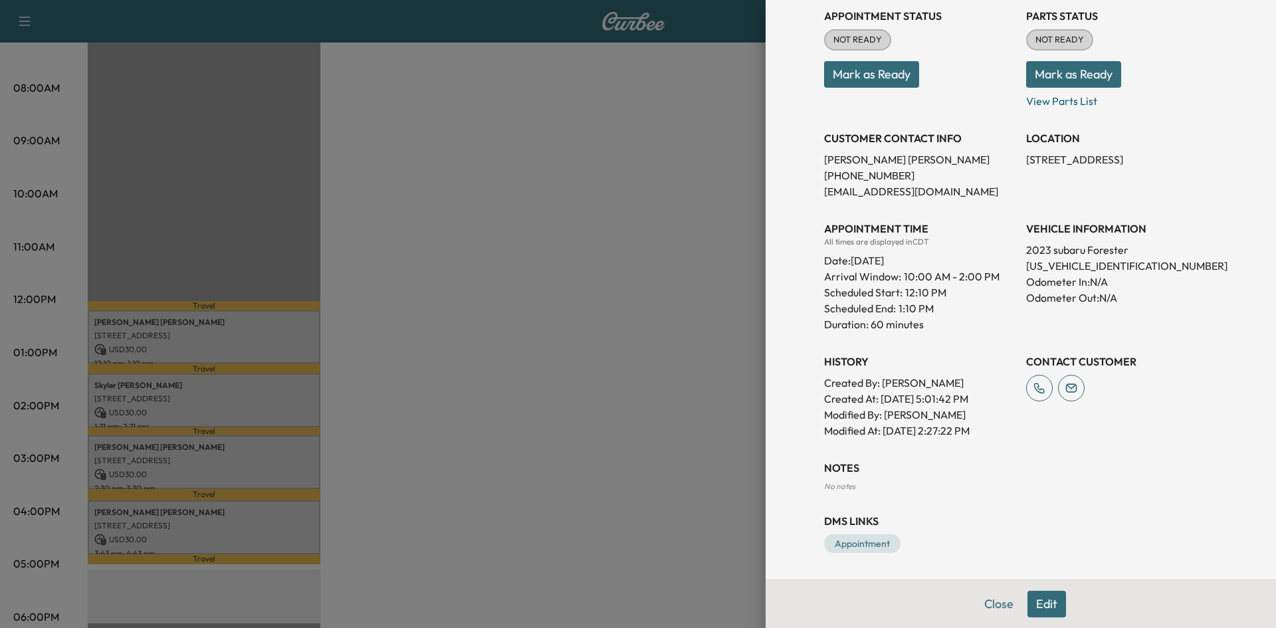
click at [617, 421] on div at bounding box center [638, 314] width 1276 height 628
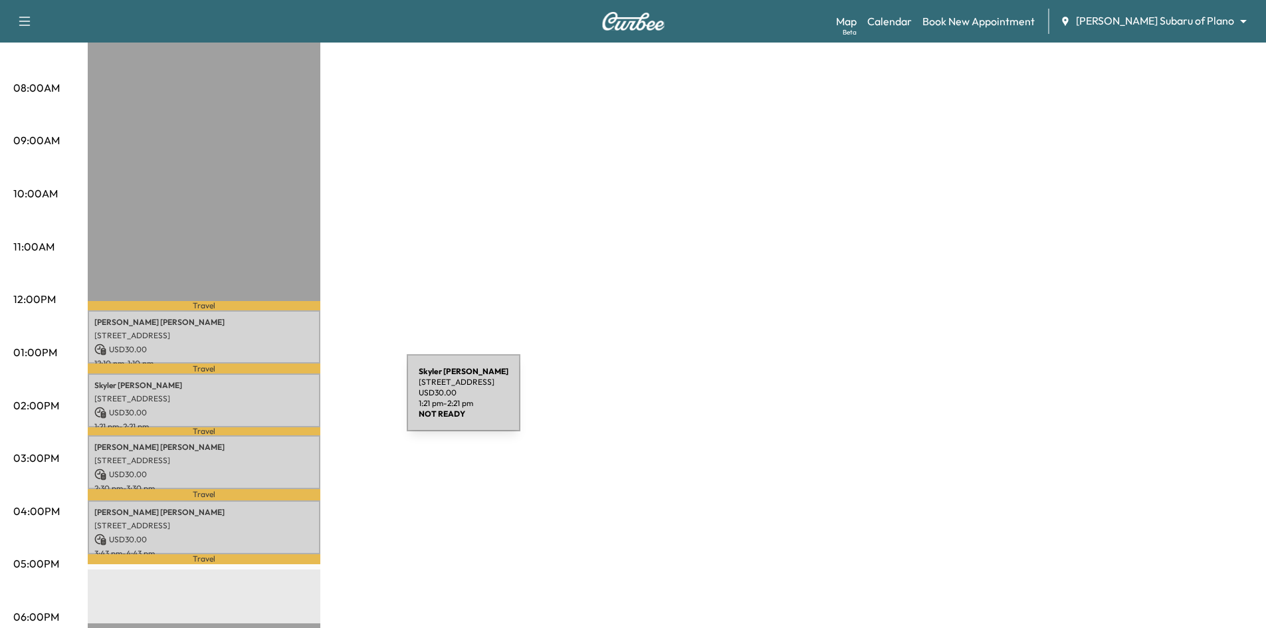
click at [307, 401] on div "Skyler Smith 1233 Cheyenne Dr, Richardson, TX 75080, USA USD 30.00 1:21 pm - 2:…" at bounding box center [204, 400] width 233 height 54
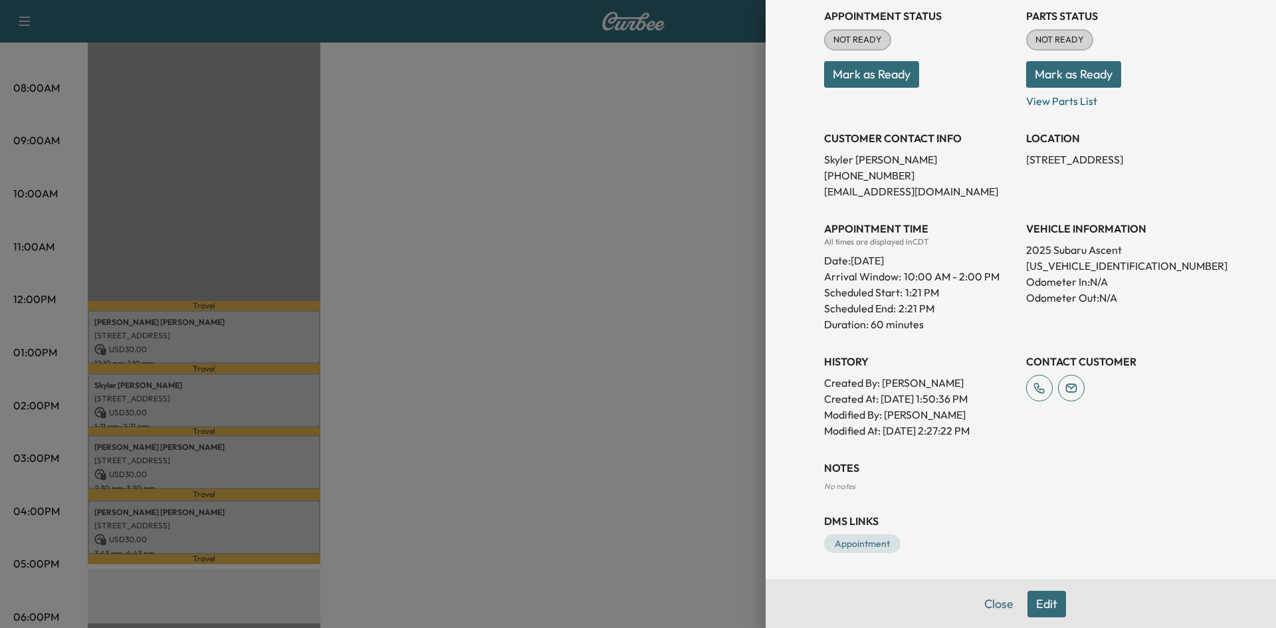
drag, startPoint x: 637, startPoint y: 456, endPoint x: 620, endPoint y: 461, distance: 17.4
click at [630, 461] on div at bounding box center [638, 314] width 1276 height 628
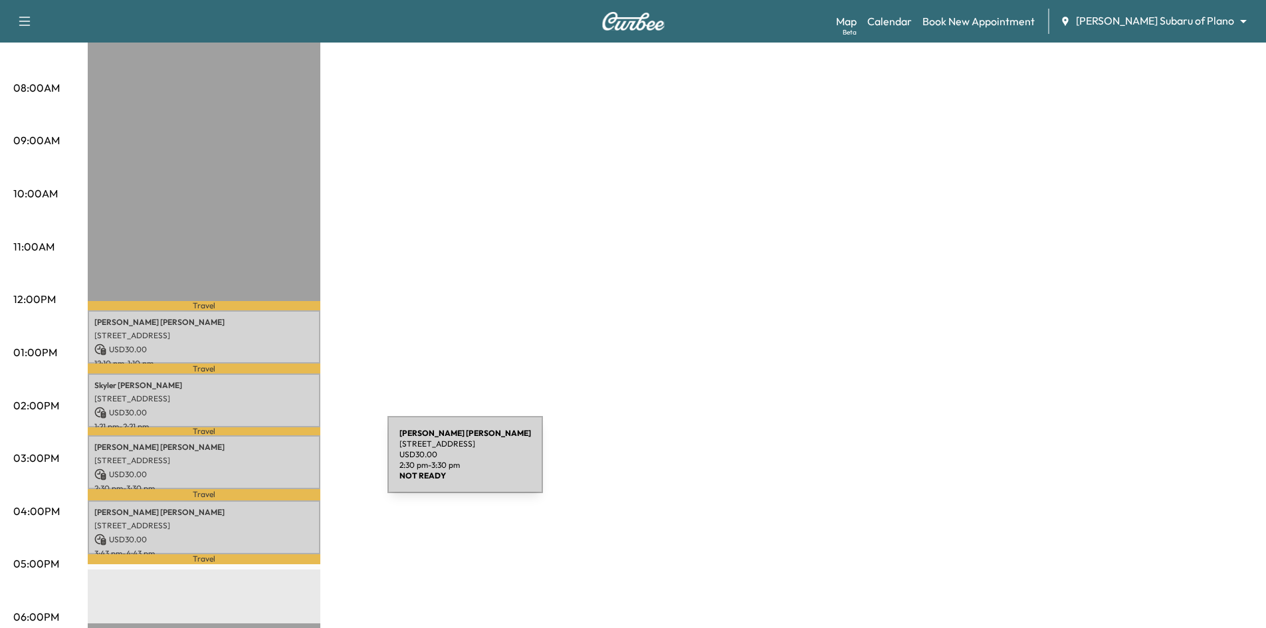
click at [288, 462] on div "Jorge Hernandez 3700 Mapleshade Ln, Plano, TX 75075, USA USD 30.00 2:30 pm - 3:…" at bounding box center [204, 462] width 233 height 54
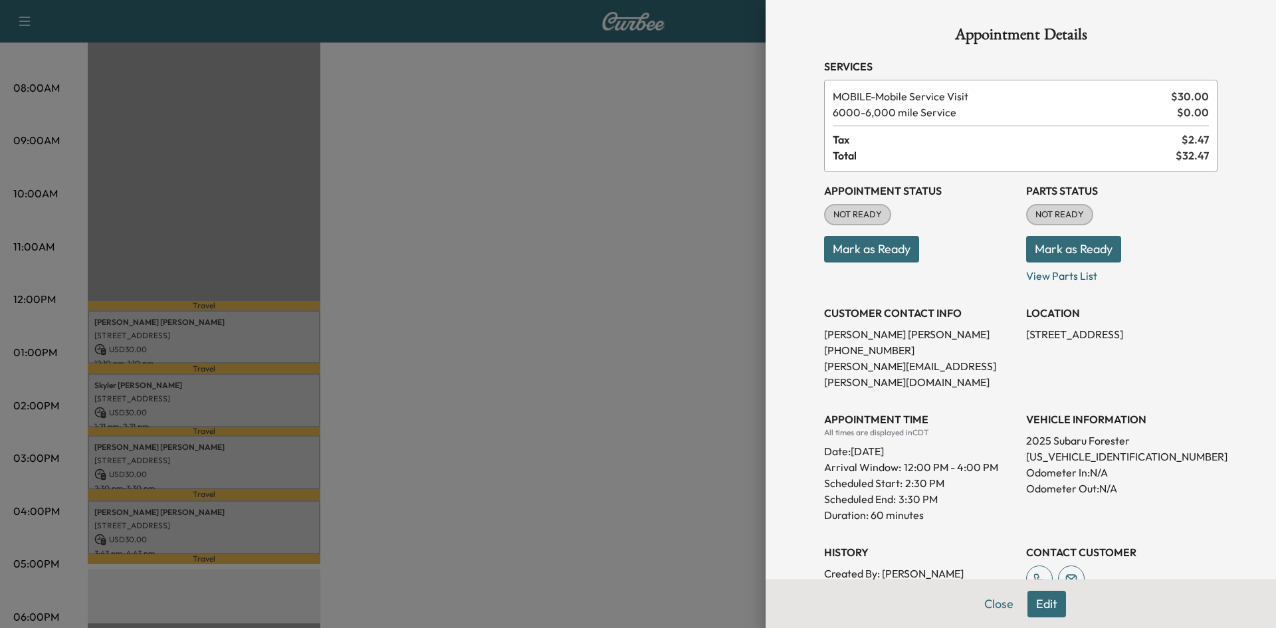
scroll to position [199, 0]
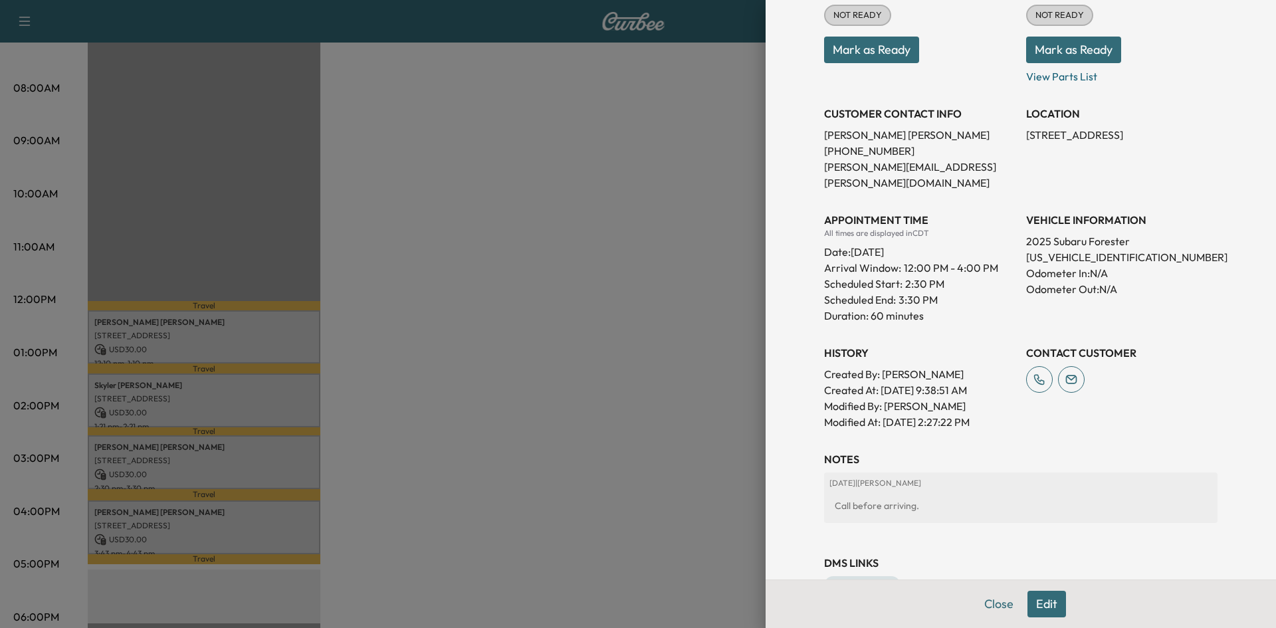
drag, startPoint x: 611, startPoint y: 460, endPoint x: 742, endPoint y: 502, distance: 138.0
click at [611, 462] on div at bounding box center [638, 314] width 1276 height 628
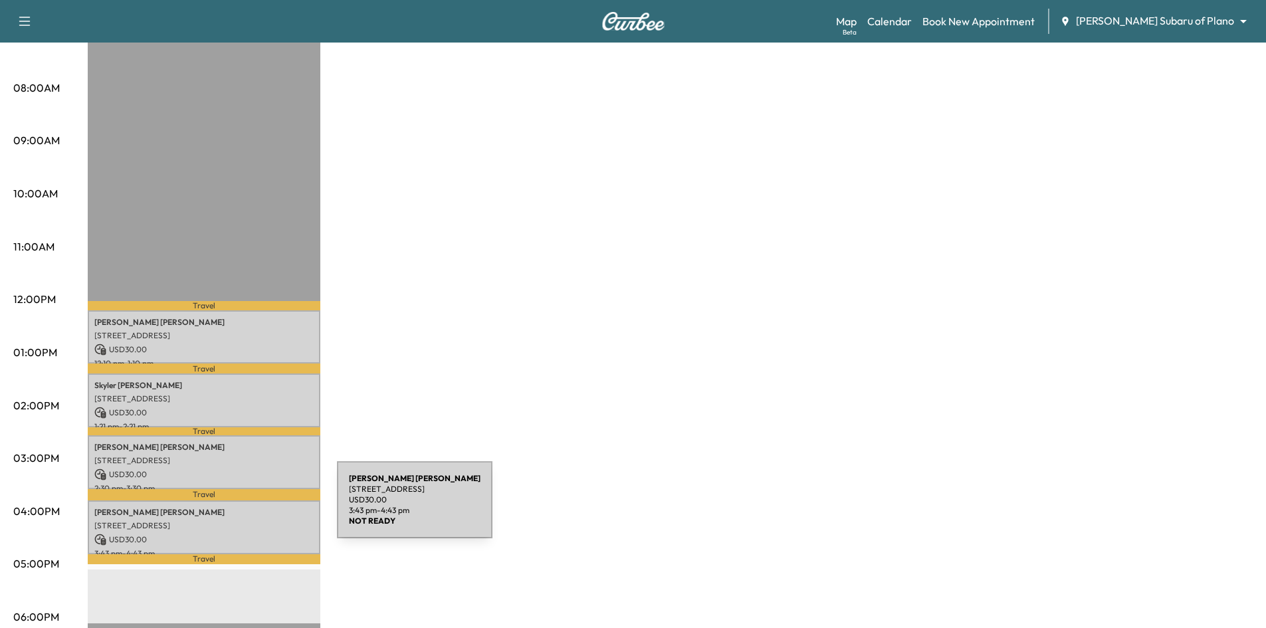
click at [237, 509] on p "Eric Gerencser" at bounding box center [203, 512] width 219 height 11
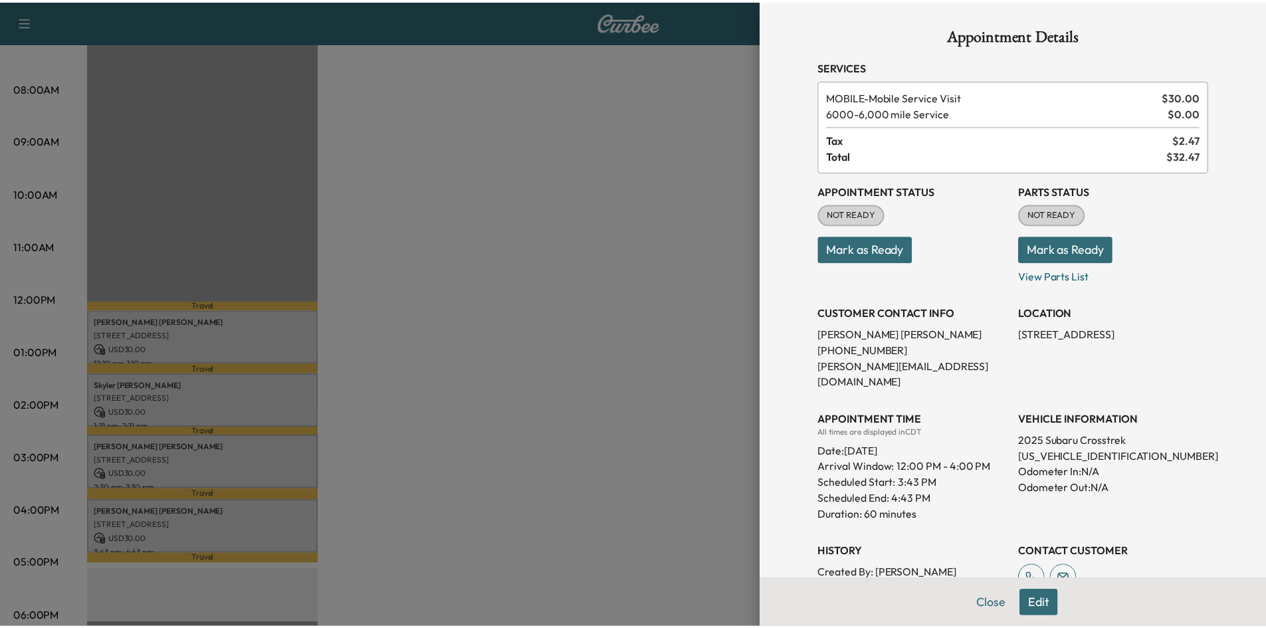
scroll to position [143, 0]
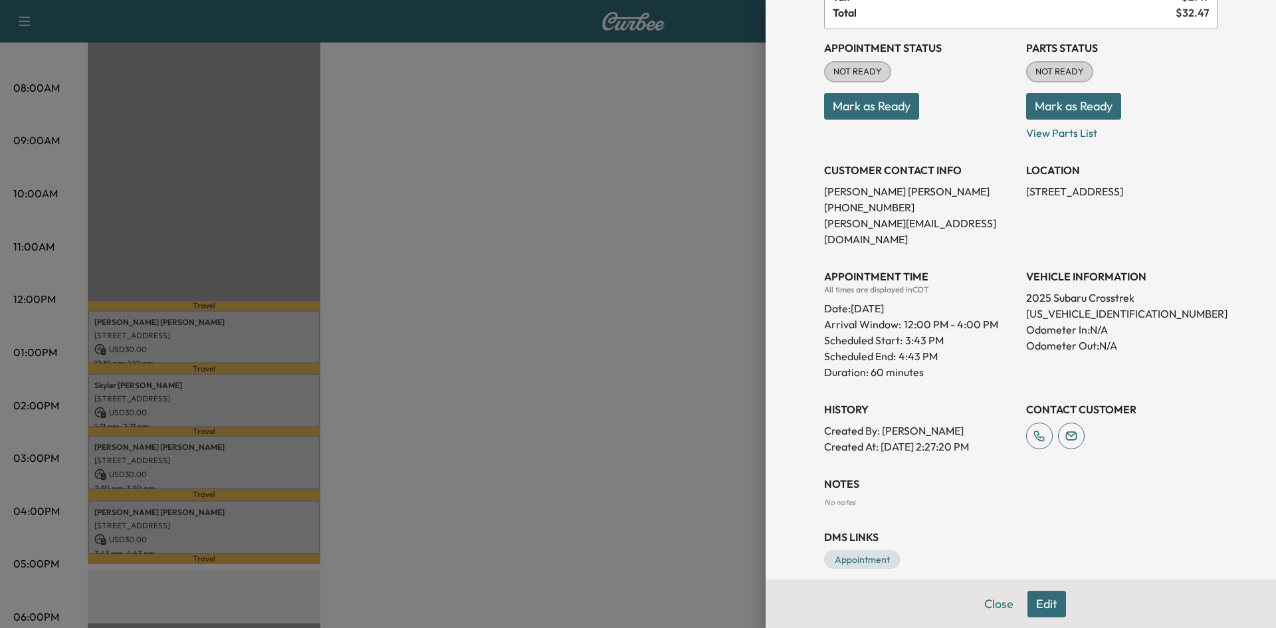
click at [582, 437] on div at bounding box center [638, 314] width 1276 height 628
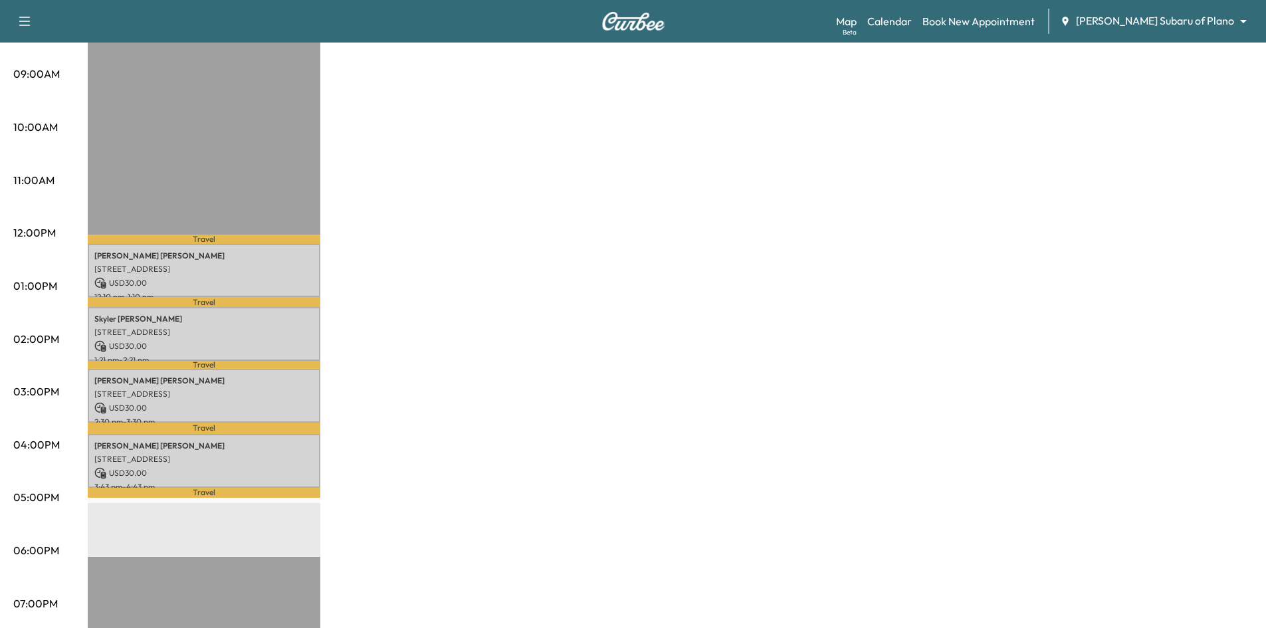
scroll to position [133, 0]
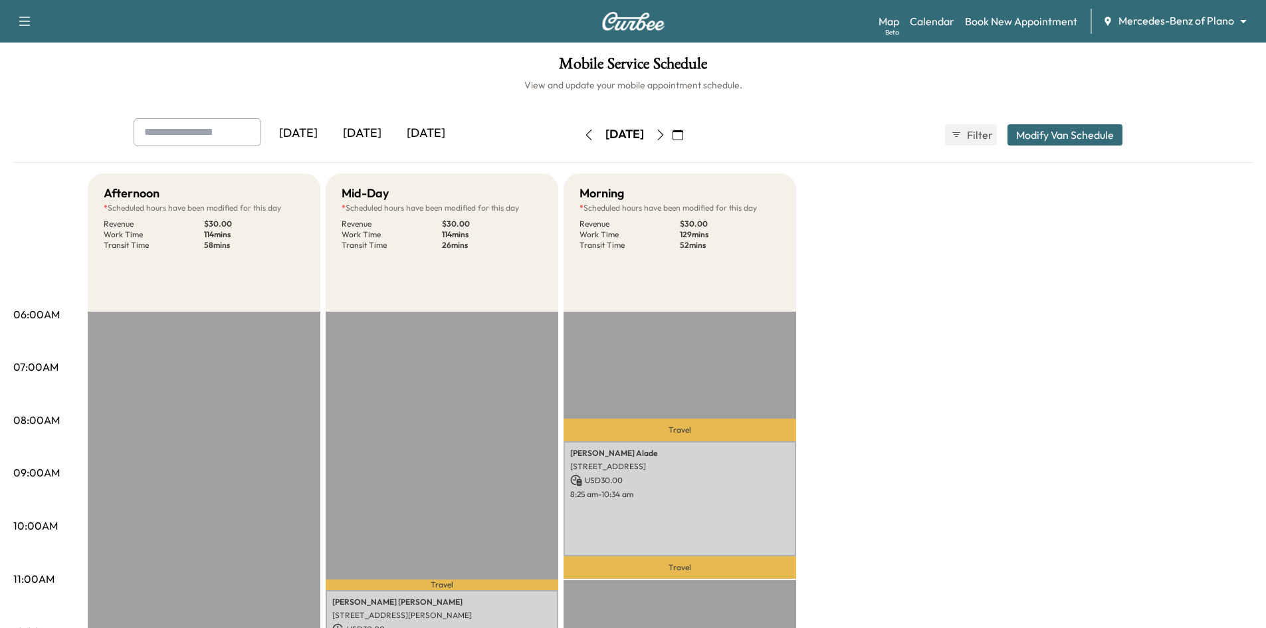
click at [689, 136] on button "button" at bounding box center [677, 134] width 23 height 21
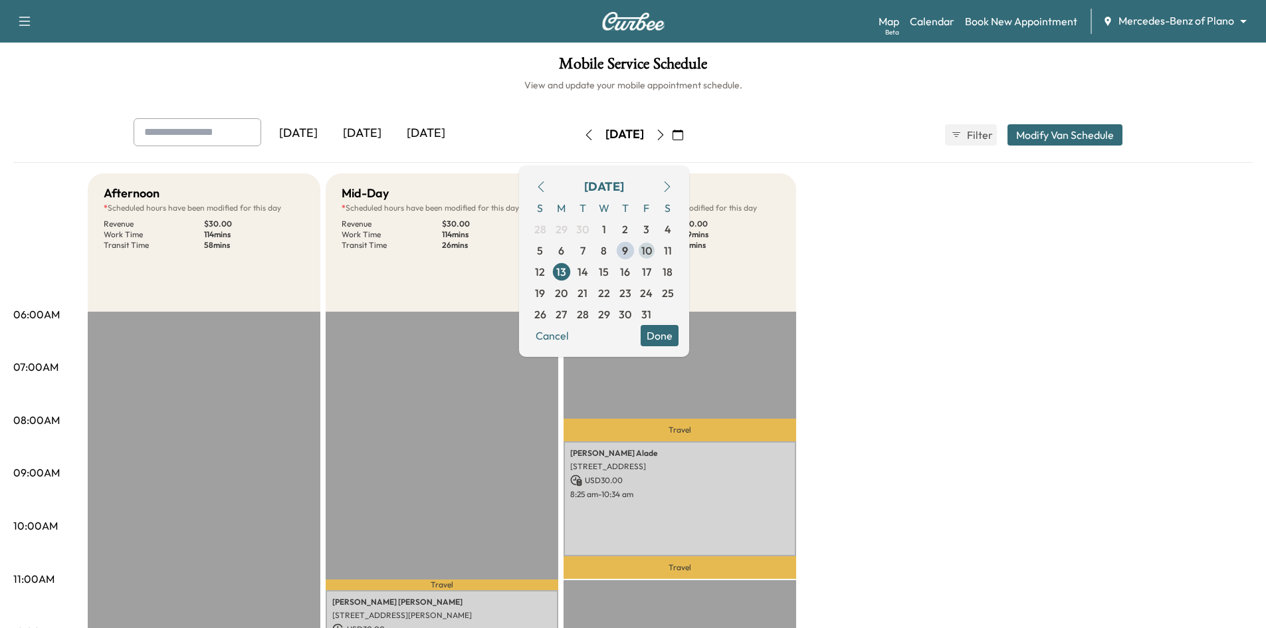
click at [652, 250] on span "10" at bounding box center [646, 250] width 11 height 16
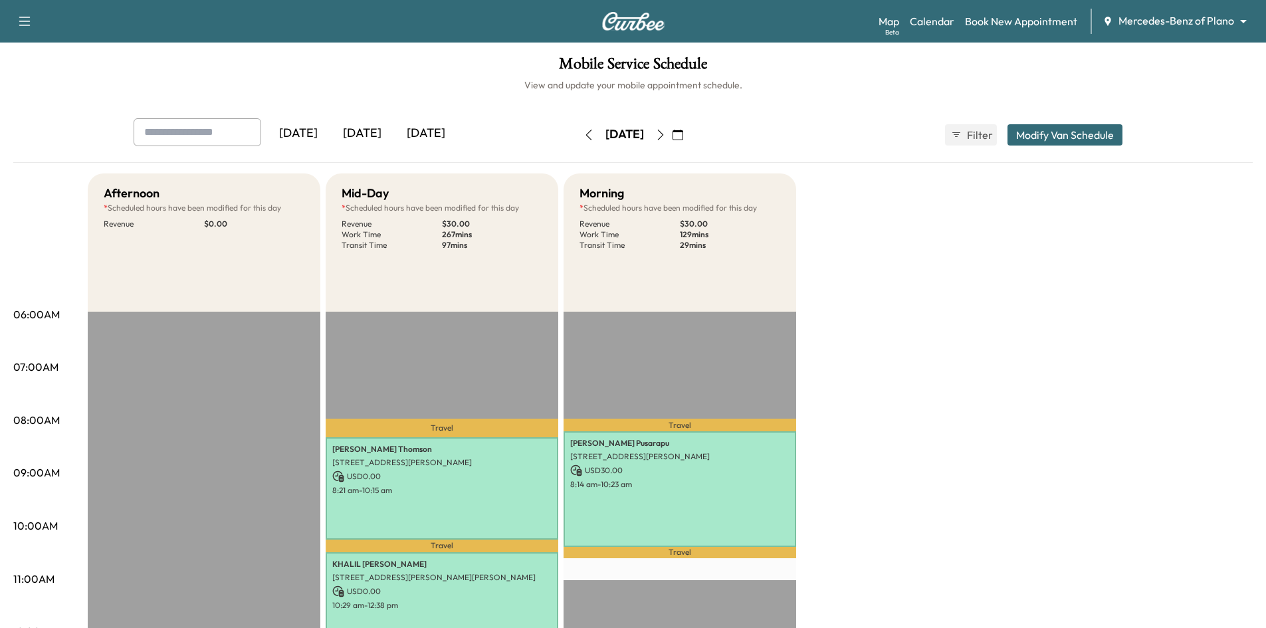
drag, startPoint x: 357, startPoint y: 131, endPoint x: 397, endPoint y: 114, distance: 43.8
click at [357, 130] on div "[DATE]" at bounding box center [362, 133] width 64 height 31
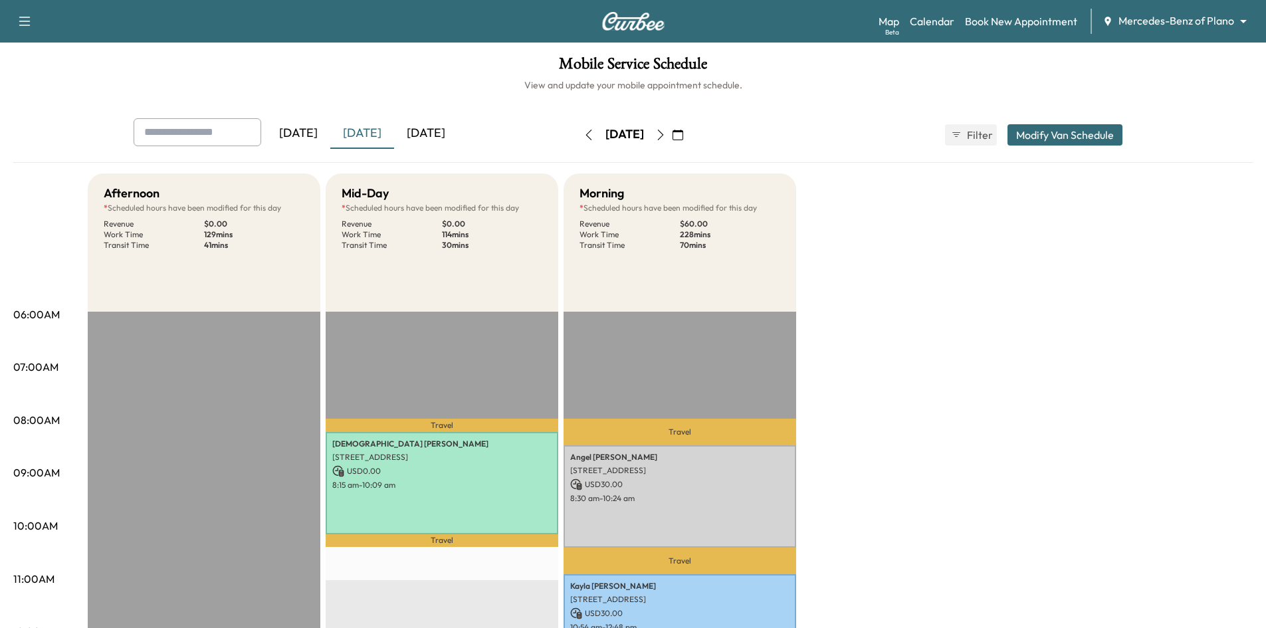
click at [583, 138] on icon "button" at bounding box center [588, 135] width 11 height 11
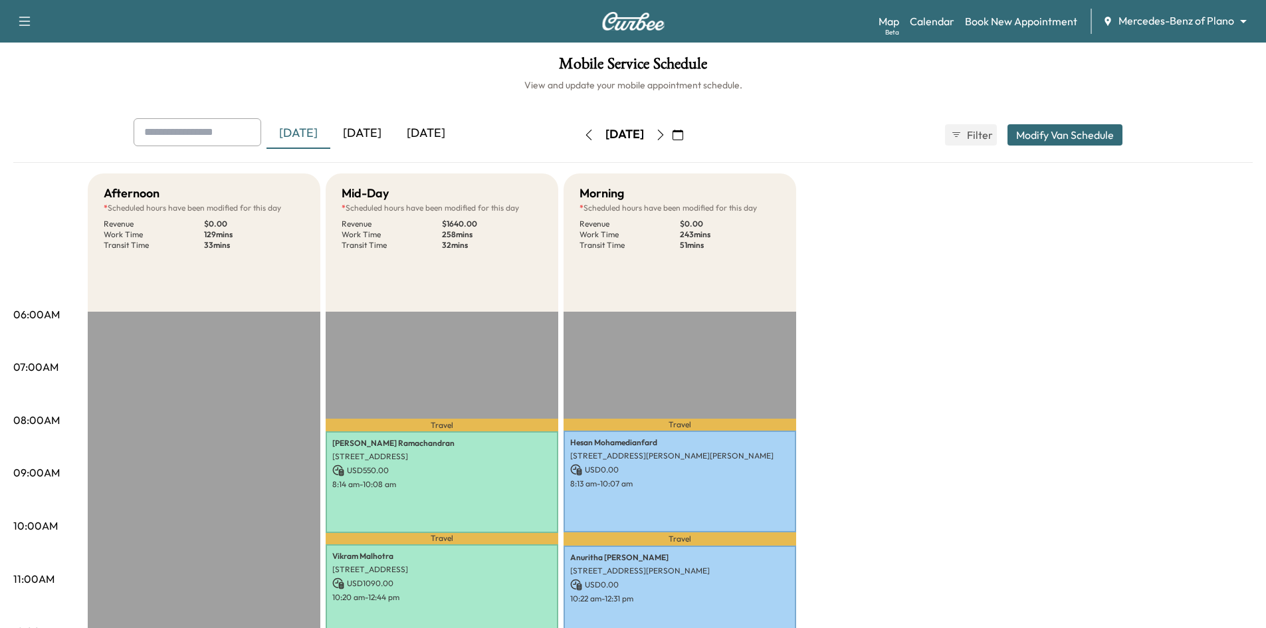
click at [577, 142] on button "button" at bounding box center [588, 134] width 23 height 21
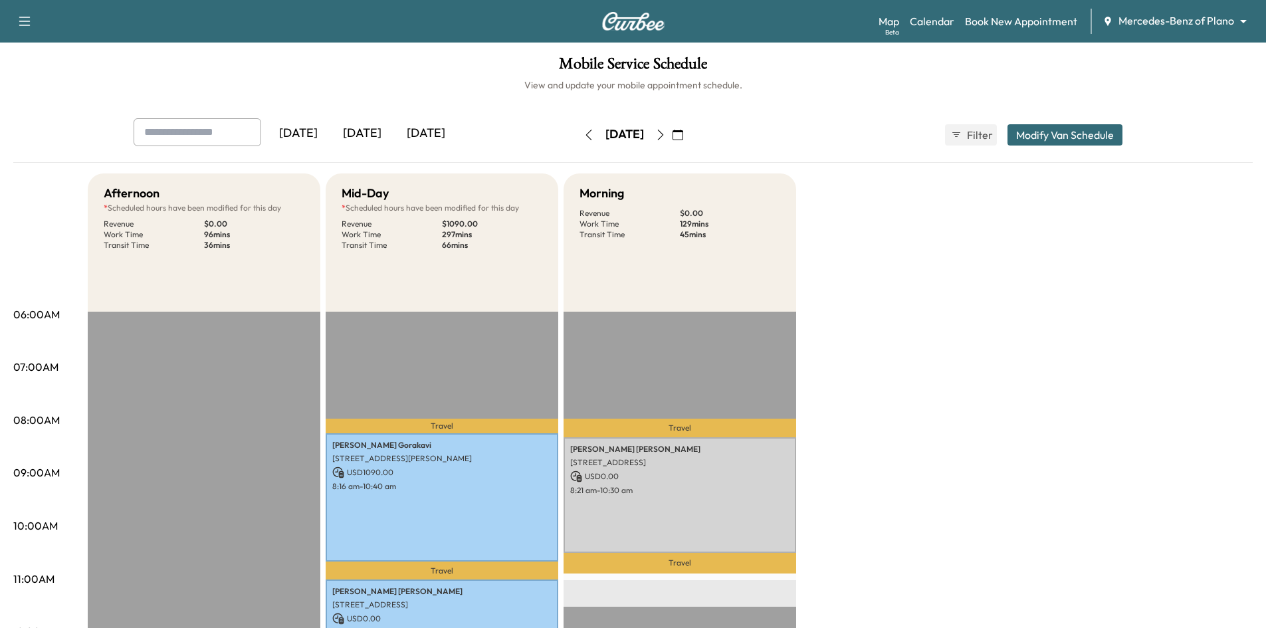
click at [380, 132] on div "[DATE]" at bounding box center [362, 133] width 64 height 31
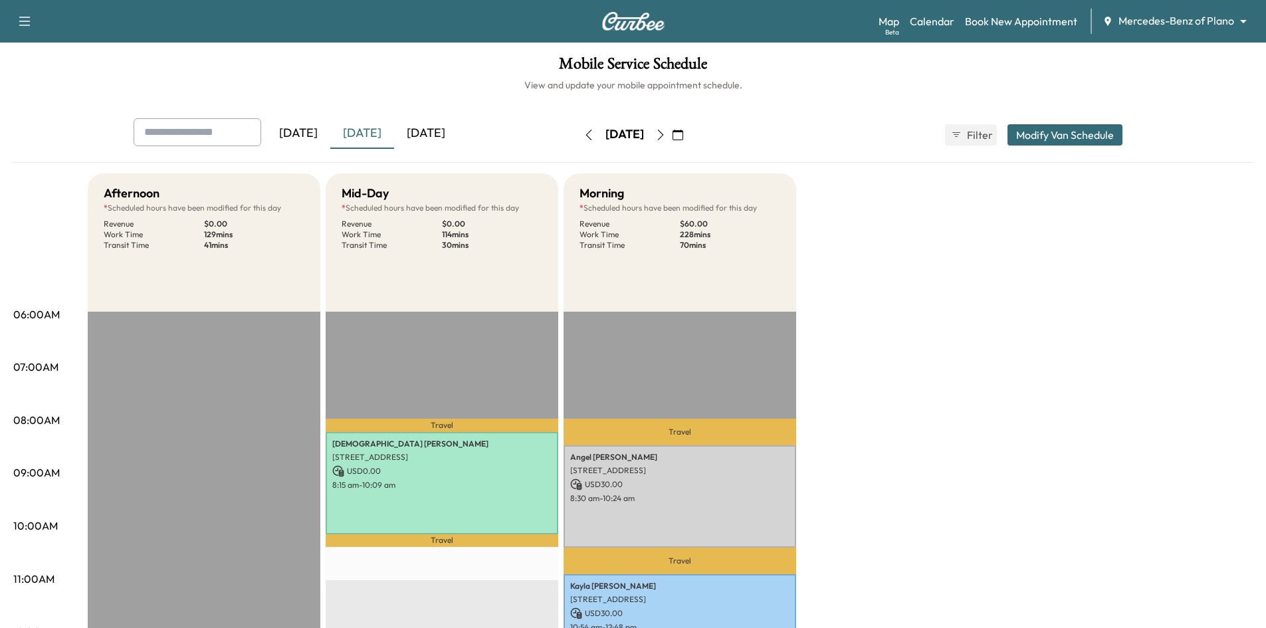
click at [689, 141] on button "button" at bounding box center [677, 134] width 23 height 21
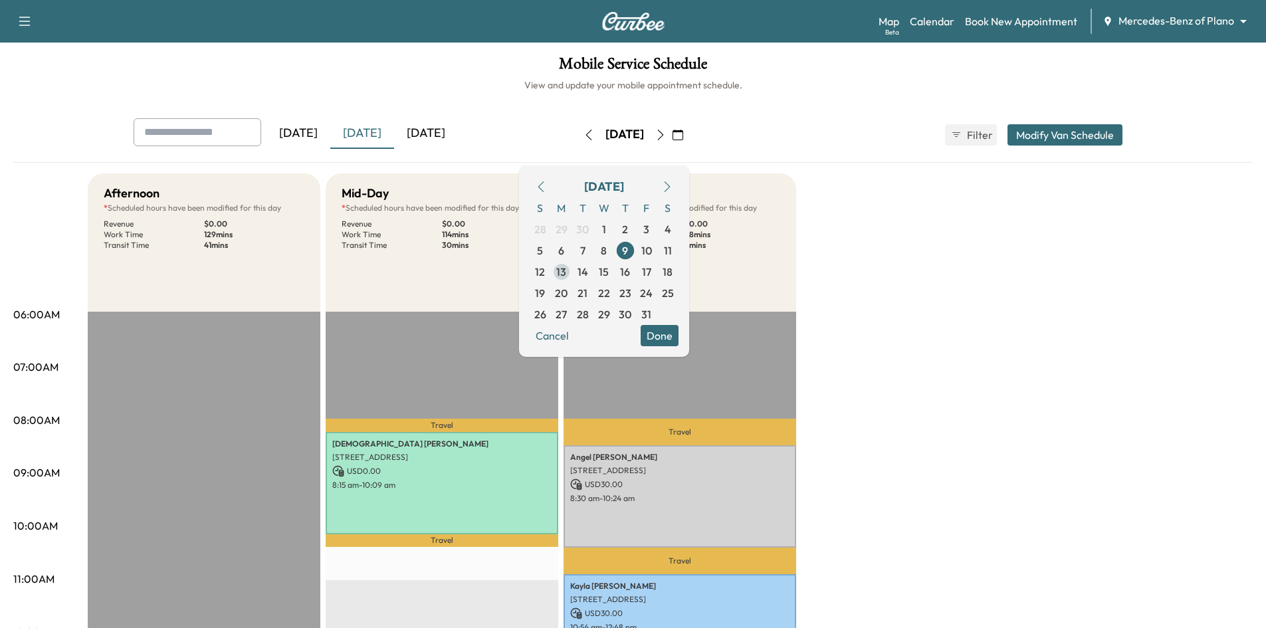
click at [566, 276] on span "13" at bounding box center [561, 272] width 10 height 16
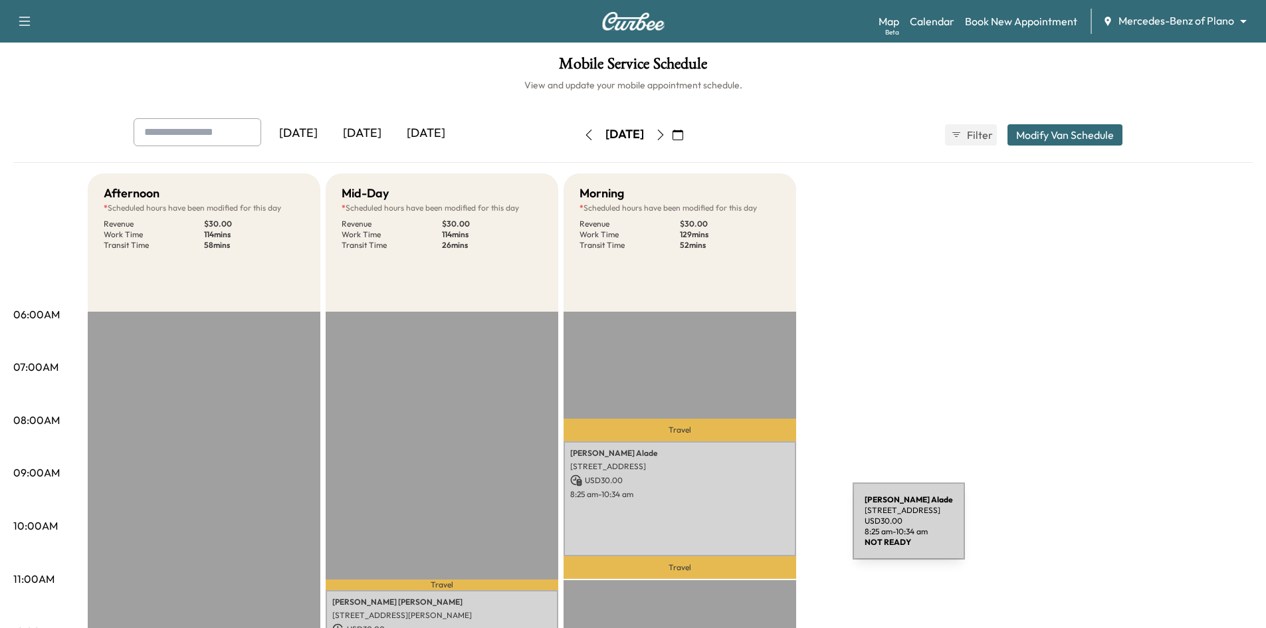
click at [753, 529] on div "Joan Alade 105 Timberbluff Ln, Murphy, TX 75094, United States of America USD 3…" at bounding box center [679, 499] width 233 height 116
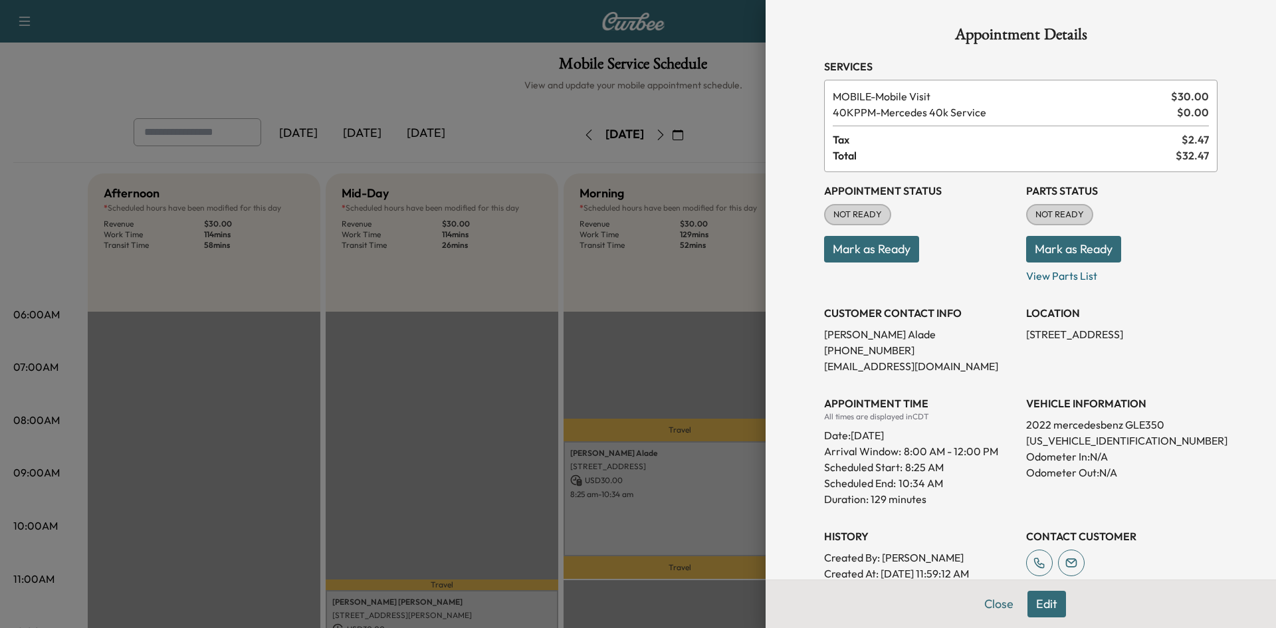
click at [527, 395] on div at bounding box center [638, 314] width 1276 height 628
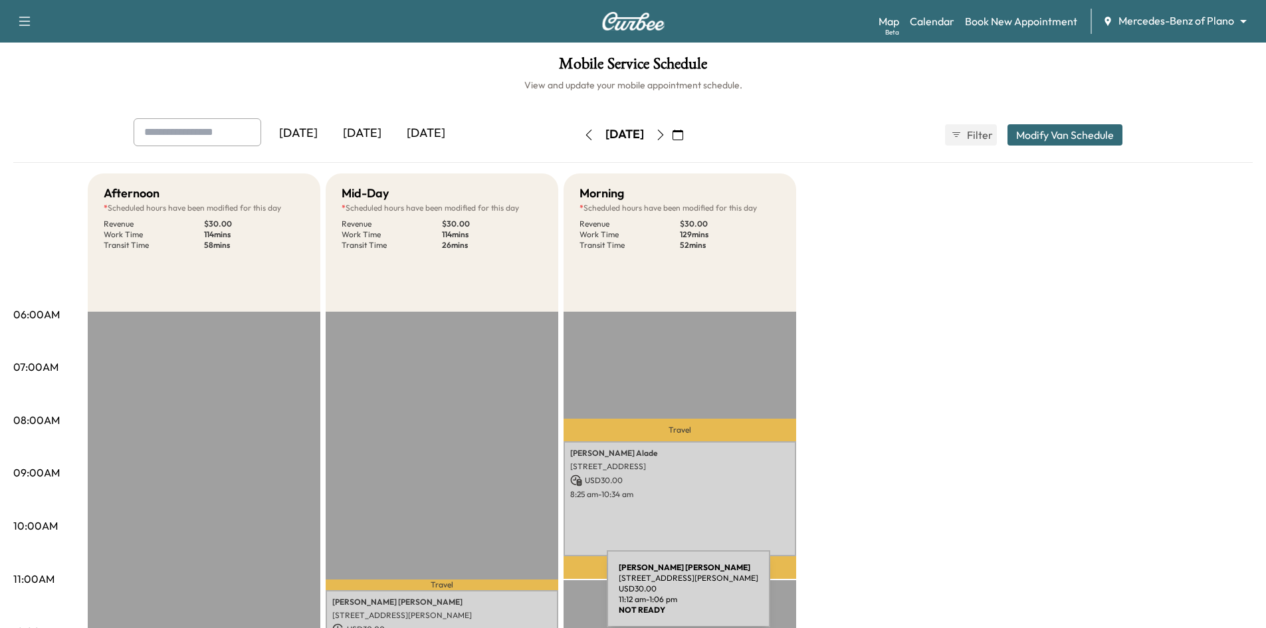
click at [507, 597] on p "JENNIFER WILSON" at bounding box center [441, 602] width 219 height 11
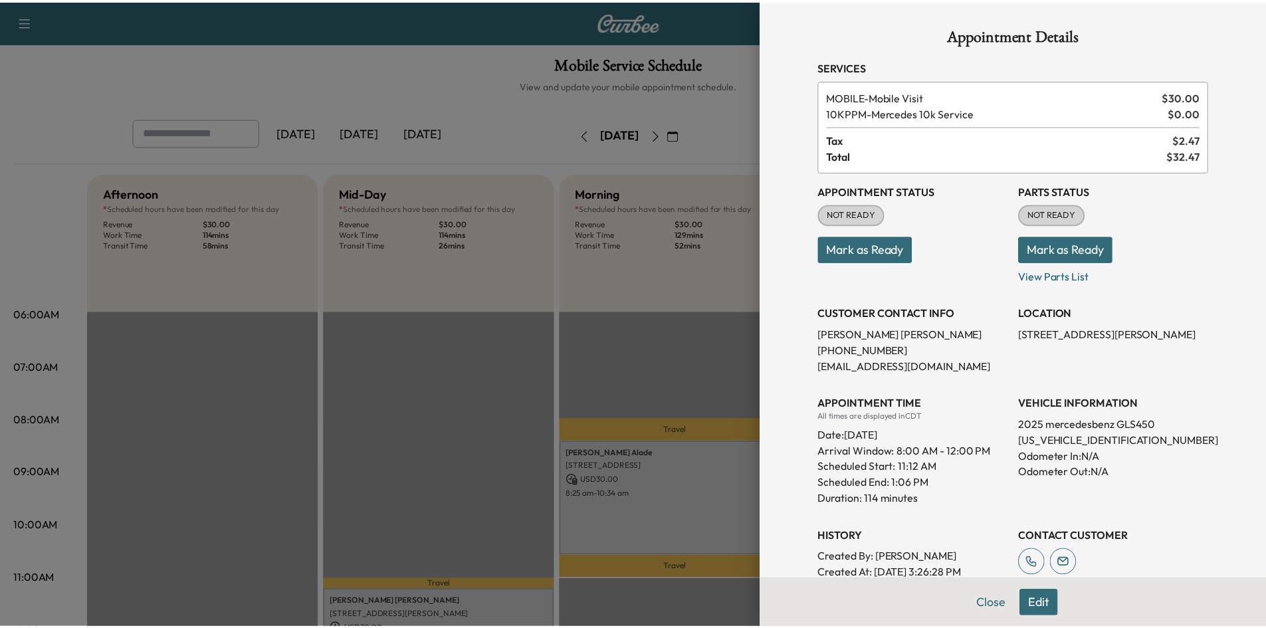
scroll to position [175, 0]
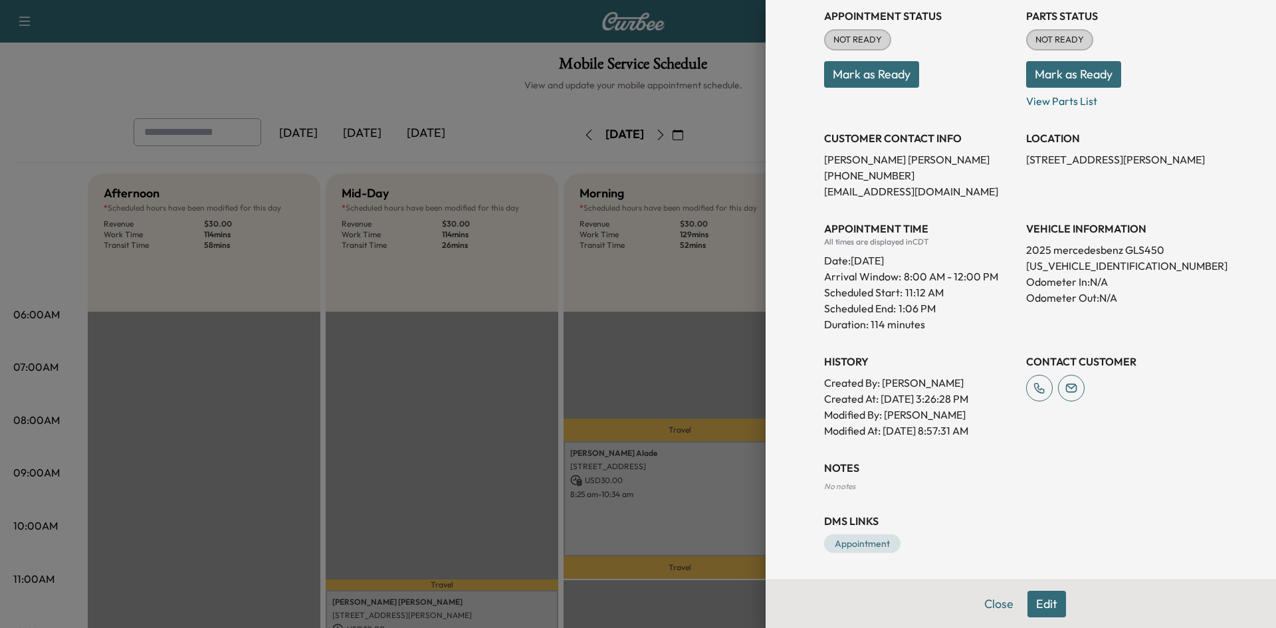
drag, startPoint x: 470, startPoint y: 351, endPoint x: 480, endPoint y: 347, distance: 11.1
click at [473, 350] on div at bounding box center [638, 314] width 1276 height 628
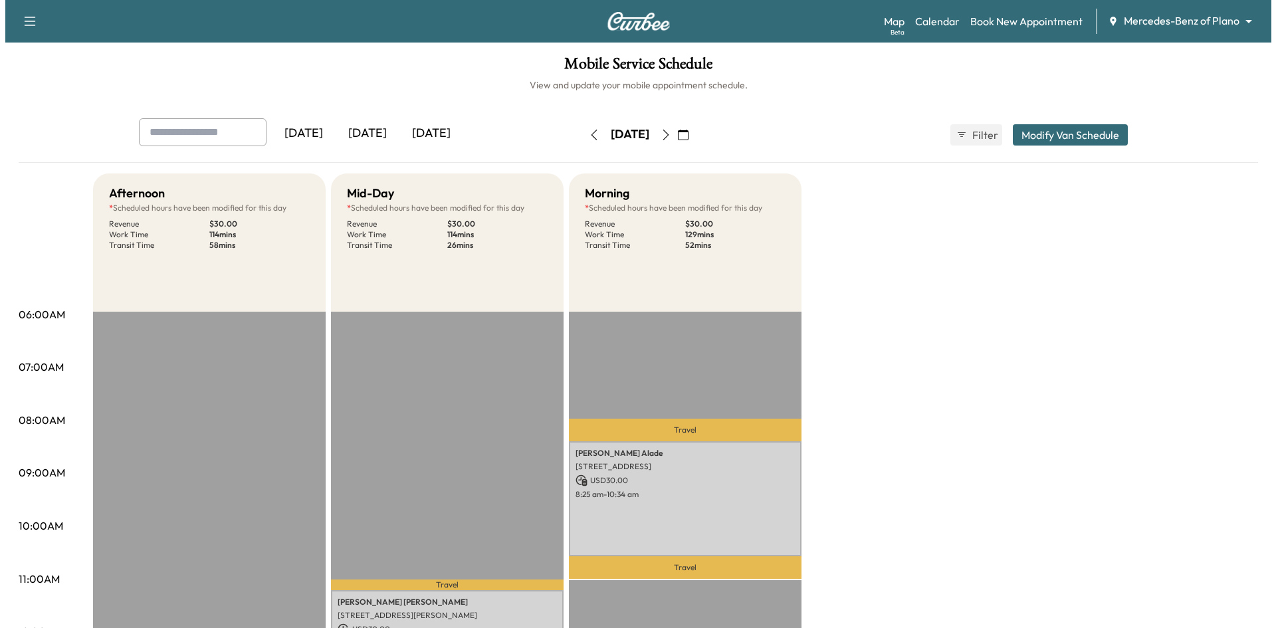
scroll to position [199, 0]
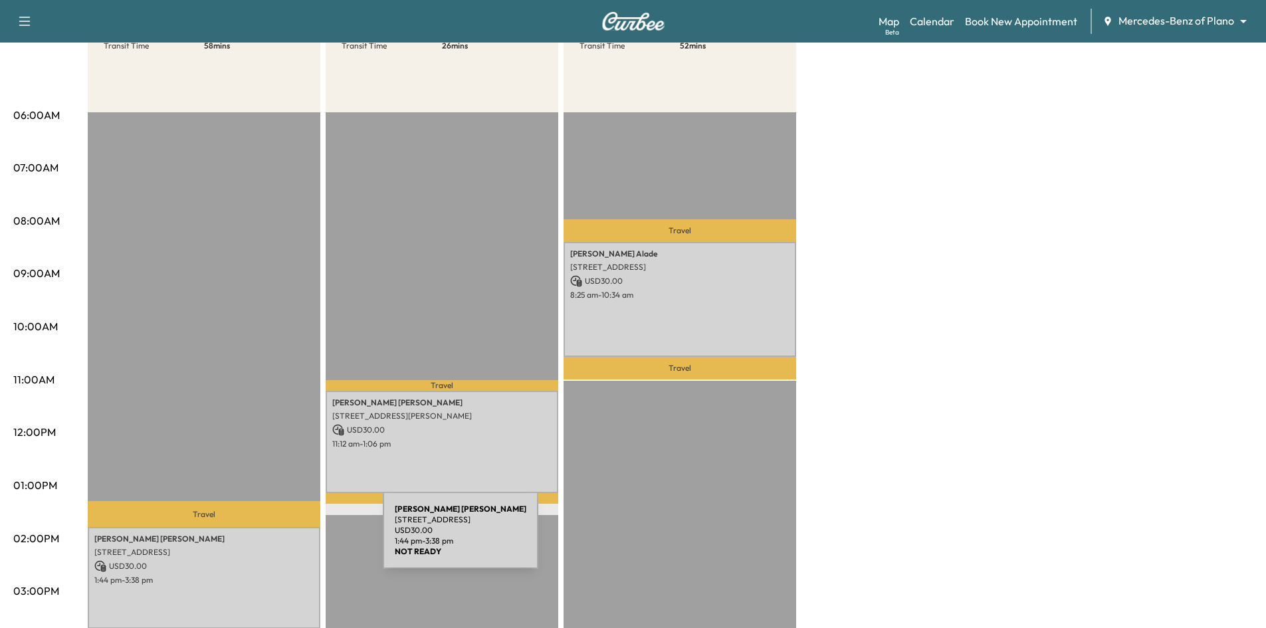
click at [283, 538] on p "DIEM PHAN THI NGOC NGUYEN" at bounding box center [203, 538] width 219 height 11
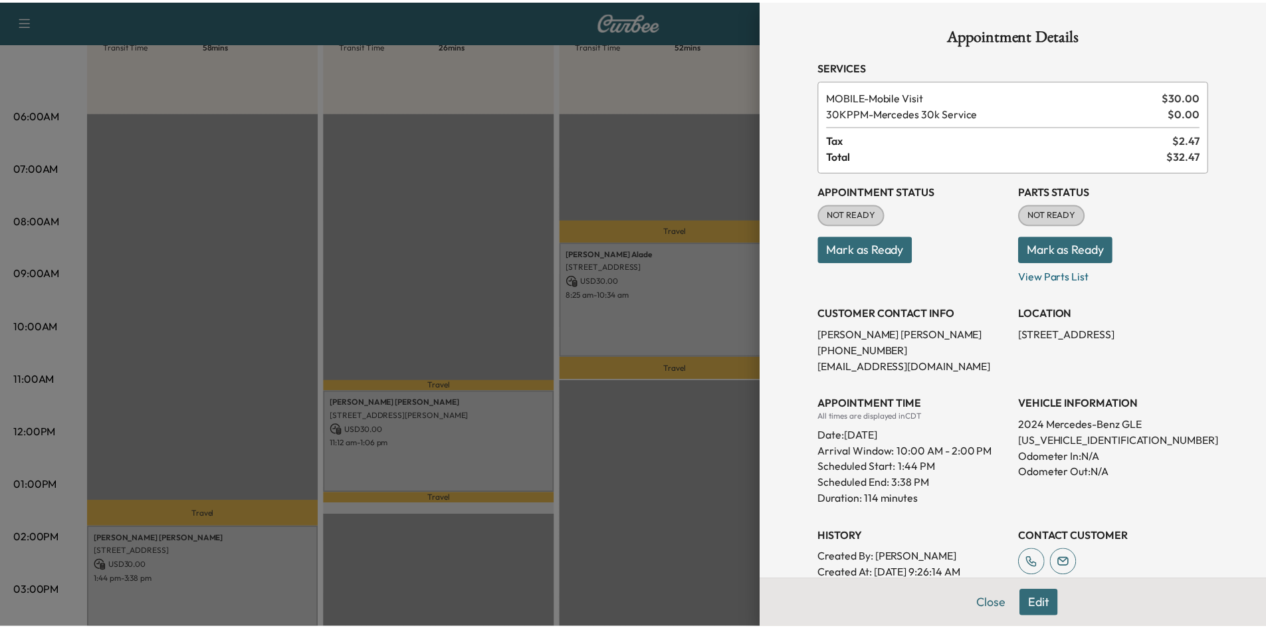
scroll to position [175, 0]
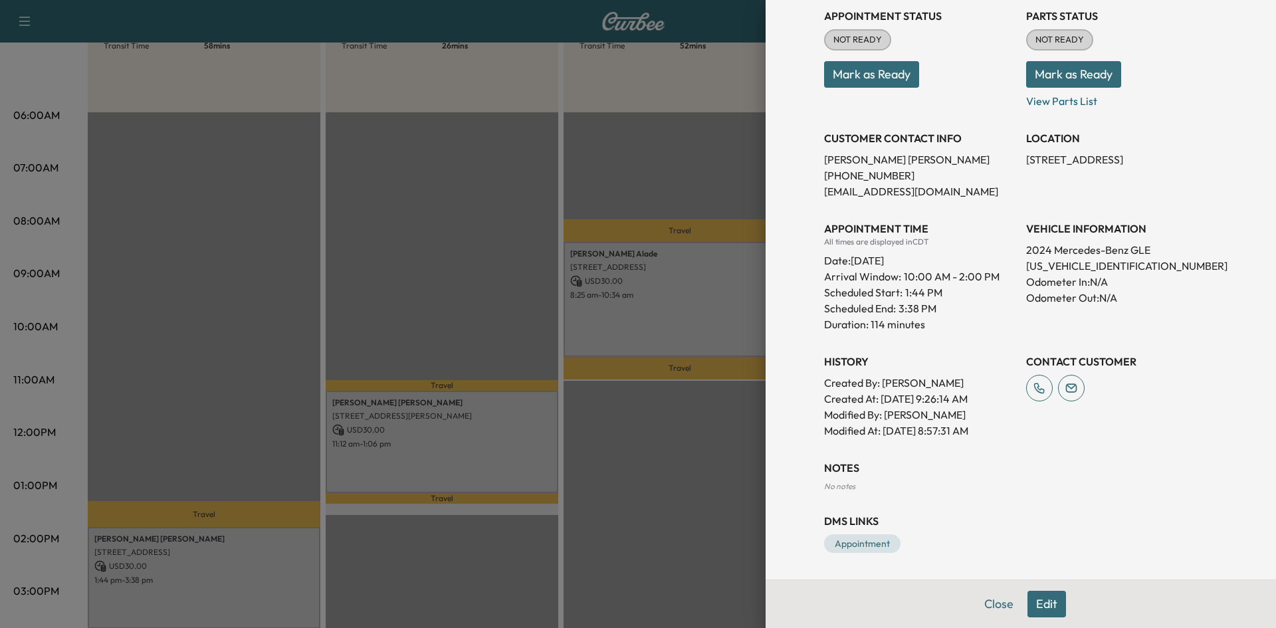
click at [412, 197] on div at bounding box center [638, 314] width 1276 height 628
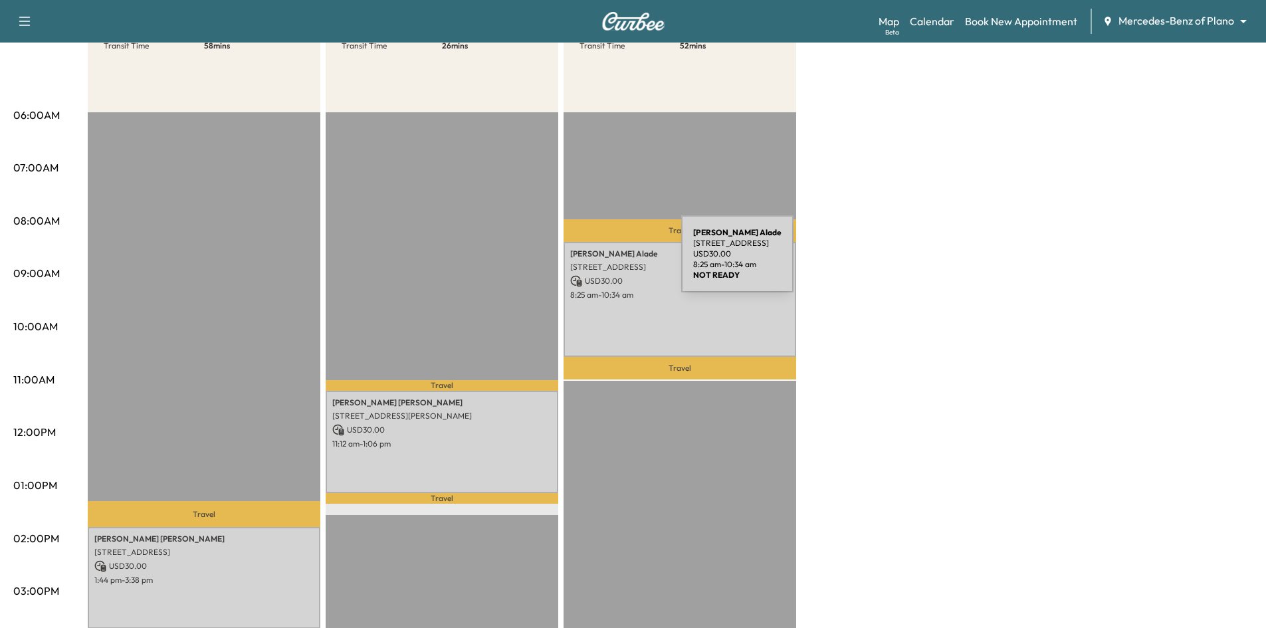
scroll to position [66, 0]
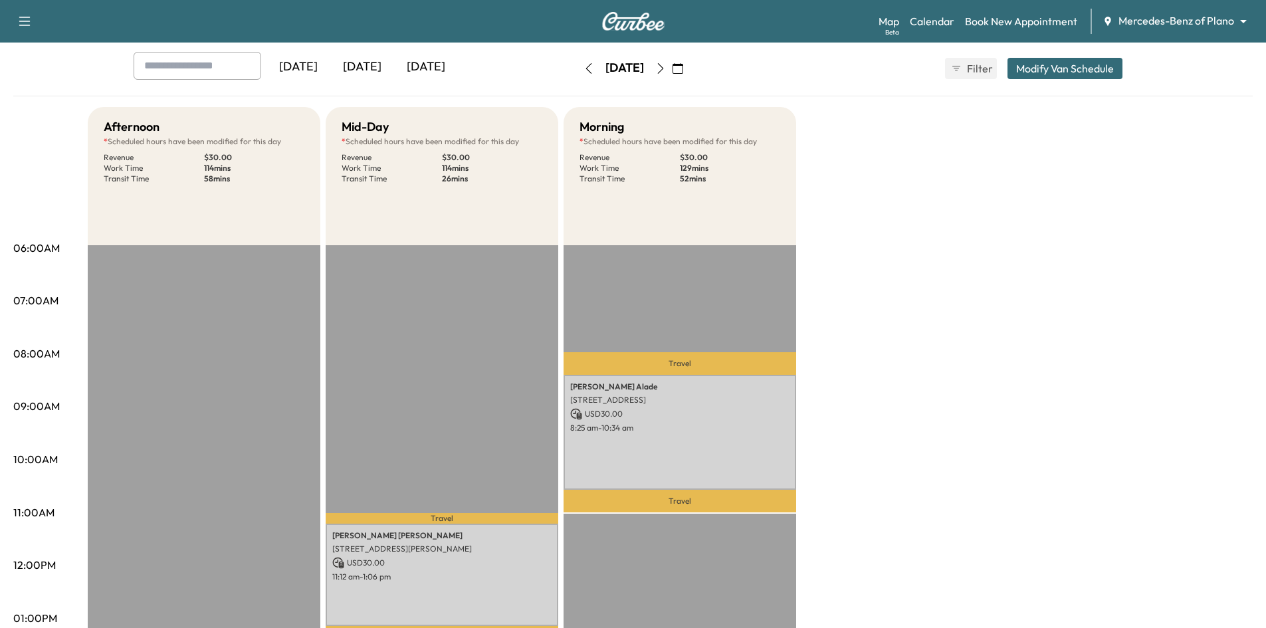
click at [666, 68] on icon "button" at bounding box center [660, 68] width 11 height 11
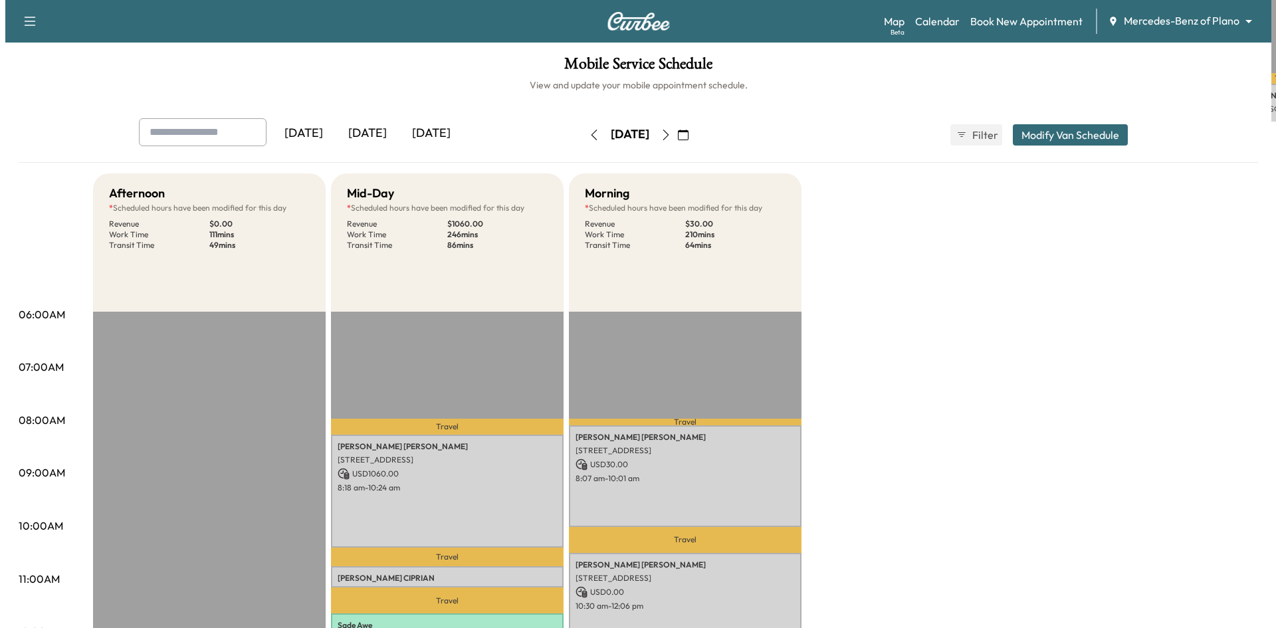
scroll to position [133, 0]
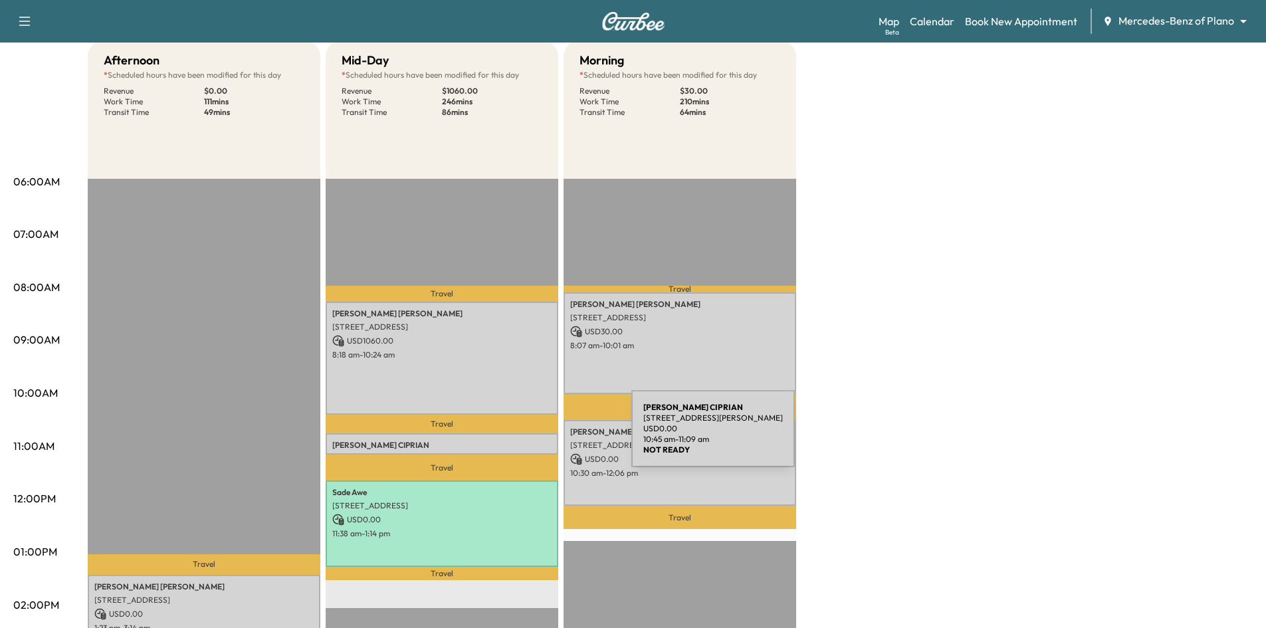
click at [531, 440] on p "[PERSON_NAME]" at bounding box center [441, 445] width 219 height 11
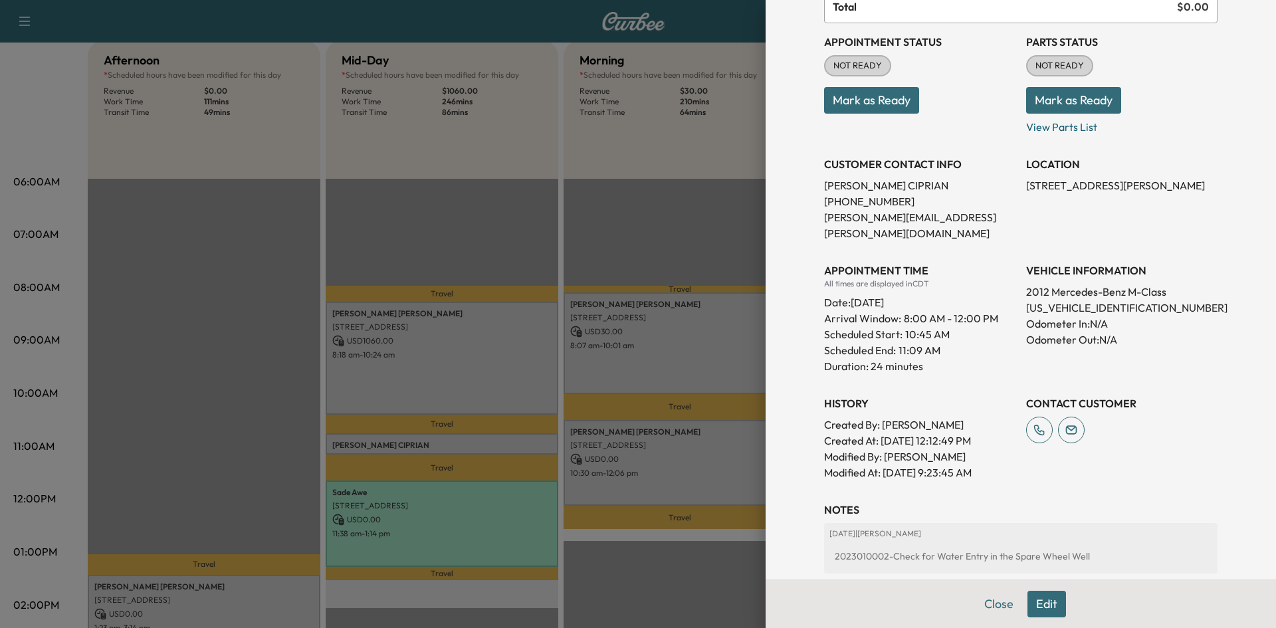
click at [480, 350] on div at bounding box center [638, 314] width 1276 height 628
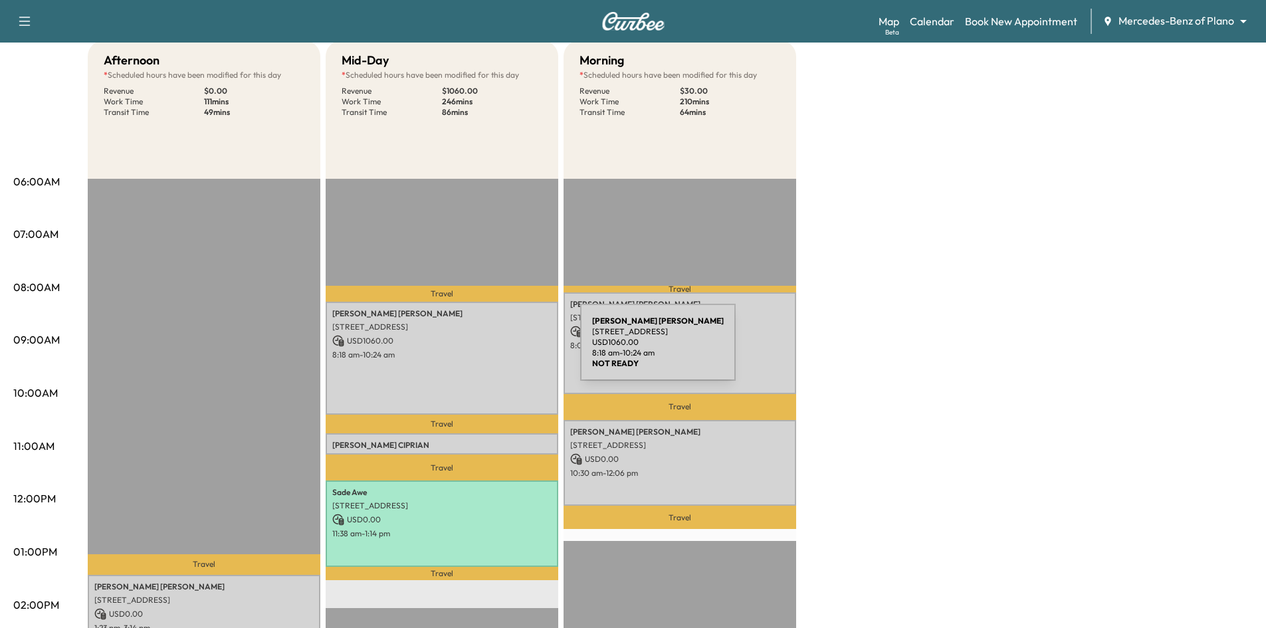
click at [480, 350] on p "8:18 am - 10:24 am" at bounding box center [441, 354] width 219 height 11
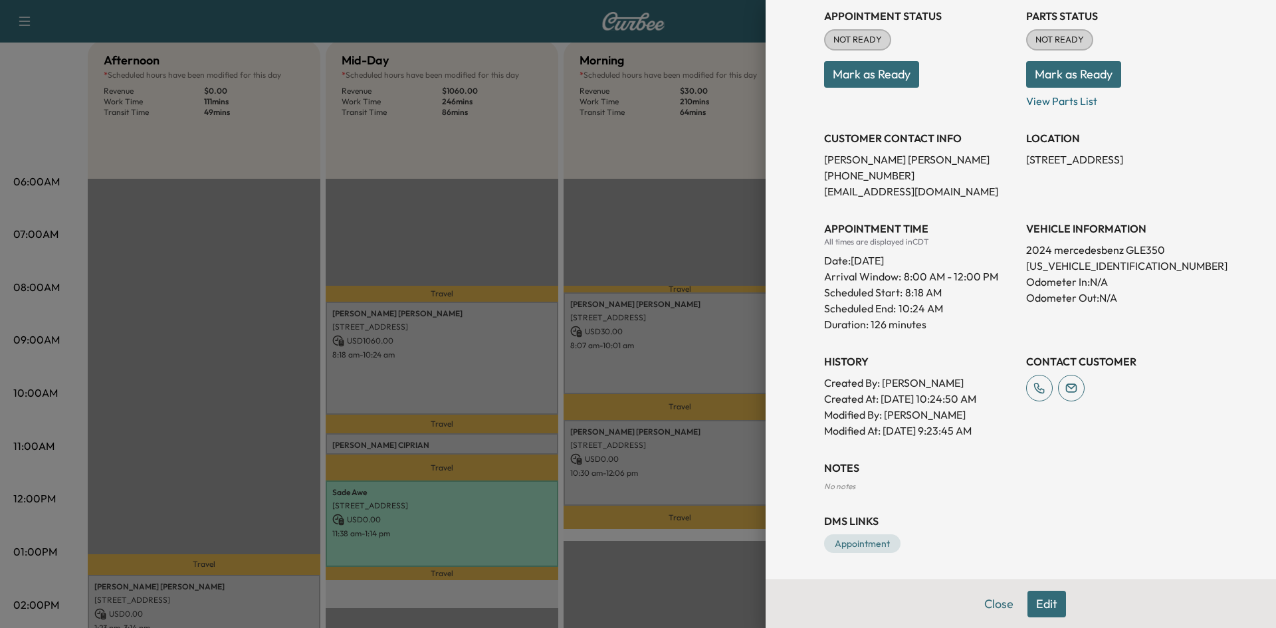
scroll to position [58, 0]
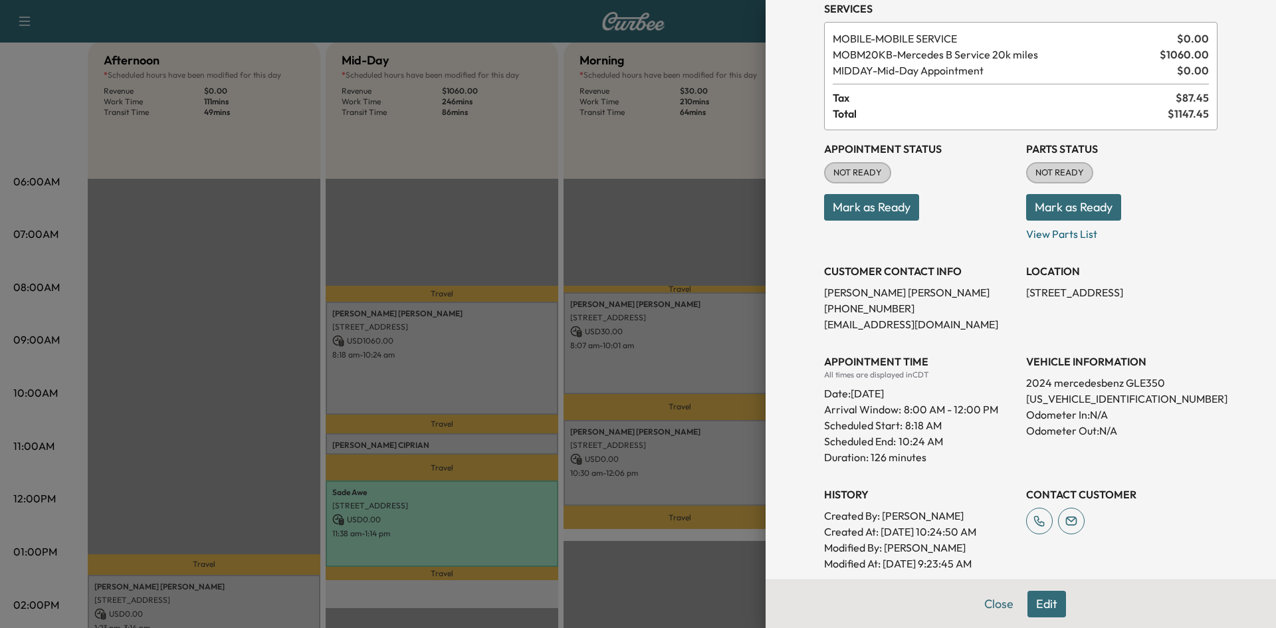
click at [681, 363] on div at bounding box center [638, 314] width 1276 height 628
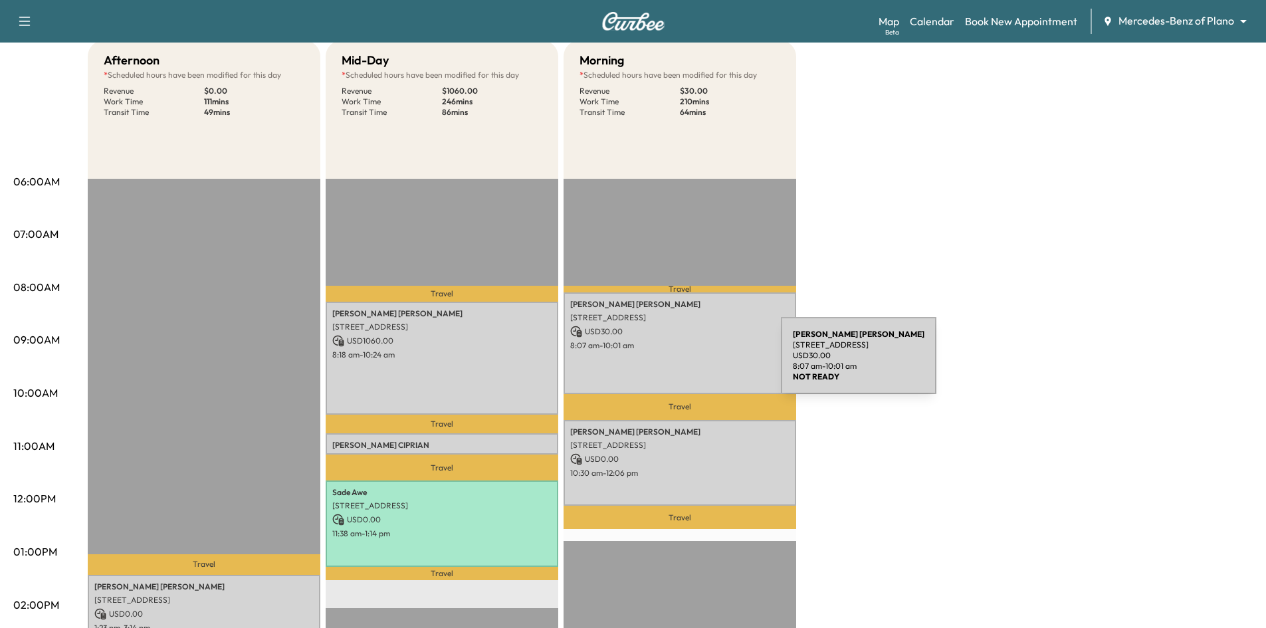
click at [681, 363] on div "[PERSON_NAME] [STREET_ADDRESS] USD 30.00 8:07 am - 10:01 am" at bounding box center [679, 343] width 233 height 102
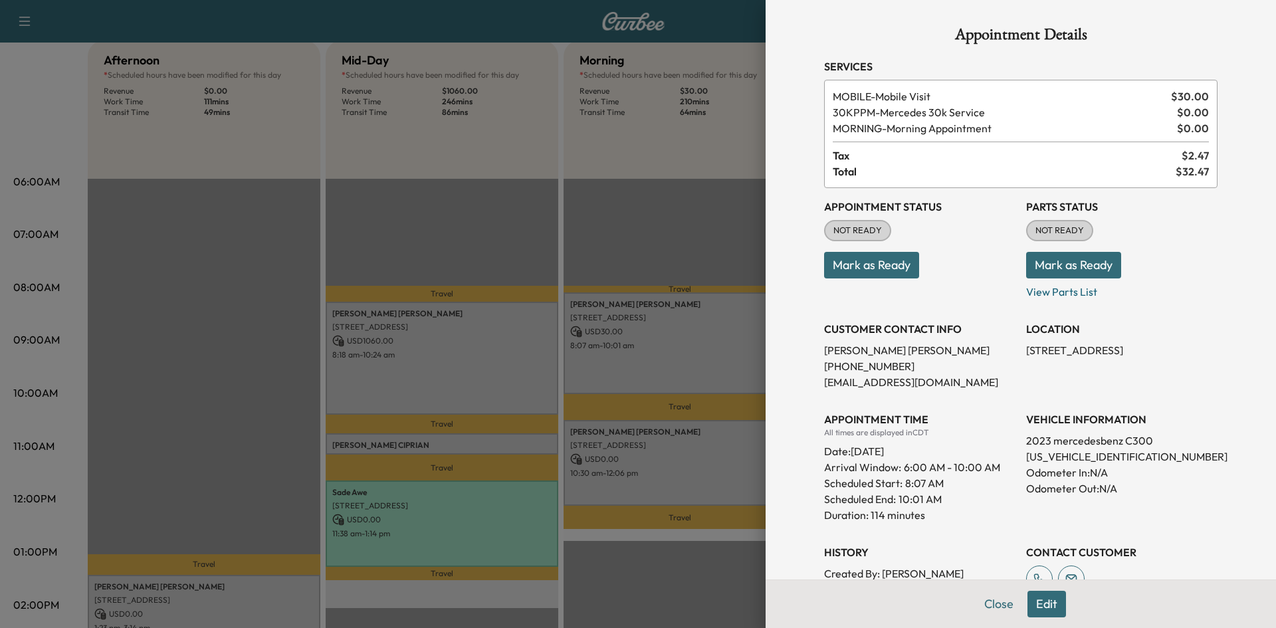
scroll to position [191, 0]
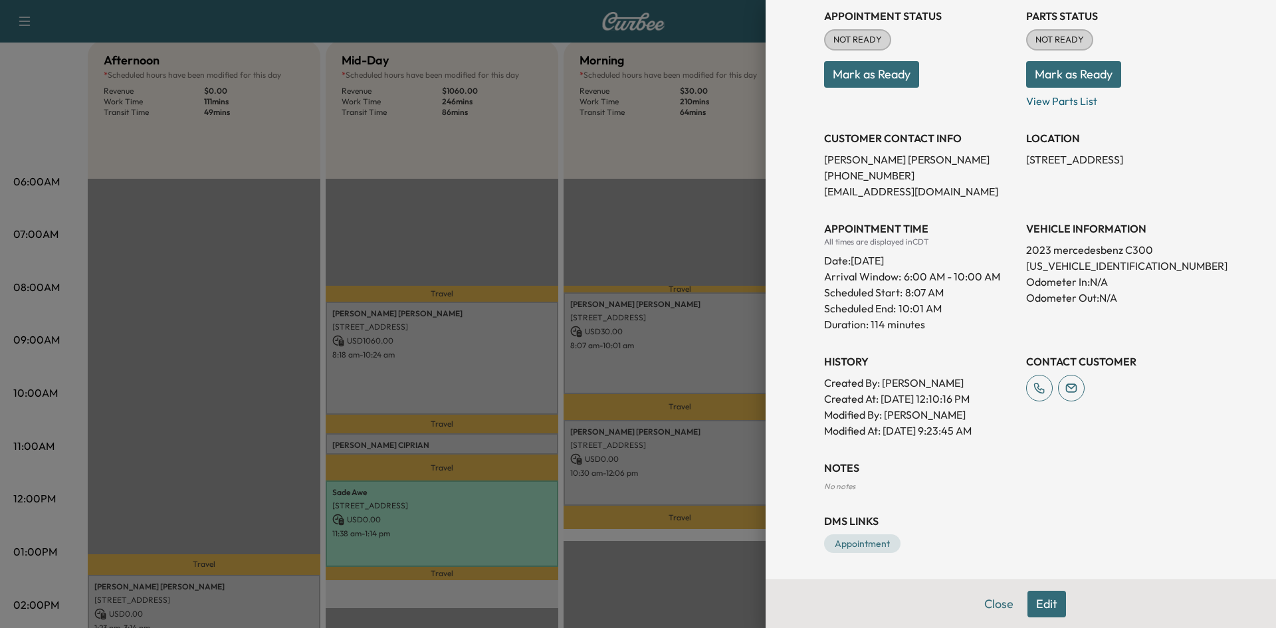
click at [706, 482] on div at bounding box center [638, 314] width 1276 height 628
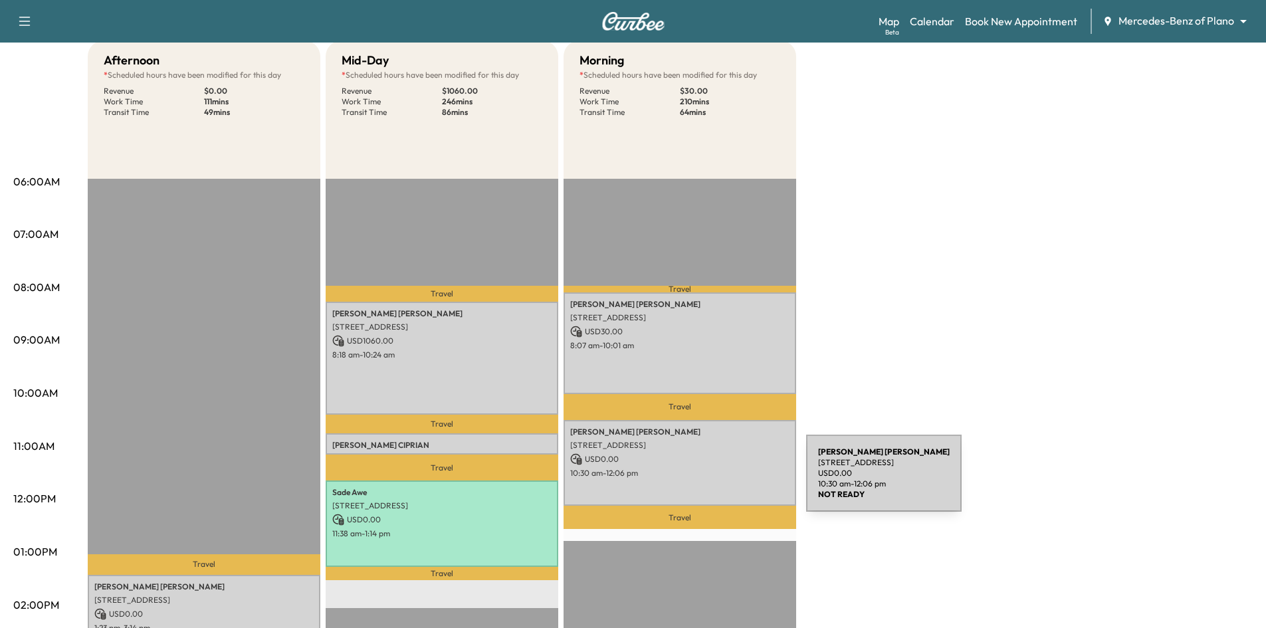
click at [706, 481] on div "[PERSON_NAME] [STREET_ADDRESS] USD 0.00 10:30 am - 12:06 pm" at bounding box center [679, 463] width 233 height 86
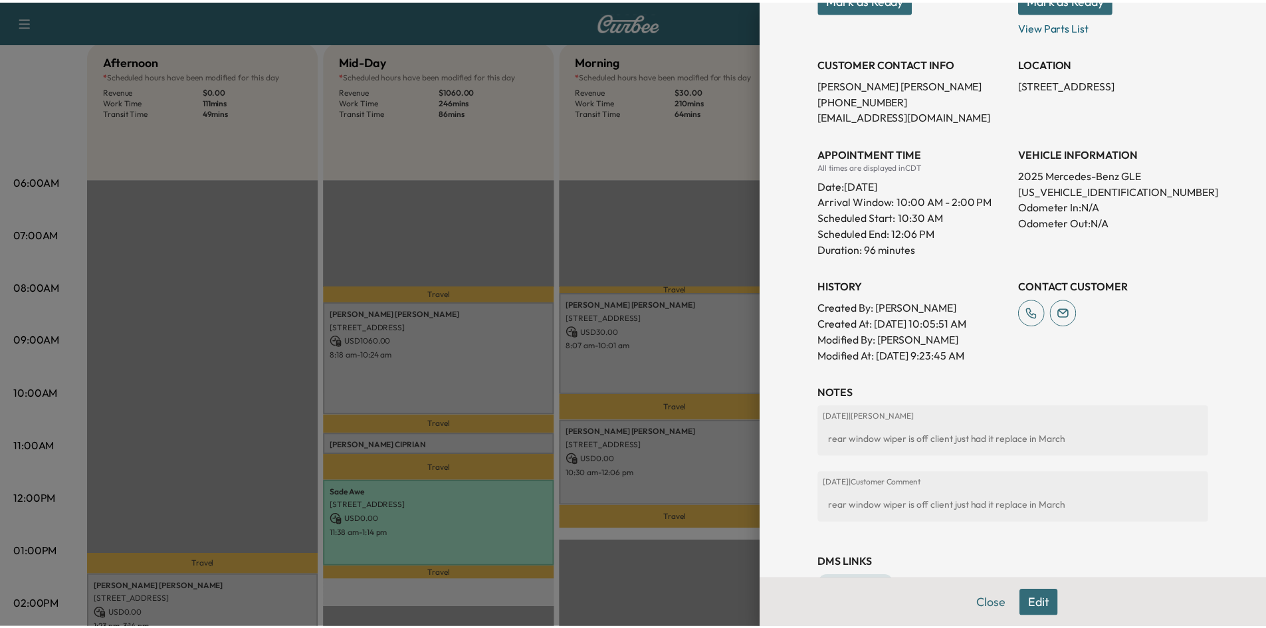
scroll to position [308, 0]
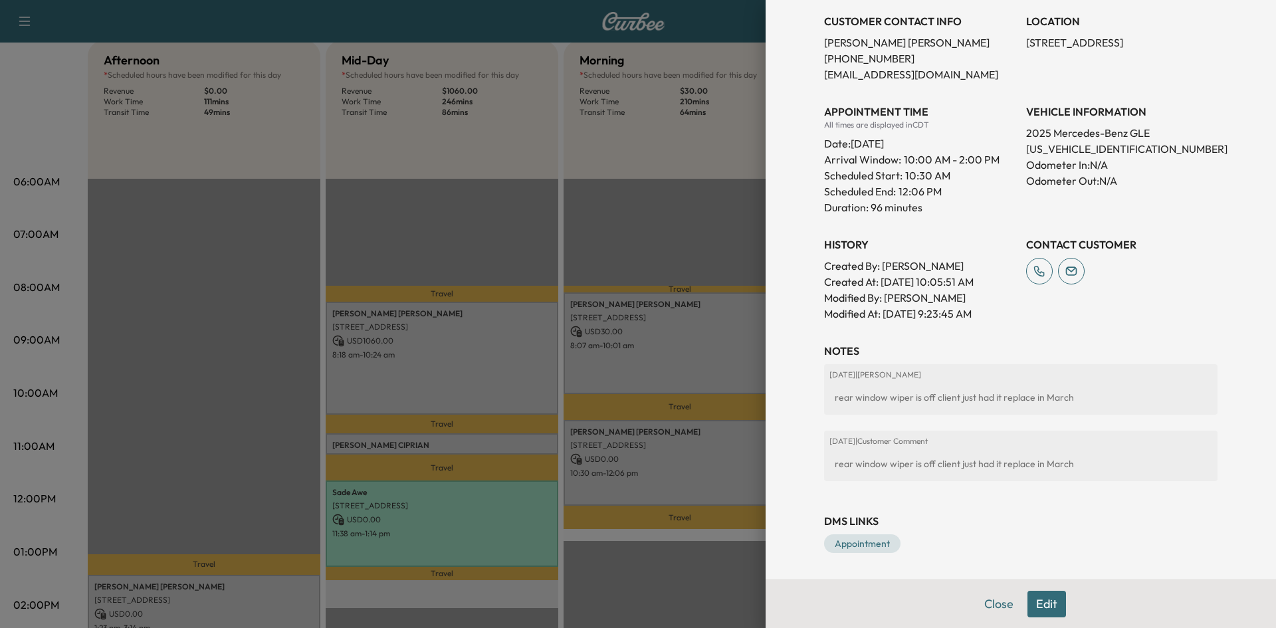
click at [236, 399] on div at bounding box center [638, 314] width 1276 height 628
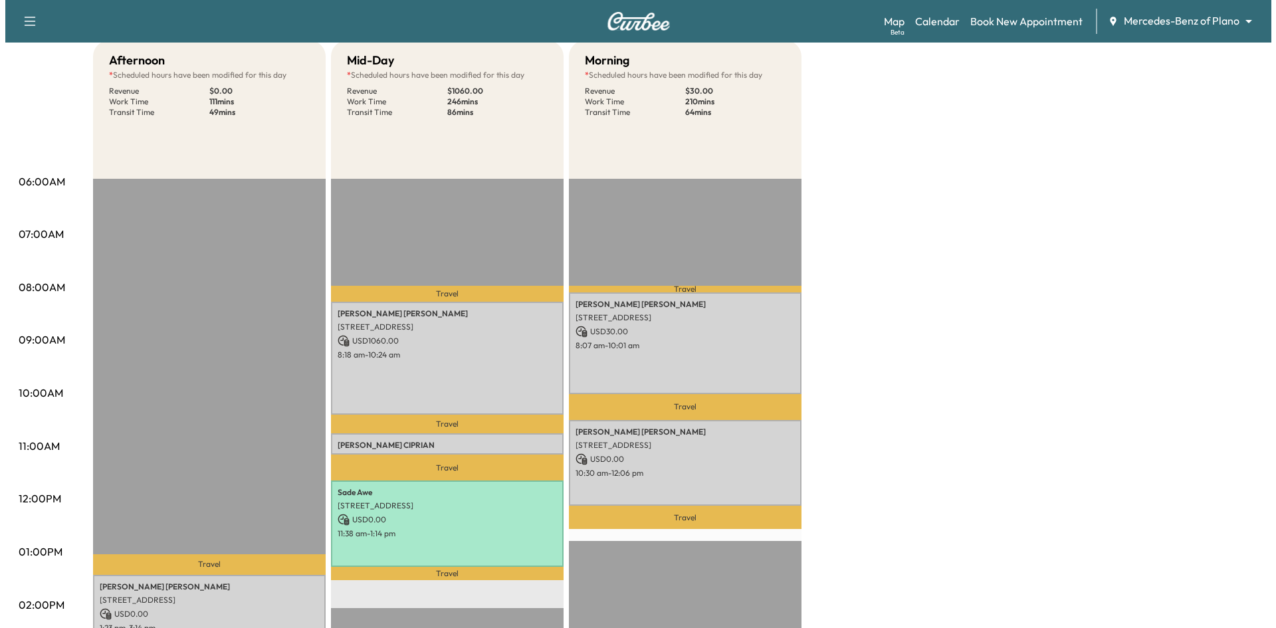
scroll to position [399, 0]
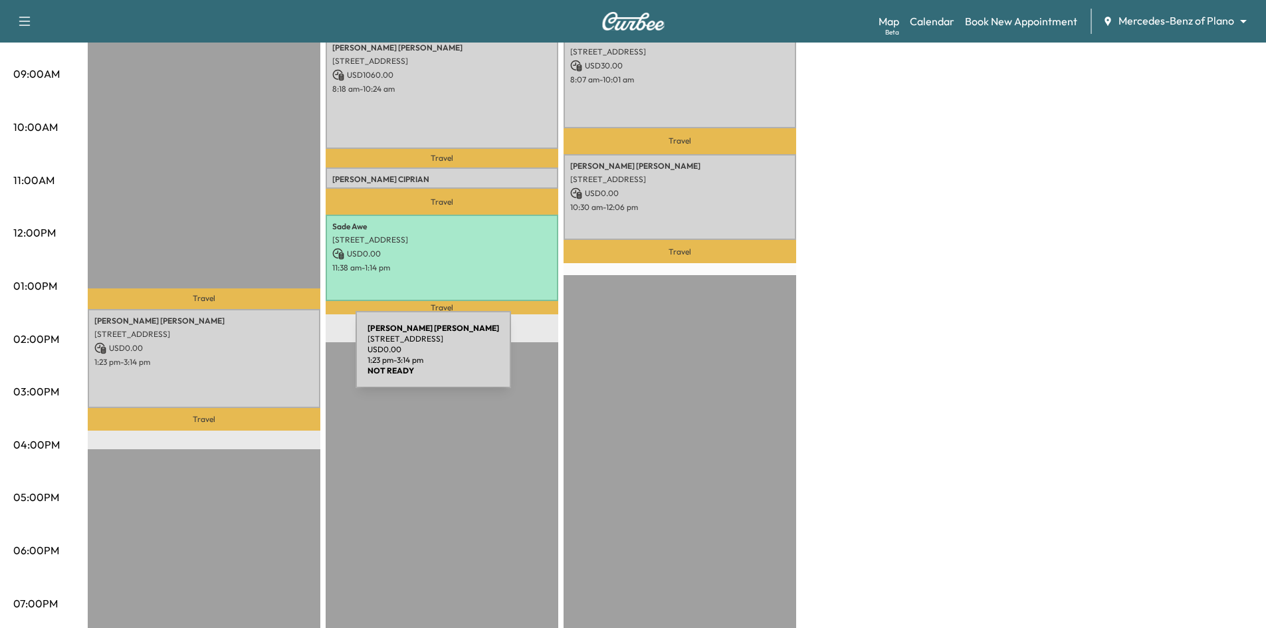
click at [255, 357] on p "1:23 pm - 3:14 pm" at bounding box center [203, 362] width 219 height 11
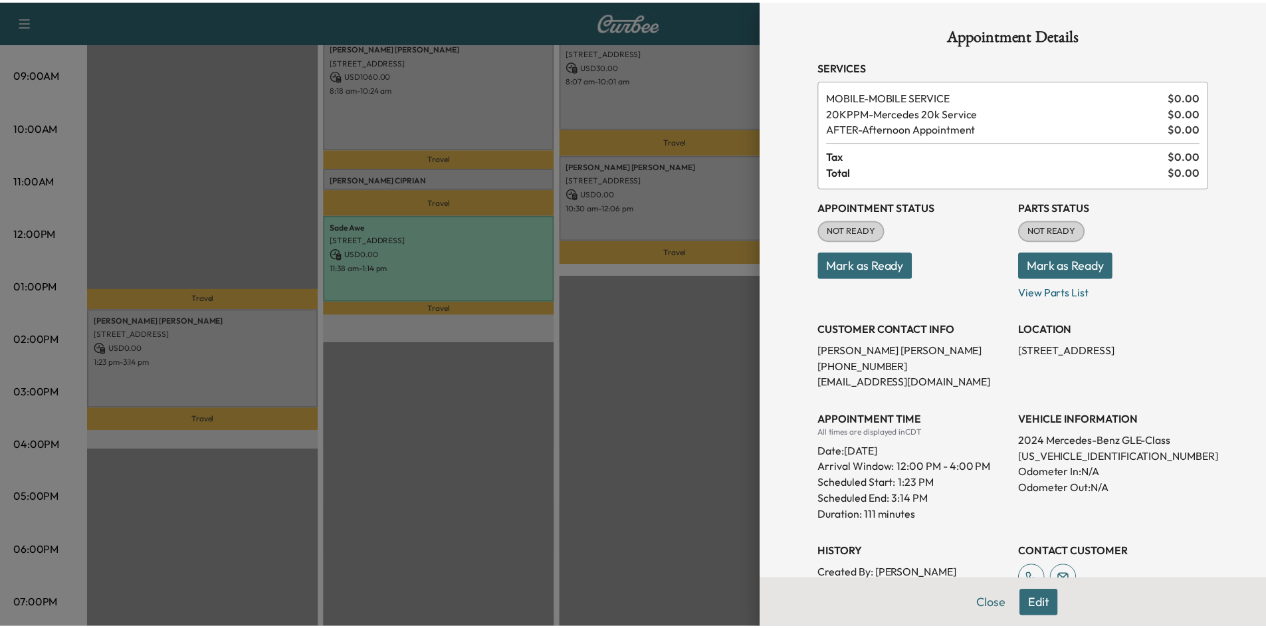
scroll to position [191, 0]
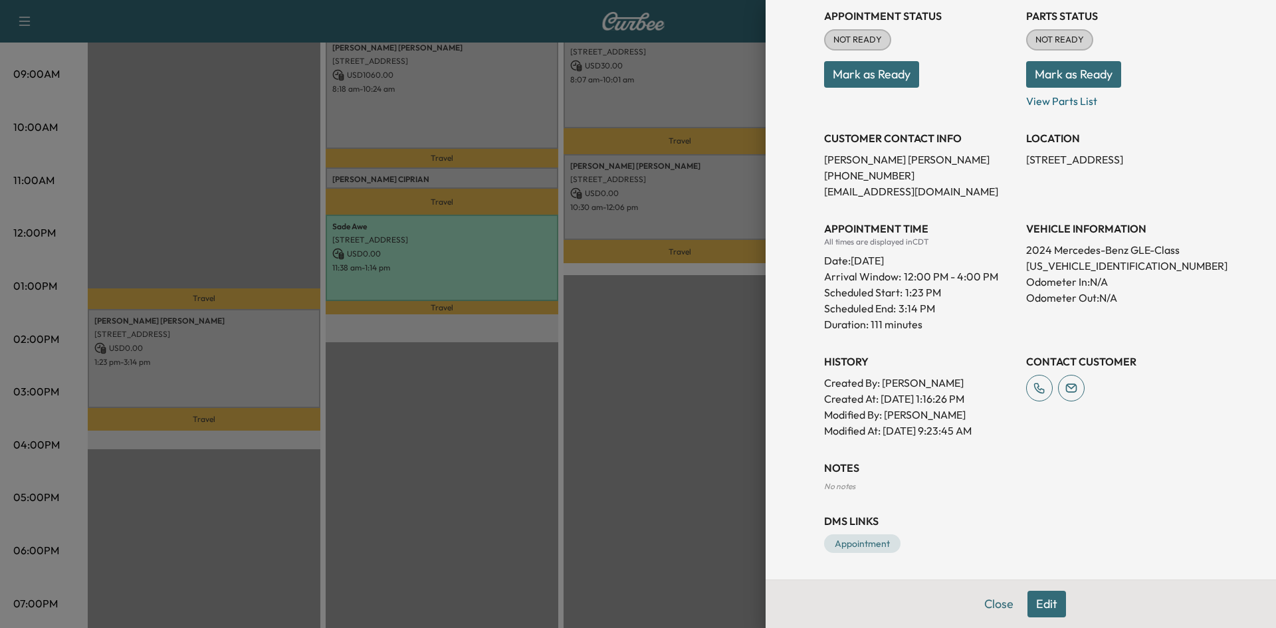
click at [448, 460] on div at bounding box center [638, 314] width 1276 height 628
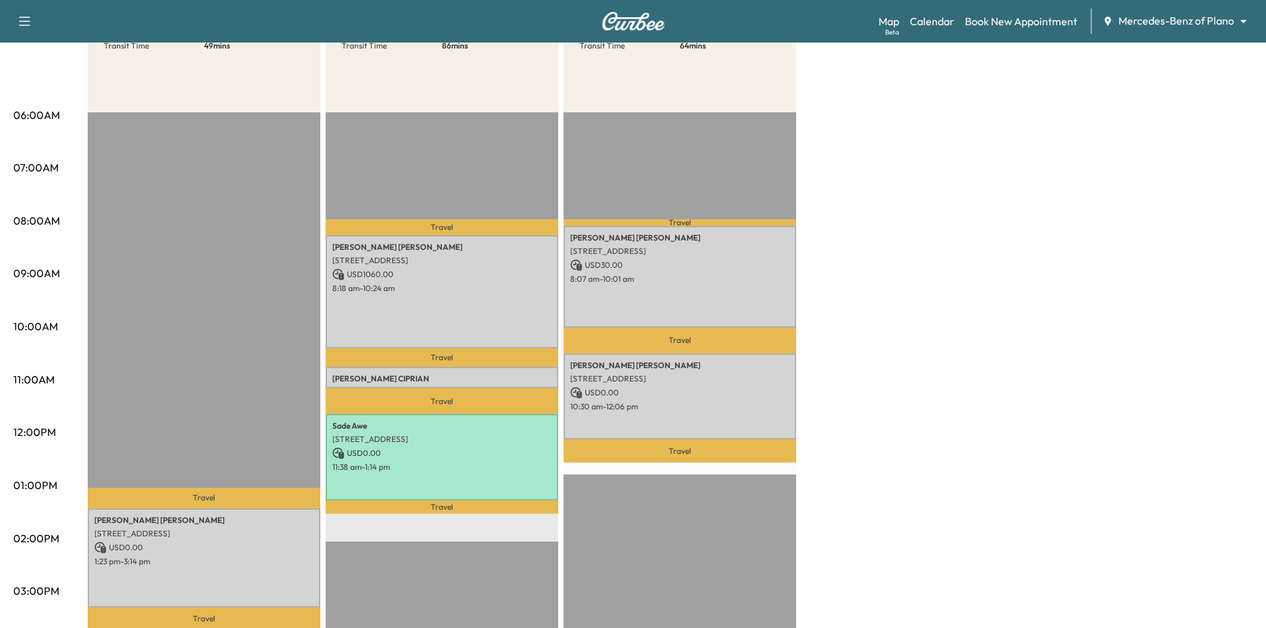
scroll to position [66, 0]
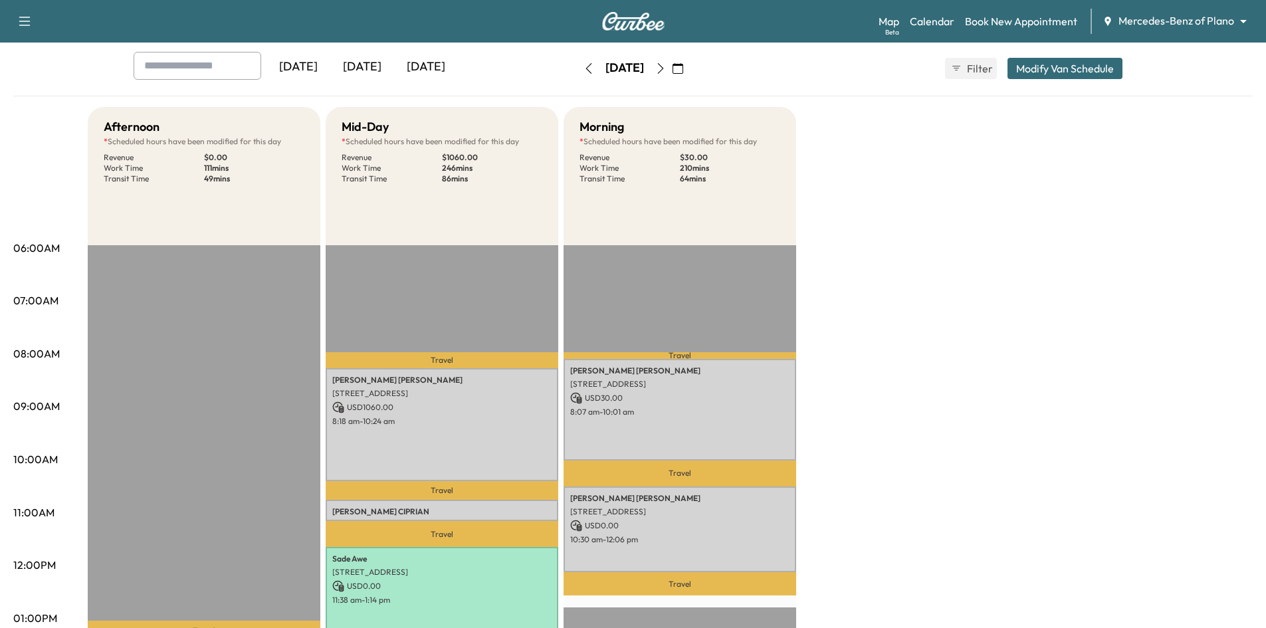
click at [666, 66] on icon "button" at bounding box center [660, 68] width 11 height 11
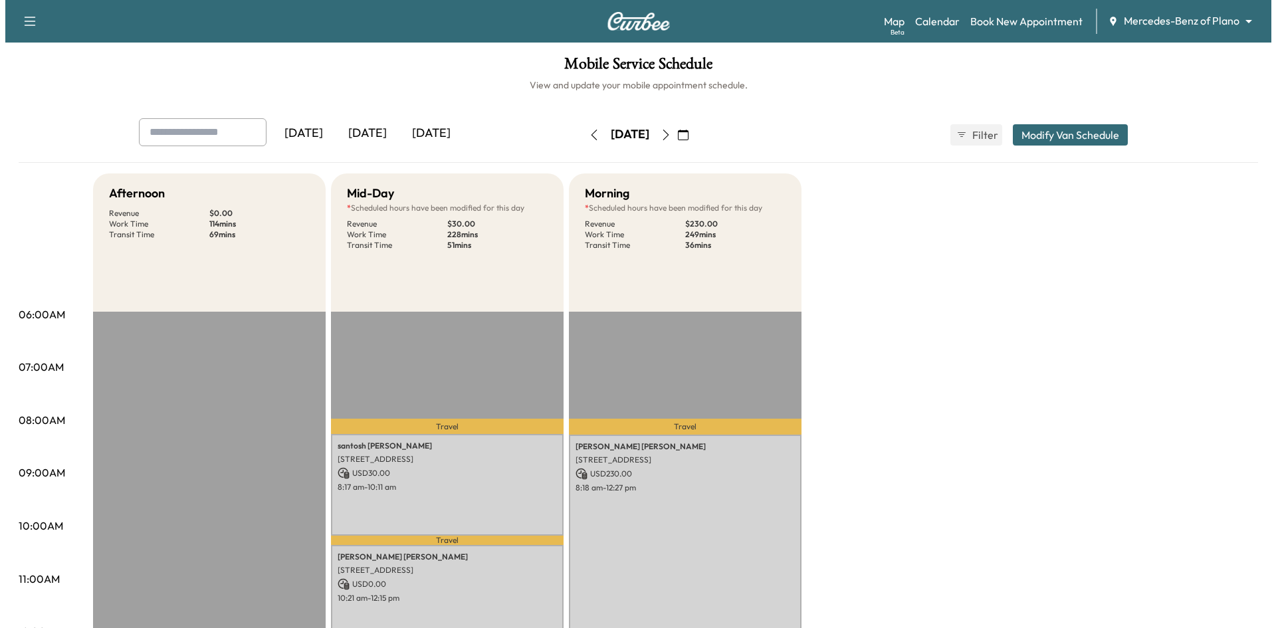
scroll to position [133, 0]
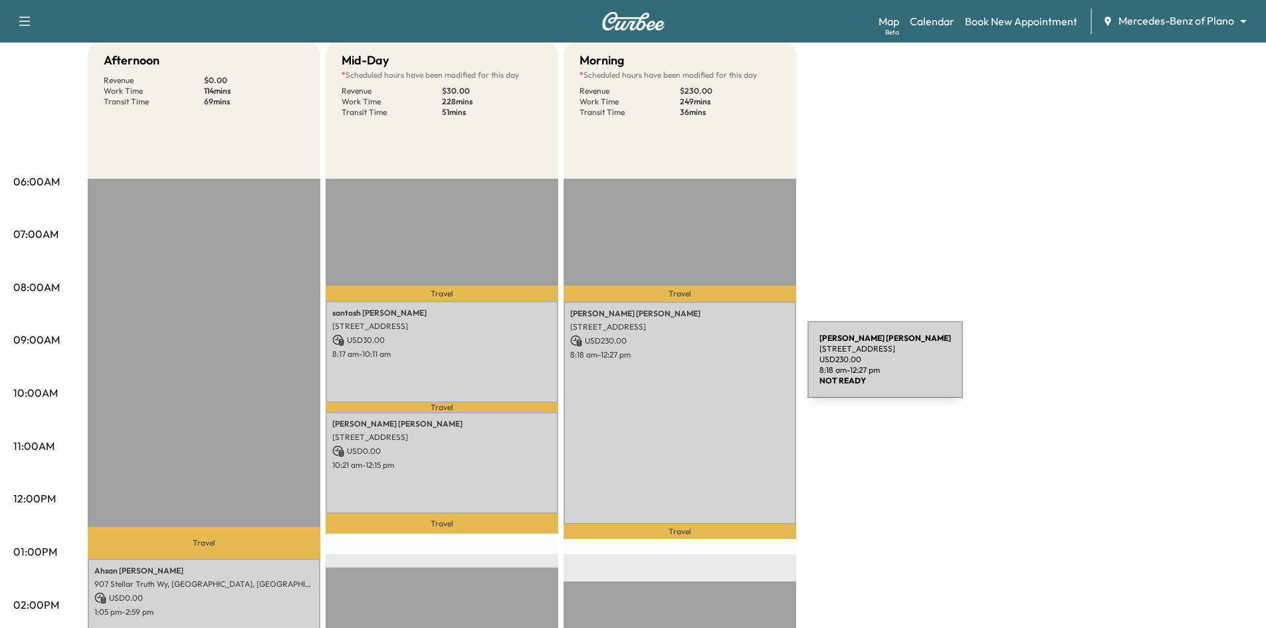
click at [708, 367] on div "[PERSON_NAME] [STREET_ADDRESS] USD 230.00 8:18 am - 12:27 pm" at bounding box center [679, 413] width 233 height 223
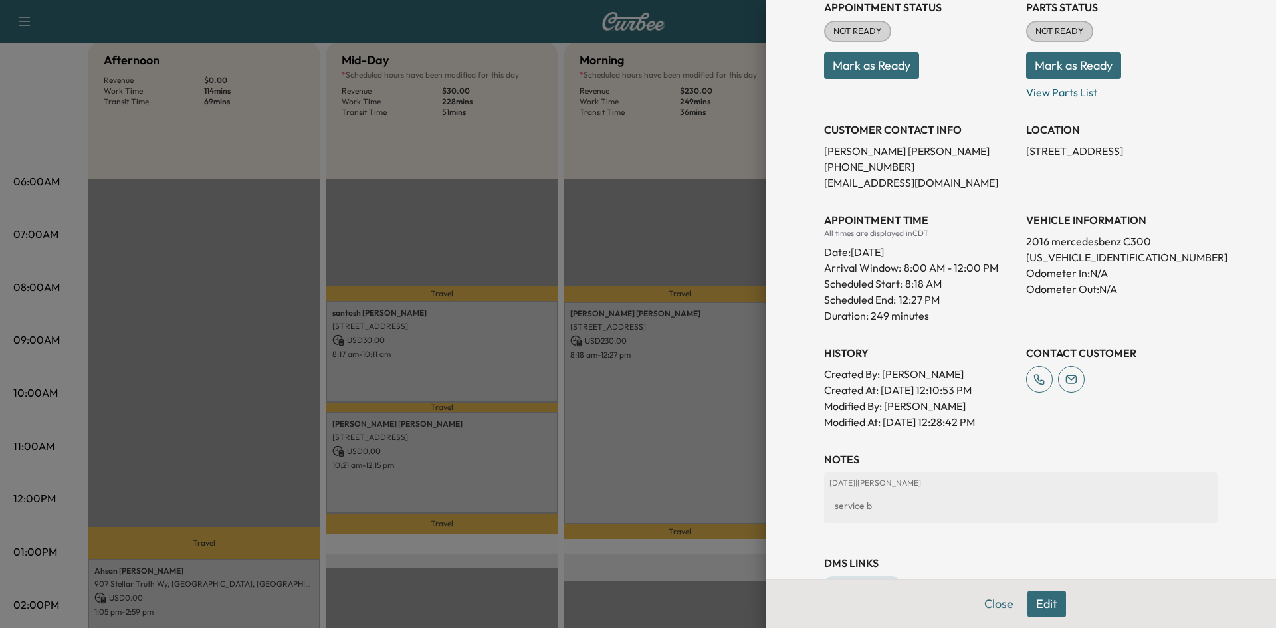
scroll to position [66, 0]
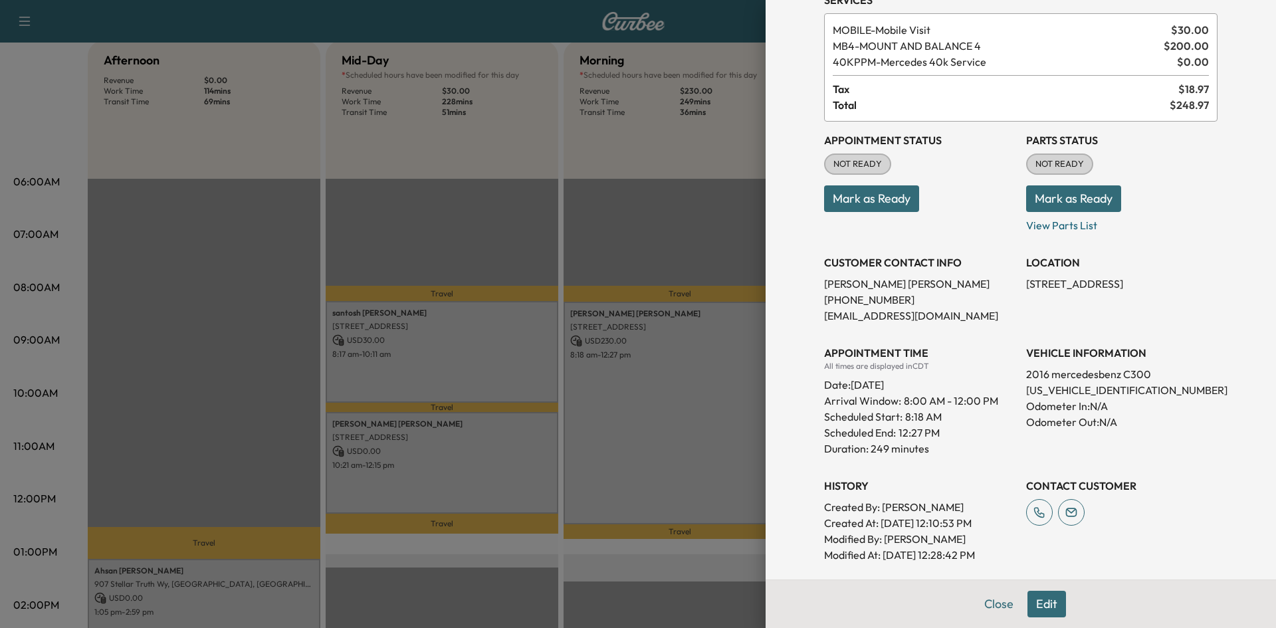
click at [534, 240] on div at bounding box center [638, 314] width 1276 height 628
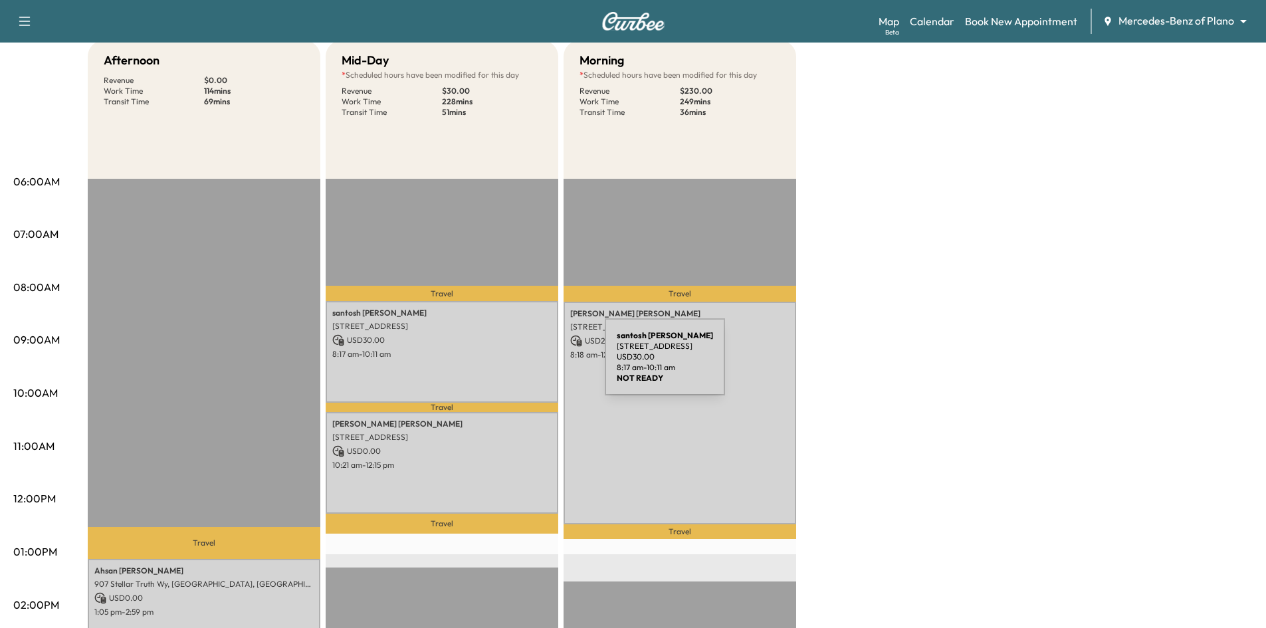
click at [508, 365] on div "[PERSON_NAME] [STREET_ADDRESS] USD 30.00 8:17 am - 10:11 am" at bounding box center [442, 352] width 233 height 102
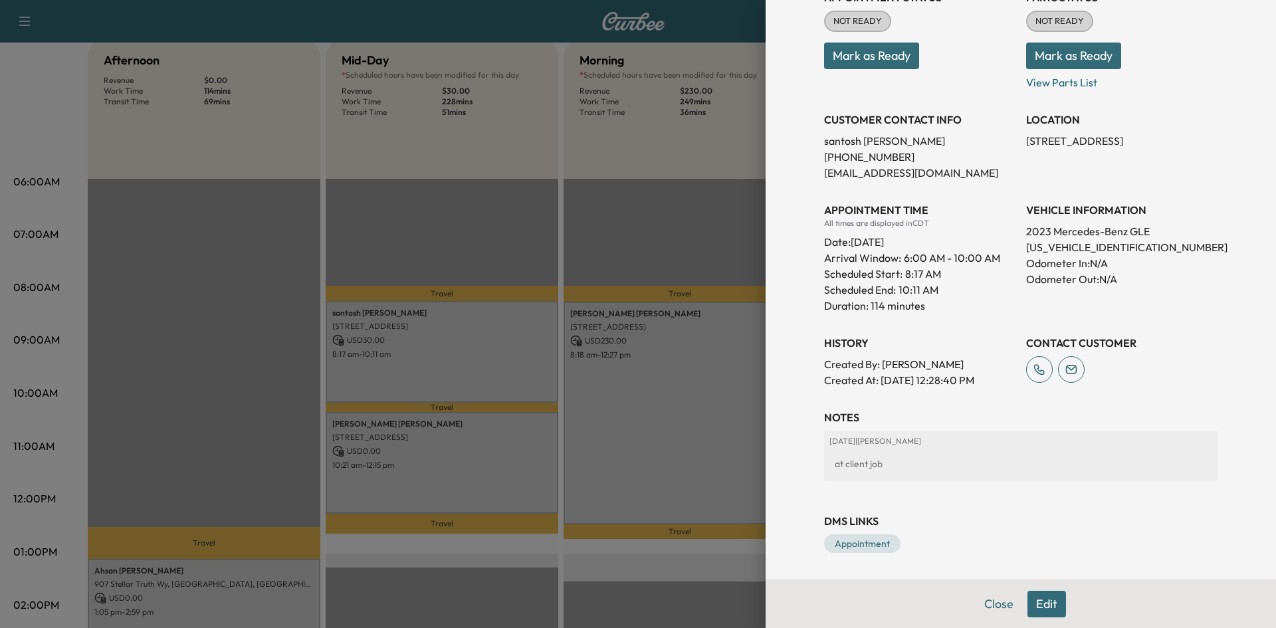
scroll to position [0, 0]
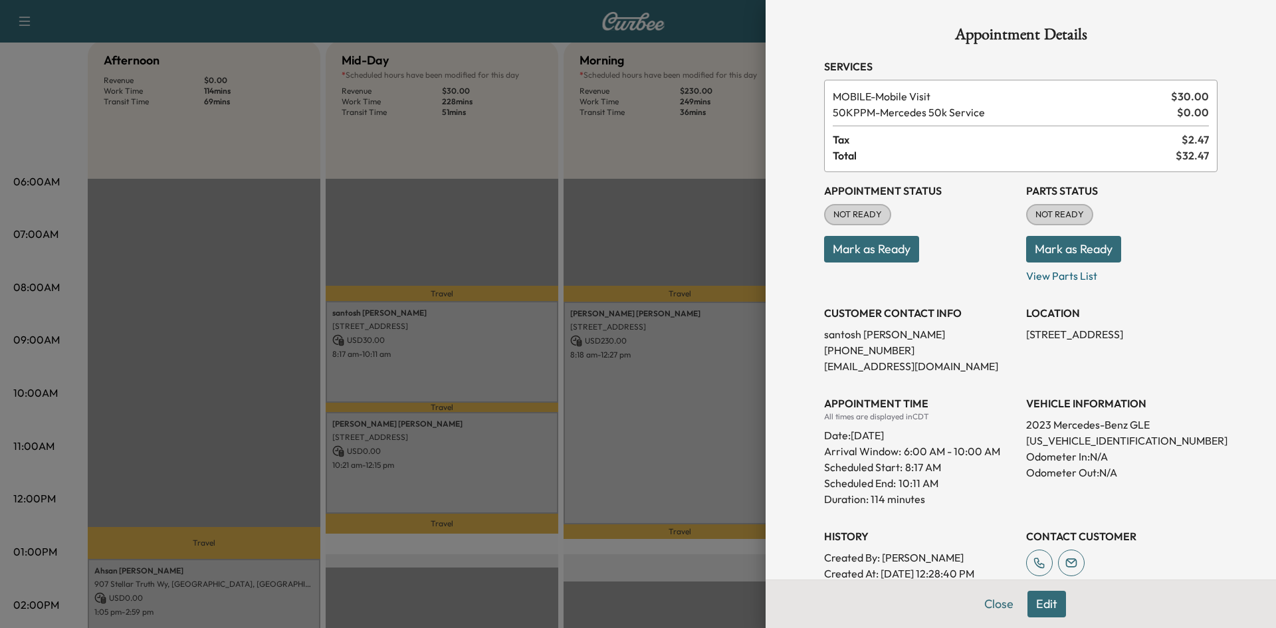
click at [1056, 436] on p "[US_VEHICLE_IDENTIFICATION_NUMBER]" at bounding box center [1121, 440] width 191 height 16
copy p "[US_VEHICLE_IDENTIFICATION_NUMBER]"
click at [492, 499] on div at bounding box center [638, 314] width 1276 height 628
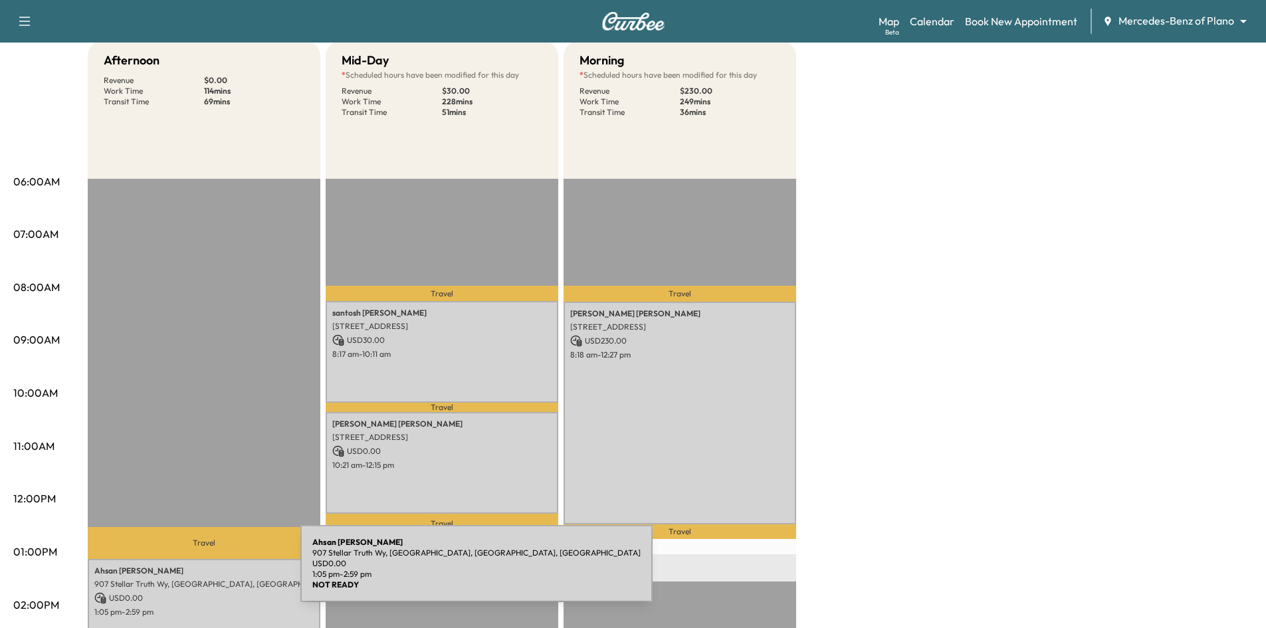
click at [205, 579] on p "907 Stellar Truth Wy, [GEOGRAPHIC_DATA], [GEOGRAPHIC_DATA], [GEOGRAPHIC_DATA]" at bounding box center [203, 584] width 219 height 11
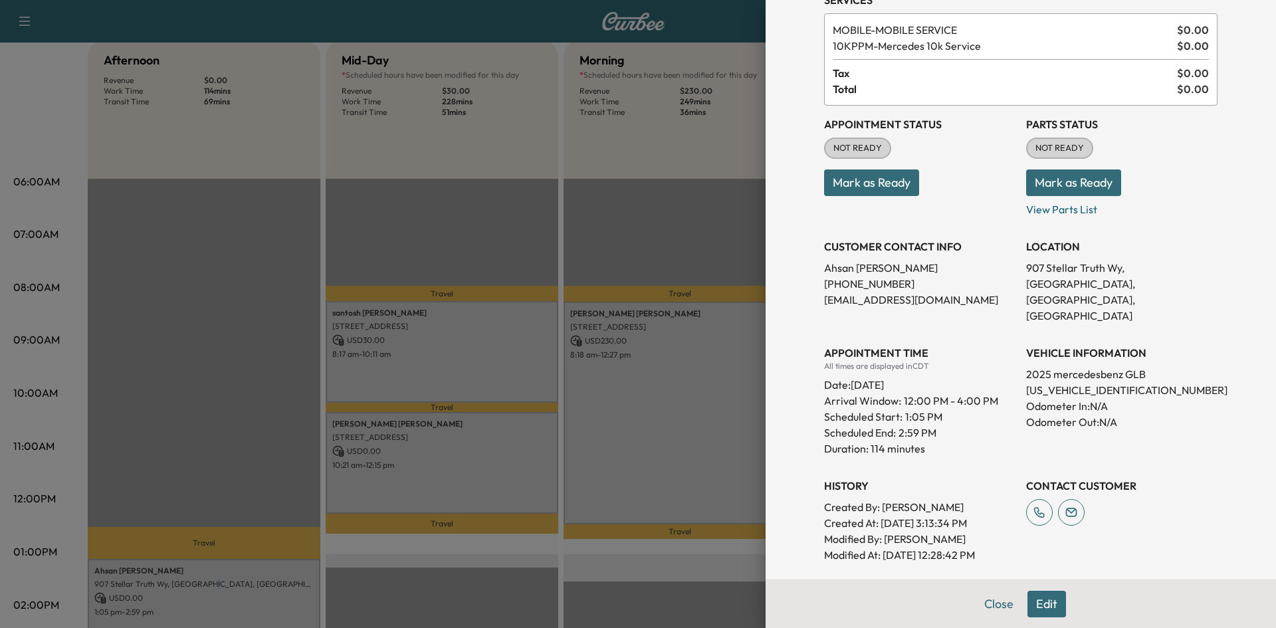
scroll to position [175, 0]
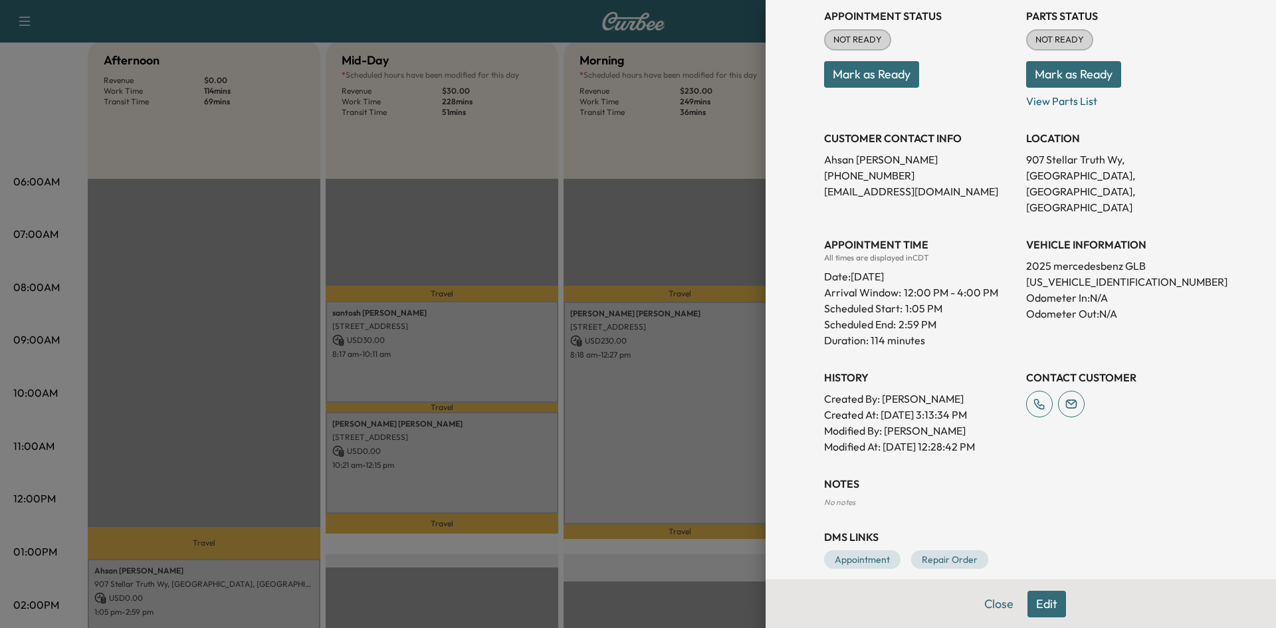
click at [512, 463] on div at bounding box center [638, 314] width 1276 height 628
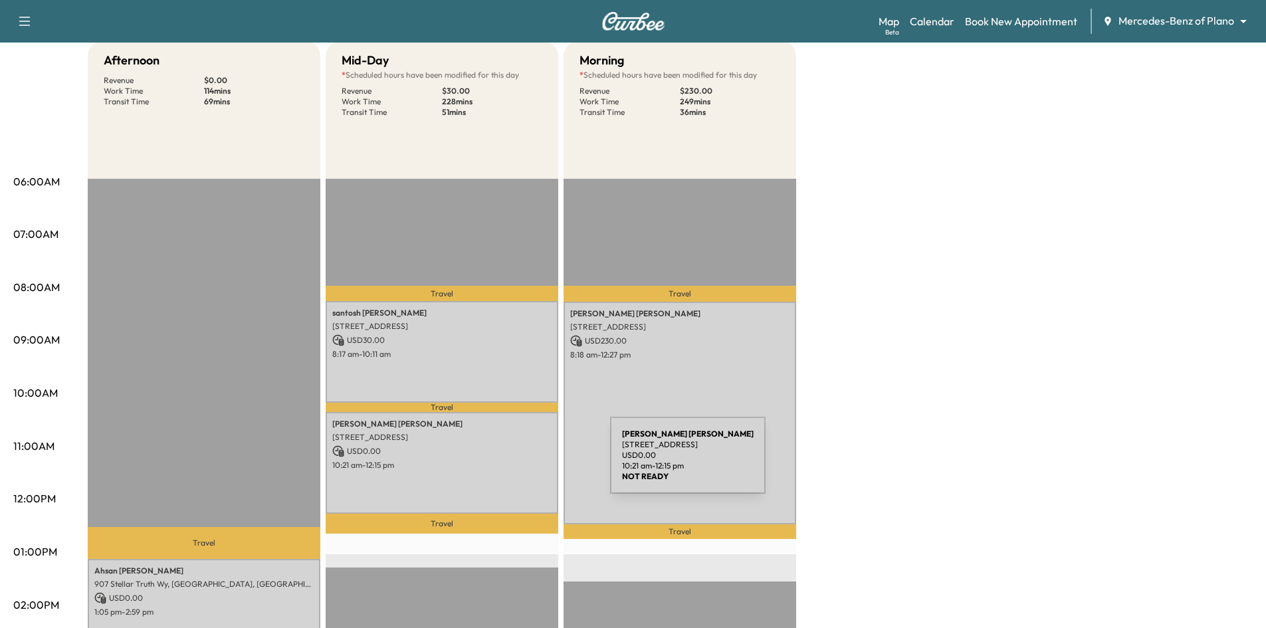
click at [510, 463] on p "10:21 am - 12:15 pm" at bounding box center [441, 465] width 219 height 11
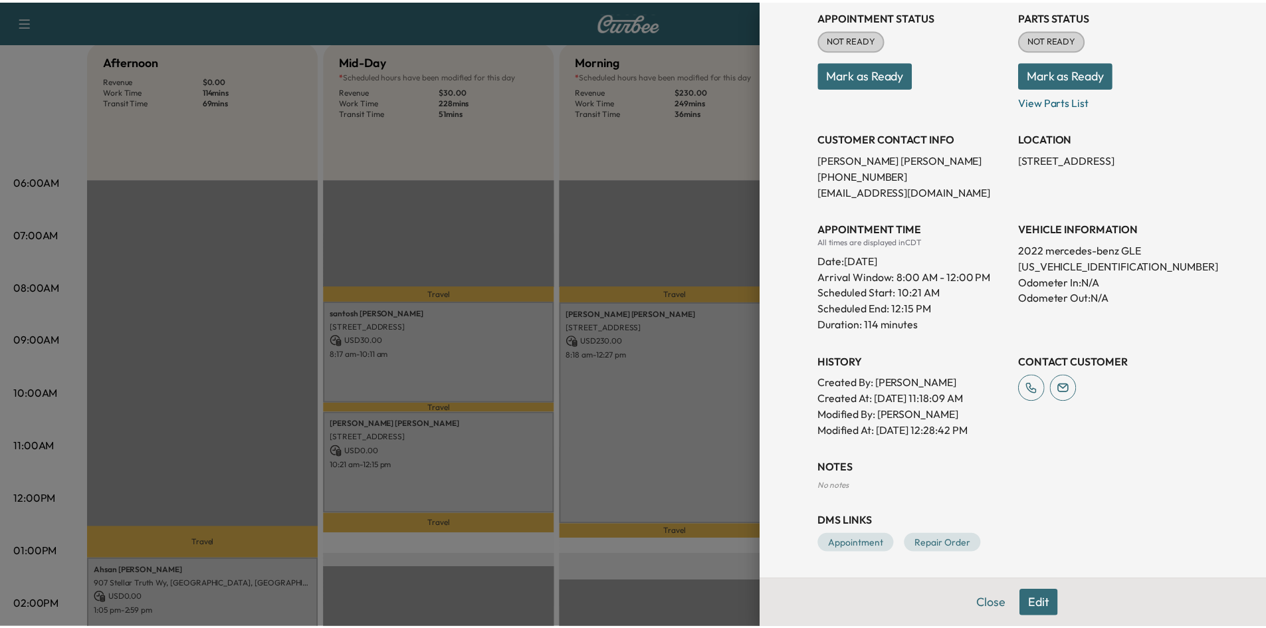
scroll to position [0, 0]
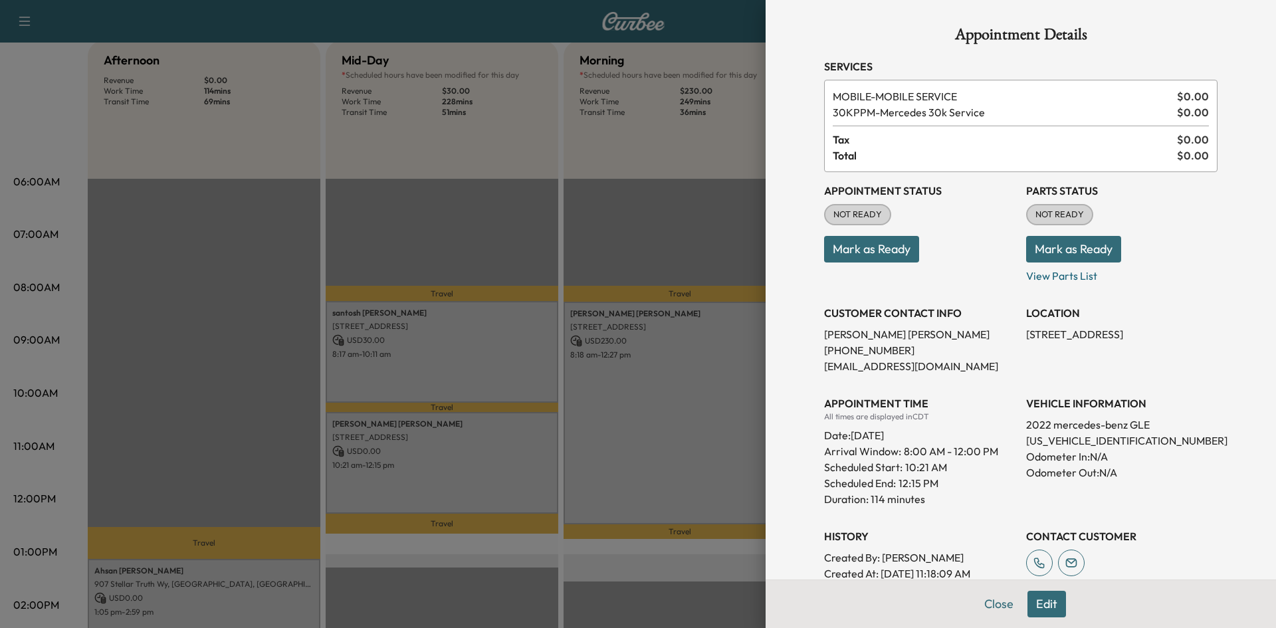
click at [540, 202] on div at bounding box center [638, 314] width 1276 height 628
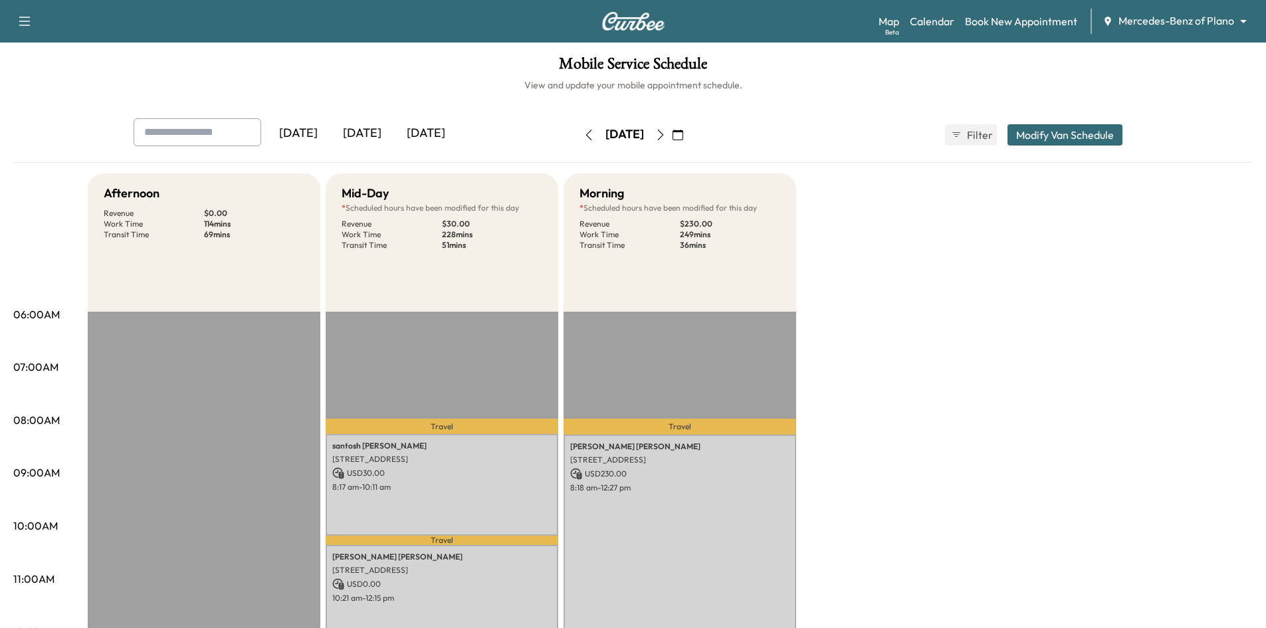
click at [666, 136] on icon "button" at bounding box center [660, 135] width 11 height 11
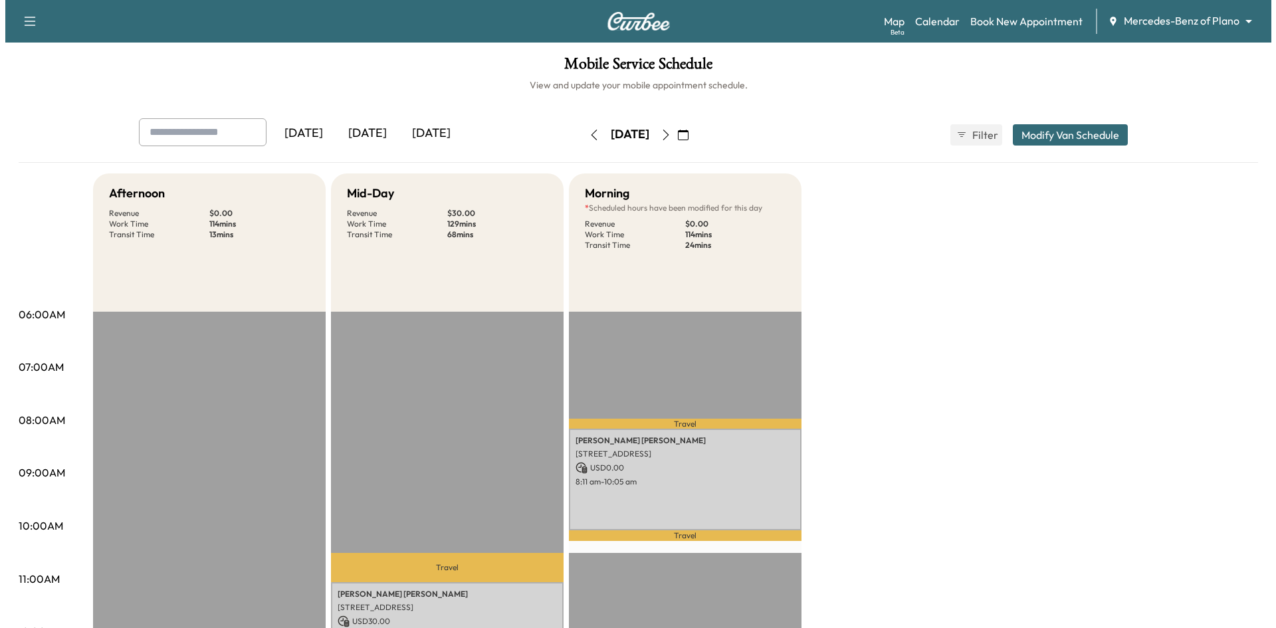
scroll to position [199, 0]
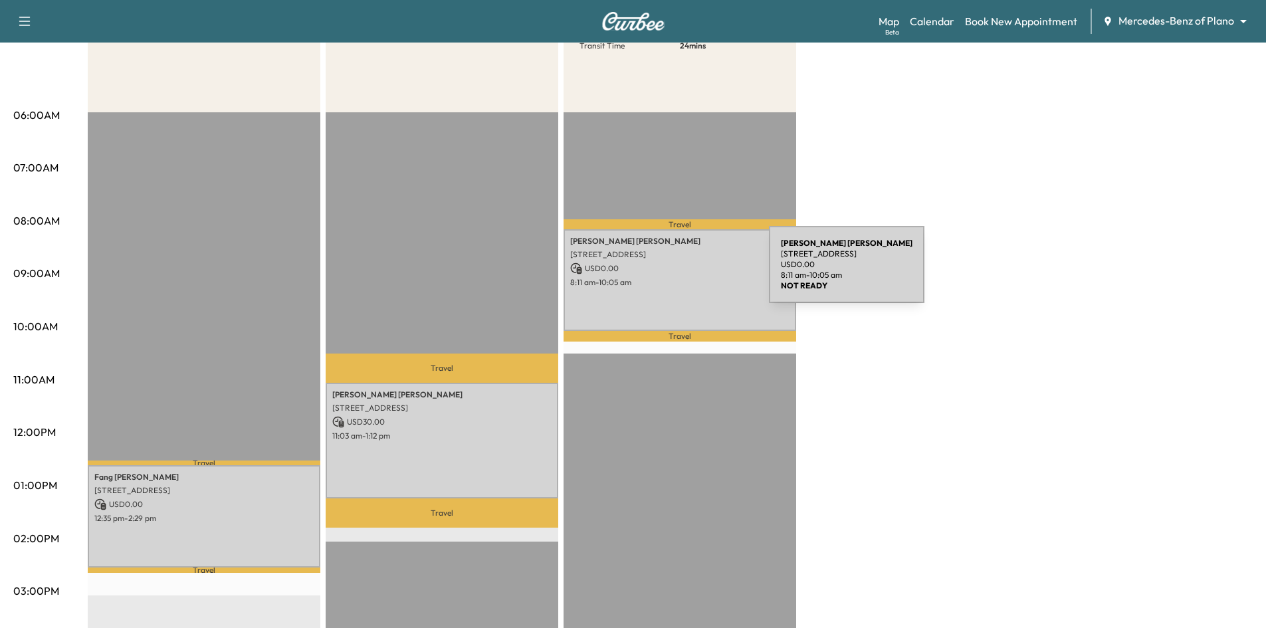
click at [669, 272] on p "USD 0.00" at bounding box center [679, 268] width 219 height 12
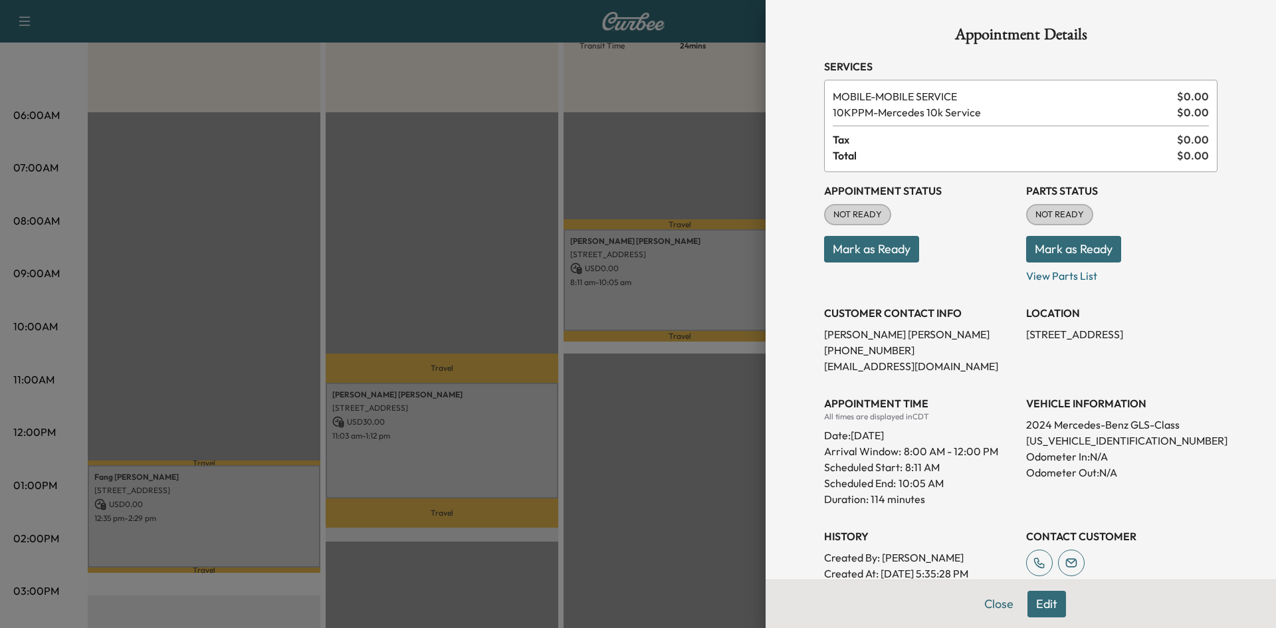
scroll to position [175, 0]
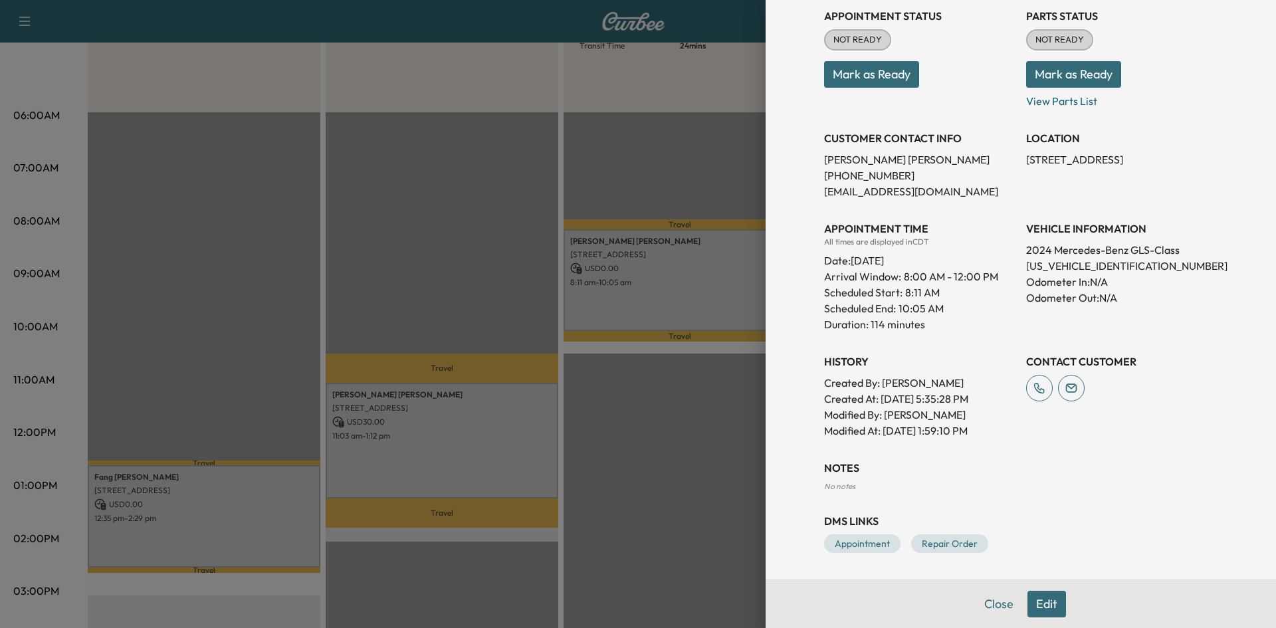
click at [442, 447] on div at bounding box center [638, 314] width 1276 height 628
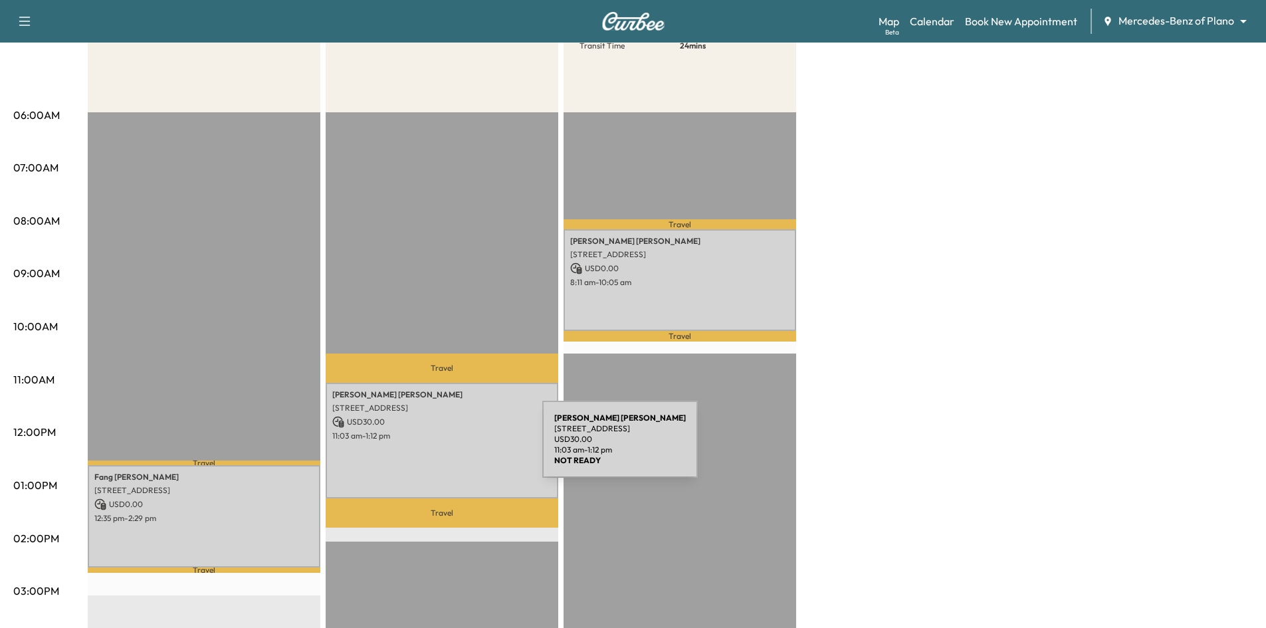
click at [442, 447] on div "[PERSON_NAME] [STREET_ADDRESS] USD 30.00 11:03 am - 1:12 pm" at bounding box center [442, 441] width 233 height 116
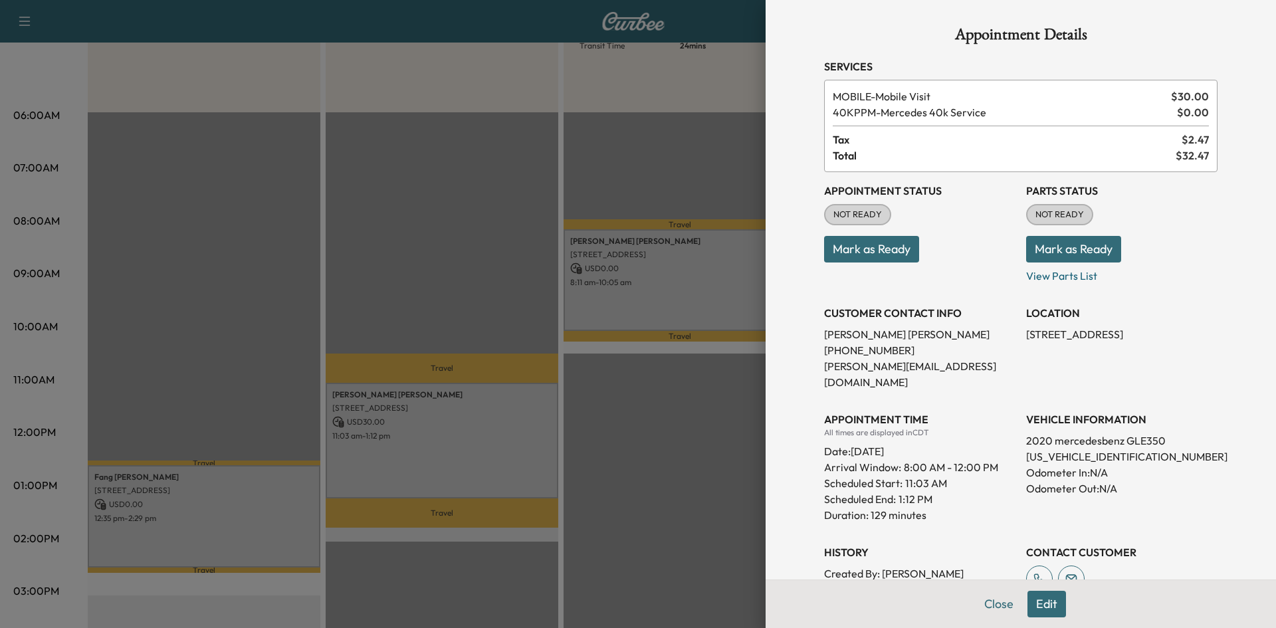
scroll to position [143, 0]
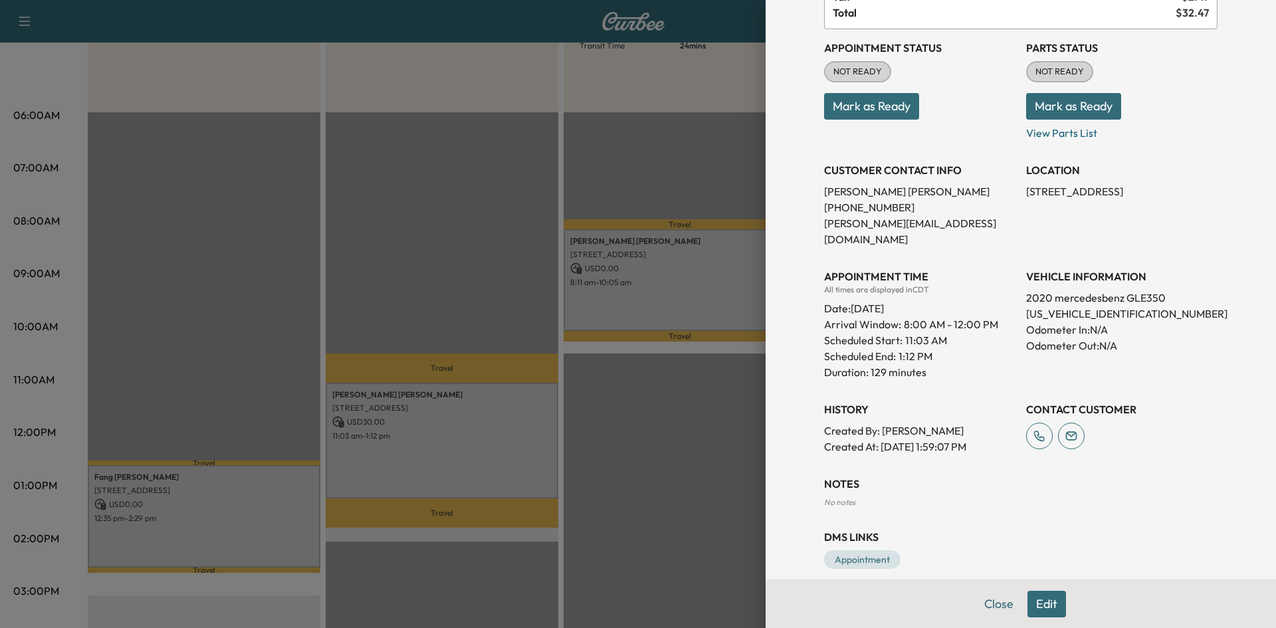
click at [250, 529] on div at bounding box center [638, 314] width 1276 height 628
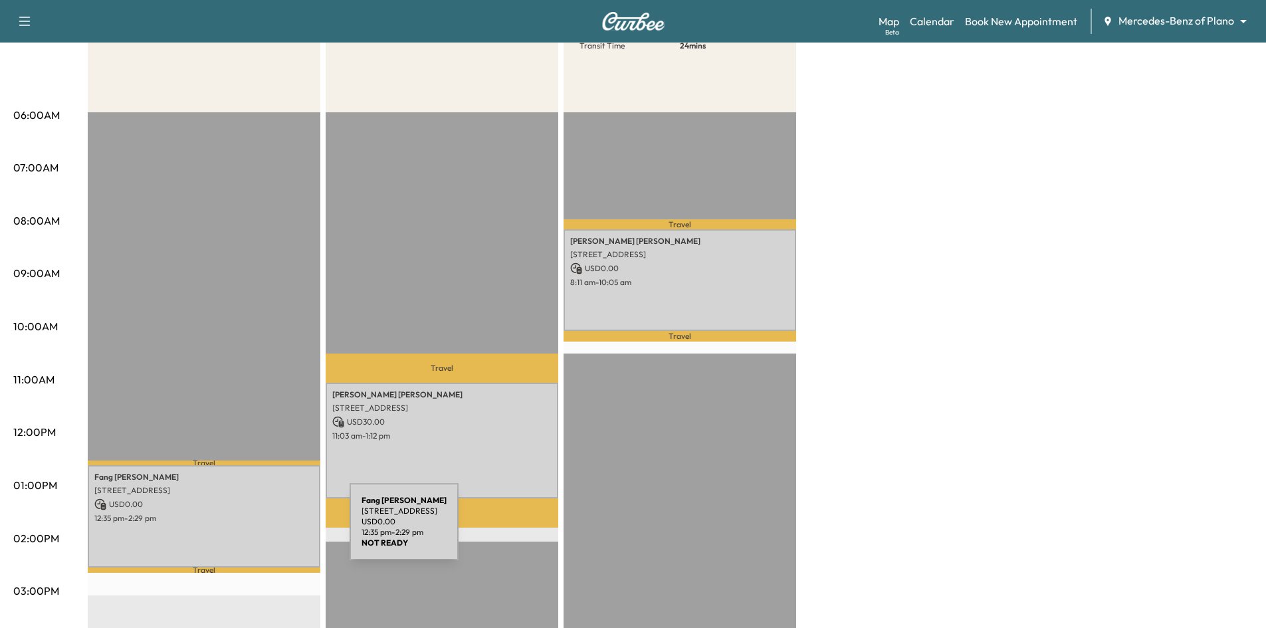
click at [250, 529] on div "[PERSON_NAME] [STREET_ADDRESS] USD 0.00 12:35 pm - 2:29 pm" at bounding box center [204, 516] width 233 height 102
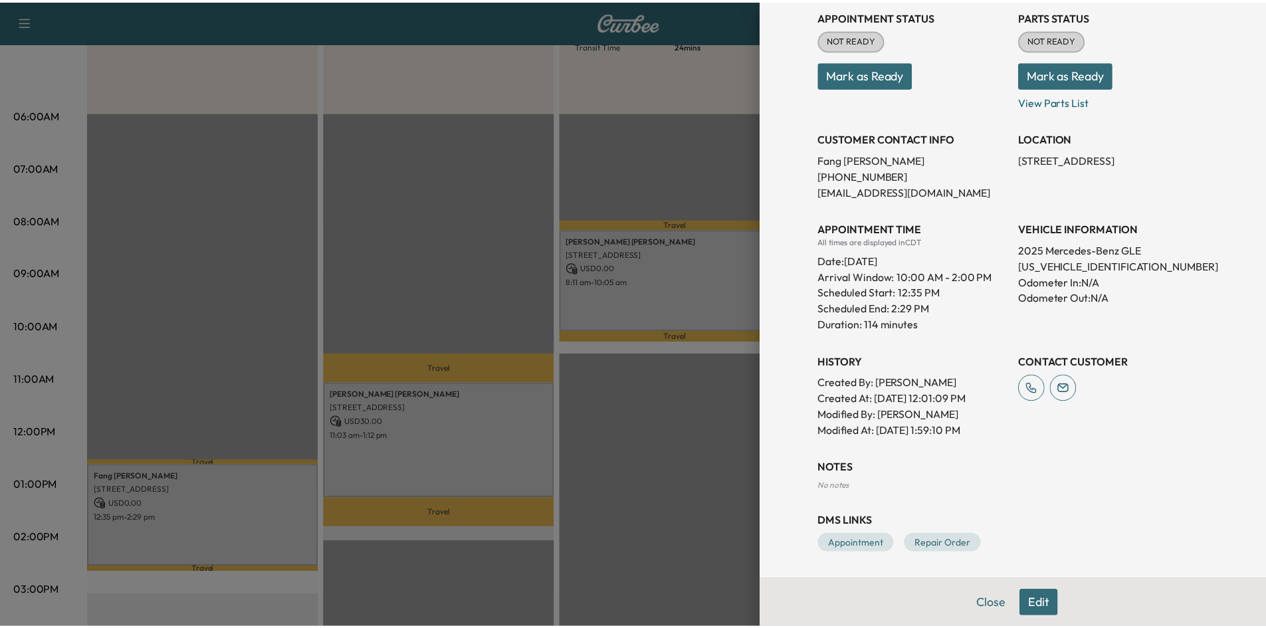
scroll to position [0, 0]
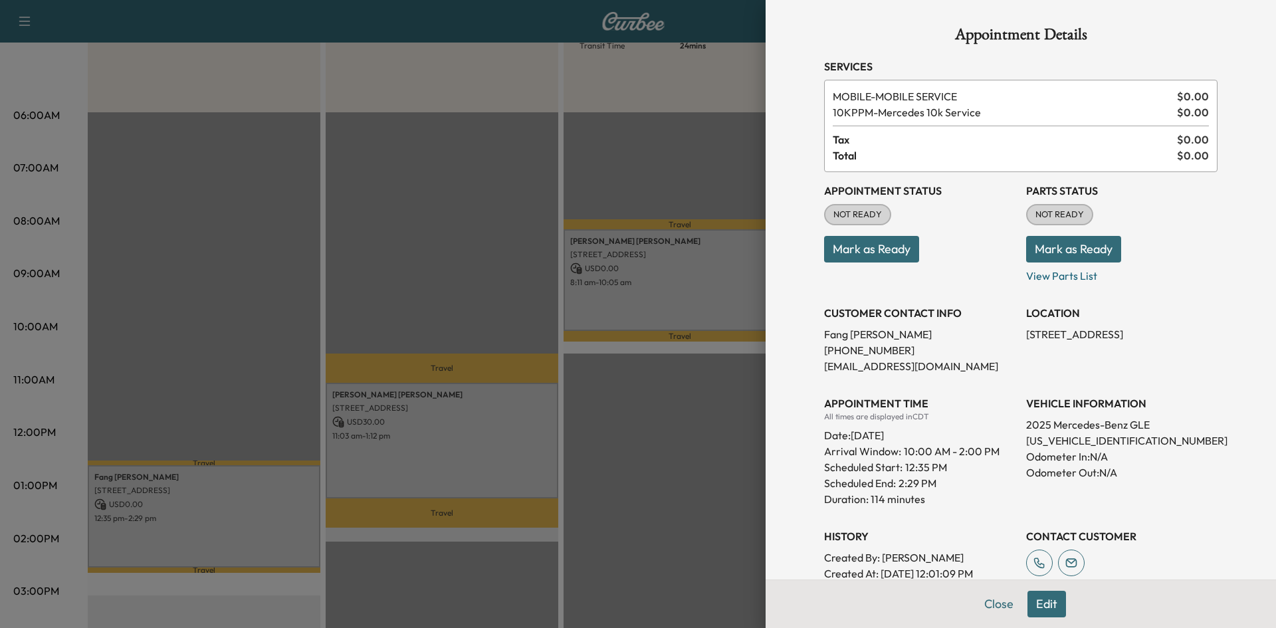
click at [409, 254] on div at bounding box center [638, 314] width 1276 height 628
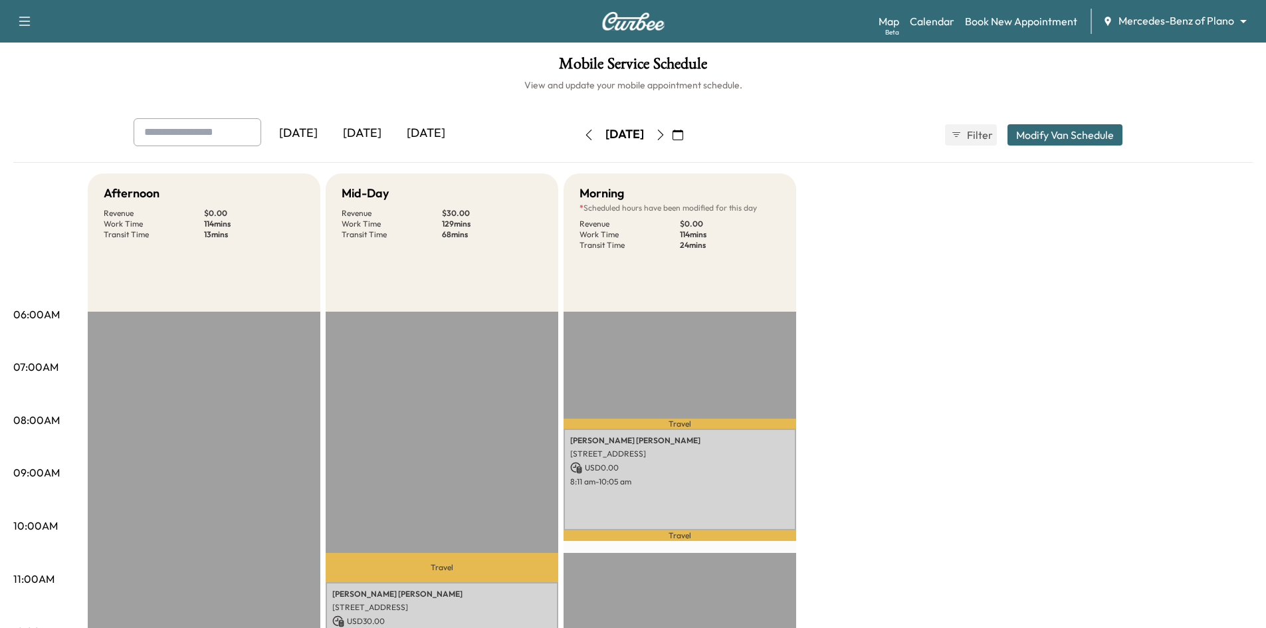
click at [666, 136] on icon "button" at bounding box center [660, 135] width 11 height 11
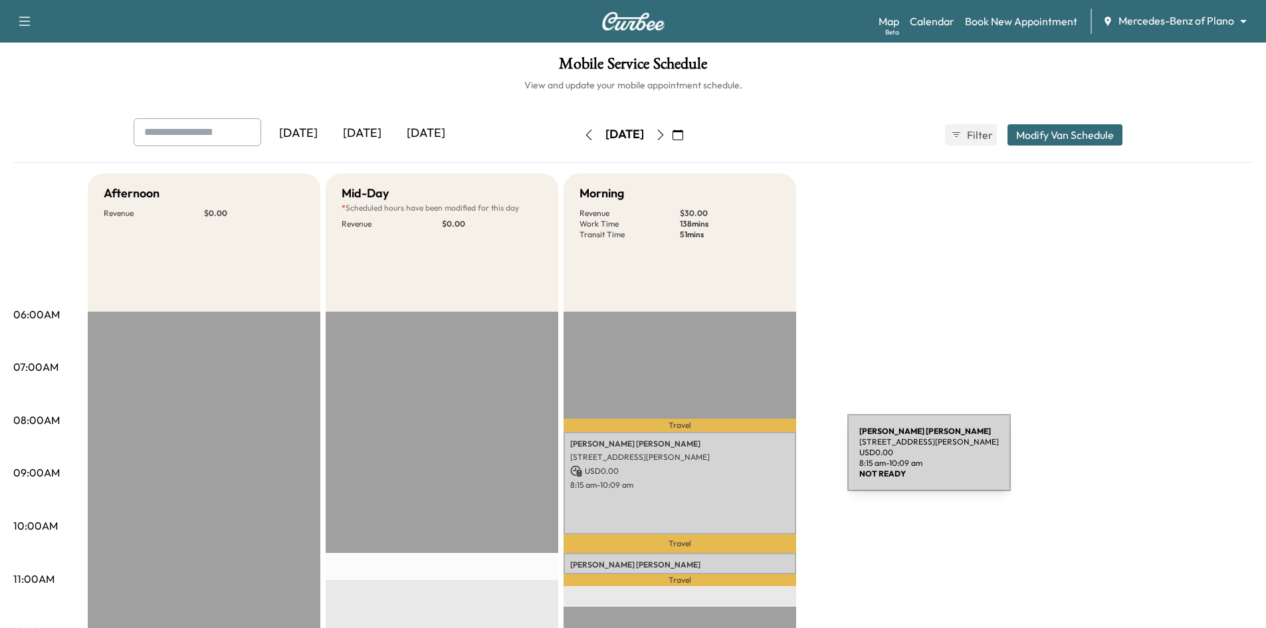
click at [746, 462] on div "[PERSON_NAME] [STREET_ADDRESS][PERSON_NAME] USD 0.00 8:15 am - 10:09 am" at bounding box center [679, 483] width 233 height 102
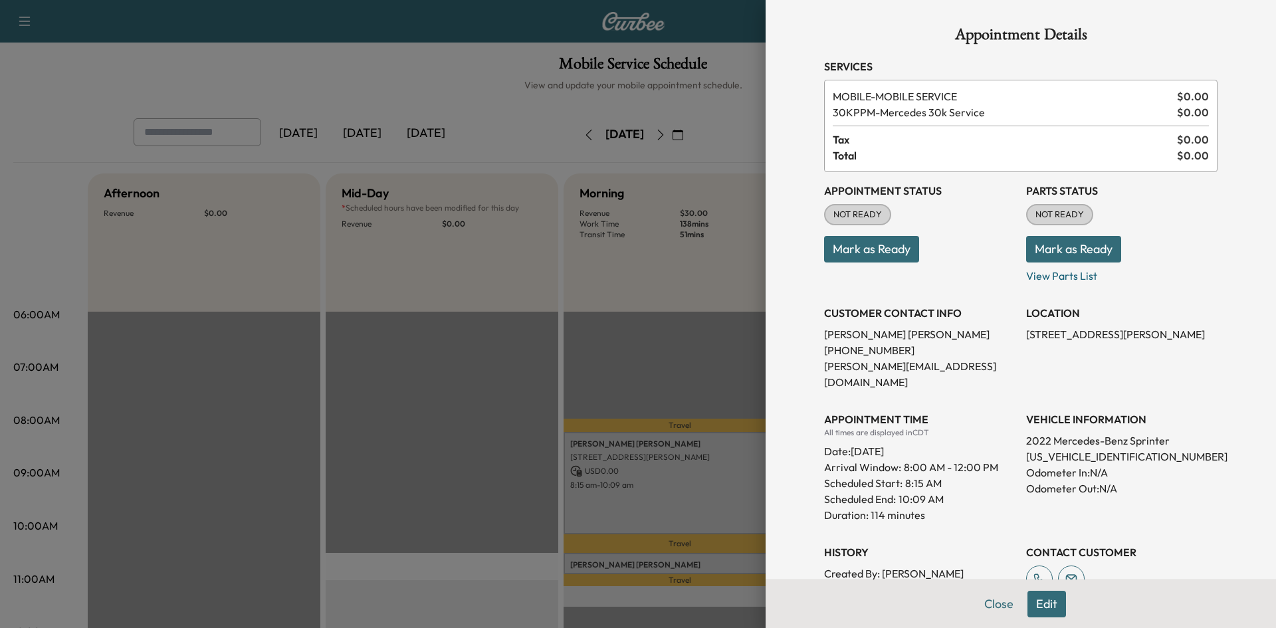
click at [662, 559] on div at bounding box center [638, 314] width 1276 height 628
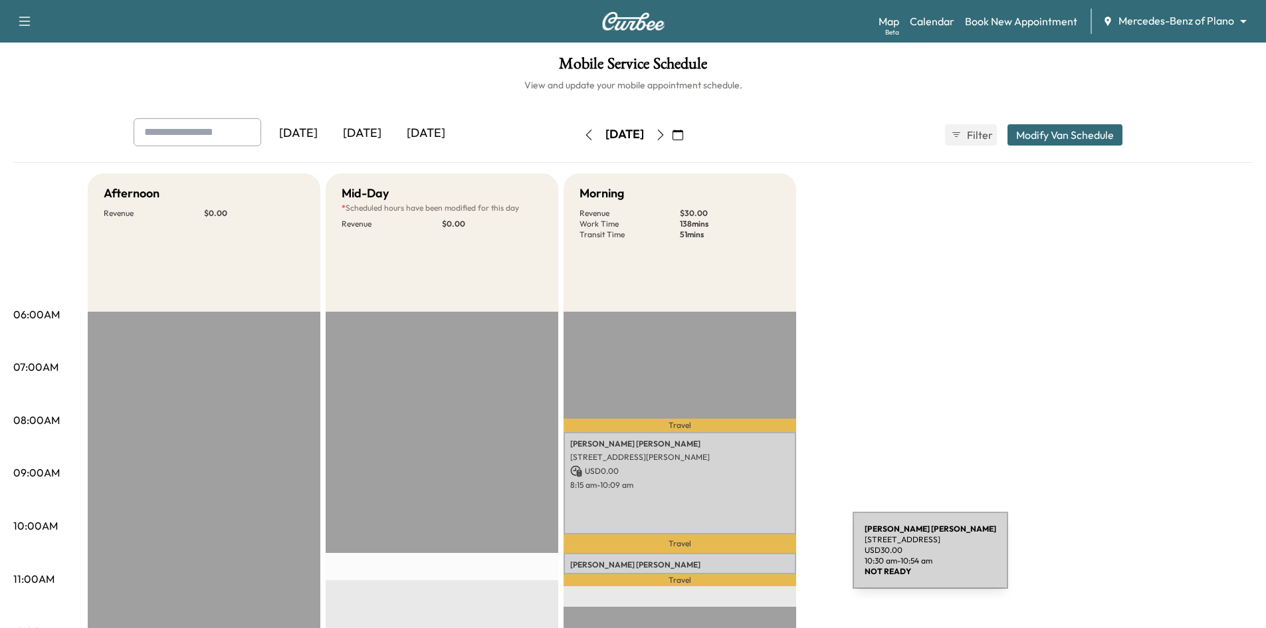
click at [753, 559] on p "[PERSON_NAME]" at bounding box center [679, 564] width 219 height 11
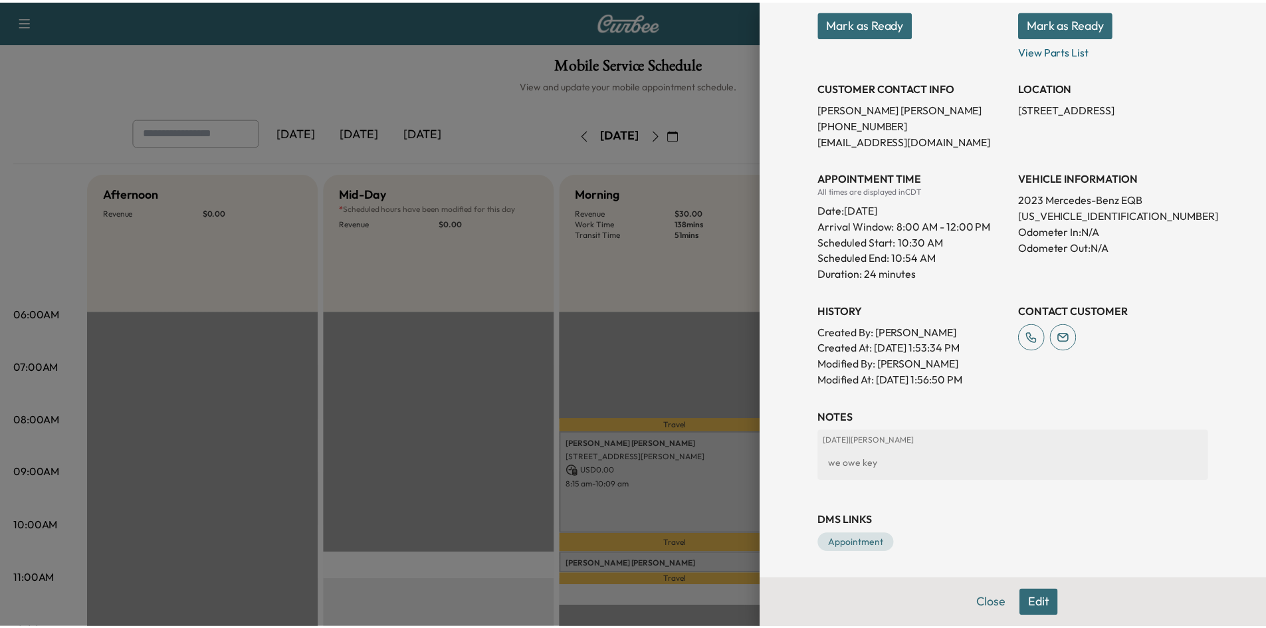
scroll to position [10, 0]
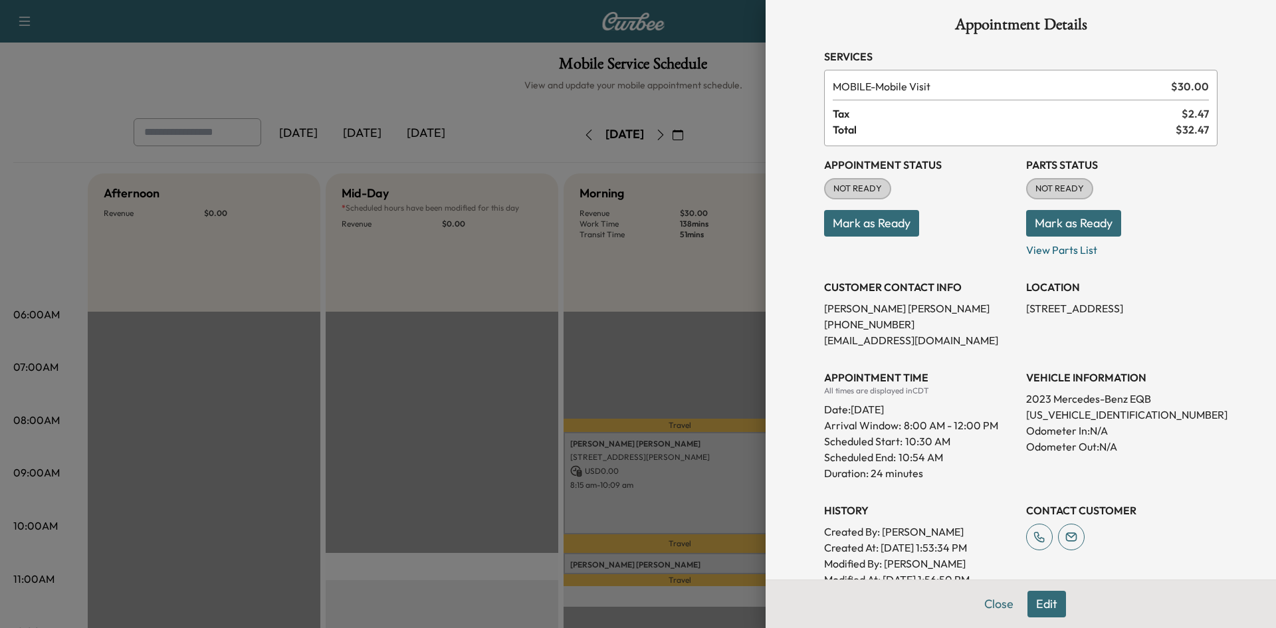
click at [492, 360] on div at bounding box center [638, 314] width 1276 height 628
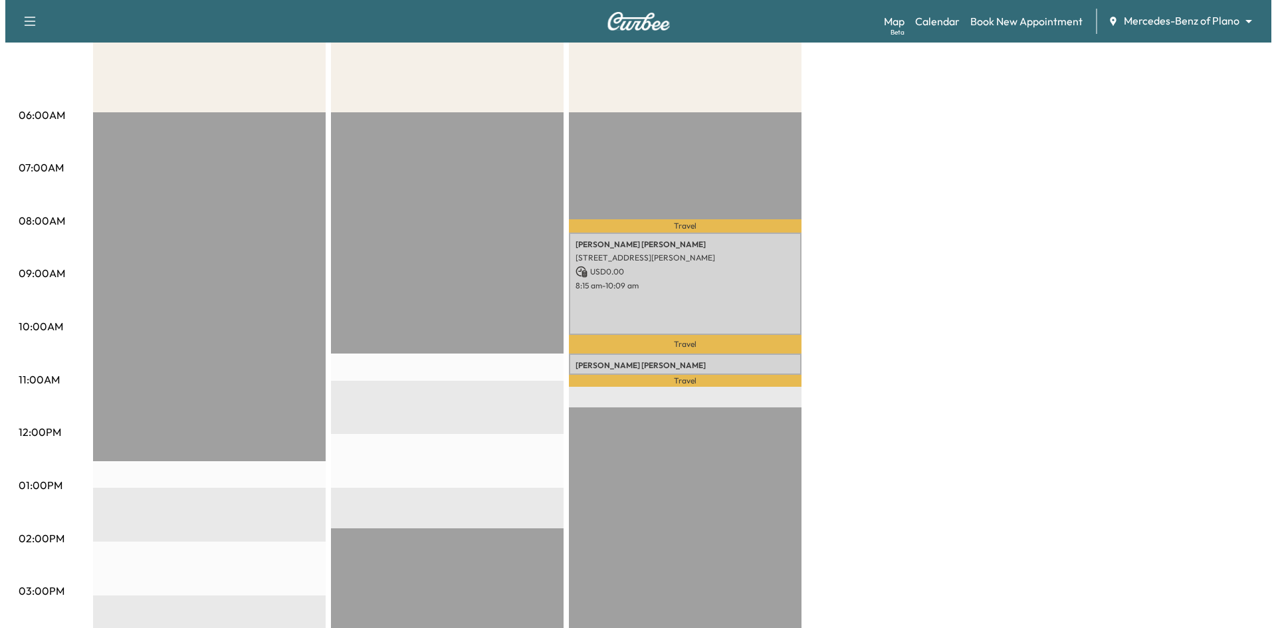
scroll to position [0, 0]
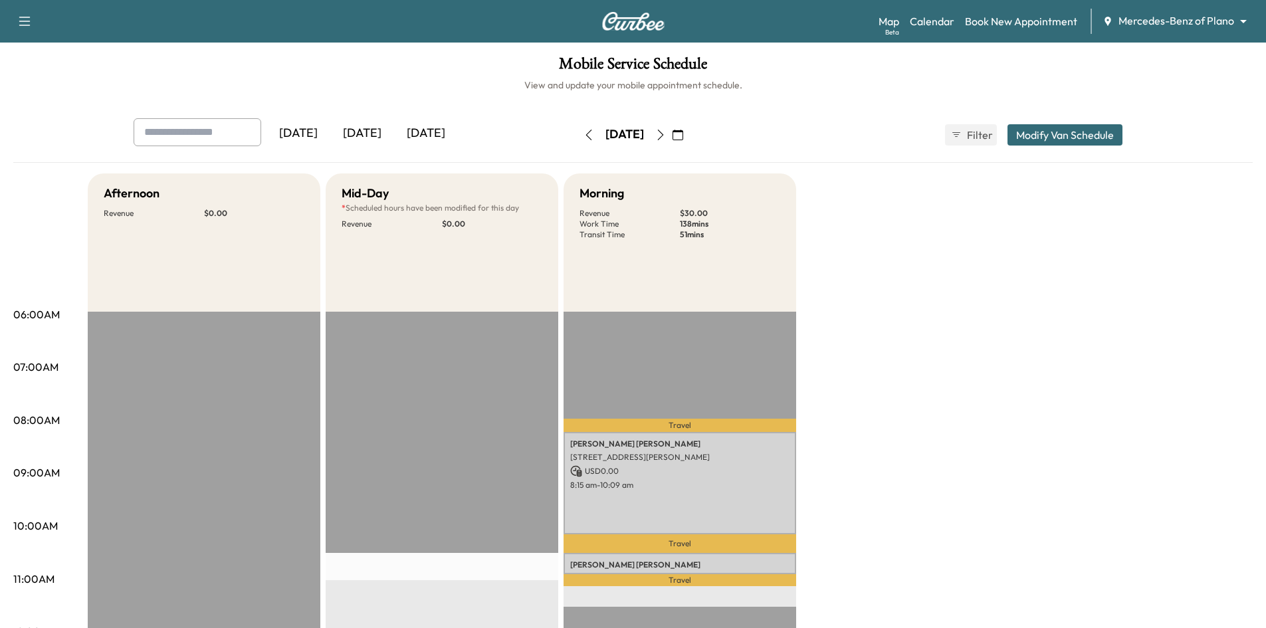
drag, startPoint x: 448, startPoint y: 132, endPoint x: 461, endPoint y: 100, distance: 34.3
click at [449, 131] on div "[DATE]" at bounding box center [426, 133] width 64 height 31
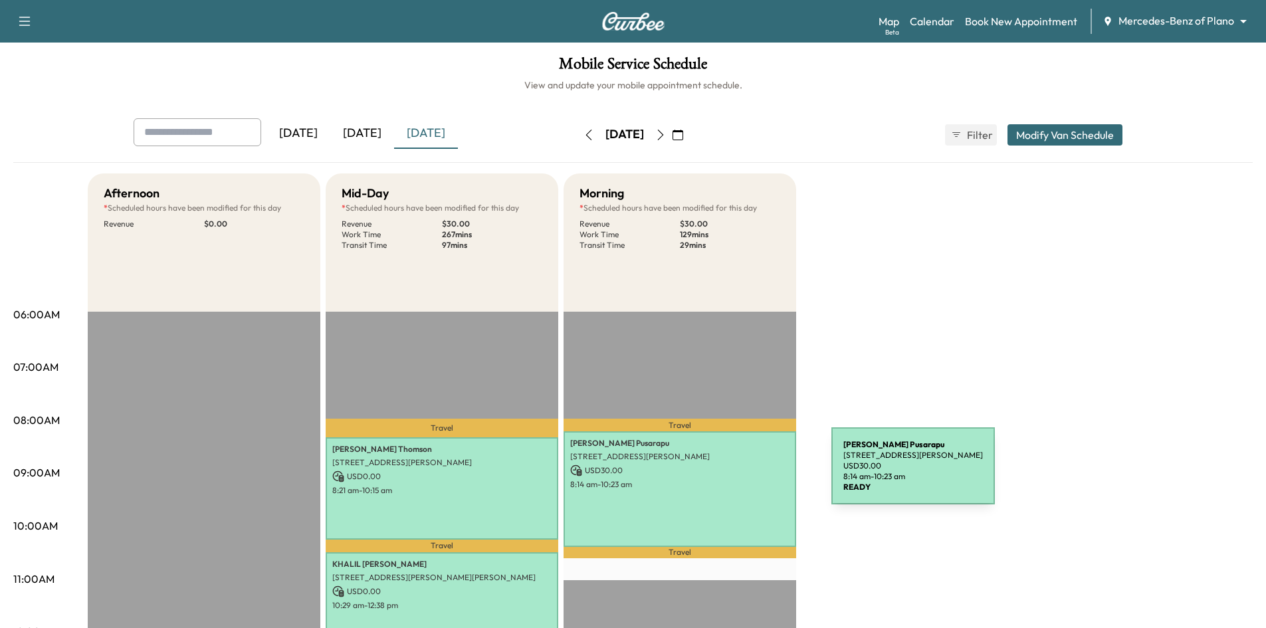
click at [731, 474] on p "USD 30.00" at bounding box center [679, 470] width 219 height 12
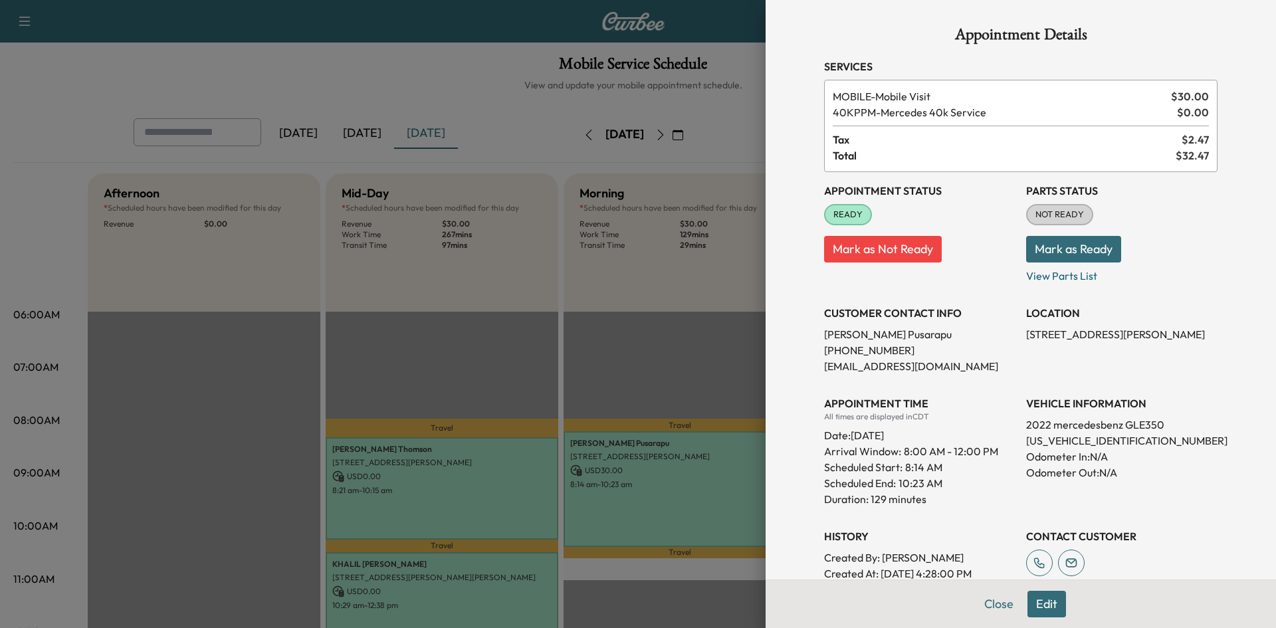
scroll to position [175, 0]
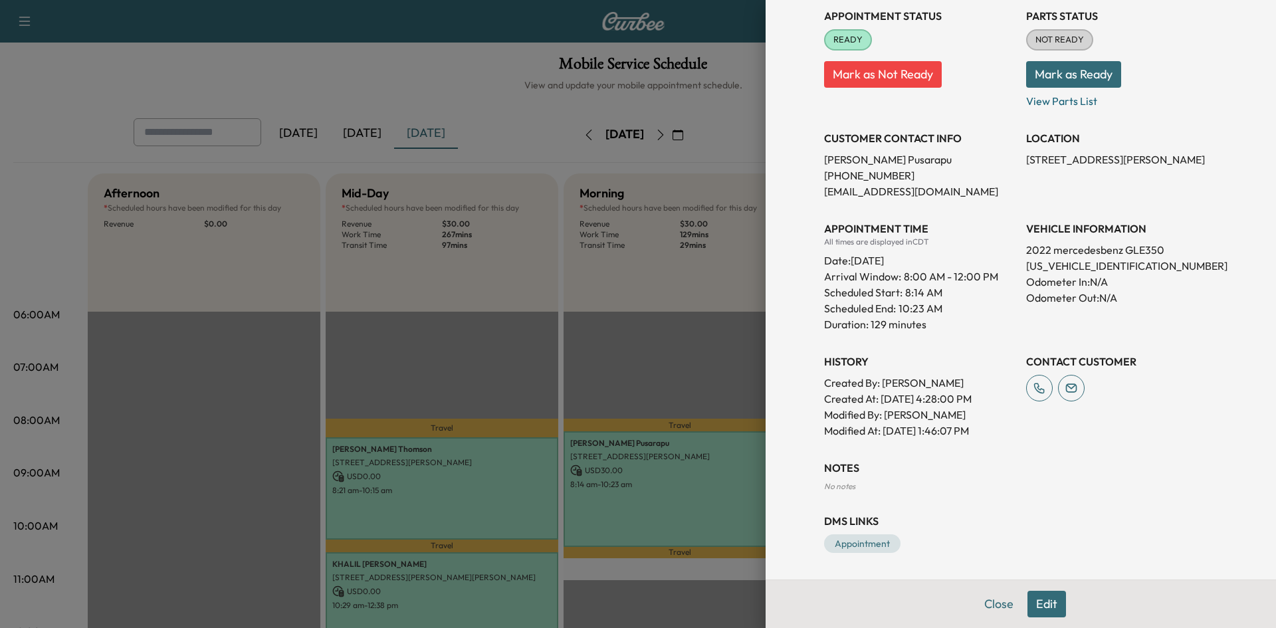
click at [677, 345] on div at bounding box center [638, 314] width 1276 height 628
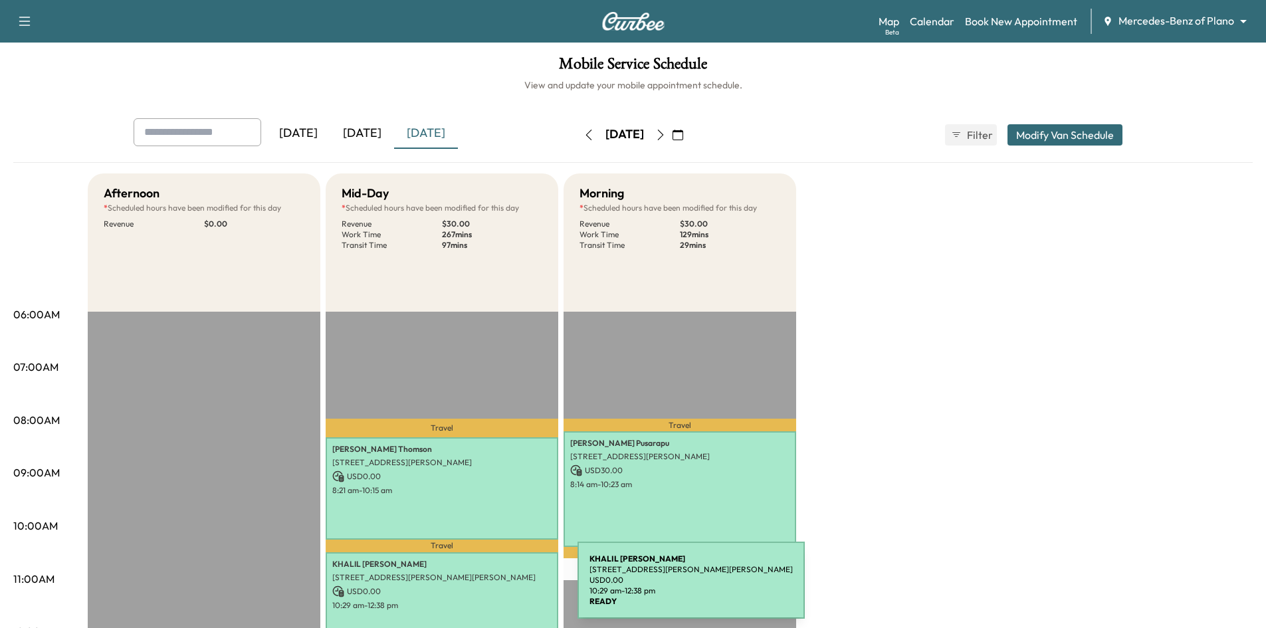
click at [478, 588] on p "USD 0.00" at bounding box center [441, 591] width 219 height 12
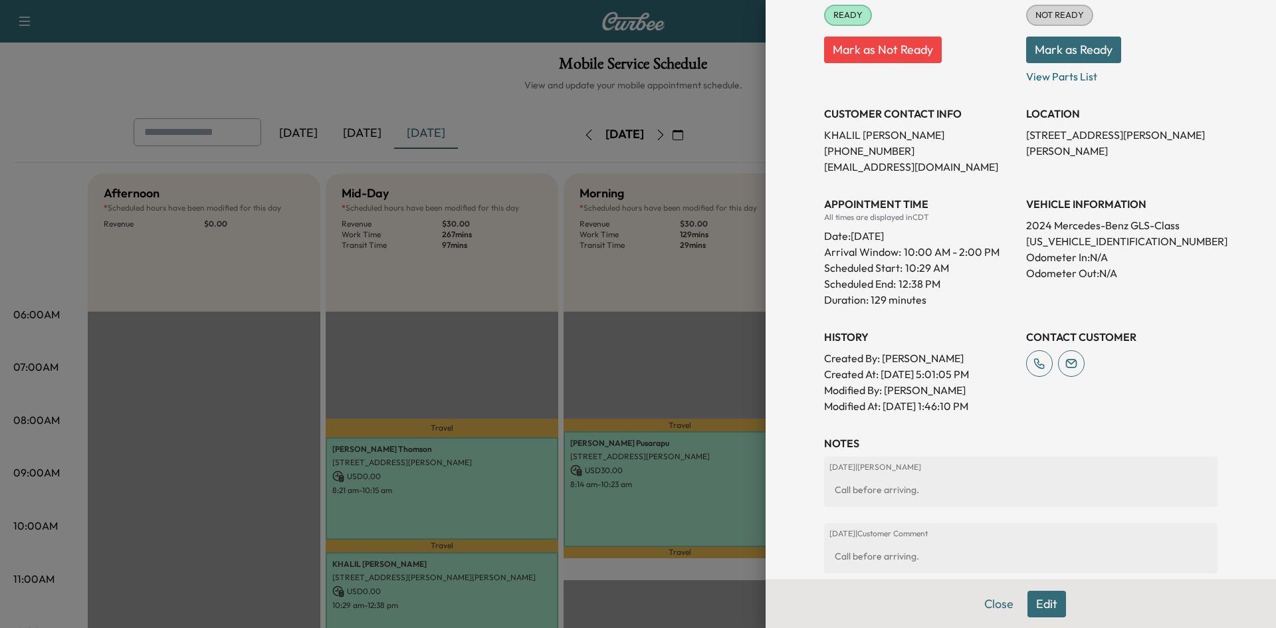
scroll to position [66, 0]
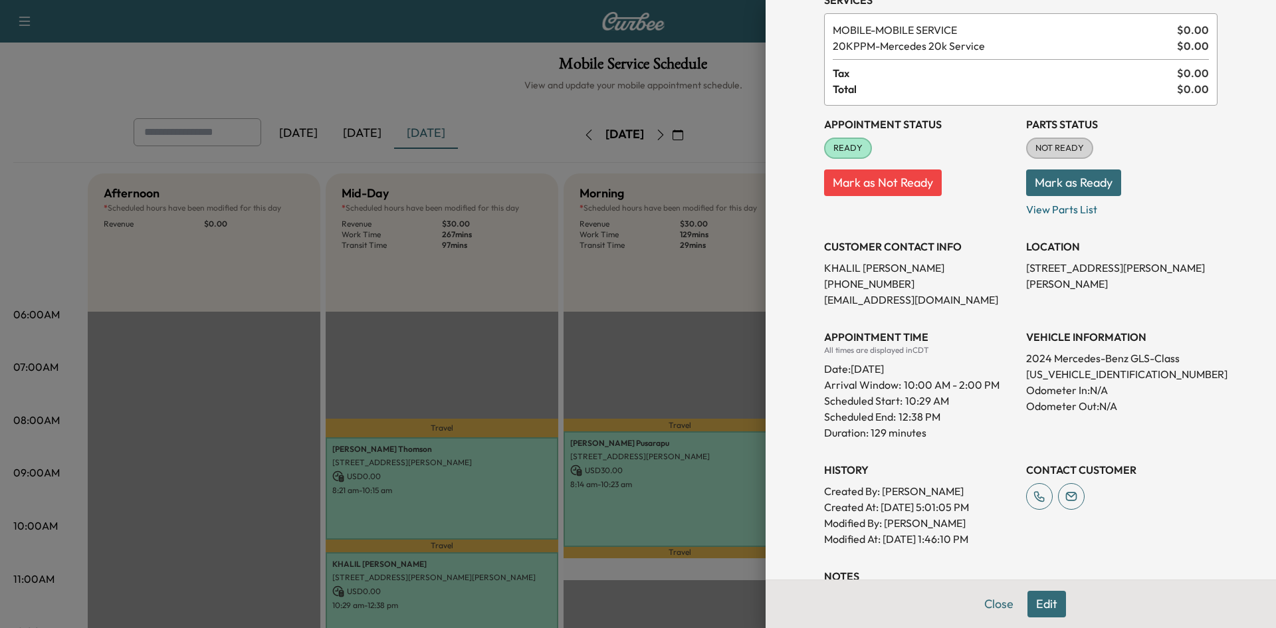
click at [629, 270] on div at bounding box center [638, 314] width 1276 height 628
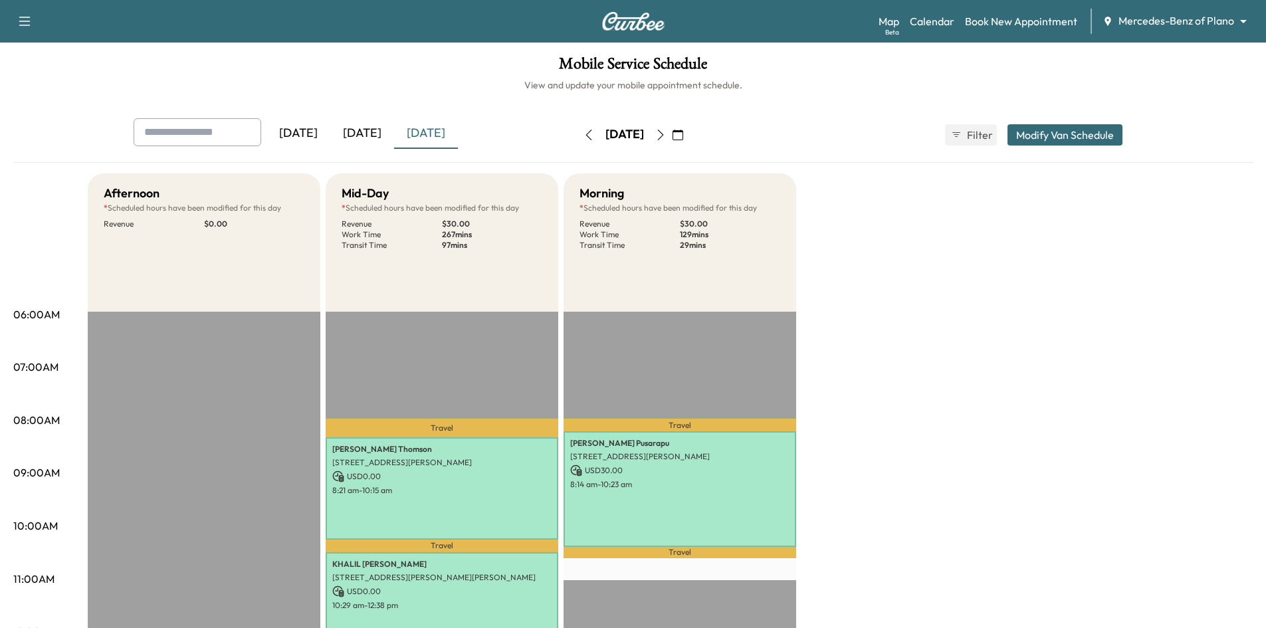
click at [683, 139] on icon "button" at bounding box center [677, 135] width 11 height 11
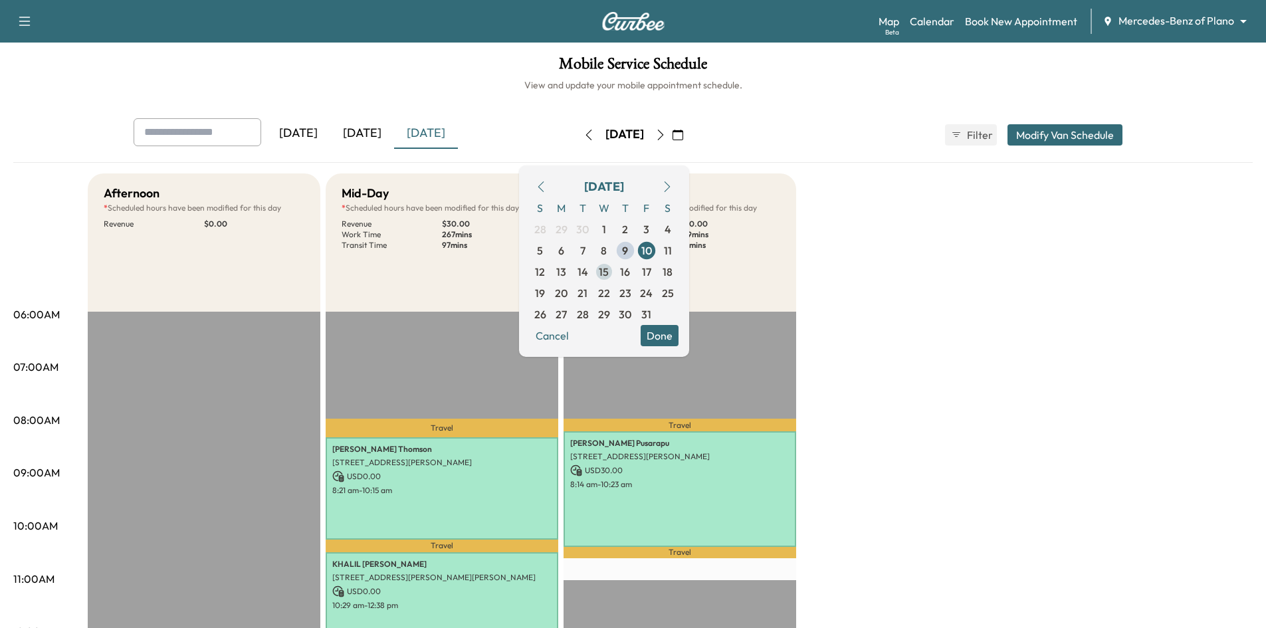
click at [609, 275] on span "15" at bounding box center [604, 272] width 10 height 16
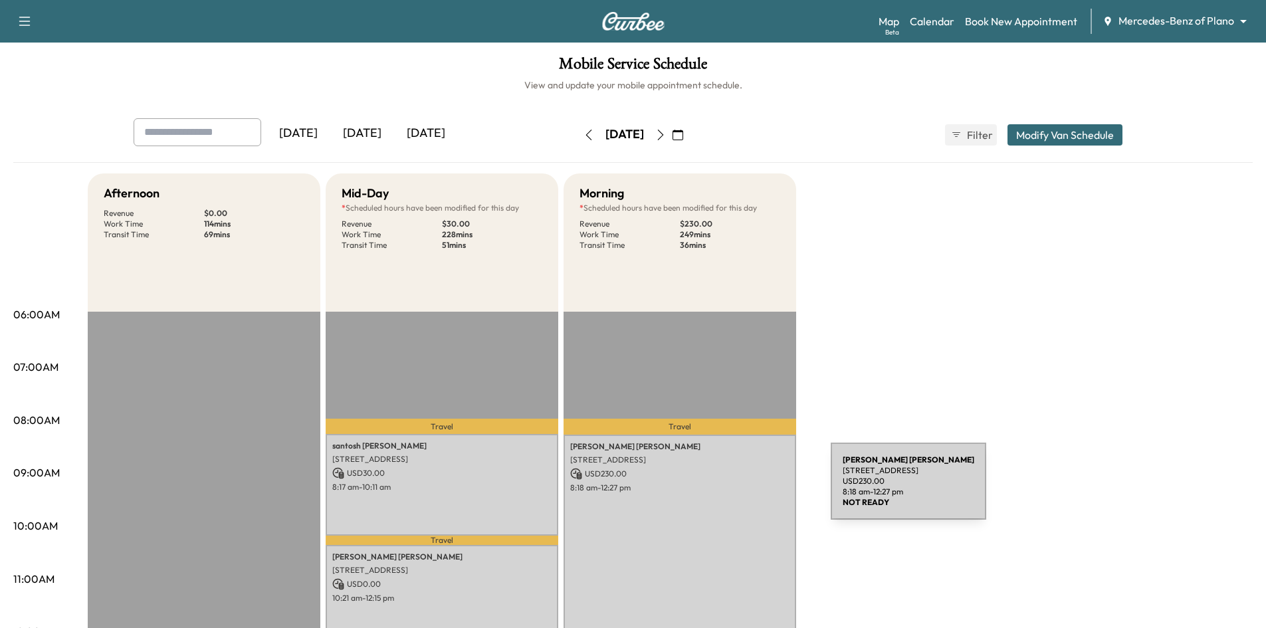
click at [731, 489] on p "8:18 am - 12:27 pm" at bounding box center [679, 487] width 219 height 11
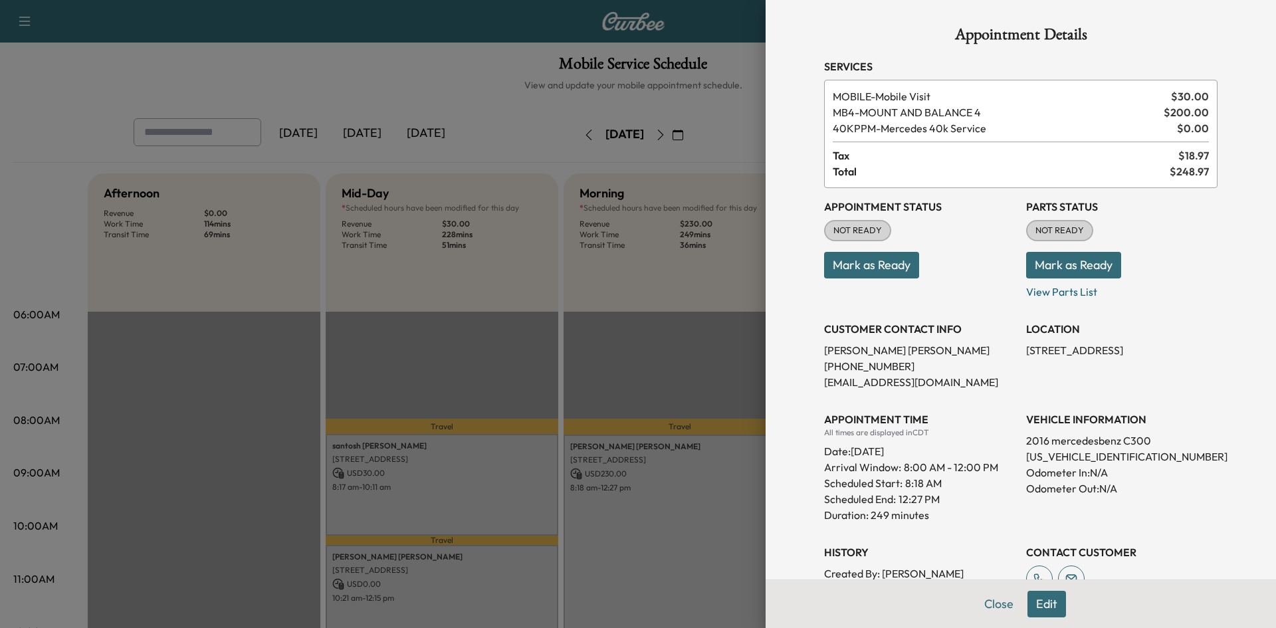
click at [1042, 608] on button "Edit" at bounding box center [1046, 604] width 39 height 27
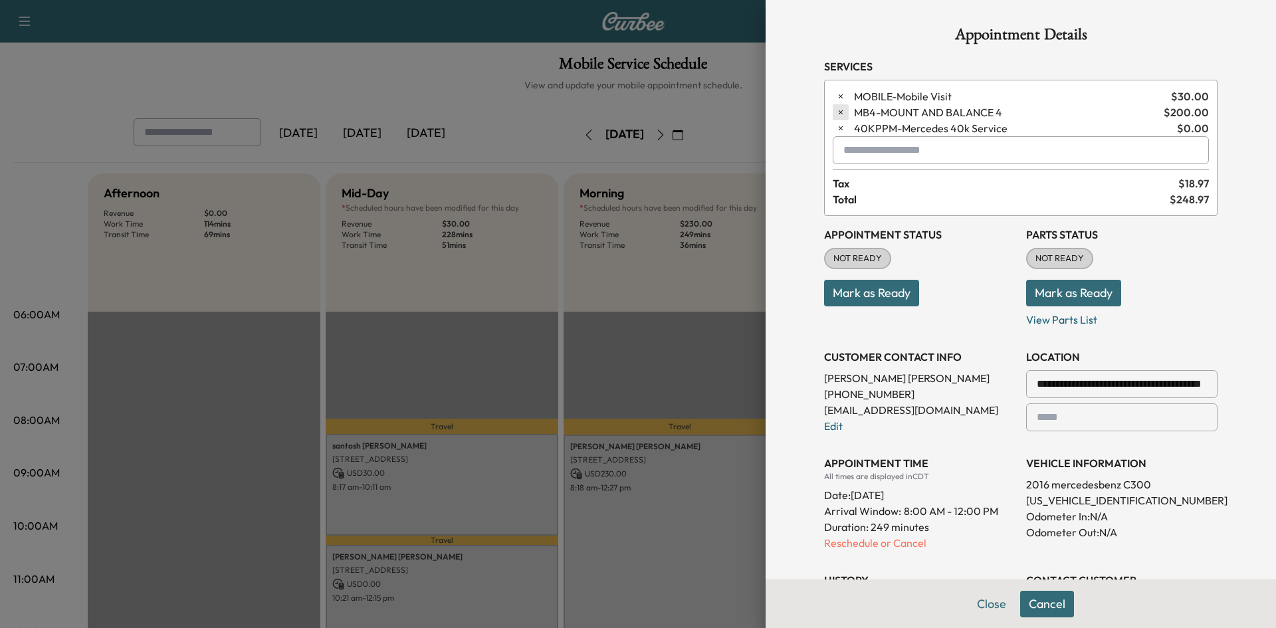
click at [832, 112] on button "button" at bounding box center [840, 112] width 16 height 16
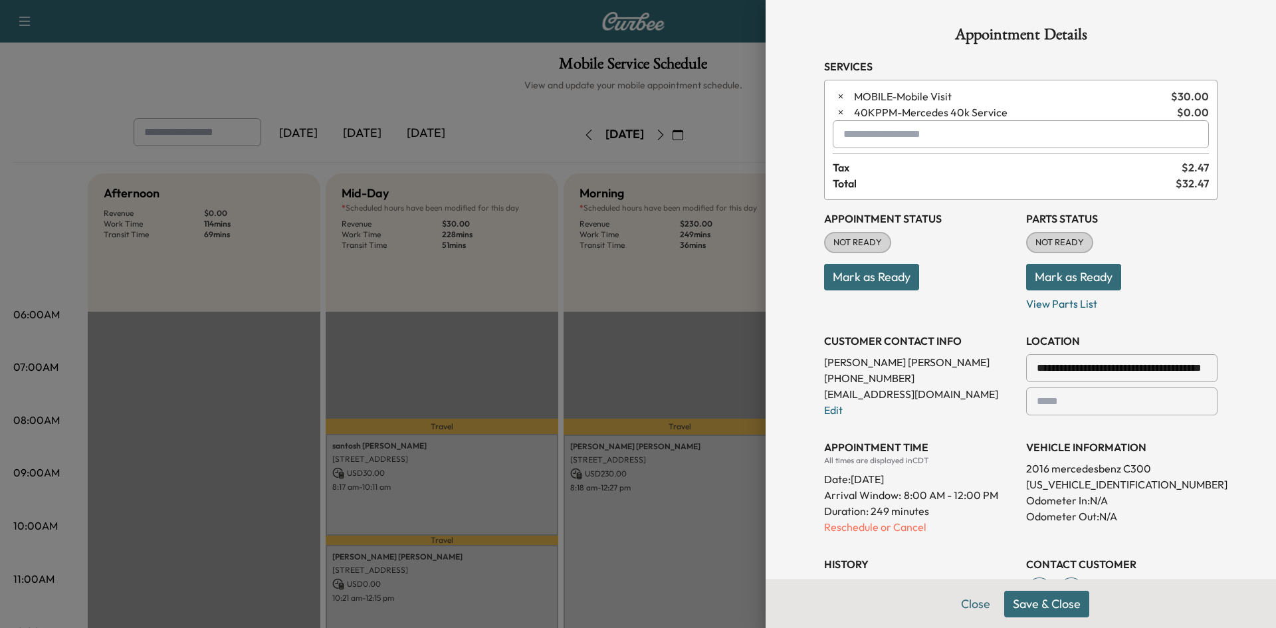
click at [1066, 605] on button "Save & Close" at bounding box center [1046, 604] width 85 height 27
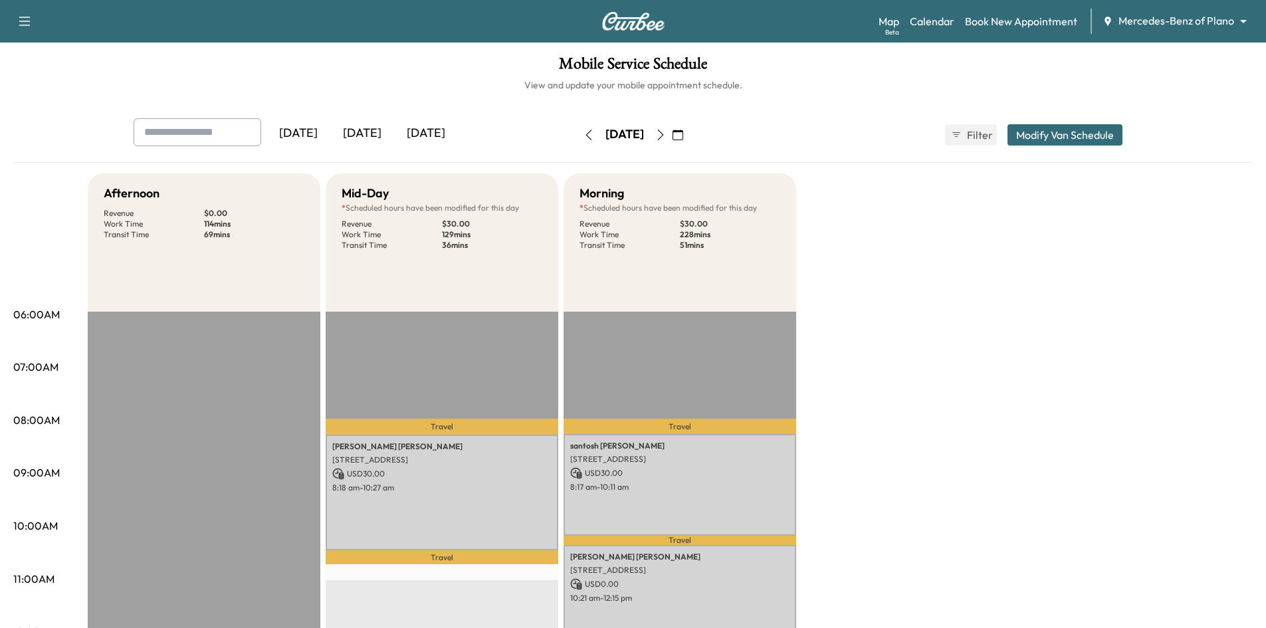
click at [373, 131] on div "[DATE]" at bounding box center [362, 133] width 64 height 31
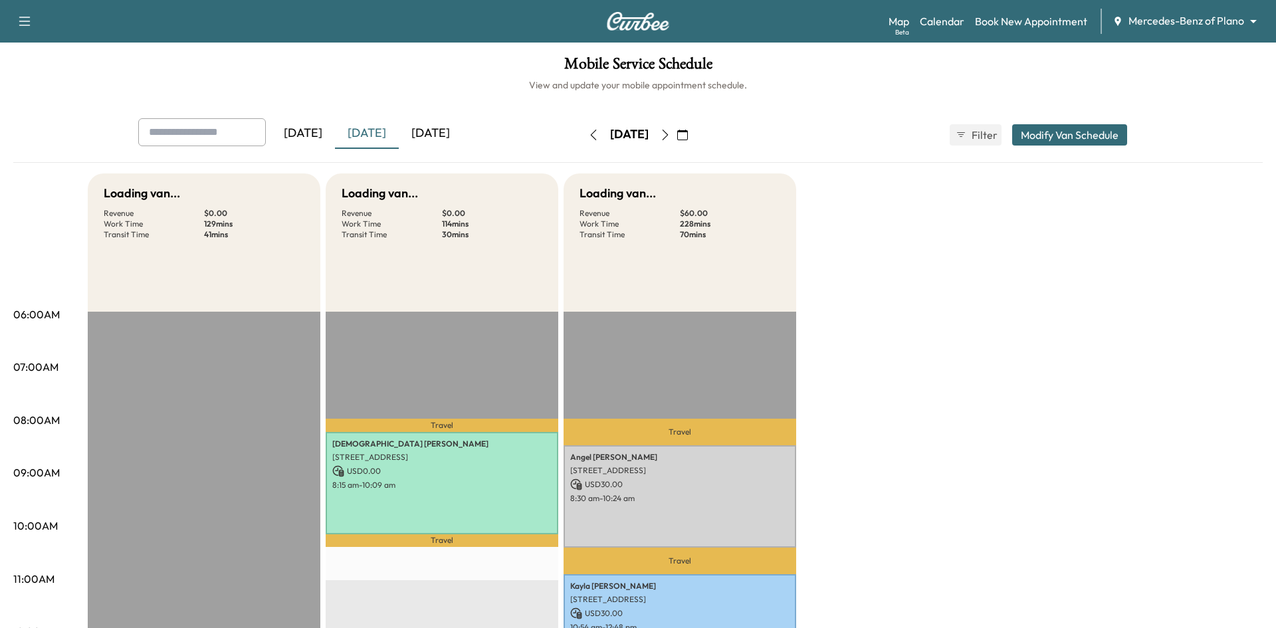
click at [434, 130] on div "[DATE]" at bounding box center [431, 133] width 64 height 31
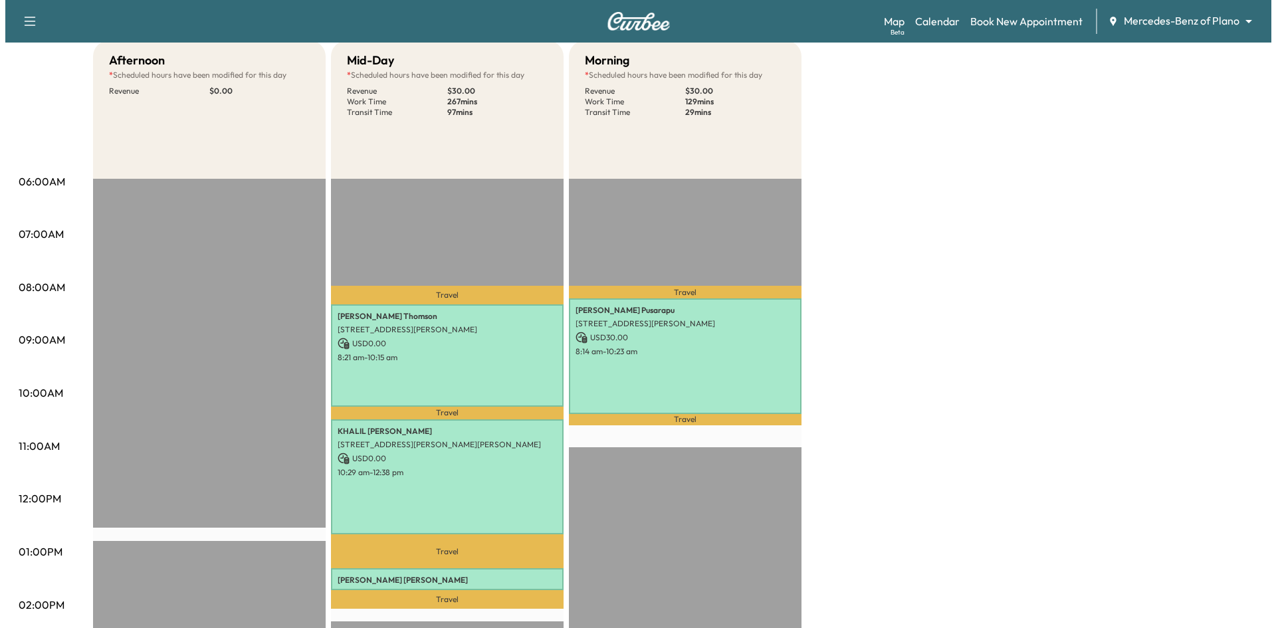
scroll to position [332, 0]
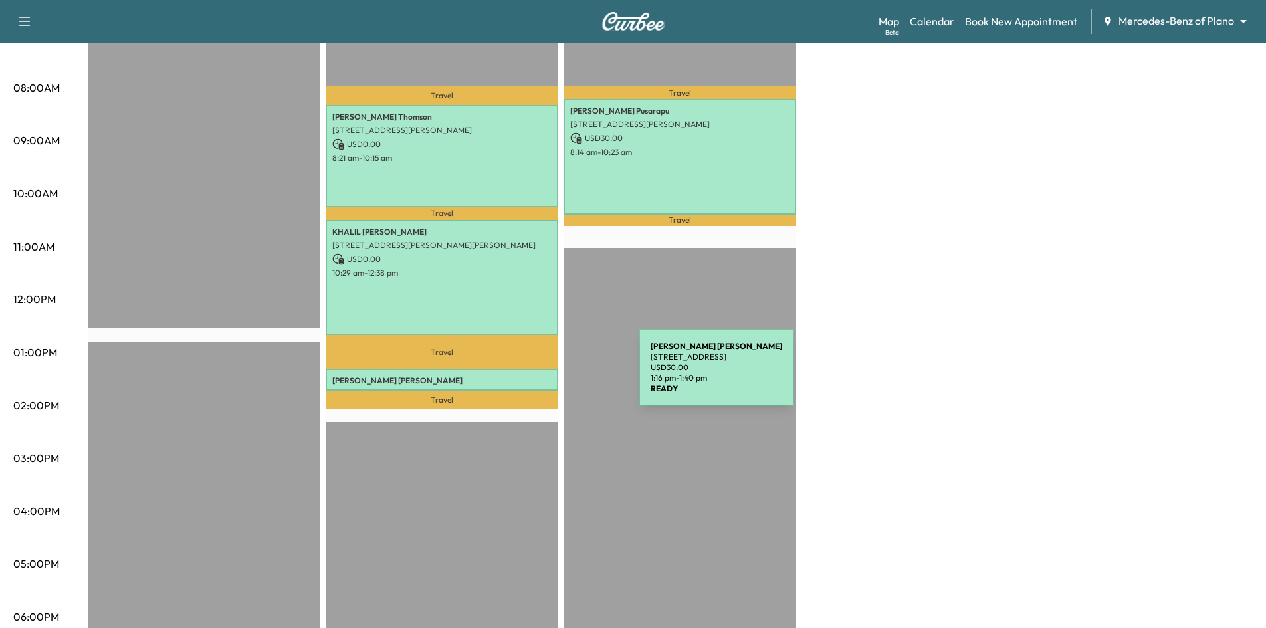
click at [539, 375] on p "[PERSON_NAME]" at bounding box center [441, 380] width 219 height 11
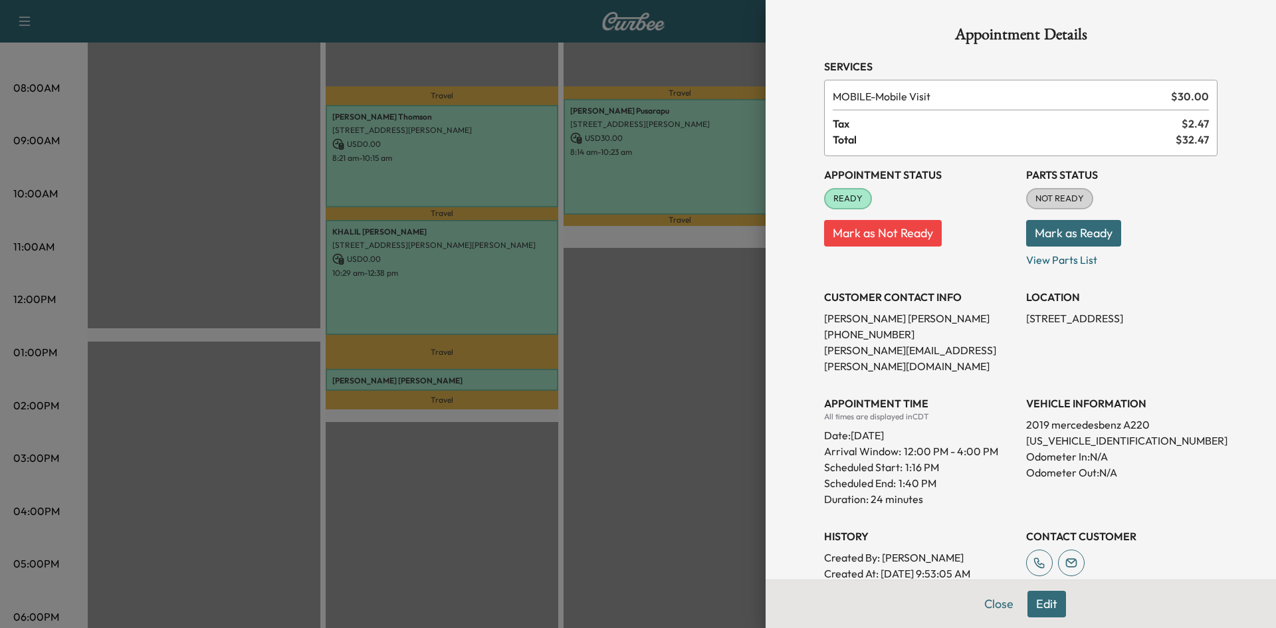
click at [515, 278] on div at bounding box center [638, 314] width 1276 height 628
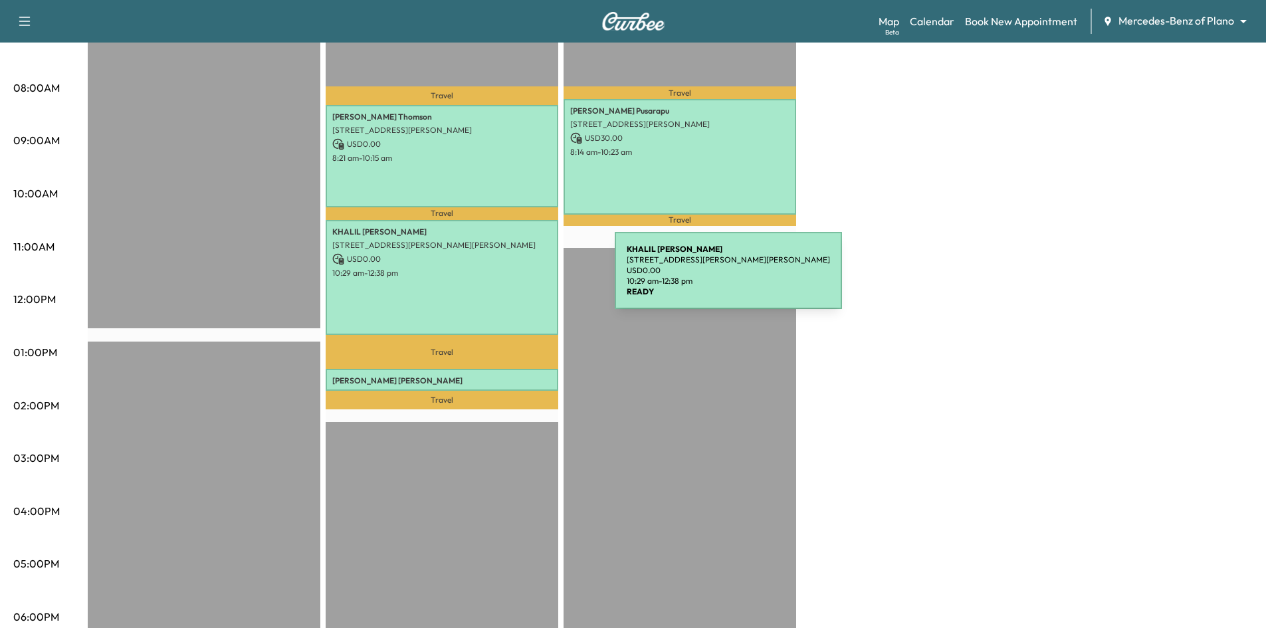
click at [515, 278] on div "[PERSON_NAME] [STREET_ADDRESS][PERSON_NAME][PERSON_NAME] USD 0.00 10:29 am - 12…" at bounding box center [442, 278] width 233 height 116
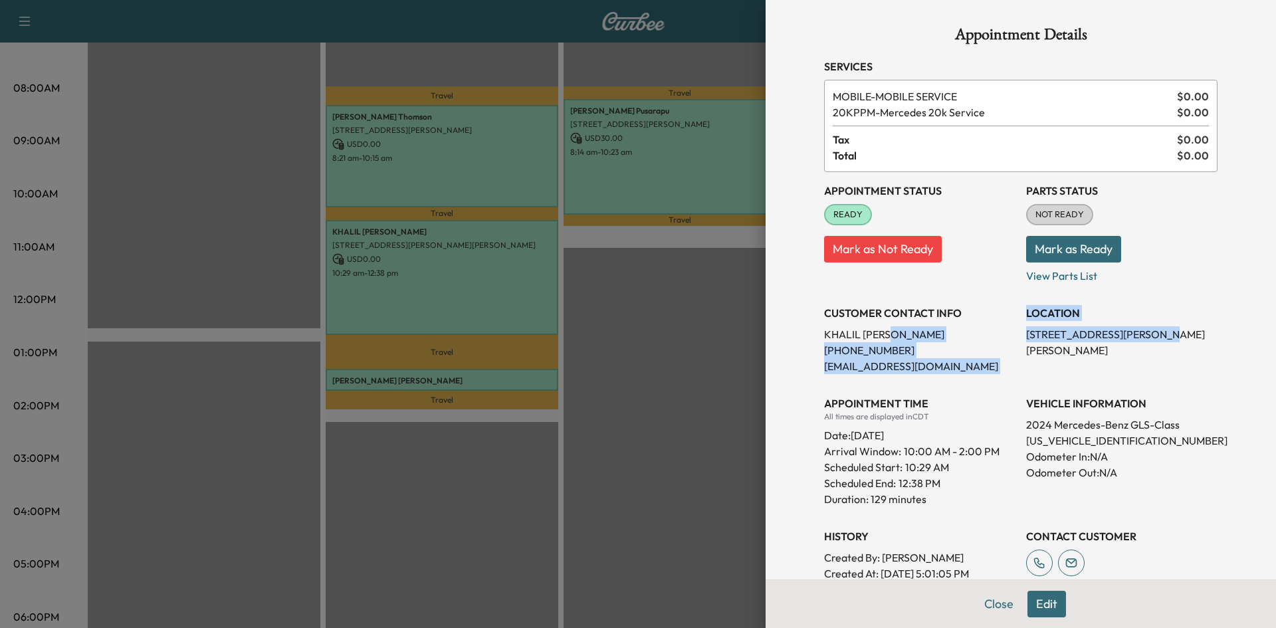
drag, startPoint x: 1134, startPoint y: 334, endPoint x: 979, endPoint y: 345, distance: 155.2
click at [990, 337] on div "Appointment Status READY Mark as Not Ready Parts Status NOT READY Mark as Ready…" at bounding box center [1020, 392] width 393 height 441
click at [1003, 338] on p "[PERSON_NAME]" at bounding box center [919, 334] width 191 height 16
drag, startPoint x: 1134, startPoint y: 333, endPoint x: 1008, endPoint y: 330, distance: 126.3
click at [1008, 330] on div "Appointment Status READY Mark as Not Ready Parts Status NOT READY Mark as Ready…" at bounding box center [1020, 392] width 393 height 441
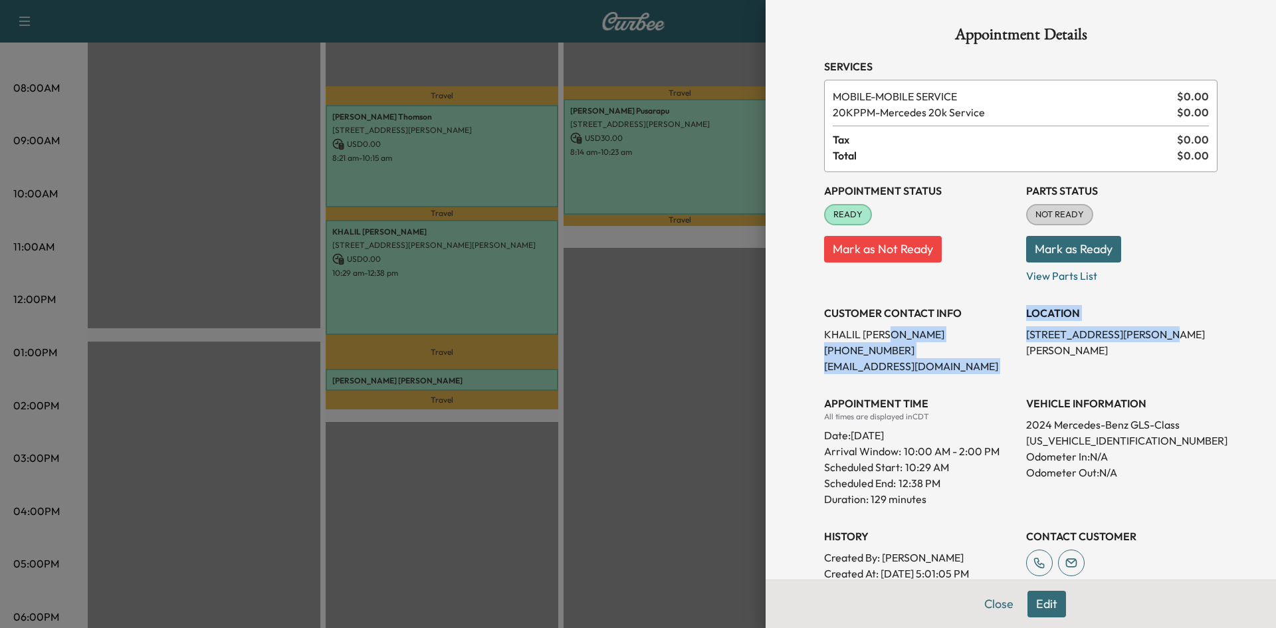
click at [1008, 330] on div "Appointment Status READY Mark as Not Ready Parts Status NOT READY Mark as Ready…" at bounding box center [1020, 392] width 393 height 441
drag, startPoint x: 1122, startPoint y: 334, endPoint x: 1017, endPoint y: 337, distance: 105.0
click at [1026, 337] on p "[STREET_ADDRESS][PERSON_NAME][PERSON_NAME]" at bounding box center [1121, 342] width 191 height 32
copy p "[STREET_ADDRESS][PERSON_NAME][PERSON_NAME]"
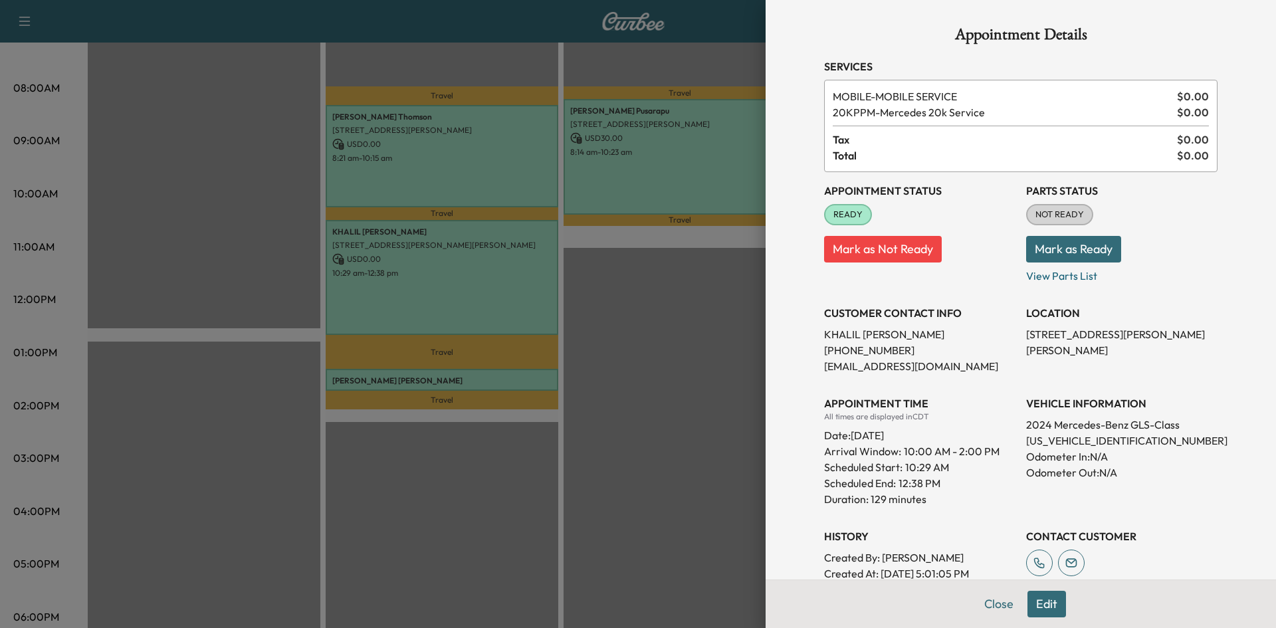
click at [490, 377] on div at bounding box center [638, 314] width 1276 height 628
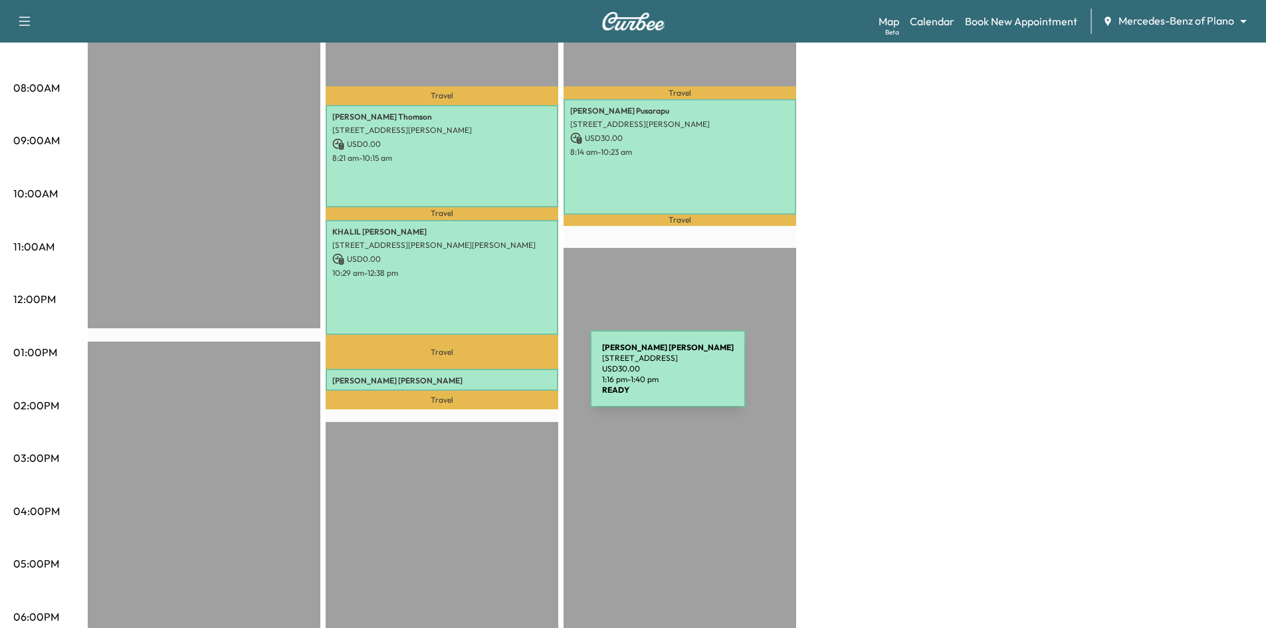
click at [492, 377] on p "[PERSON_NAME]" at bounding box center [441, 380] width 219 height 11
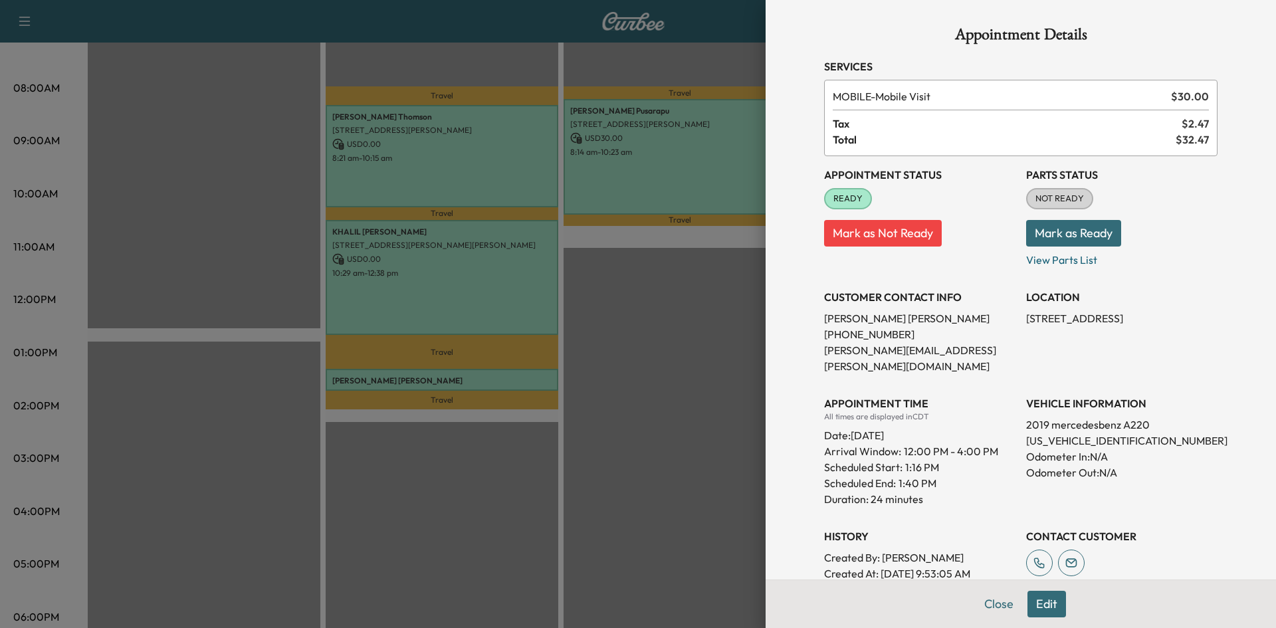
drag, startPoint x: 1118, startPoint y: 320, endPoint x: 1016, endPoint y: 316, distance: 102.4
click at [1026, 316] on p "[STREET_ADDRESS]" at bounding box center [1121, 318] width 191 height 16
copy p "[STREET_ADDRESS]"
click at [981, 607] on button "Close" at bounding box center [998, 604] width 47 height 27
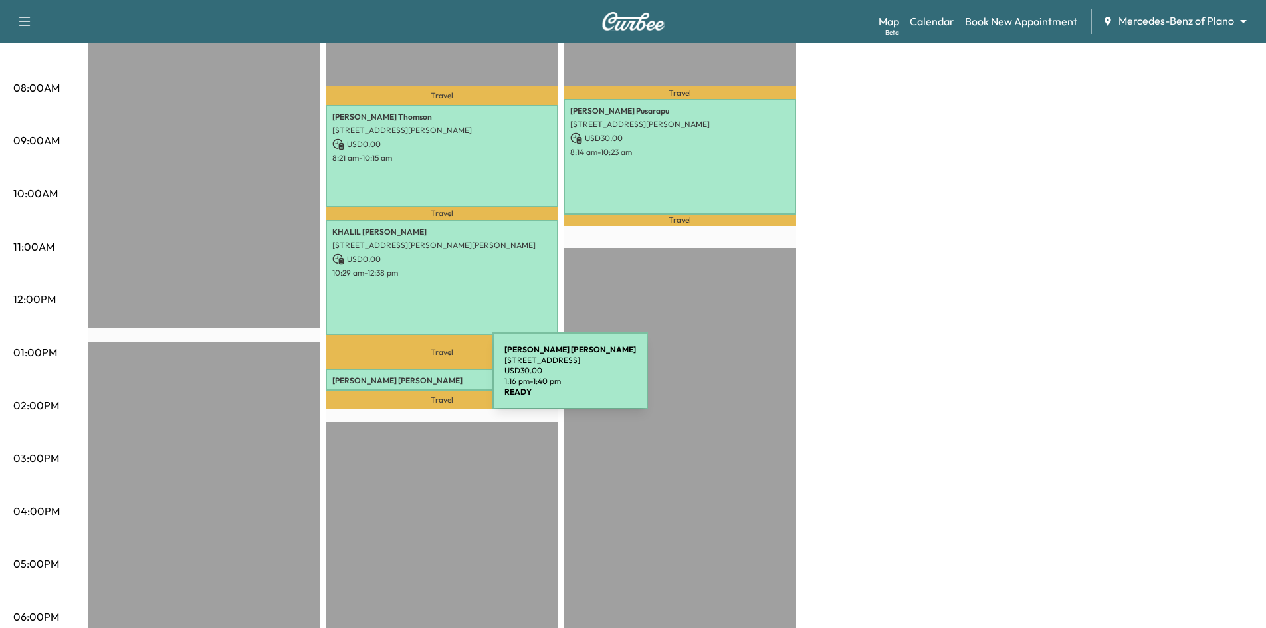
click at [393, 379] on p "[PERSON_NAME]" at bounding box center [441, 380] width 219 height 11
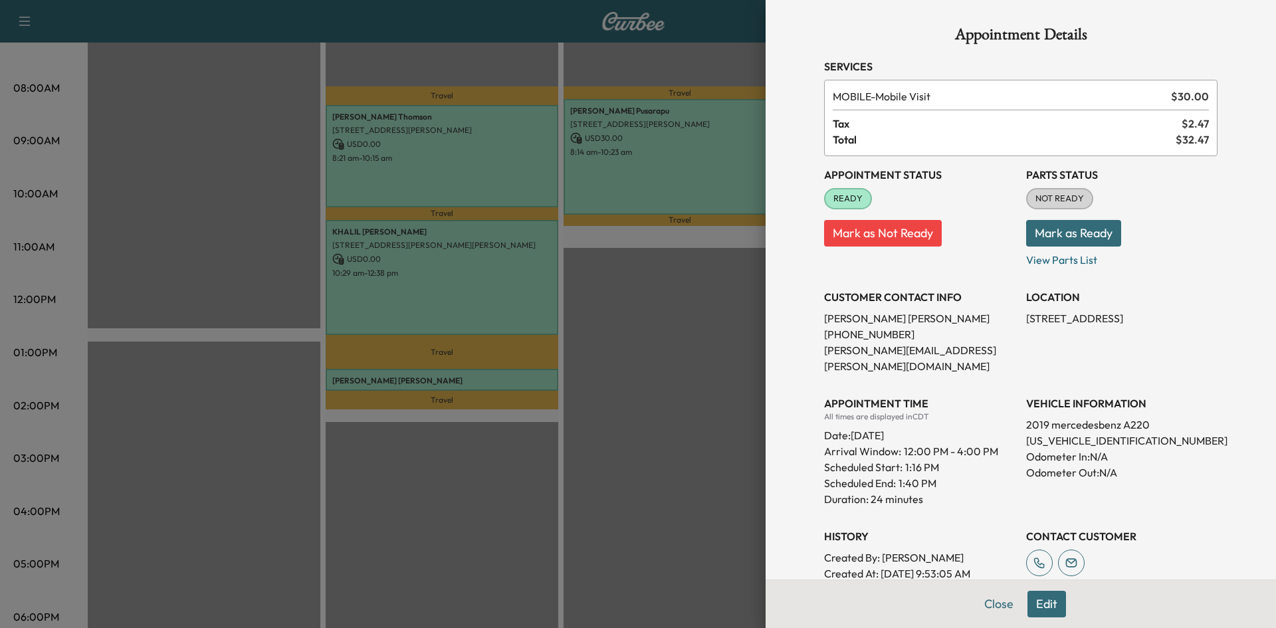
drag, startPoint x: 591, startPoint y: 427, endPoint x: 583, endPoint y: 438, distance: 14.2
click at [591, 431] on div at bounding box center [638, 314] width 1276 height 628
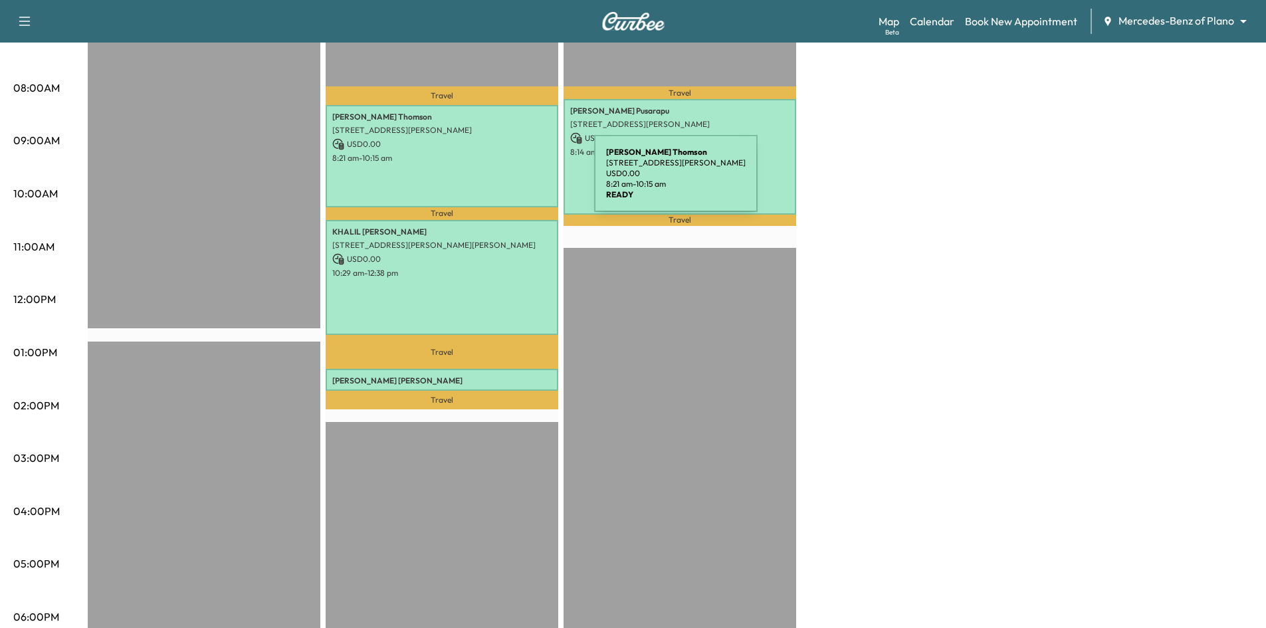
click at [494, 181] on div "[PERSON_NAME] [STREET_ADDRESS][PERSON_NAME] USD 0.00 8:21 am - 10:15 am" at bounding box center [442, 156] width 233 height 102
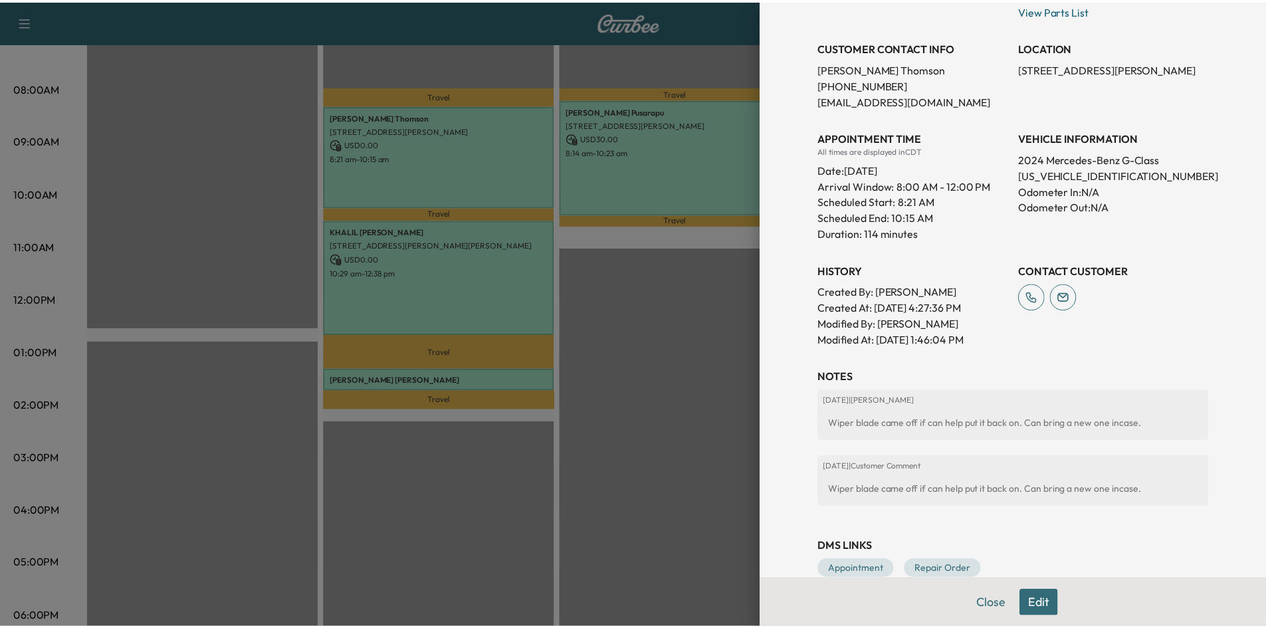
scroll to position [0, 0]
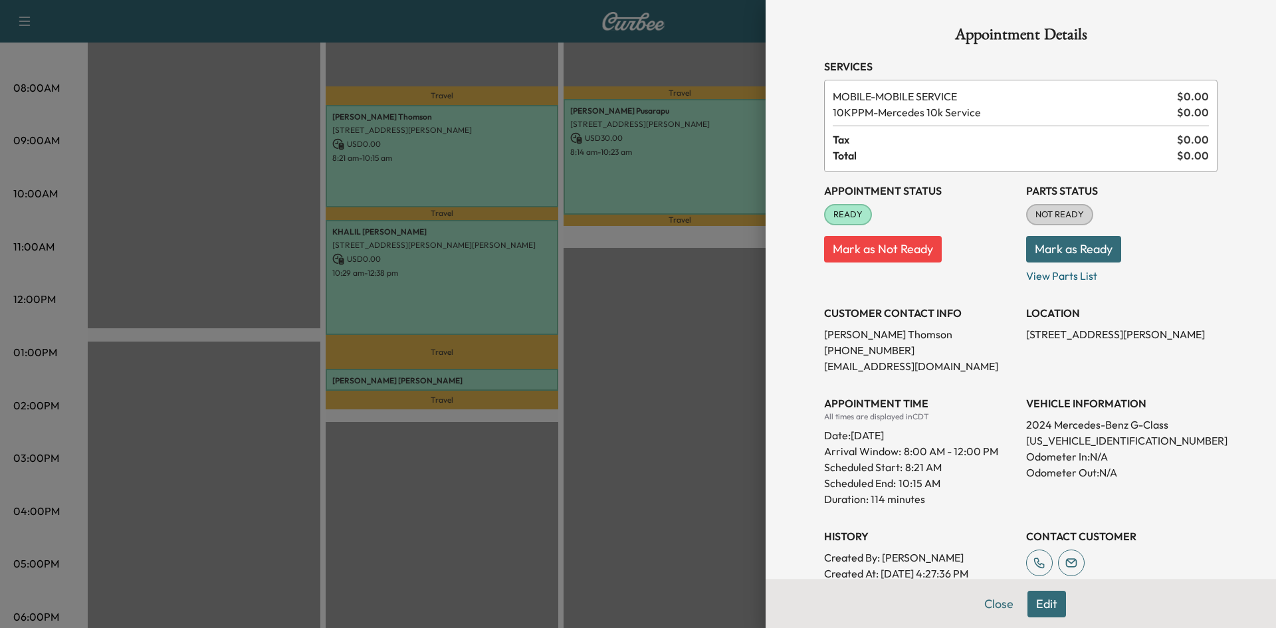
click at [493, 53] on div at bounding box center [638, 314] width 1276 height 628
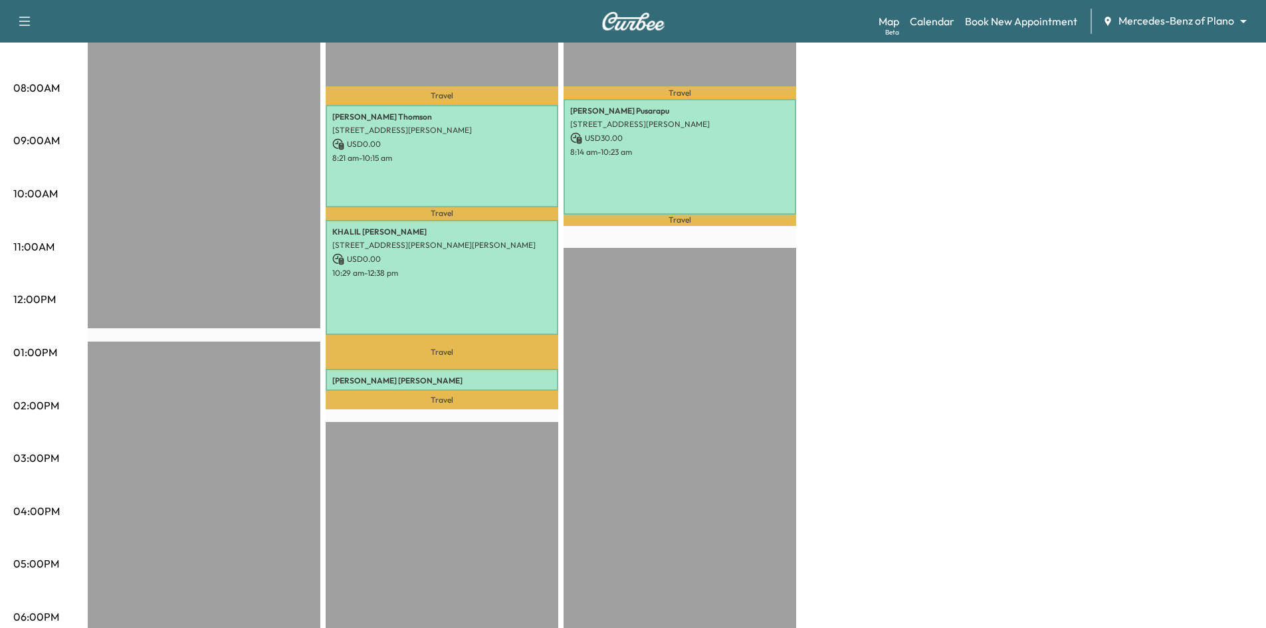
scroll to position [66, 0]
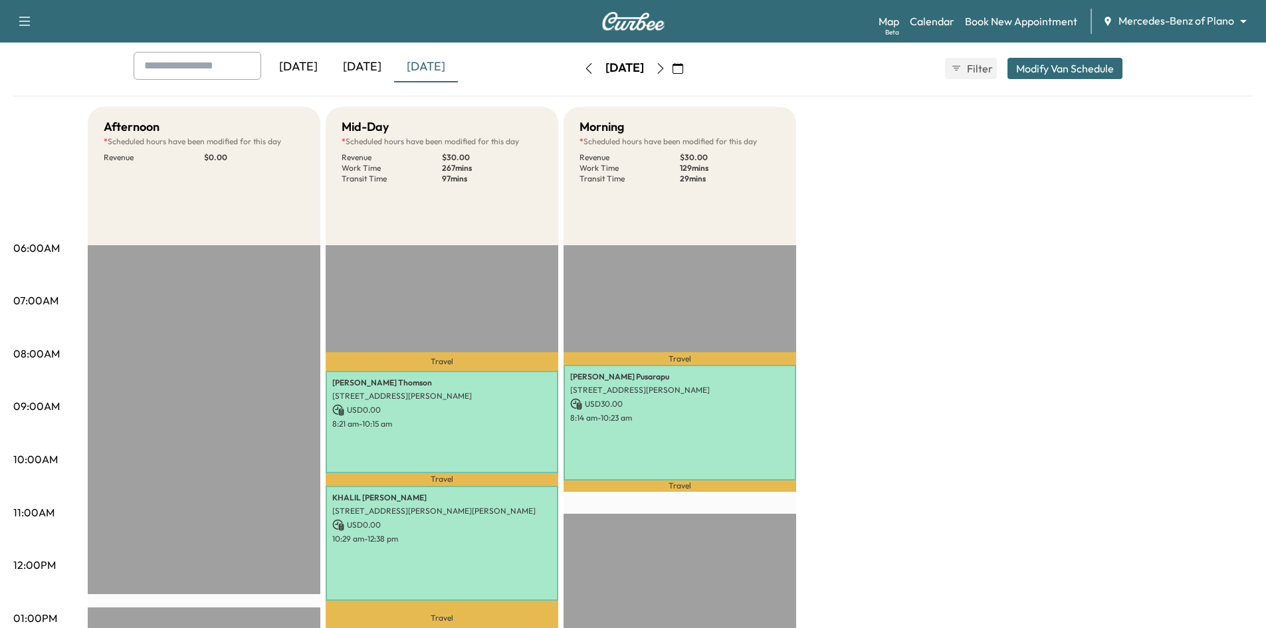
click at [683, 70] on icon "button" at bounding box center [677, 68] width 11 height 11
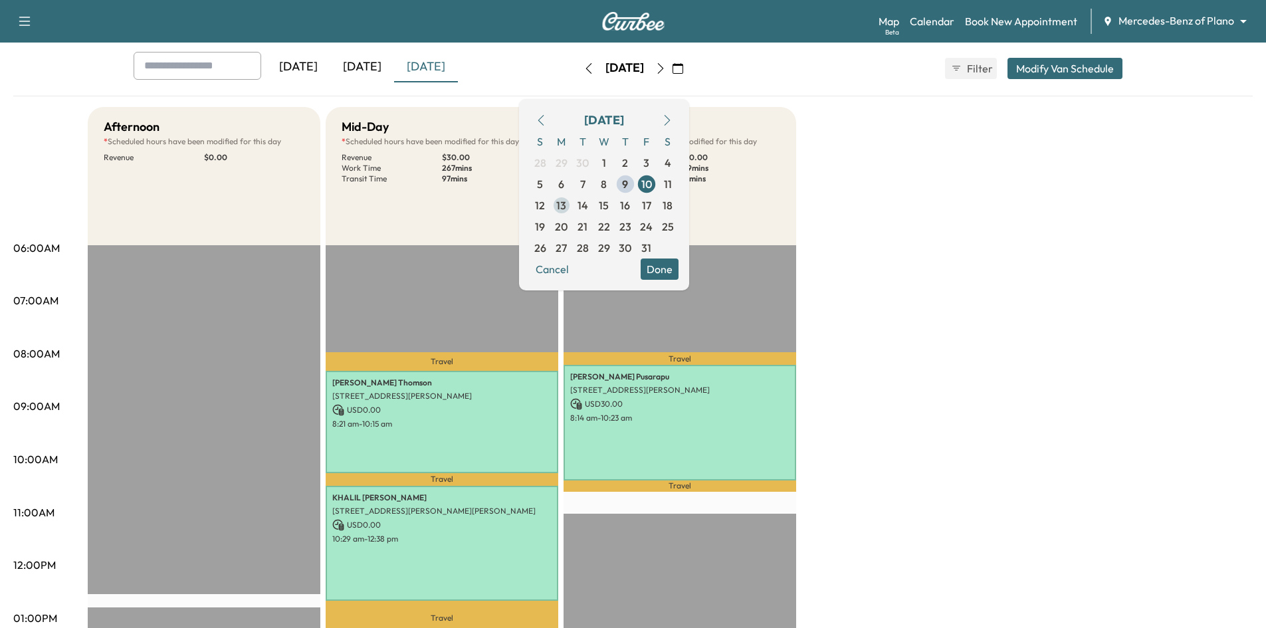
click at [572, 207] on span "13" at bounding box center [561, 205] width 21 height 21
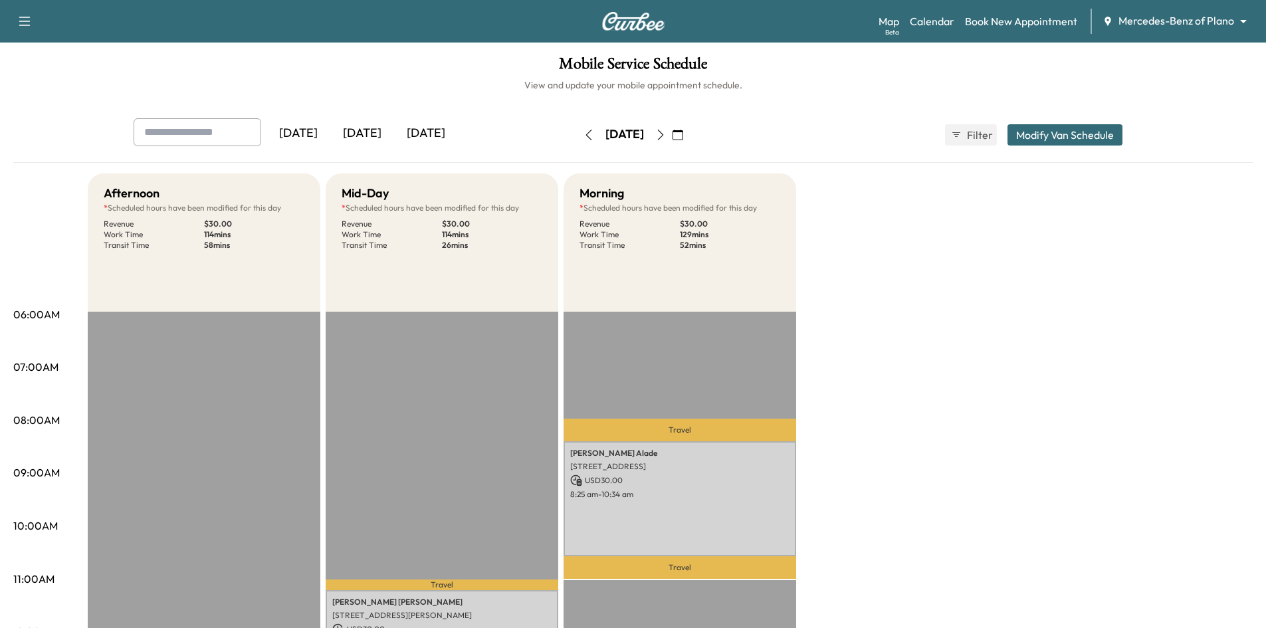
click at [435, 129] on div "[DATE]" at bounding box center [426, 133] width 64 height 31
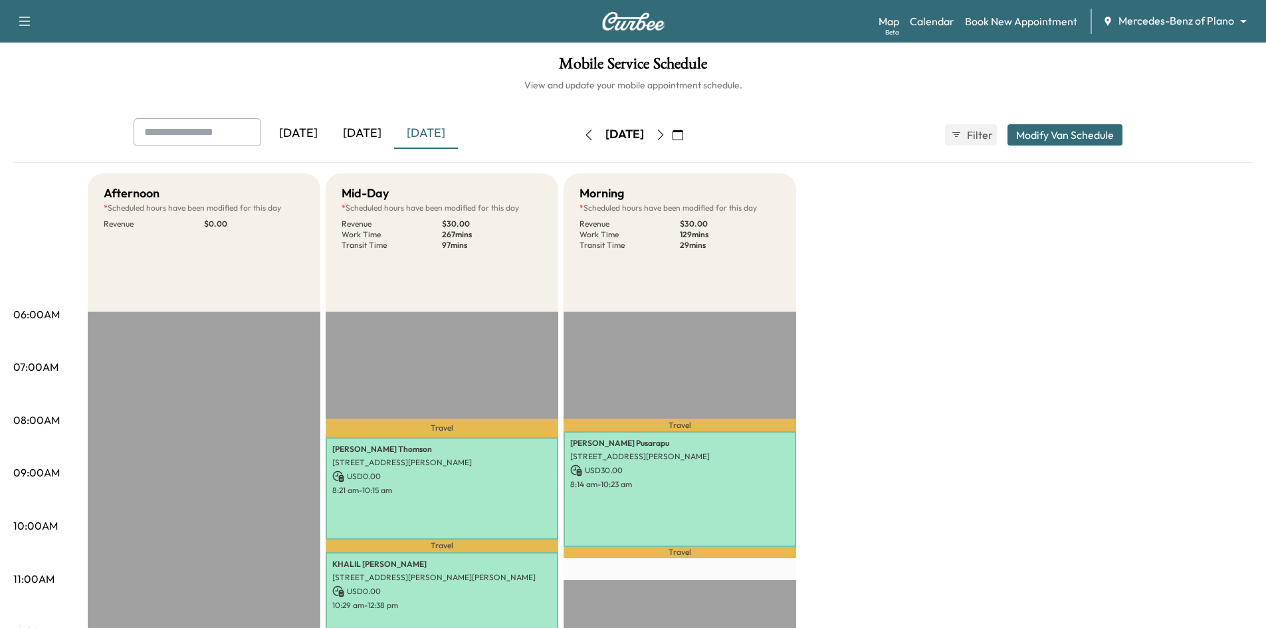
click at [683, 136] on icon "button" at bounding box center [677, 135] width 11 height 11
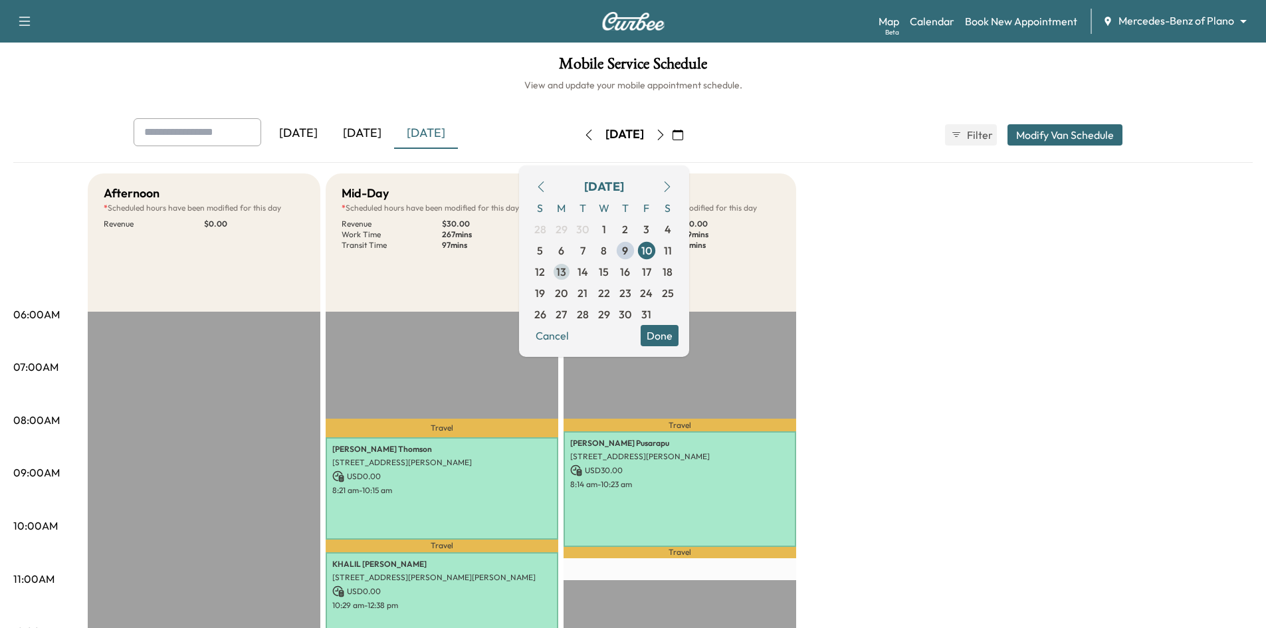
click at [566, 275] on span "13" at bounding box center [561, 272] width 10 height 16
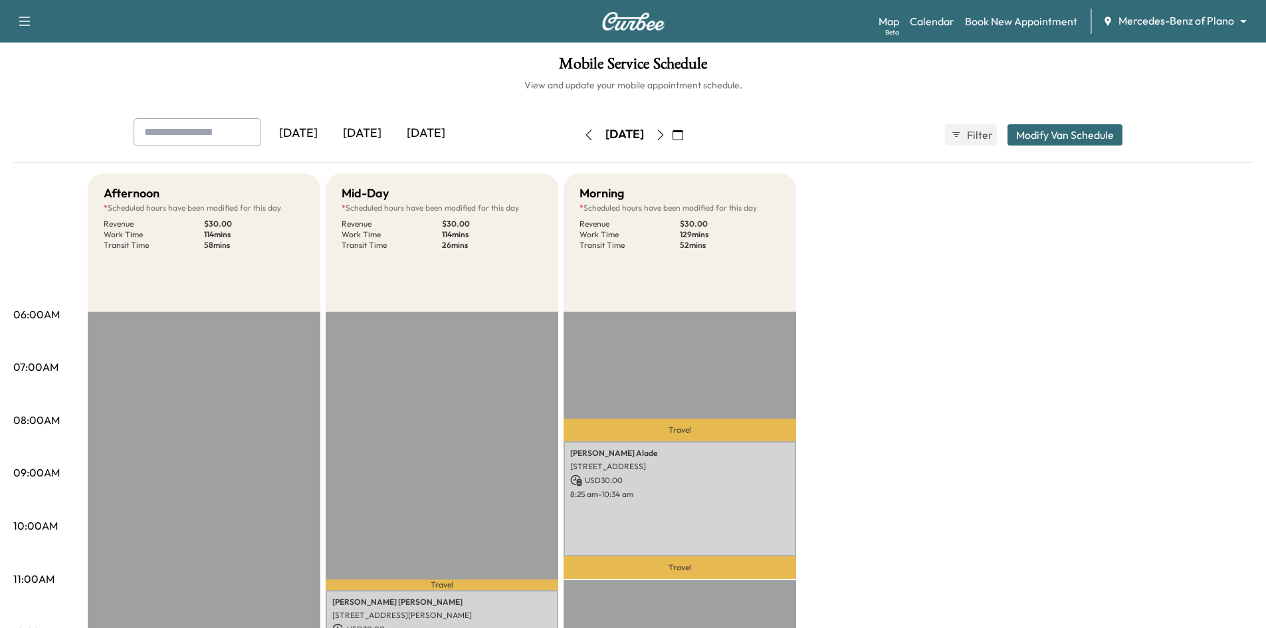
click at [672, 142] on button "button" at bounding box center [660, 134] width 23 height 21
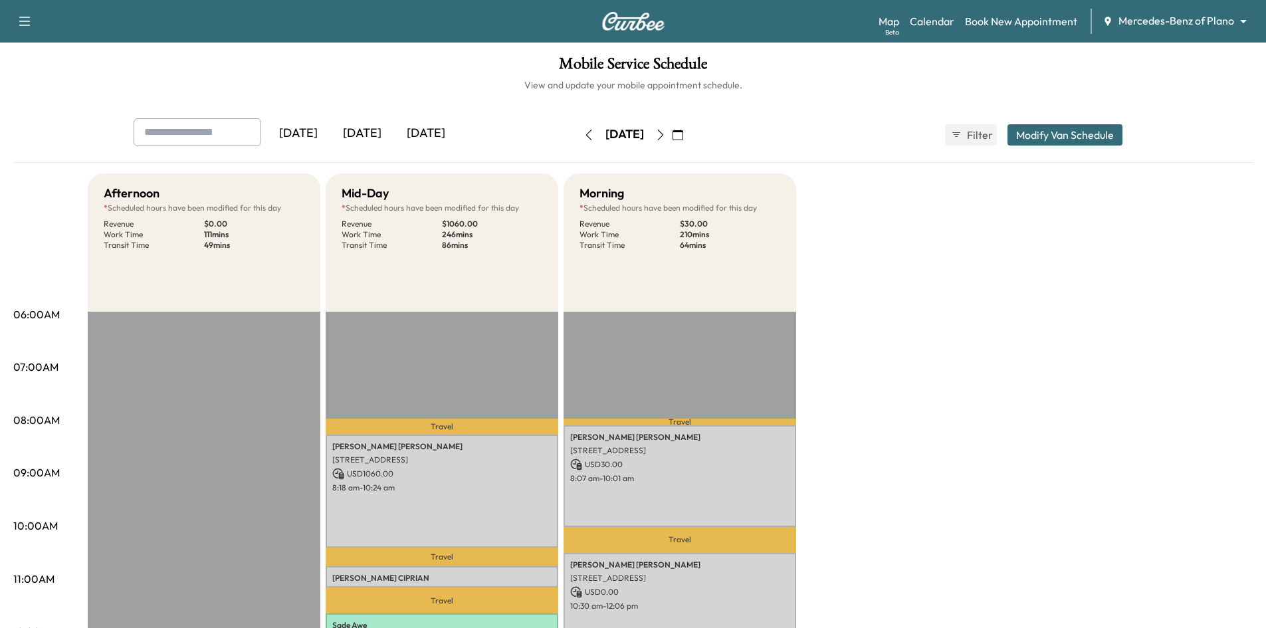
drag, startPoint x: 689, startPoint y: 142, endPoint x: 681, endPoint y: 142, distance: 8.0
click at [672, 142] on button "button" at bounding box center [660, 134] width 23 height 21
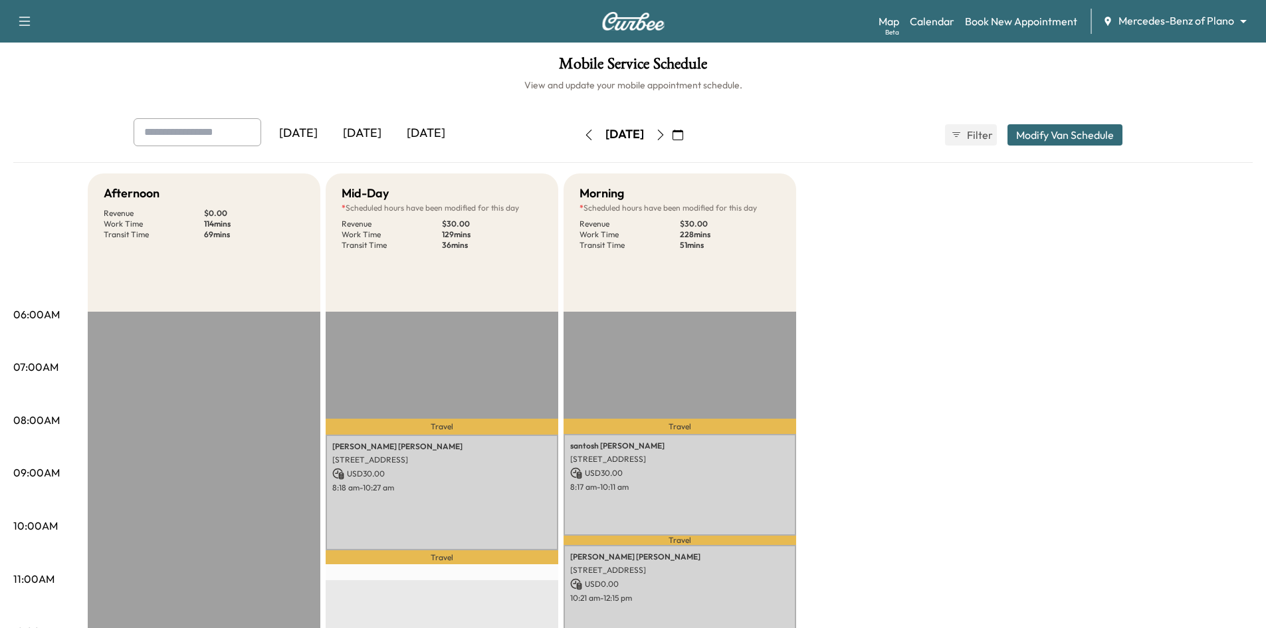
click at [666, 137] on icon "button" at bounding box center [660, 135] width 11 height 11
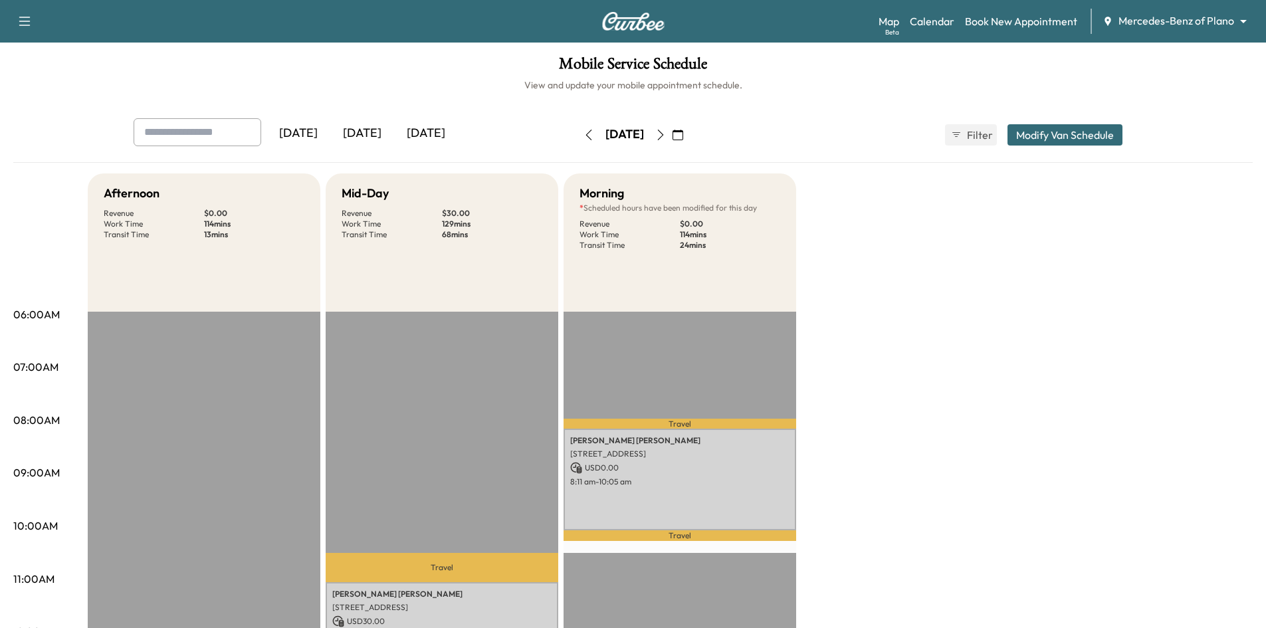
click at [666, 136] on icon "button" at bounding box center [660, 135] width 11 height 11
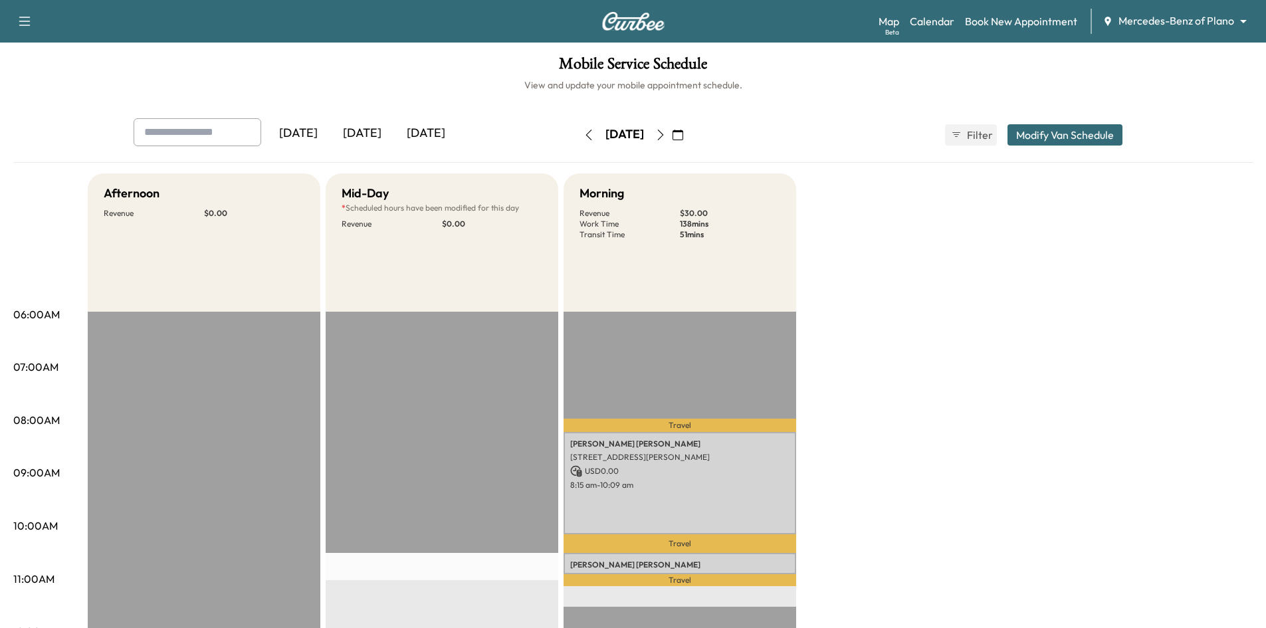
click at [583, 139] on icon "button" at bounding box center [588, 135] width 11 height 11
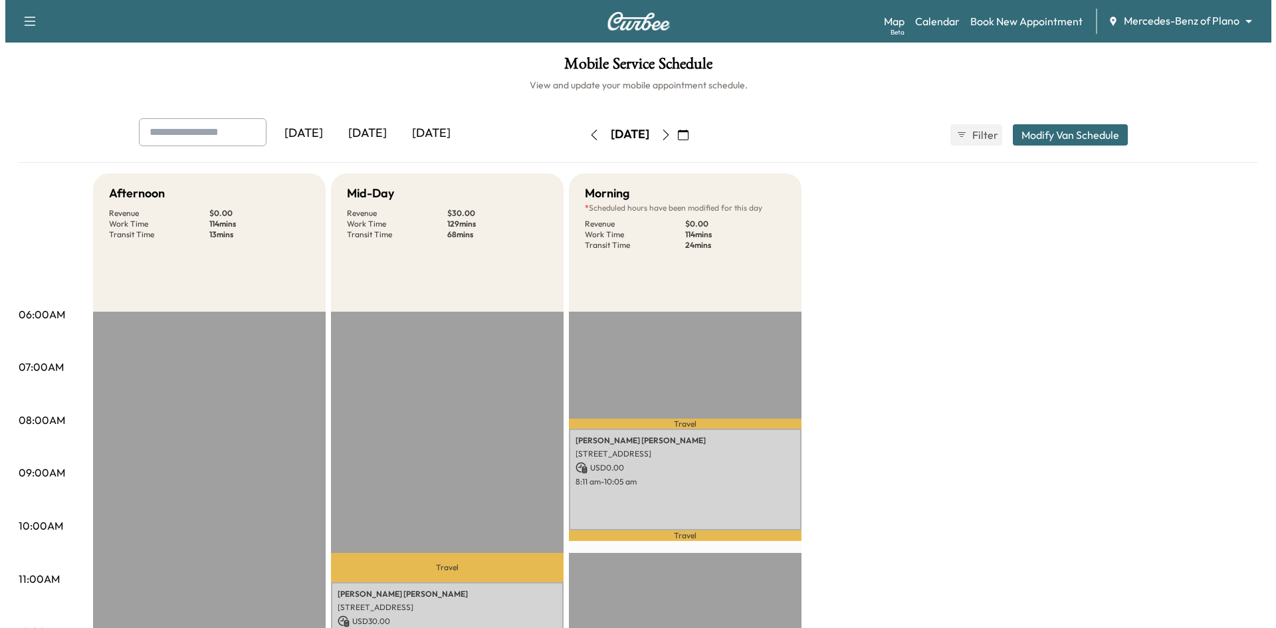
scroll to position [266, 0]
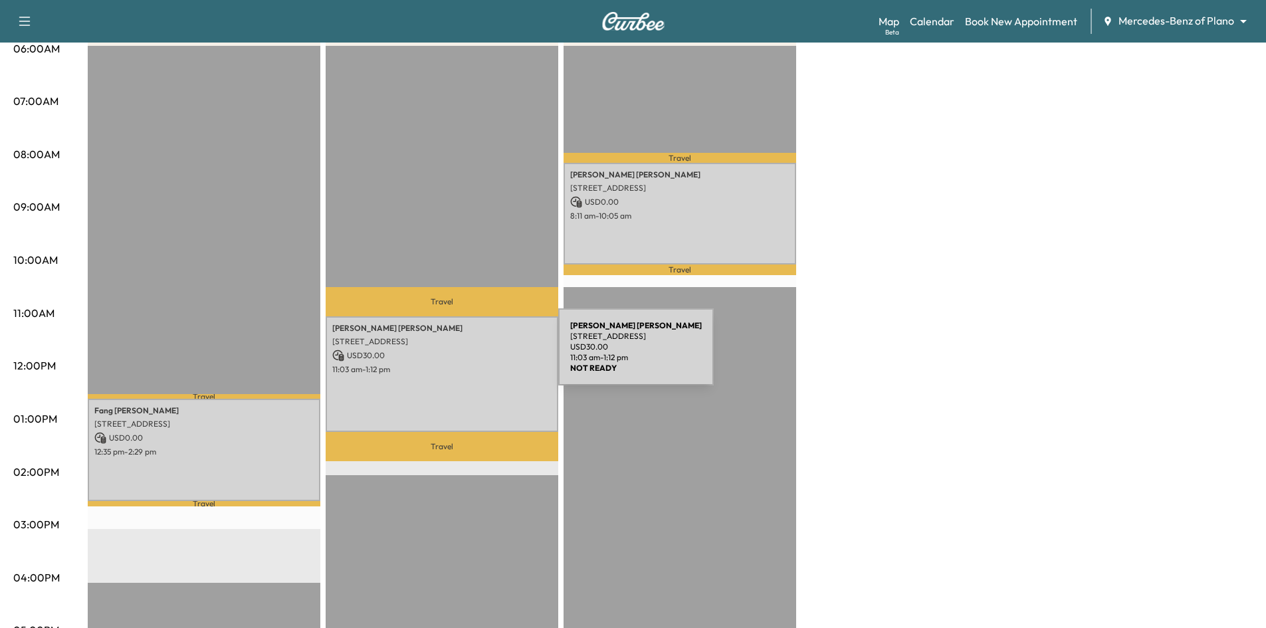
click at [458, 355] on p "USD 30.00" at bounding box center [441, 355] width 219 height 12
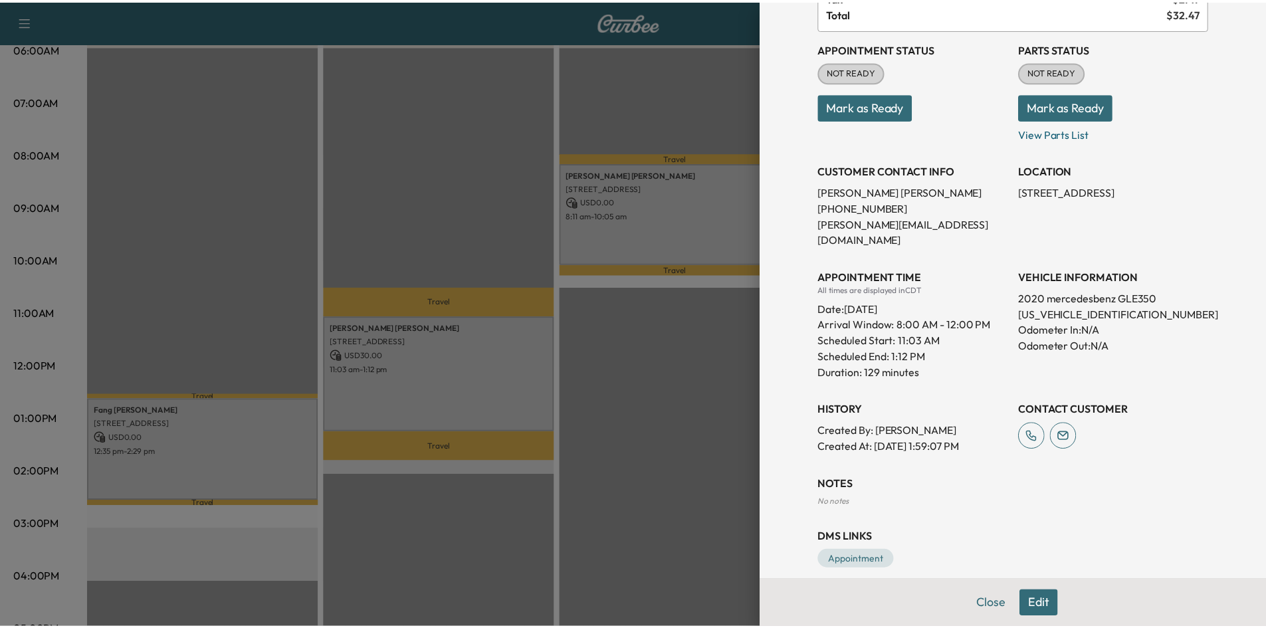
scroll to position [0, 0]
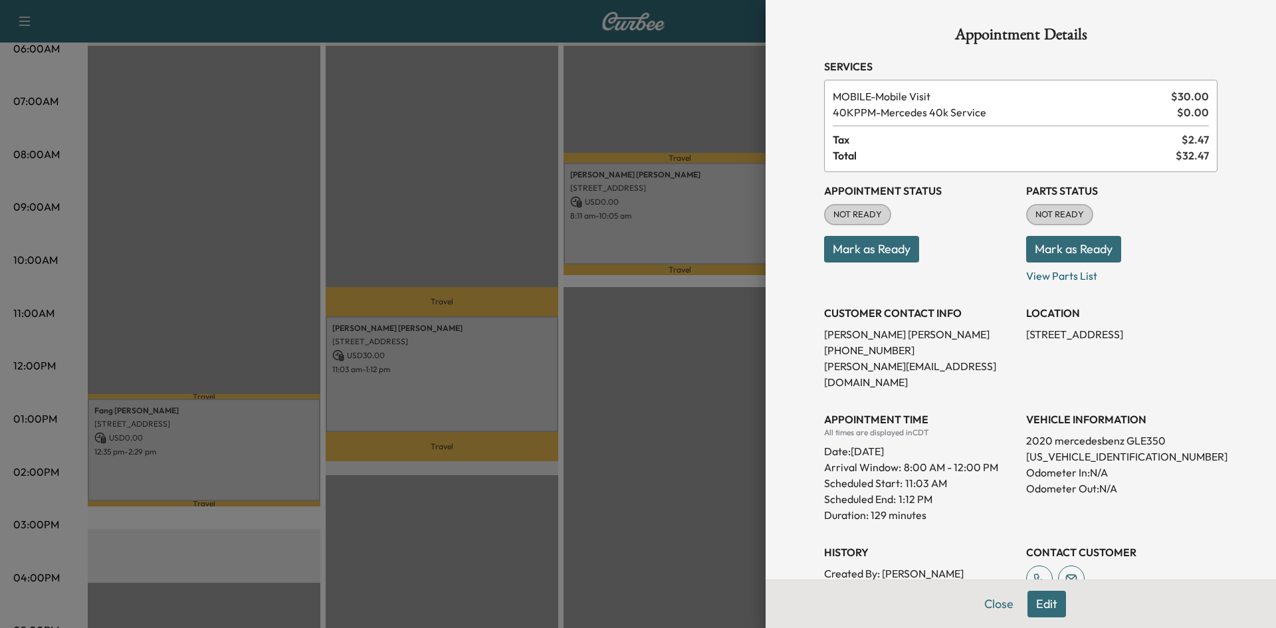
drag, startPoint x: 449, startPoint y: 189, endPoint x: 436, endPoint y: 169, distance: 24.2
click at [447, 191] on div at bounding box center [638, 314] width 1276 height 628
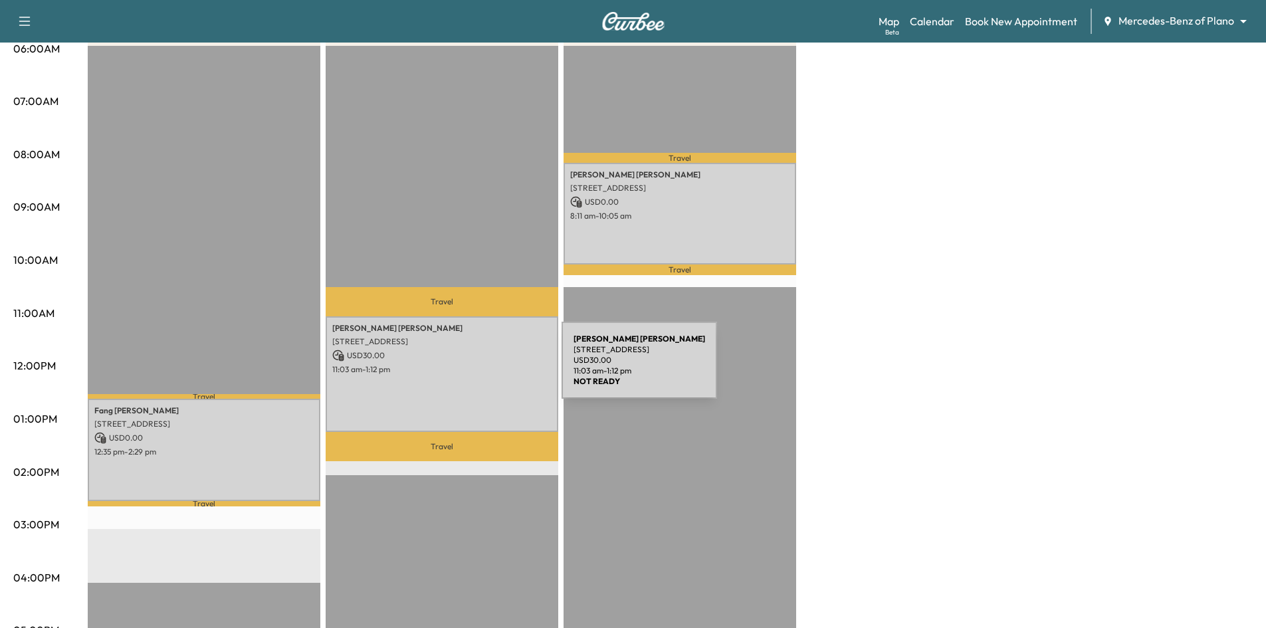
click at [462, 368] on p "11:03 am - 1:12 pm" at bounding box center [441, 369] width 219 height 11
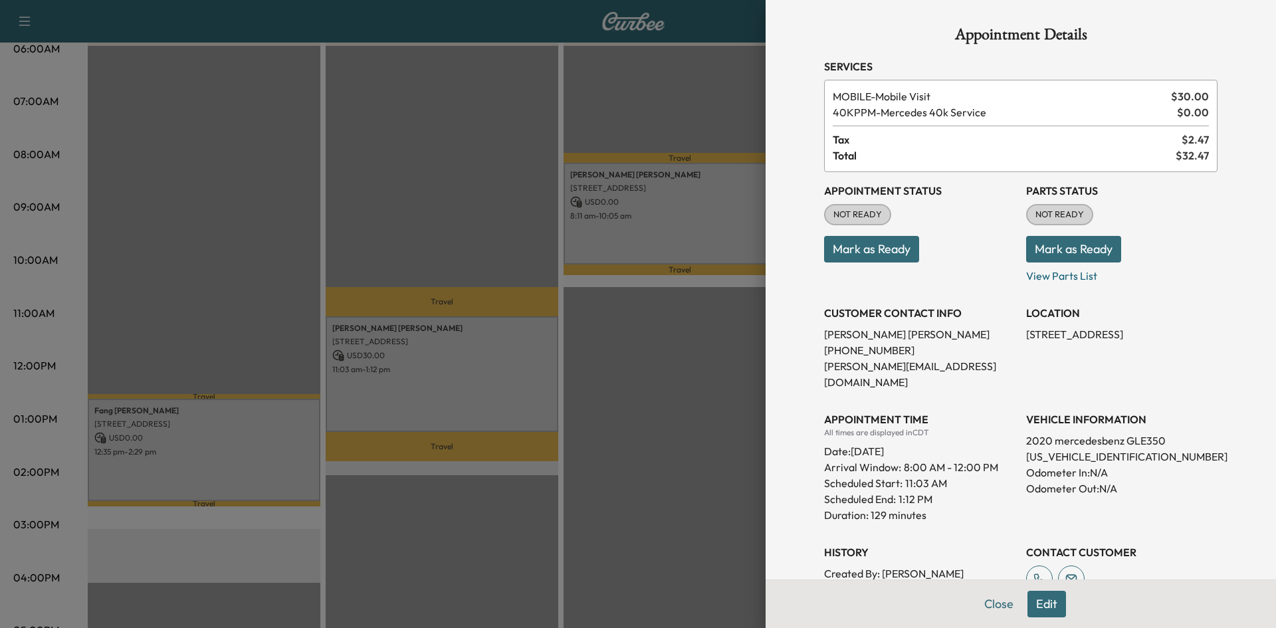
drag, startPoint x: 1187, startPoint y: 335, endPoint x: 1014, endPoint y: 341, distance: 173.5
click at [1014, 341] on div "Appointment Status NOT READY Mark as Ready Parts Status NOT READY Mark as Ready…" at bounding box center [1020, 384] width 393 height 425
copy p "[STREET_ADDRESS]"
drag, startPoint x: 671, startPoint y: 460, endPoint x: 662, endPoint y: 460, distance: 8.7
click at [670, 460] on div at bounding box center [638, 314] width 1276 height 628
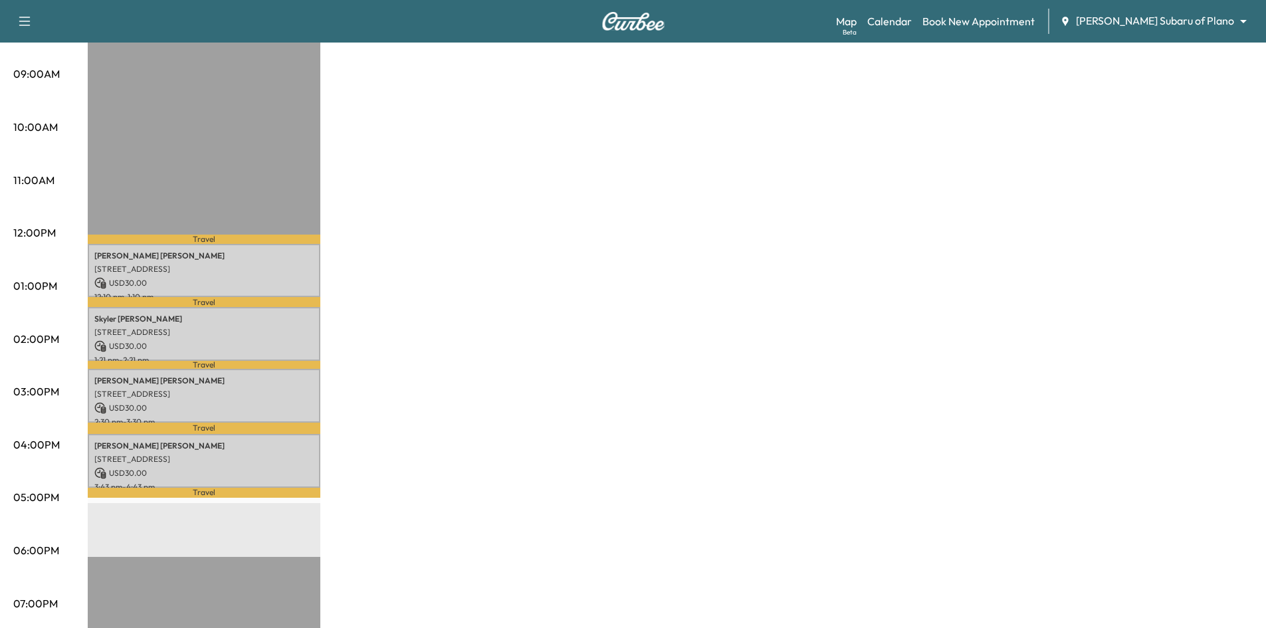
scroll to position [66, 0]
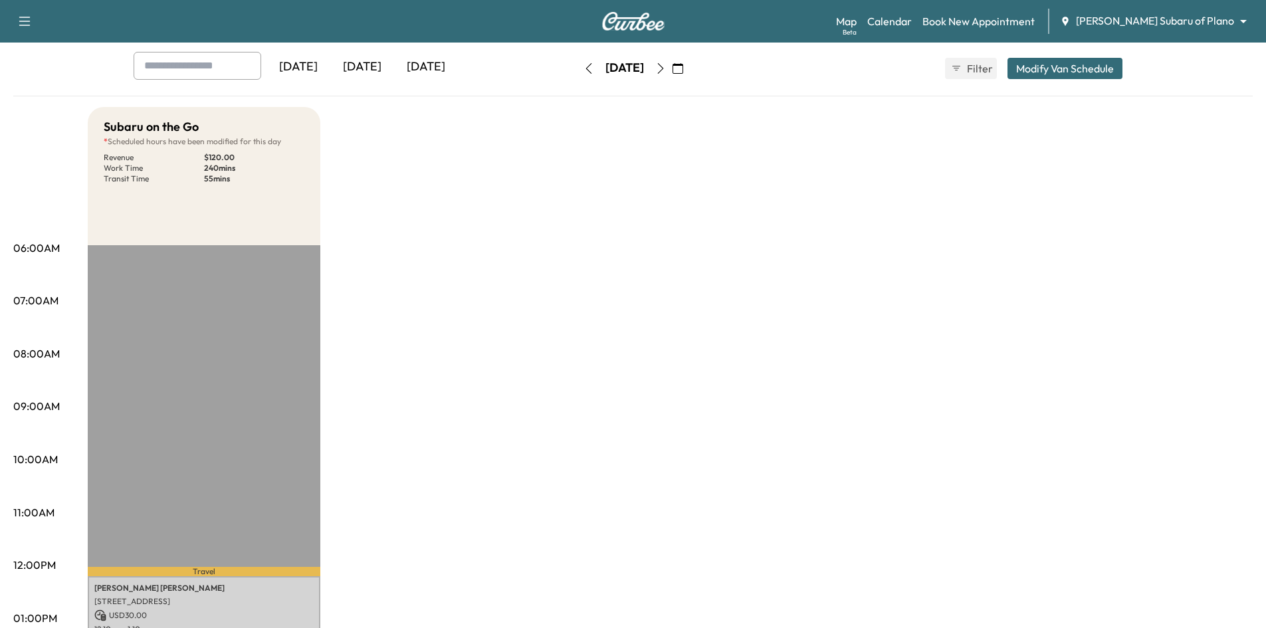
click at [440, 60] on div "[DATE]" at bounding box center [426, 67] width 64 height 31
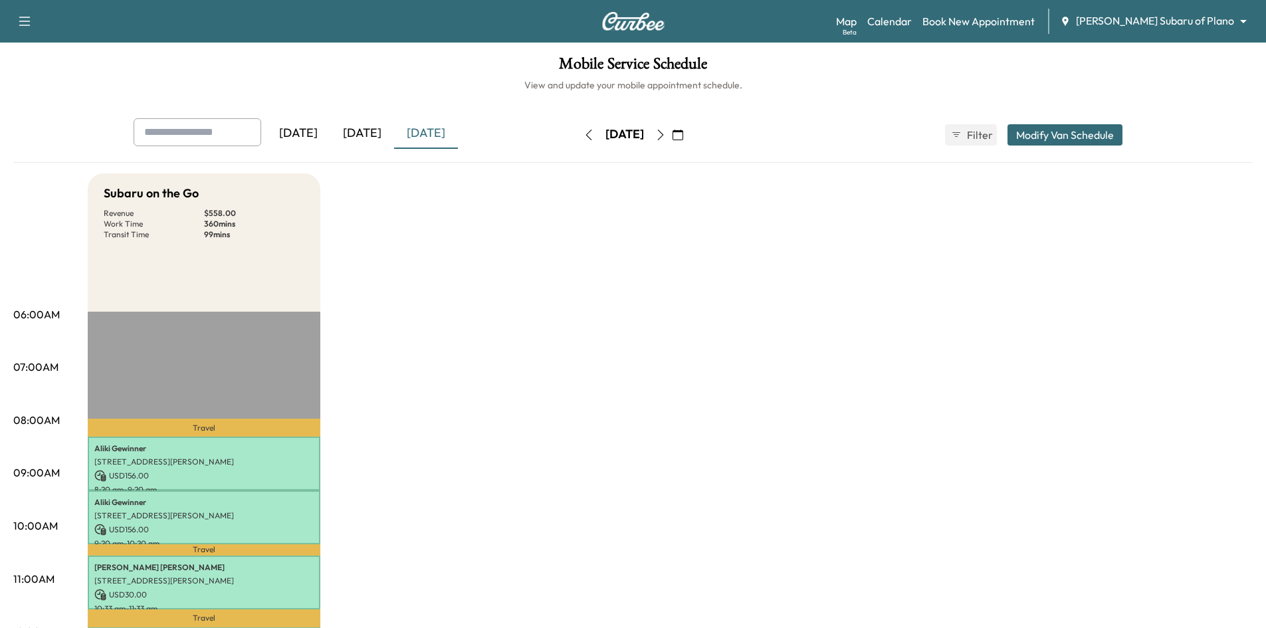
scroll to position [266, 0]
